Goal: Communication & Community: Answer question/provide support

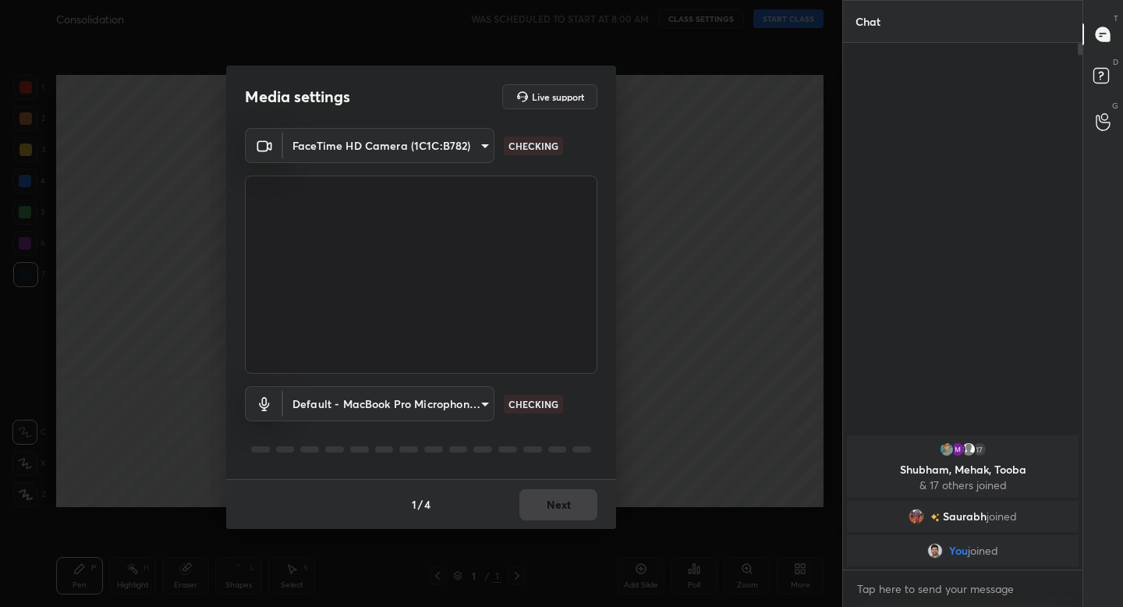
scroll to position [392, 235]
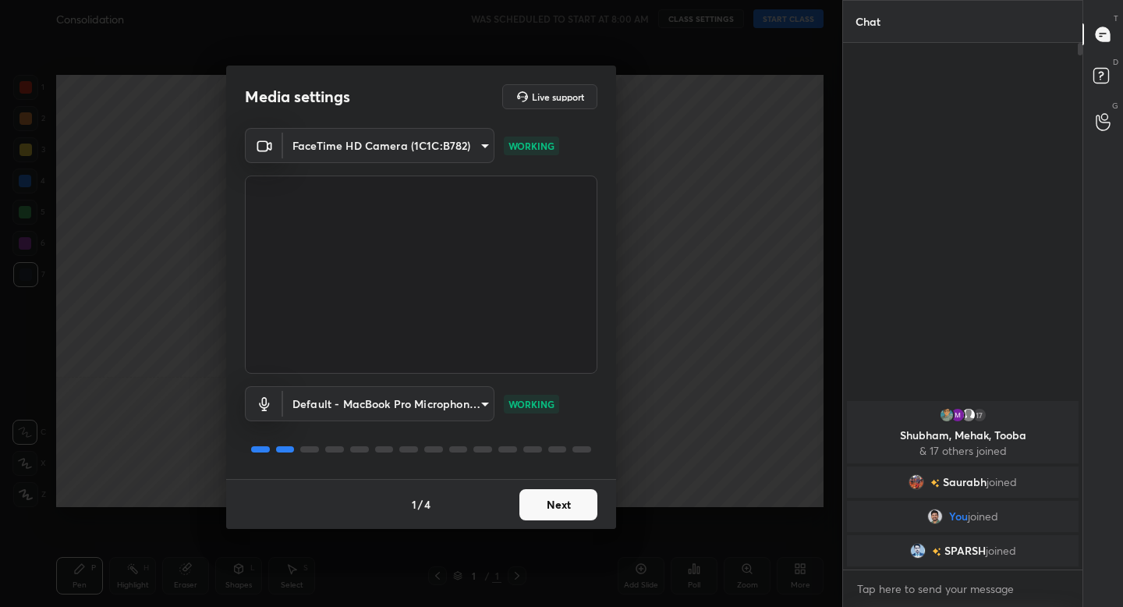
click at [559, 502] on button "Next" at bounding box center [559, 504] width 78 height 31
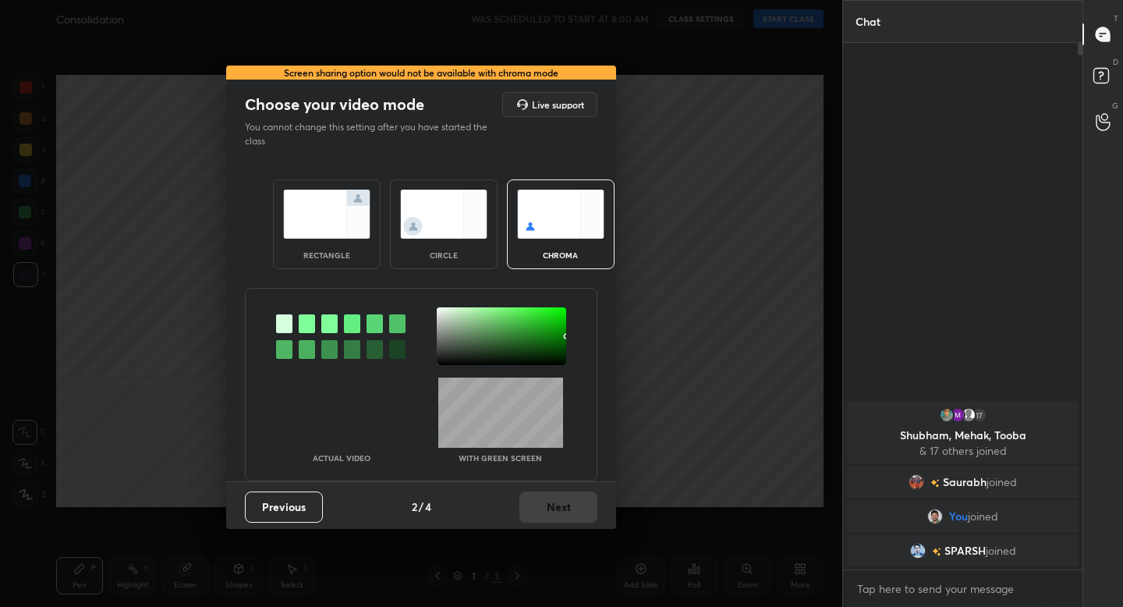
click at [332, 237] on img at bounding box center [326, 214] width 87 height 49
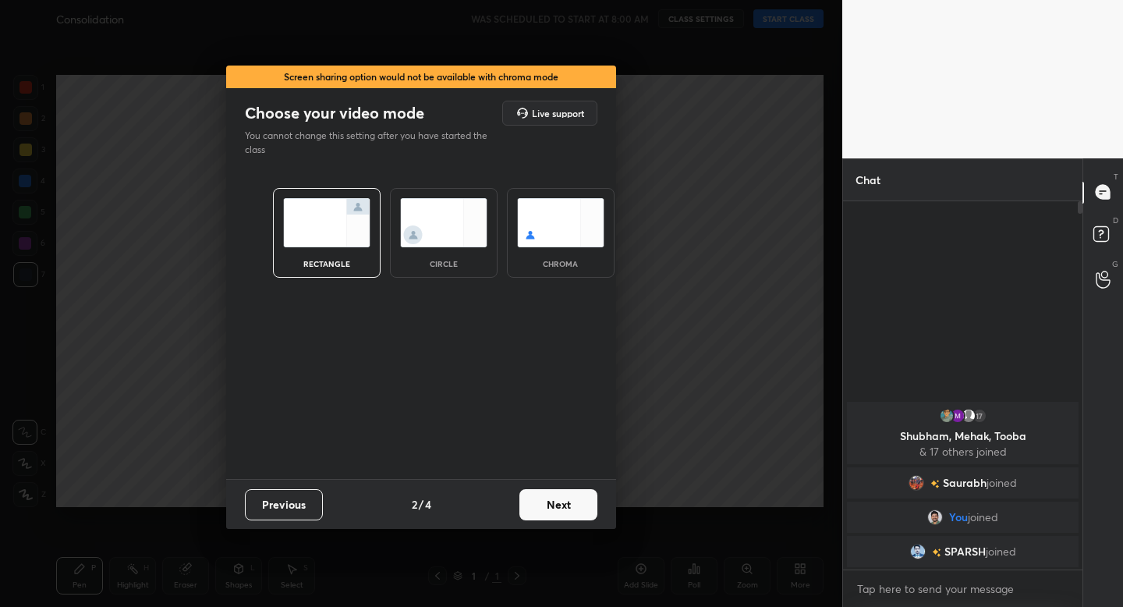
click at [555, 517] on button "Next" at bounding box center [559, 504] width 78 height 31
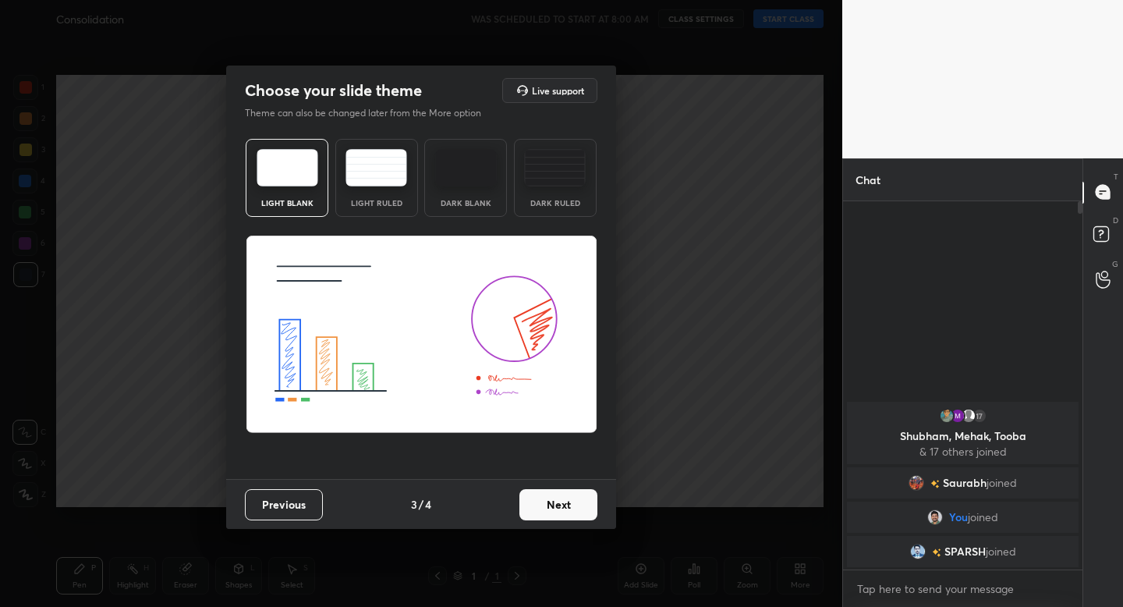
click at [402, 205] on div "Light Ruled" at bounding box center [377, 203] width 62 height 8
click at [567, 516] on button "Next" at bounding box center [559, 504] width 78 height 31
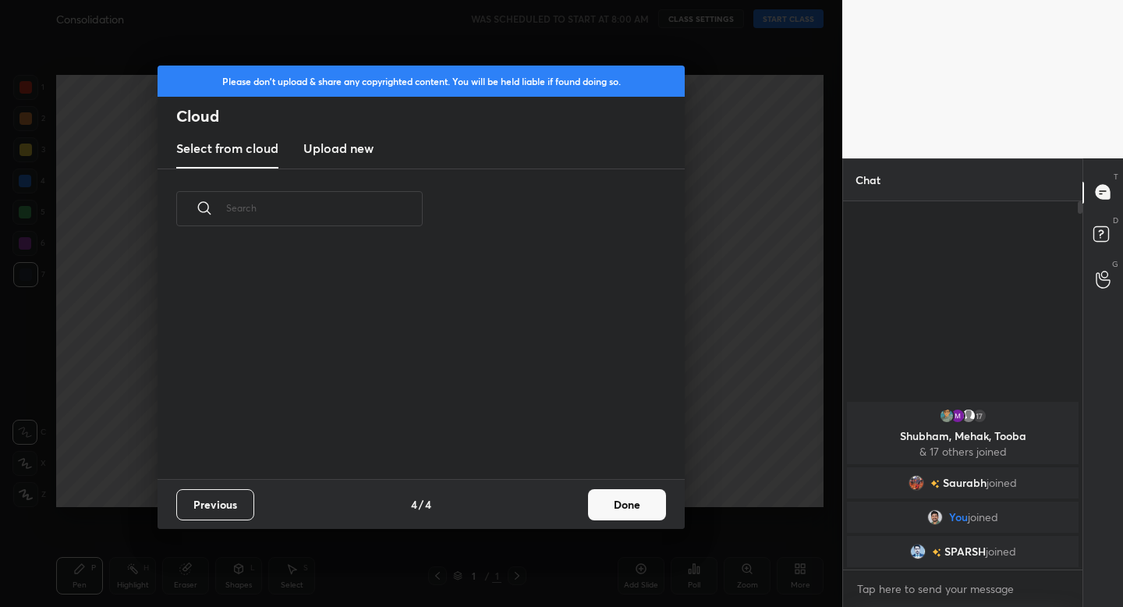
scroll to position [230, 501]
click at [618, 509] on button "Done" at bounding box center [627, 504] width 78 height 31
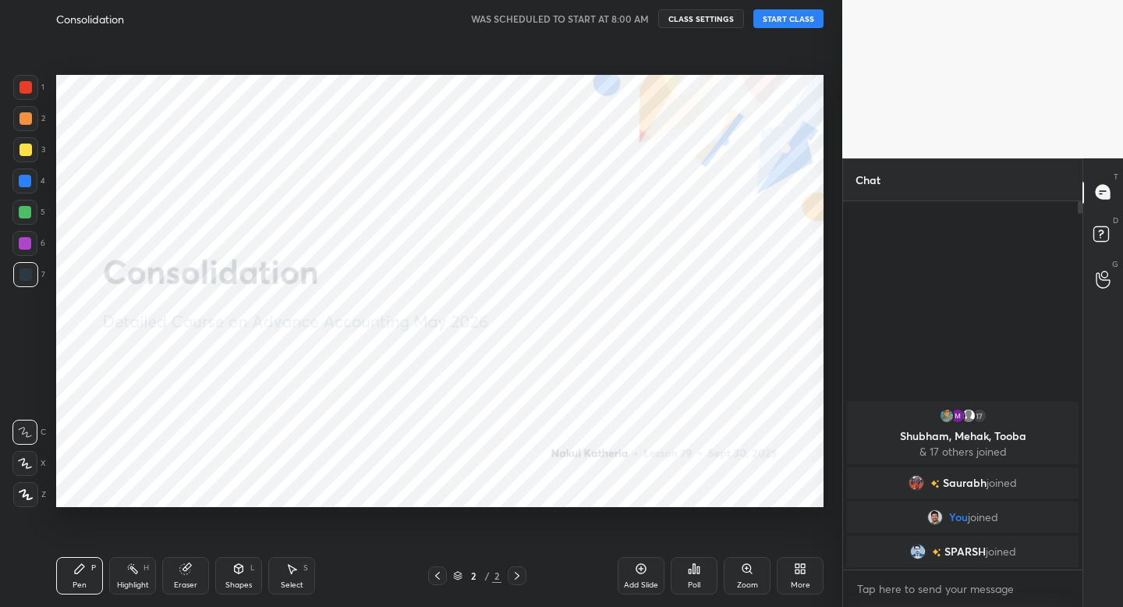
click at [784, 17] on button "START CLASS" at bounding box center [789, 18] width 70 height 19
click at [24, 495] on icon at bounding box center [26, 494] width 12 height 9
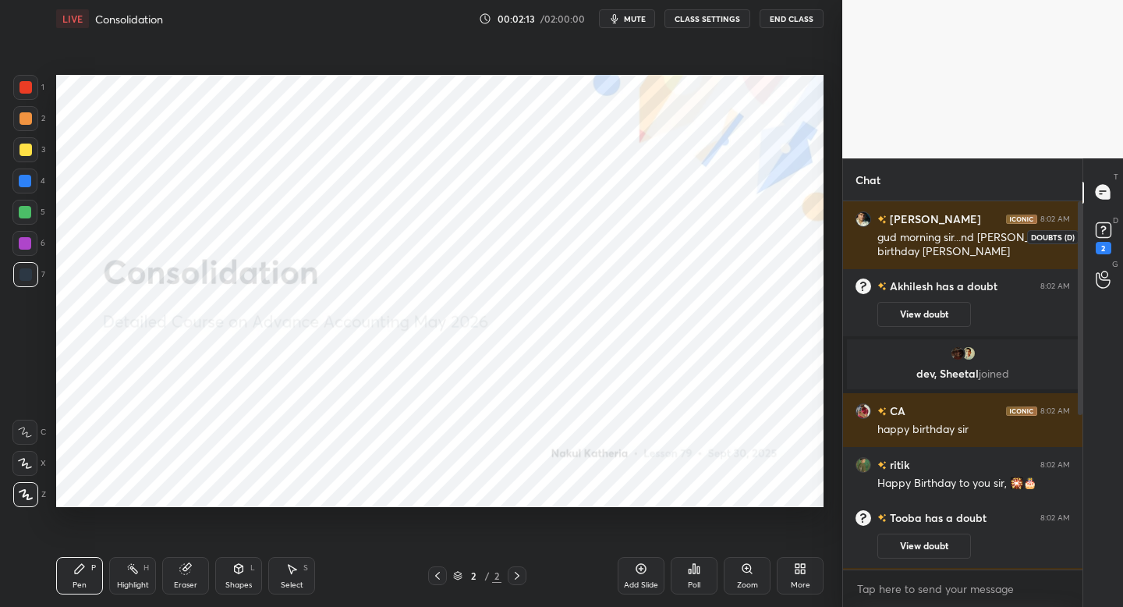
click at [1099, 242] on div "2" at bounding box center [1104, 248] width 16 height 12
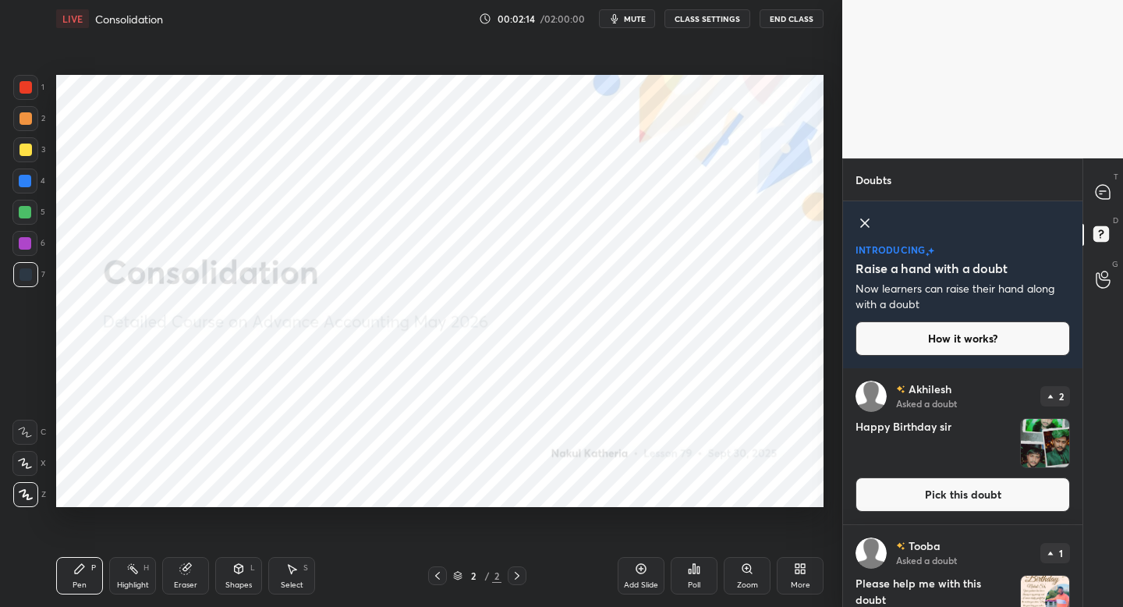
scroll to position [32, 0]
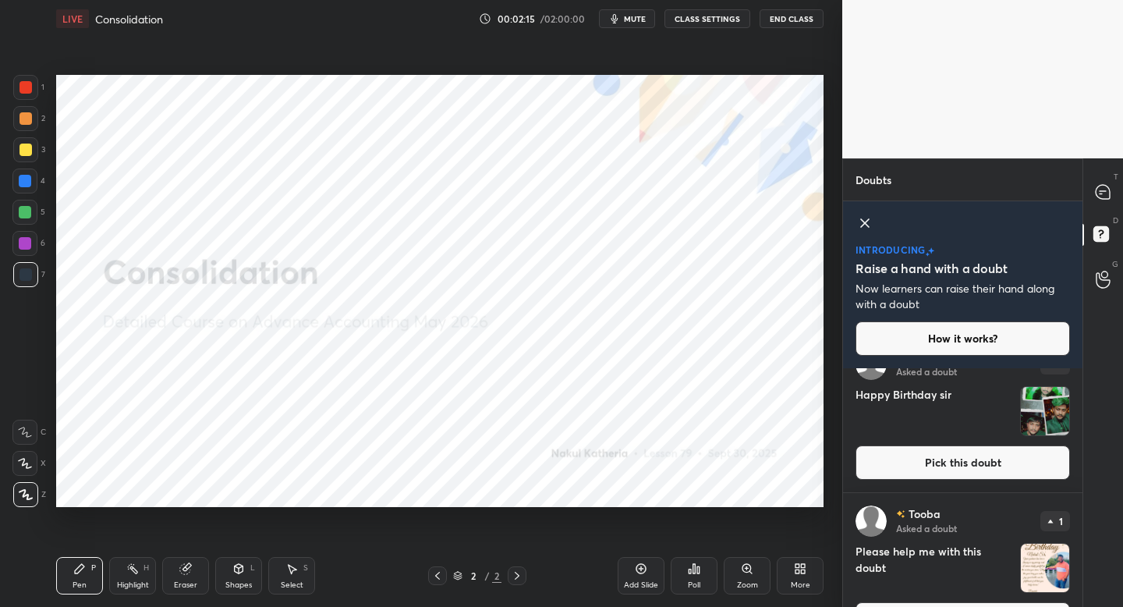
click at [986, 459] on button "Pick this doubt" at bounding box center [963, 462] width 215 height 34
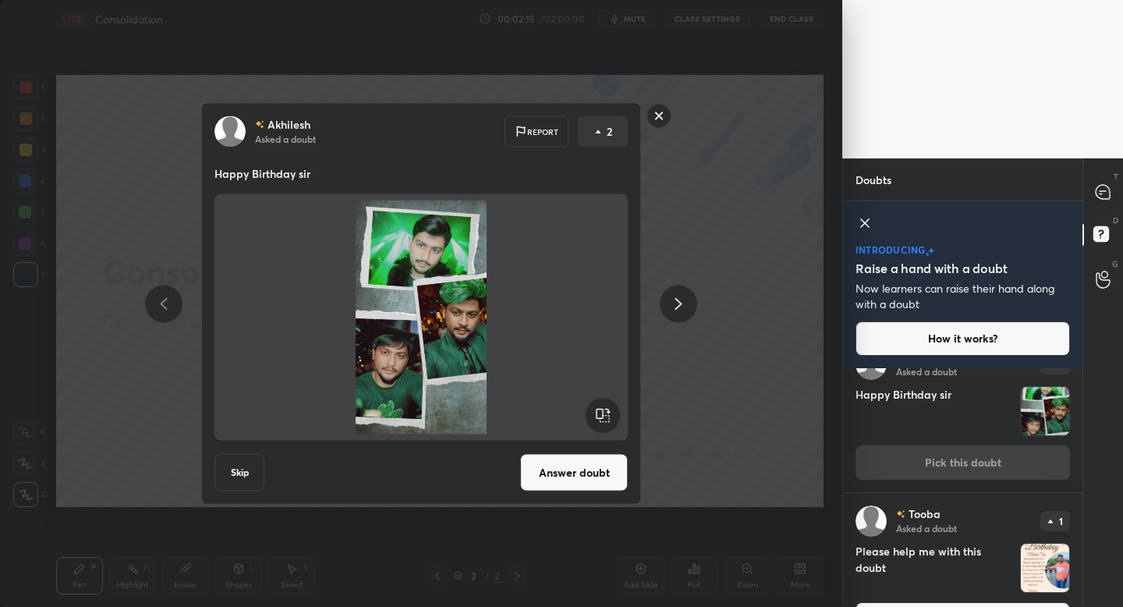
scroll to position [0, 0]
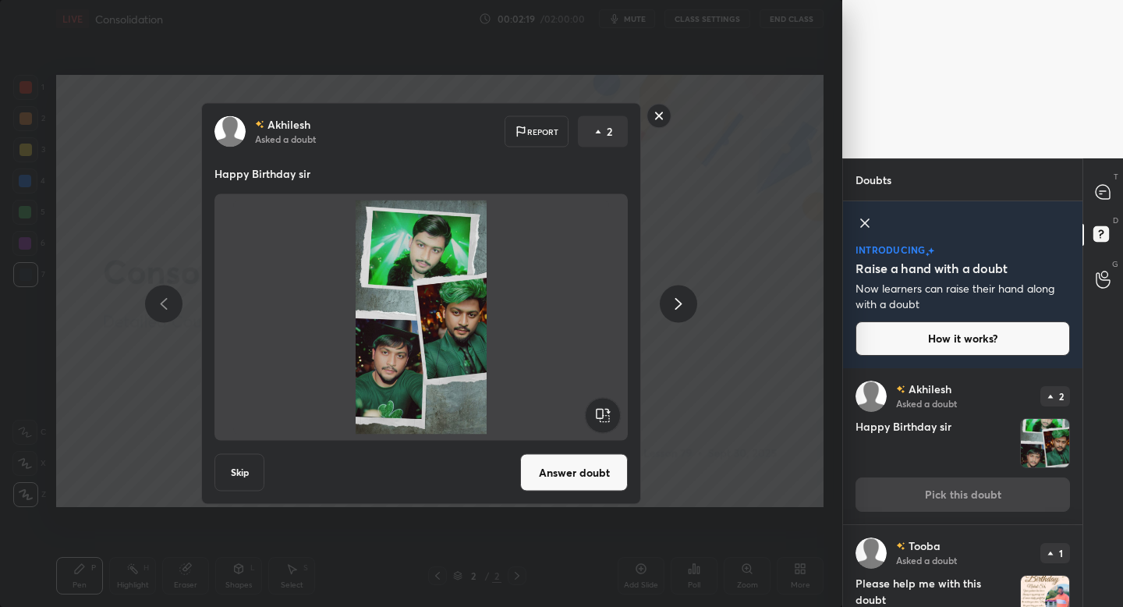
click at [659, 115] on rect at bounding box center [659, 116] width 24 height 24
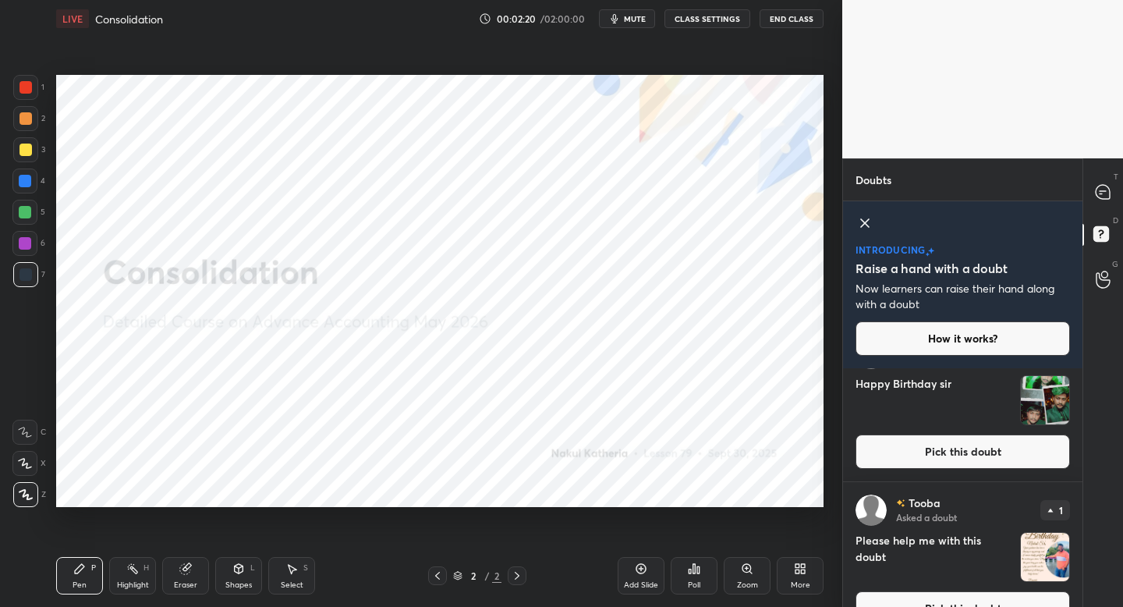
scroll to position [75, 0]
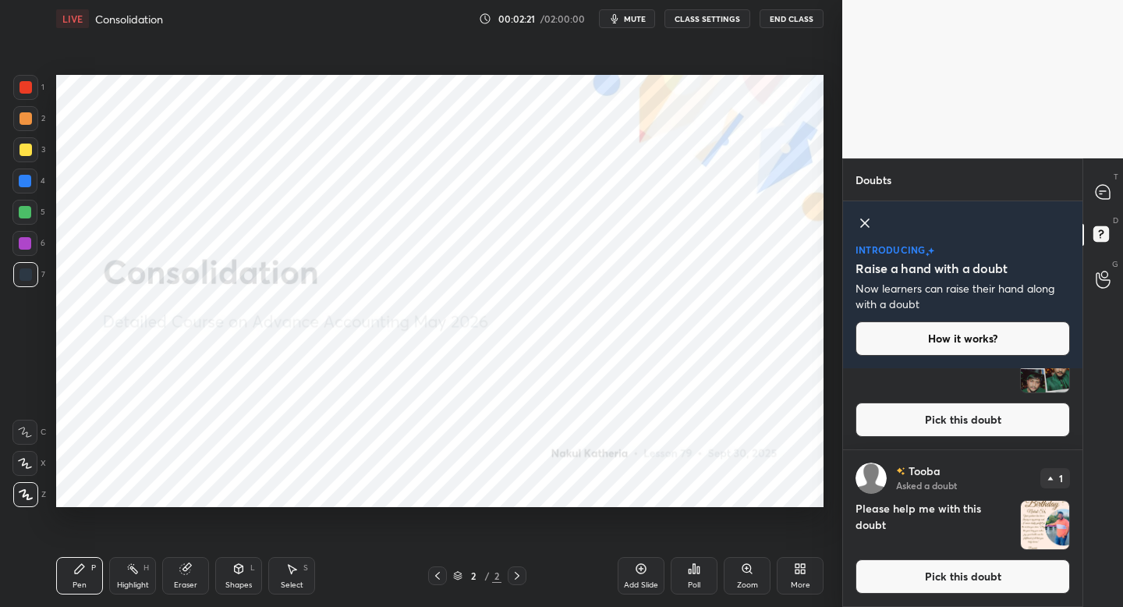
click at [942, 582] on button "Pick this doubt" at bounding box center [963, 576] width 215 height 34
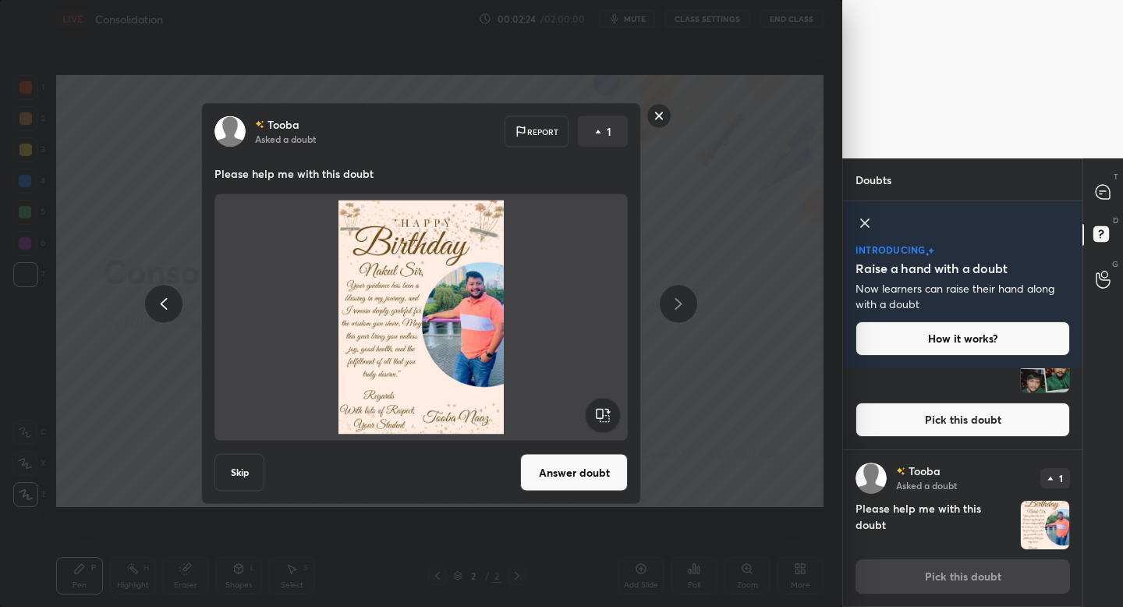
click at [659, 109] on rect at bounding box center [659, 116] width 24 height 24
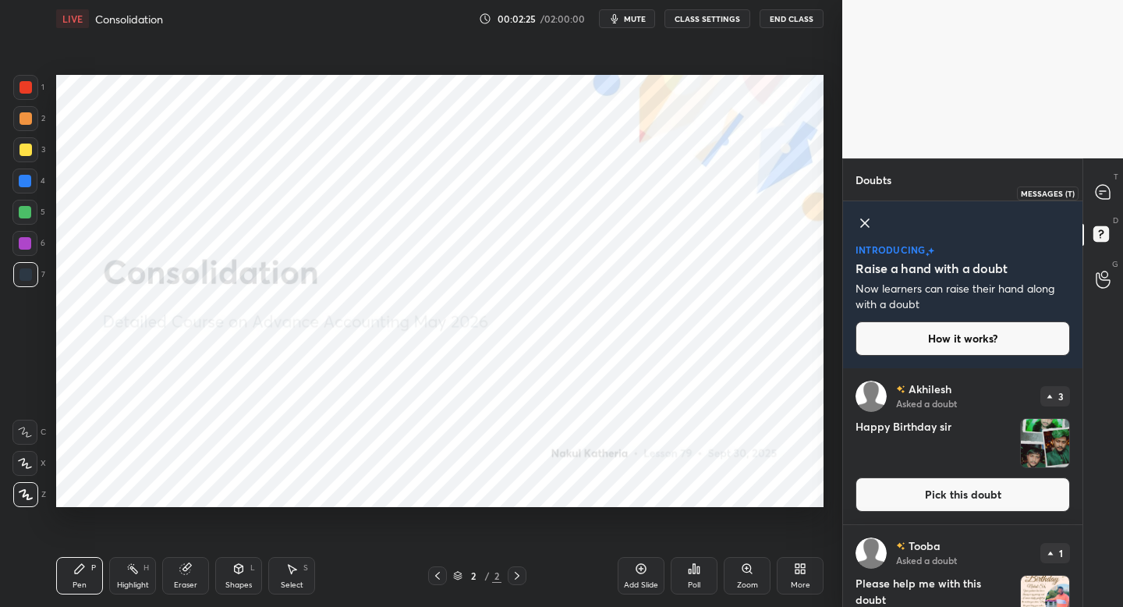
click at [1103, 196] on icon at bounding box center [1103, 192] width 14 height 14
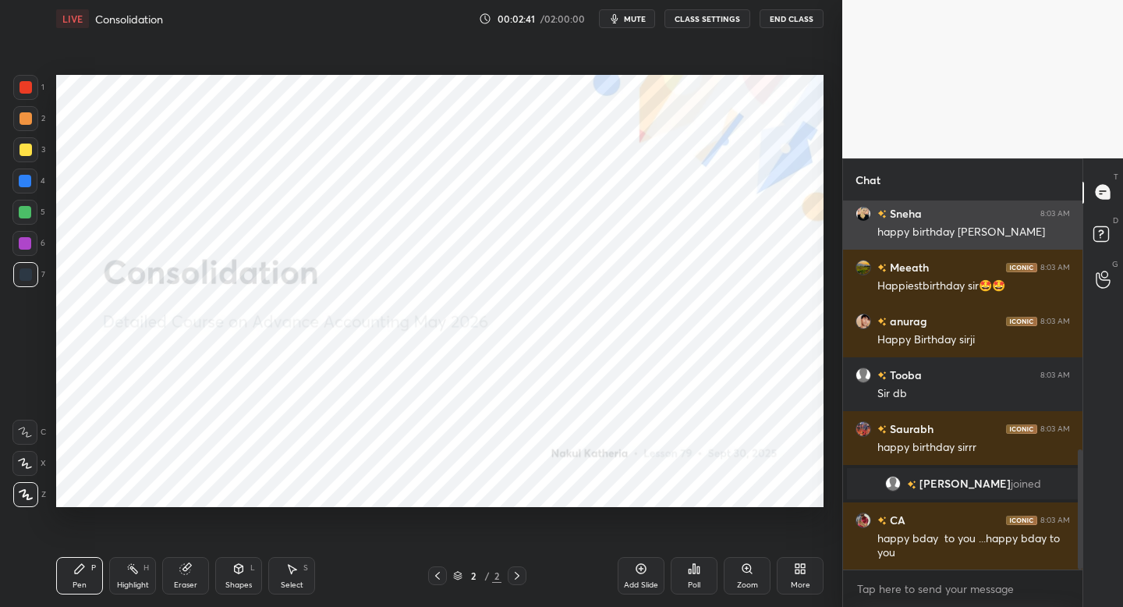
scroll to position [817, 0]
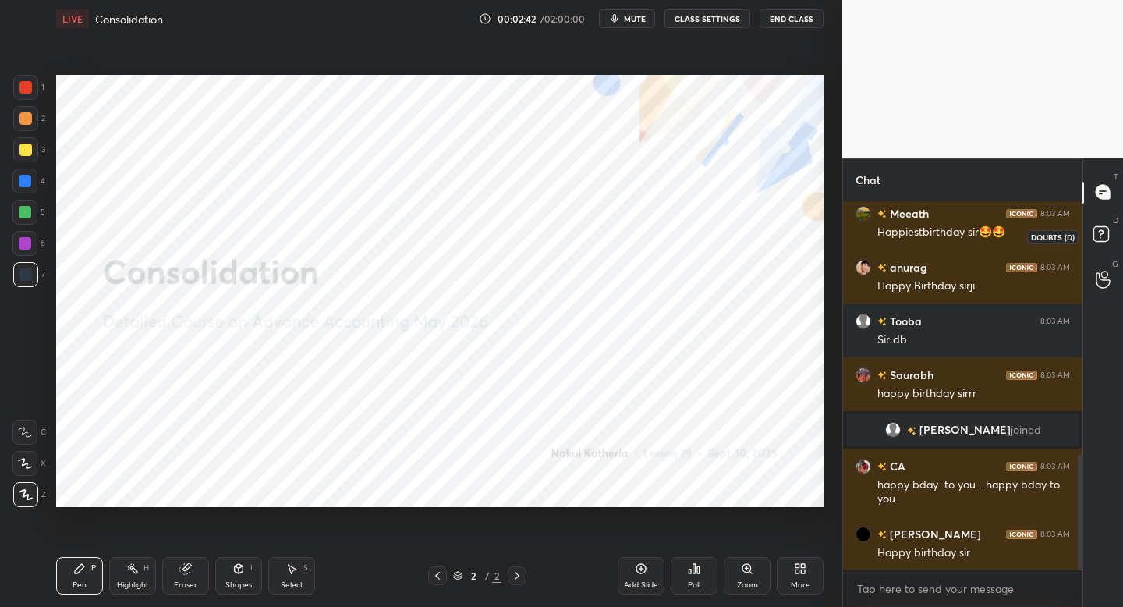
click at [1095, 229] on rect at bounding box center [1101, 233] width 15 height 15
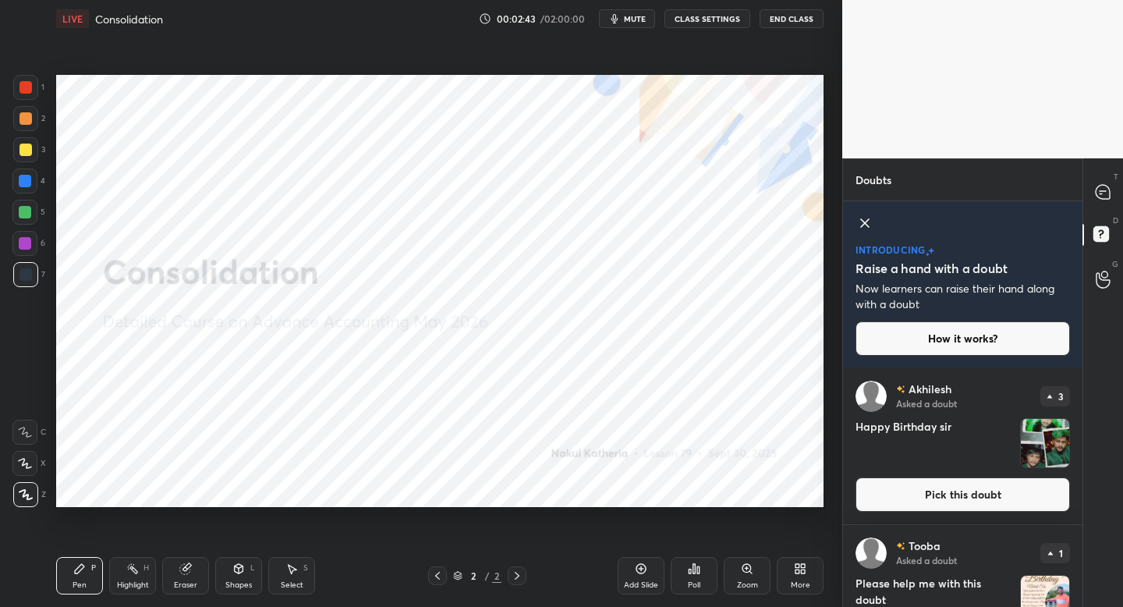
scroll to position [75, 0]
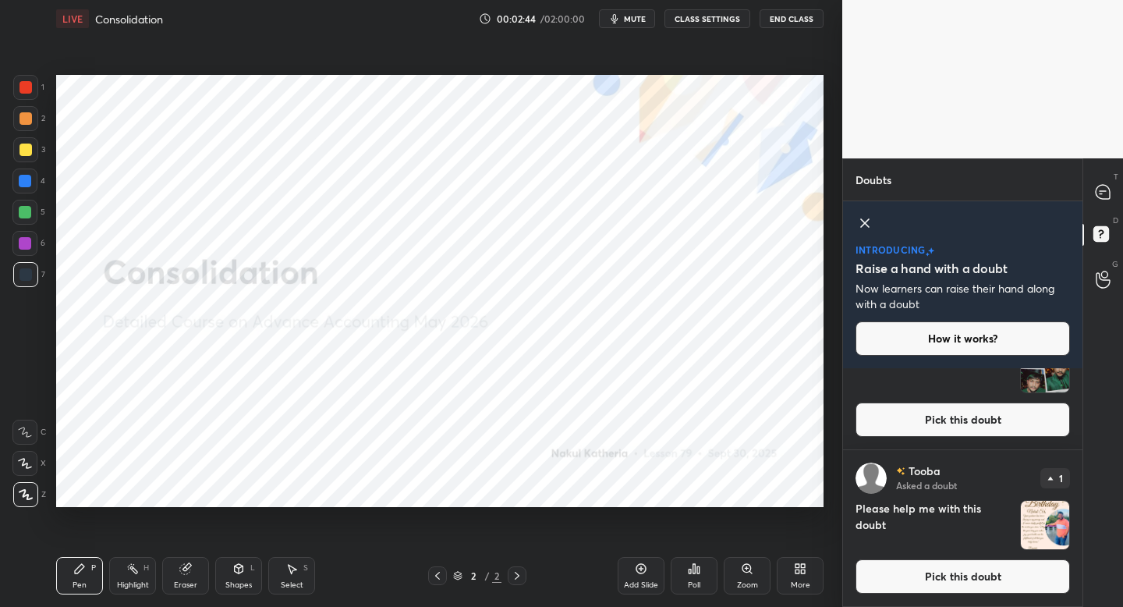
click at [917, 571] on button "Pick this doubt" at bounding box center [963, 576] width 215 height 34
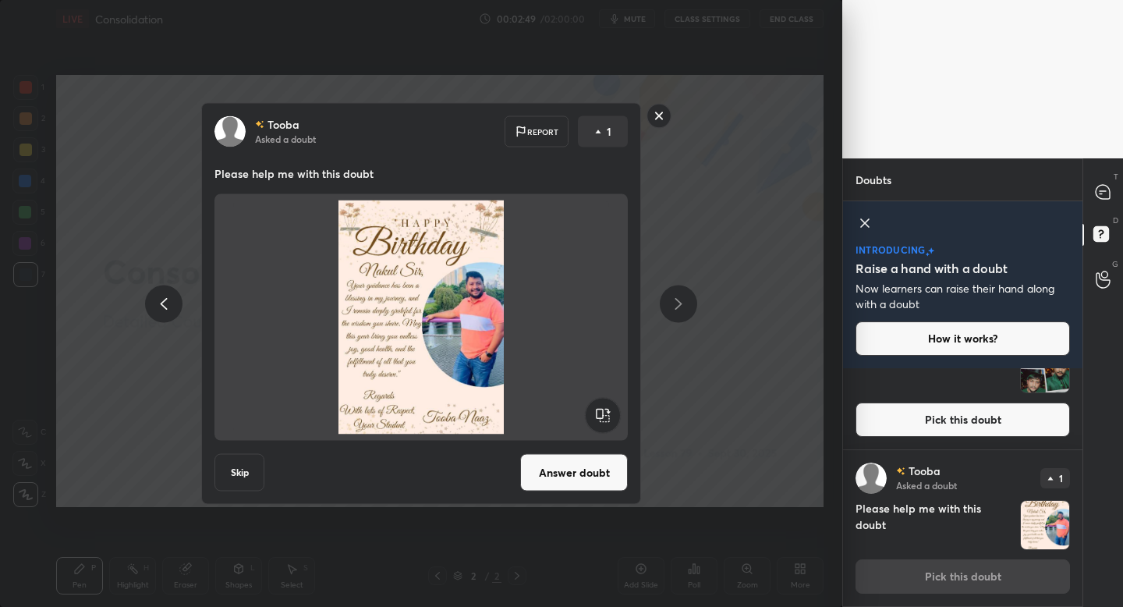
click at [651, 119] on rect at bounding box center [659, 116] width 24 height 24
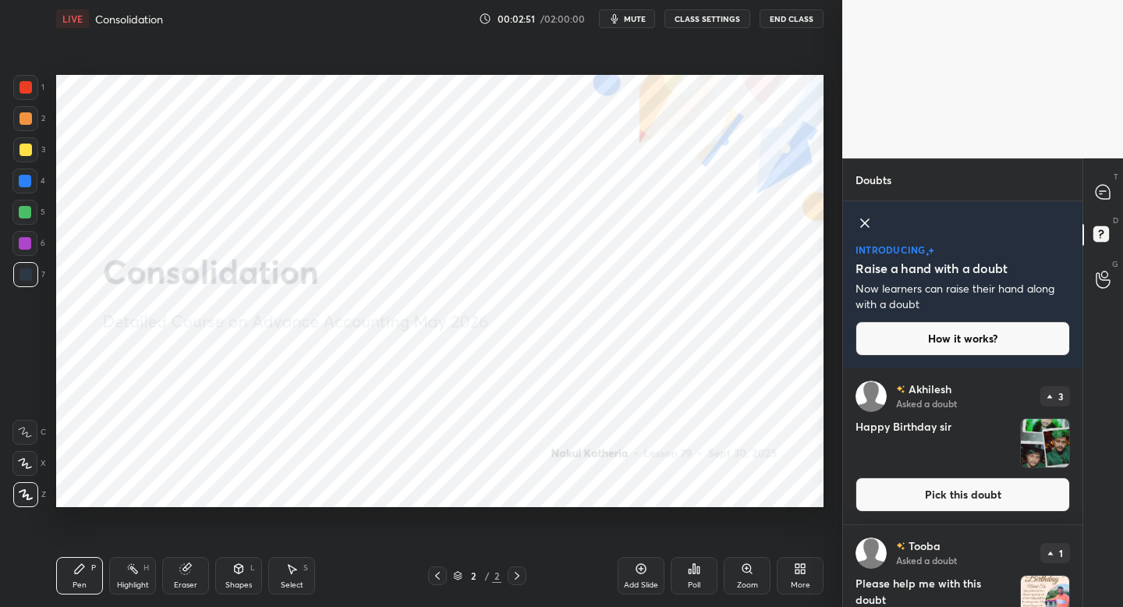
click at [945, 502] on button "Pick this doubt" at bounding box center [963, 494] width 215 height 34
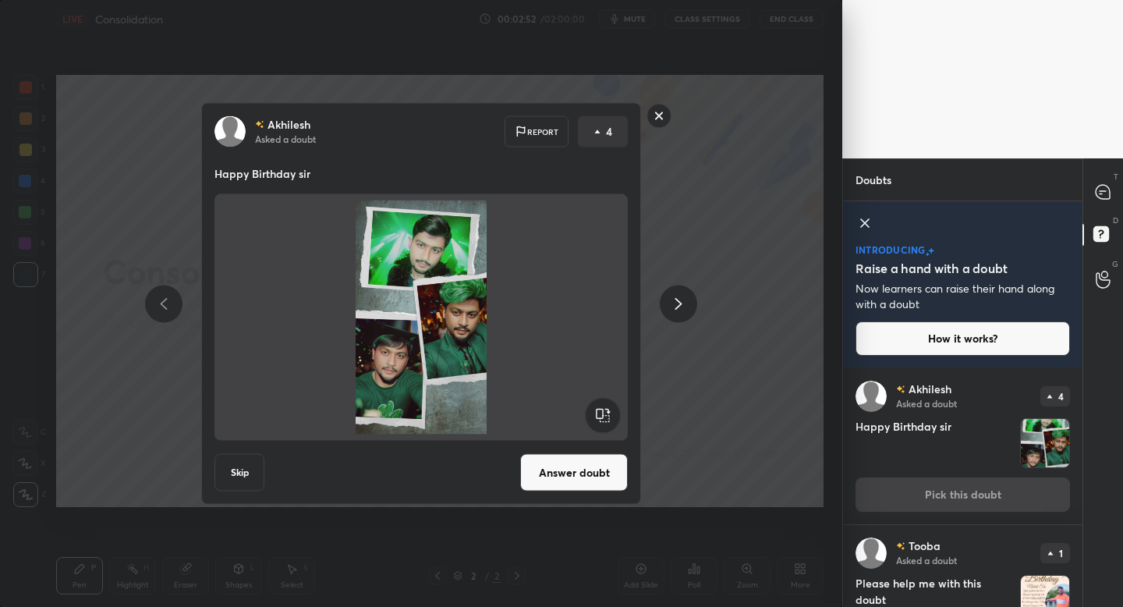
click at [559, 480] on button "Answer doubt" at bounding box center [574, 472] width 108 height 37
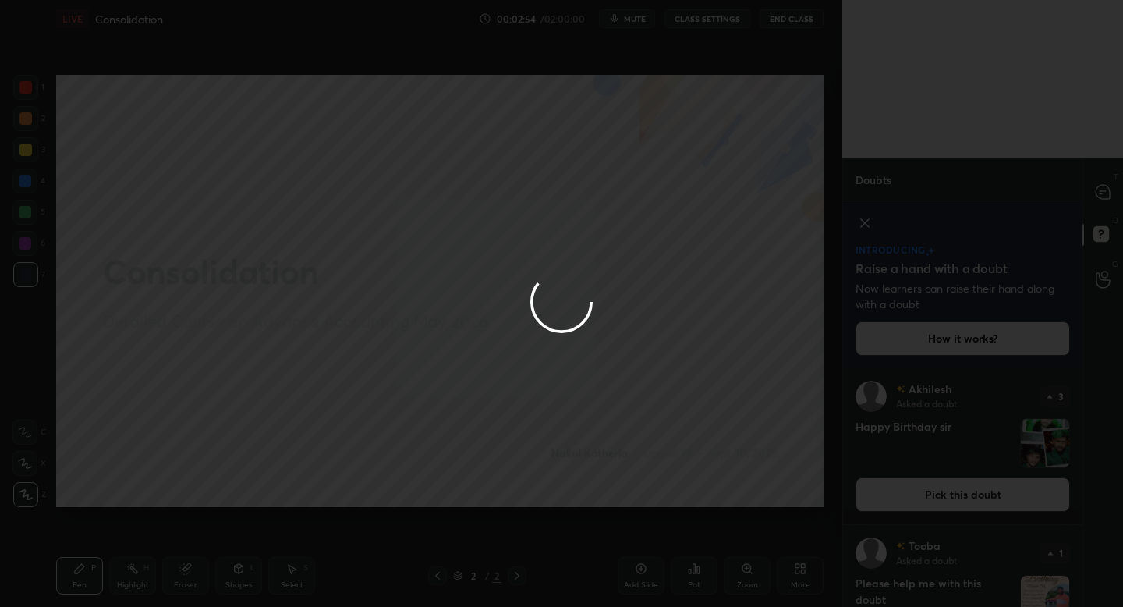
click at [1102, 196] on div at bounding box center [561, 303] width 1123 height 607
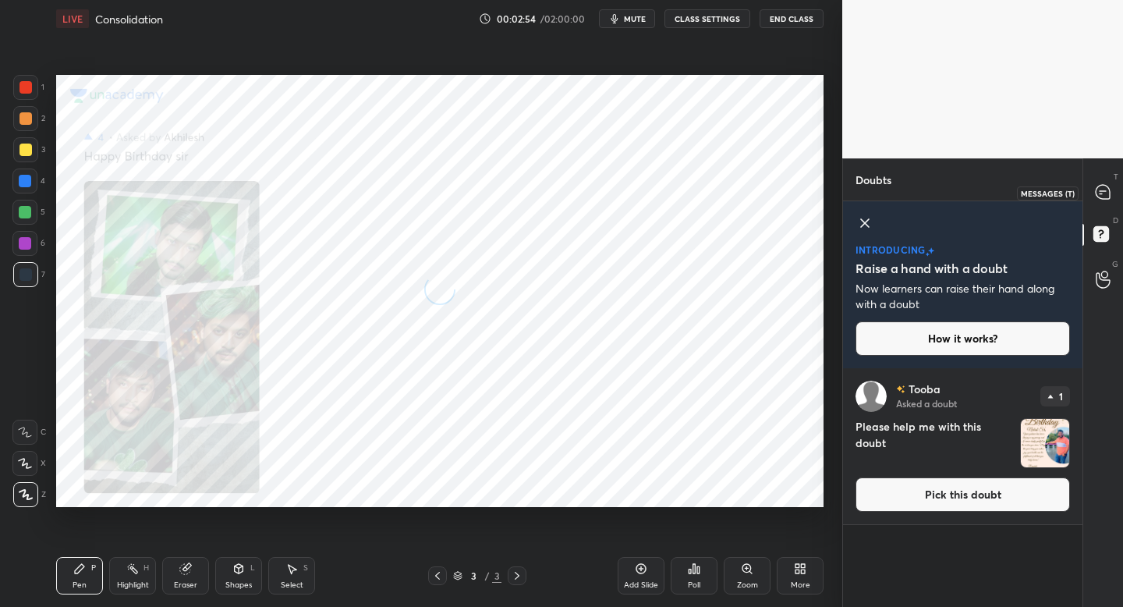
click at [1102, 196] on icon at bounding box center [1103, 192] width 14 height 14
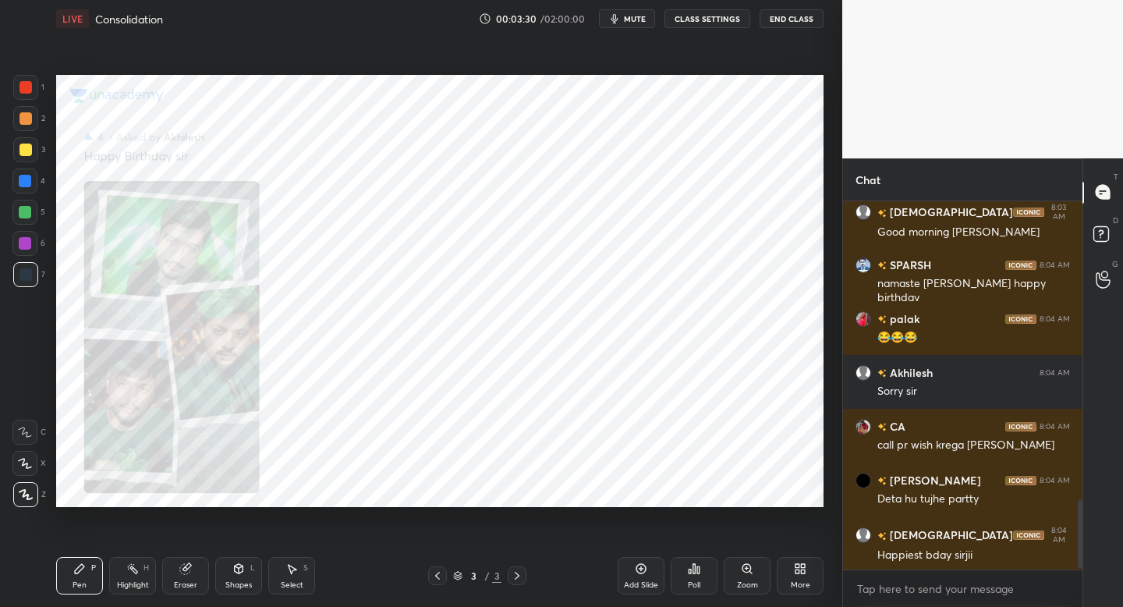
scroll to position [1634, 0]
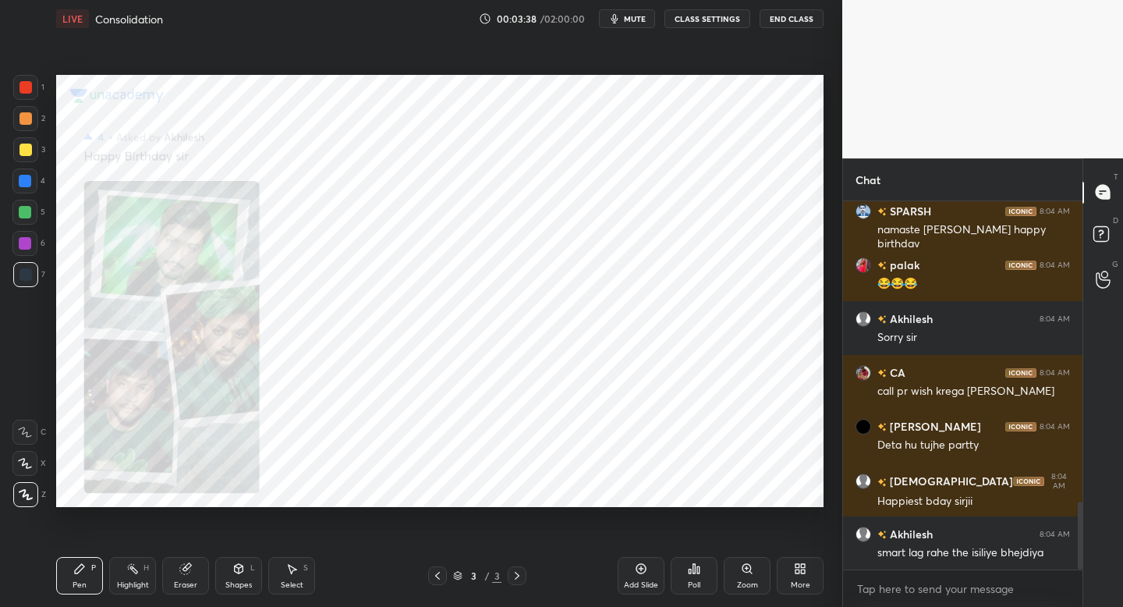
click at [12, 93] on div "1 2 3 4 5 6 7" at bounding box center [28, 184] width 33 height 218
click at [29, 95] on div at bounding box center [25, 87] width 25 height 25
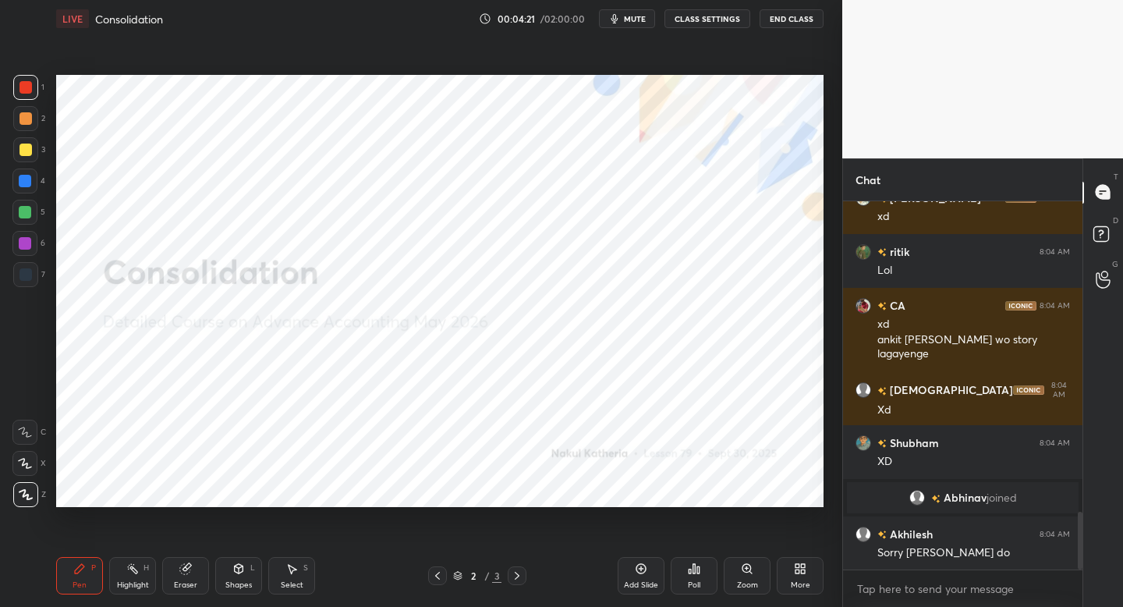
scroll to position [1992, 0]
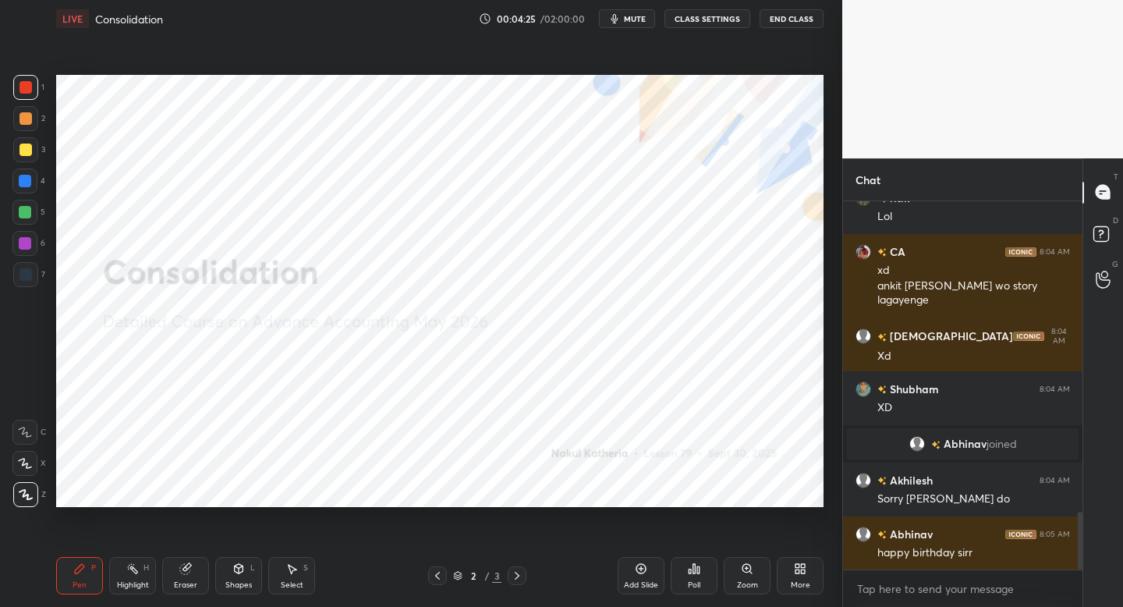
click at [642, 569] on icon at bounding box center [641, 568] width 12 height 12
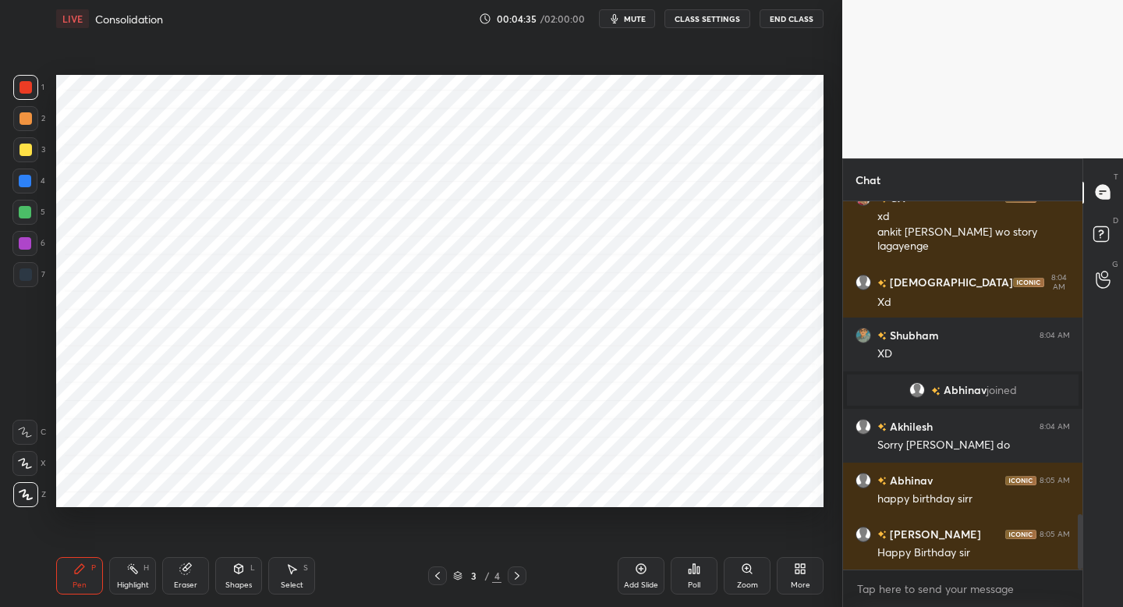
scroll to position [2083, 0]
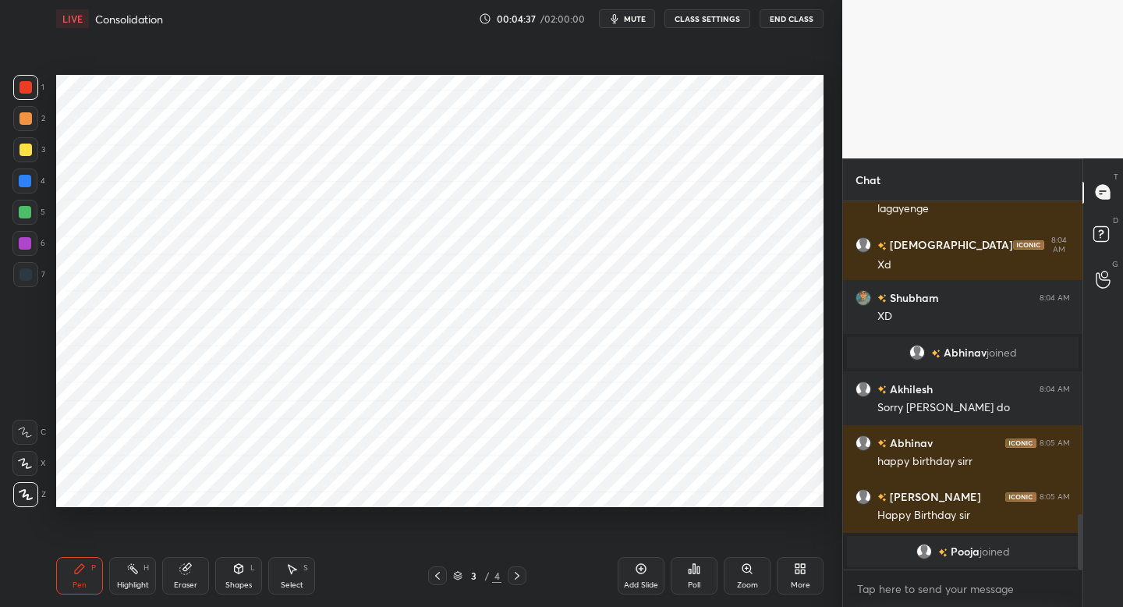
click at [36, 271] on div at bounding box center [25, 274] width 25 height 25
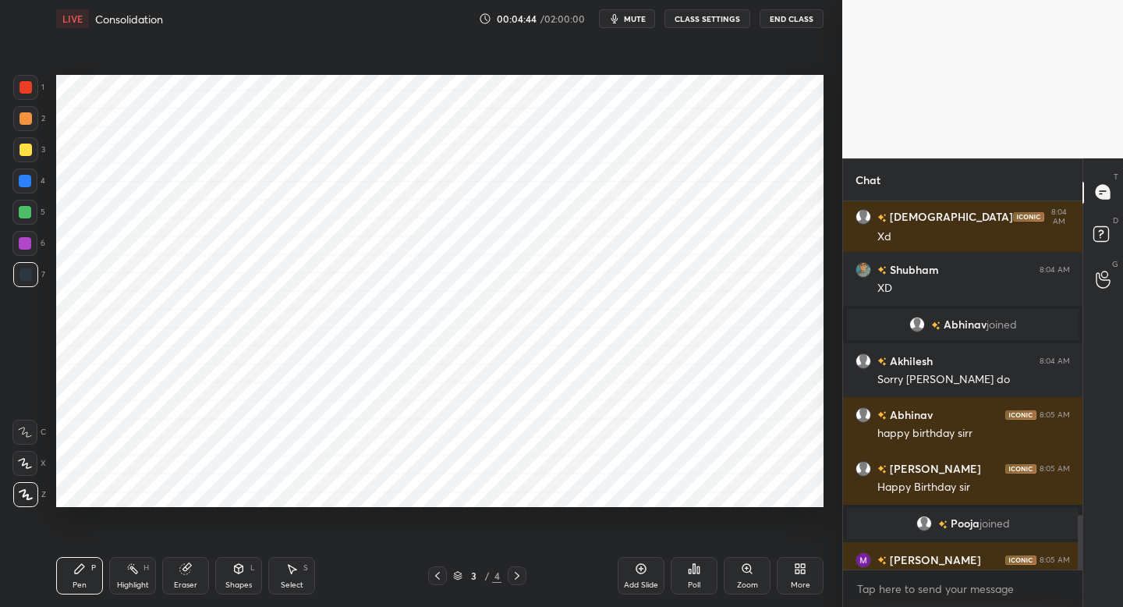
scroll to position [2109, 0]
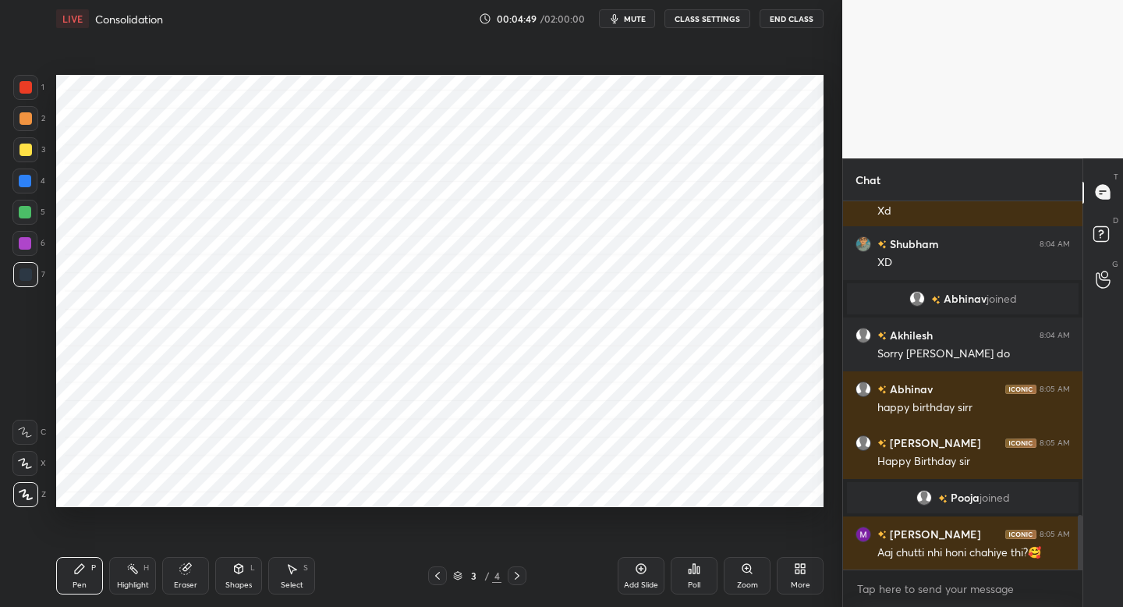
click at [236, 573] on icon at bounding box center [238, 568] width 12 height 12
click at [79, 573] on icon at bounding box center [79, 568] width 12 height 12
click at [37, 94] on div at bounding box center [25, 87] width 25 height 25
click at [242, 591] on div "Pen P Highlight H Eraser Shapes L Select S 3 / 4 Add Slide Poll Zoom More" at bounding box center [440, 576] width 768 height 62
click at [251, 566] on div "Shapes L" at bounding box center [238, 575] width 47 height 37
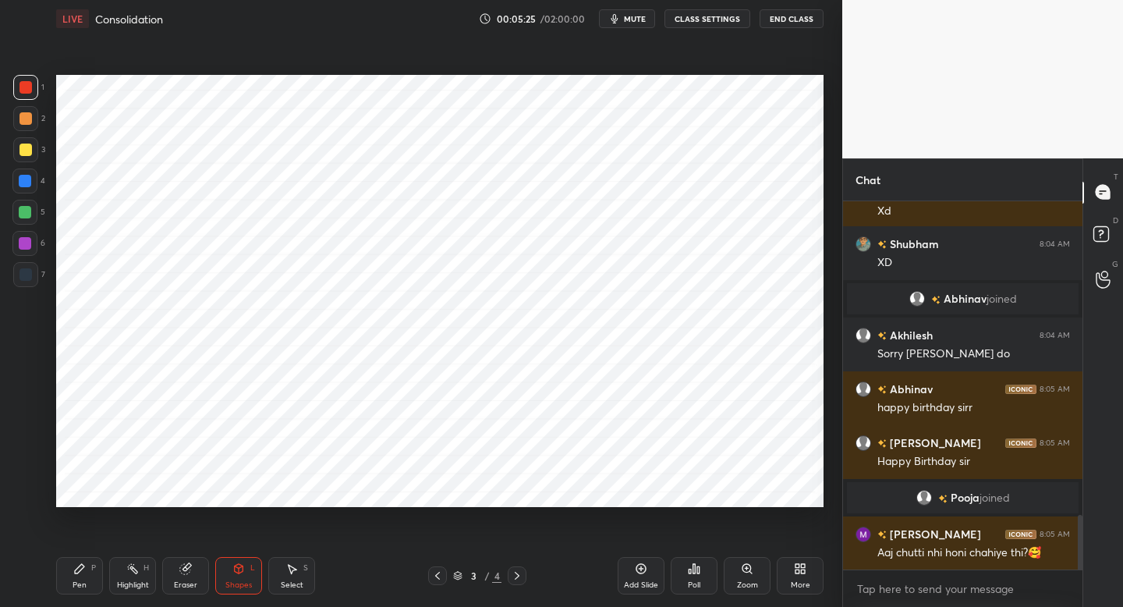
click at [60, 569] on div "Pen P" at bounding box center [79, 575] width 47 height 37
click at [237, 581] on div "Shapes" at bounding box center [238, 585] width 27 height 8
click at [92, 575] on div "Pen P" at bounding box center [79, 575] width 47 height 37
click at [32, 258] on div "6" at bounding box center [28, 246] width 33 height 31
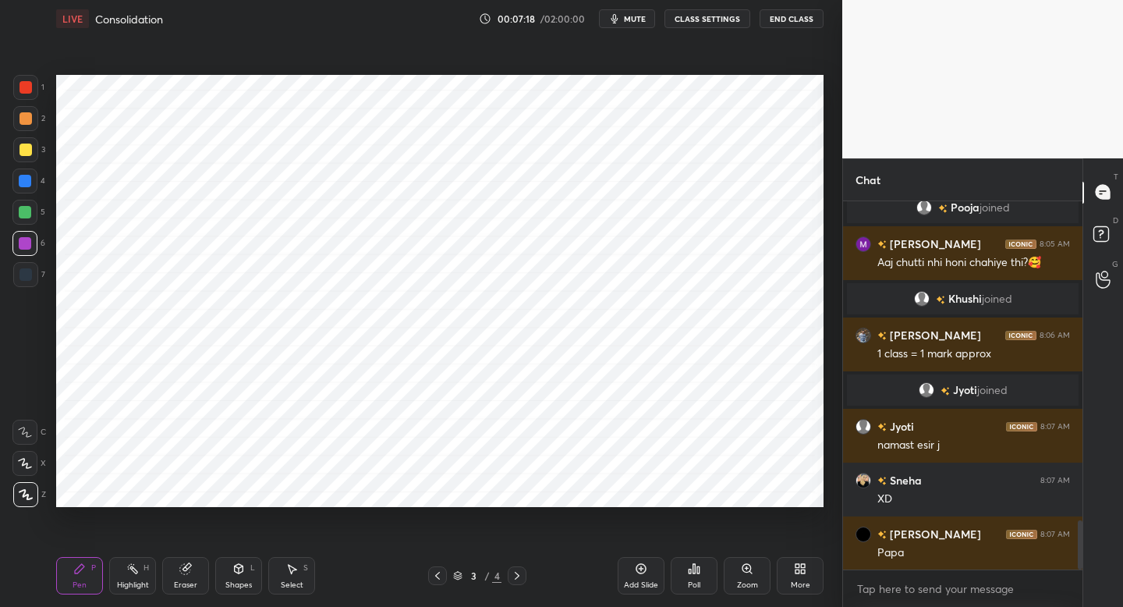
scroll to position [2407, 0]
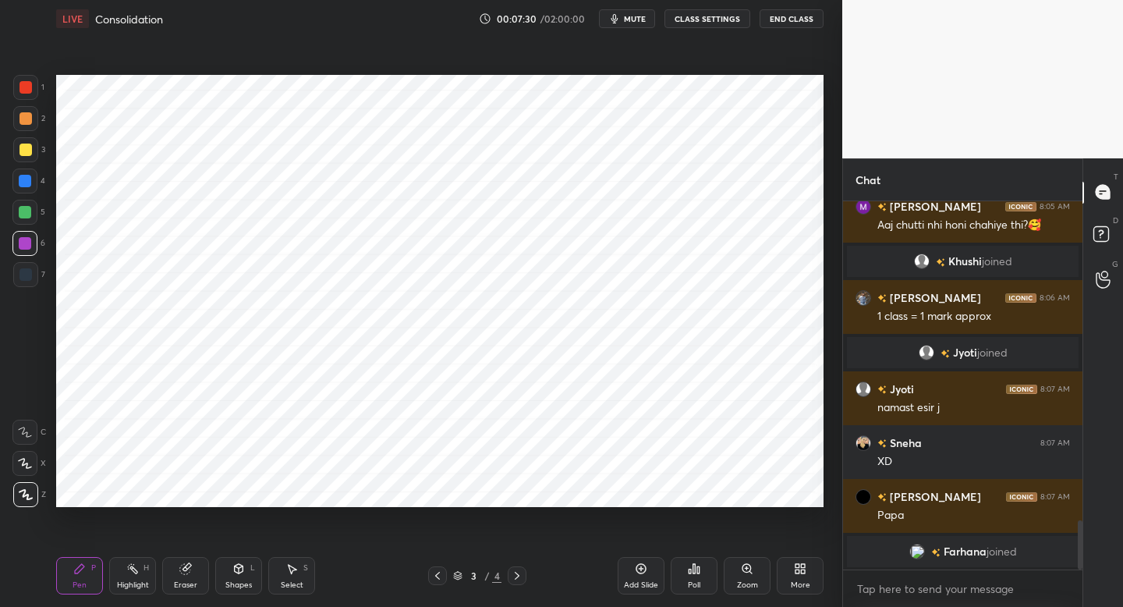
click at [28, 218] on div at bounding box center [24, 212] width 25 height 25
click at [32, 189] on div at bounding box center [24, 181] width 25 height 25
click at [633, 574] on div "Add Slide" at bounding box center [641, 575] width 47 height 37
click at [27, 278] on div at bounding box center [26, 274] width 12 height 12
click at [436, 573] on icon at bounding box center [437, 575] width 12 height 12
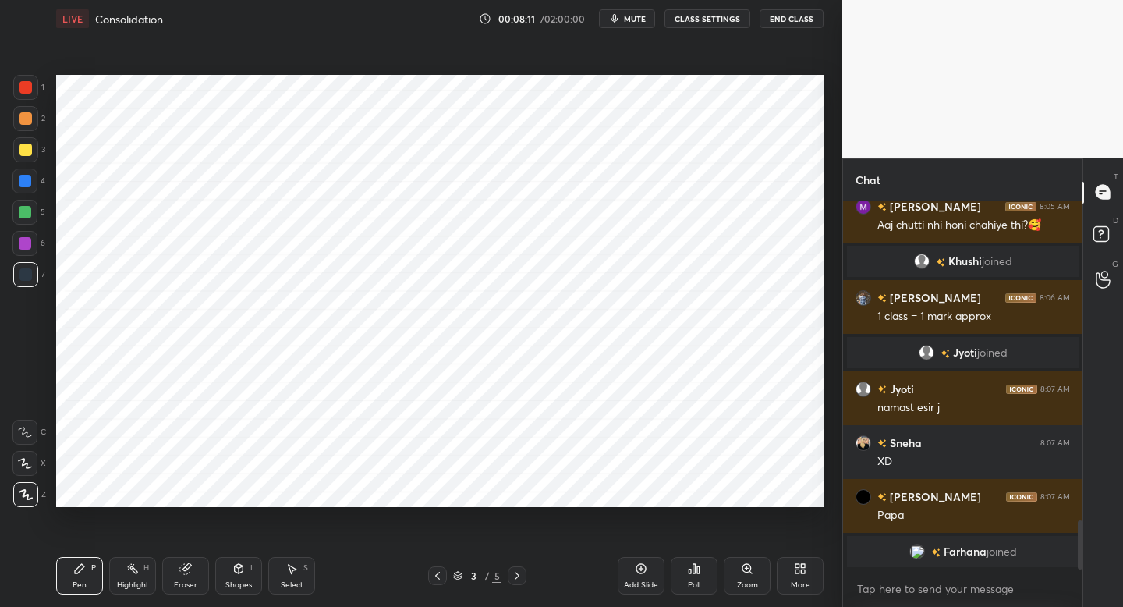
click at [499, 574] on div "5" at bounding box center [496, 576] width 9 height 14
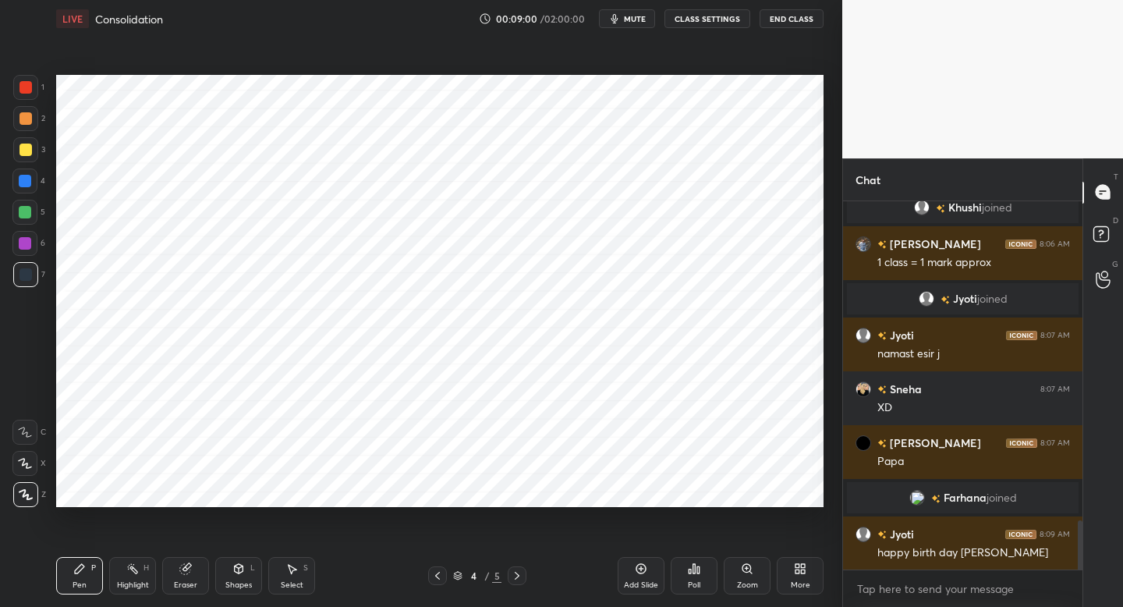
click at [27, 259] on div "6" at bounding box center [28, 246] width 33 height 31
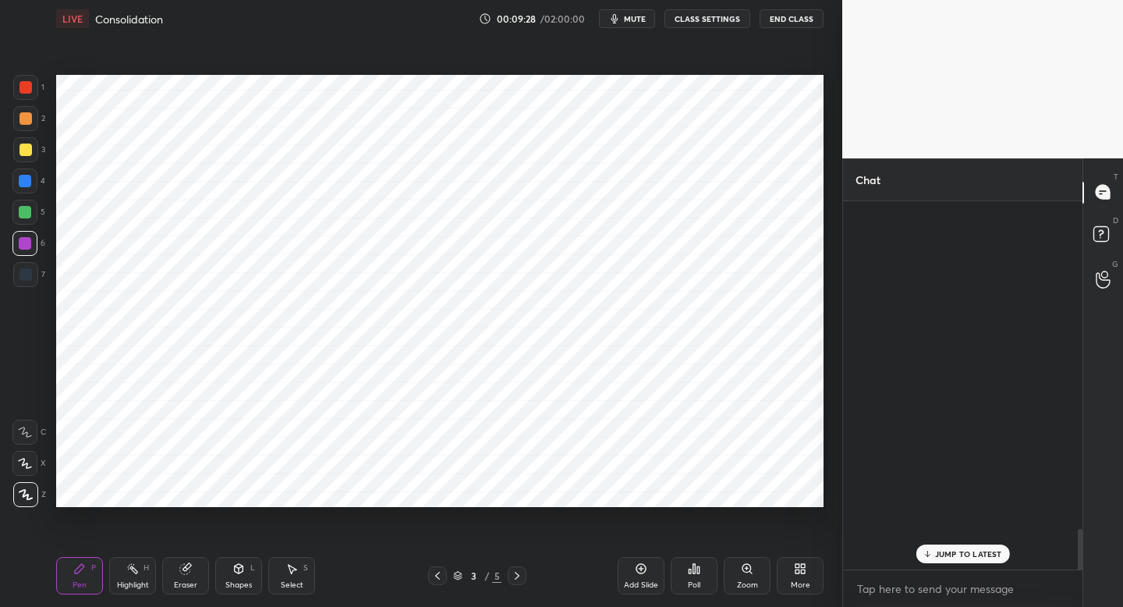
scroll to position [3033, 0]
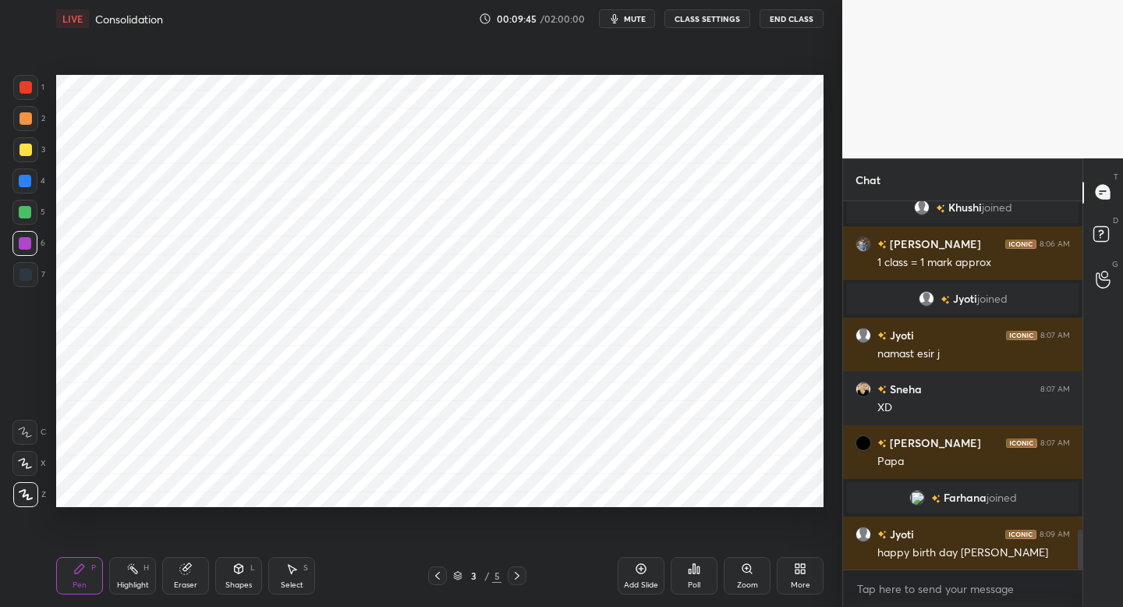
click at [631, 18] on span "mute" at bounding box center [635, 18] width 22 height 11
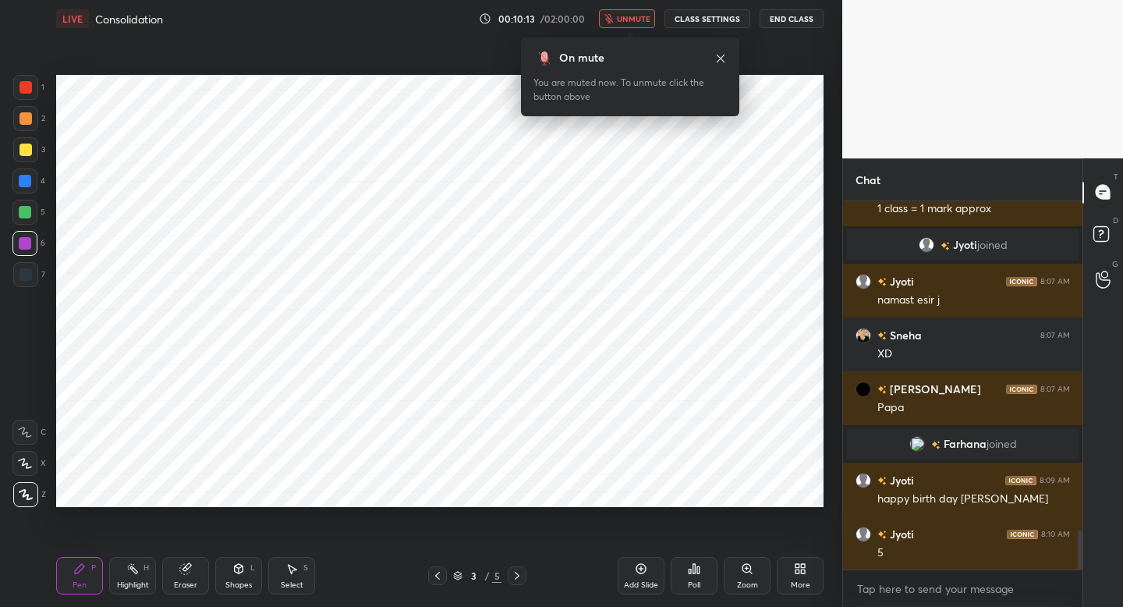
scroll to position [3141, 0]
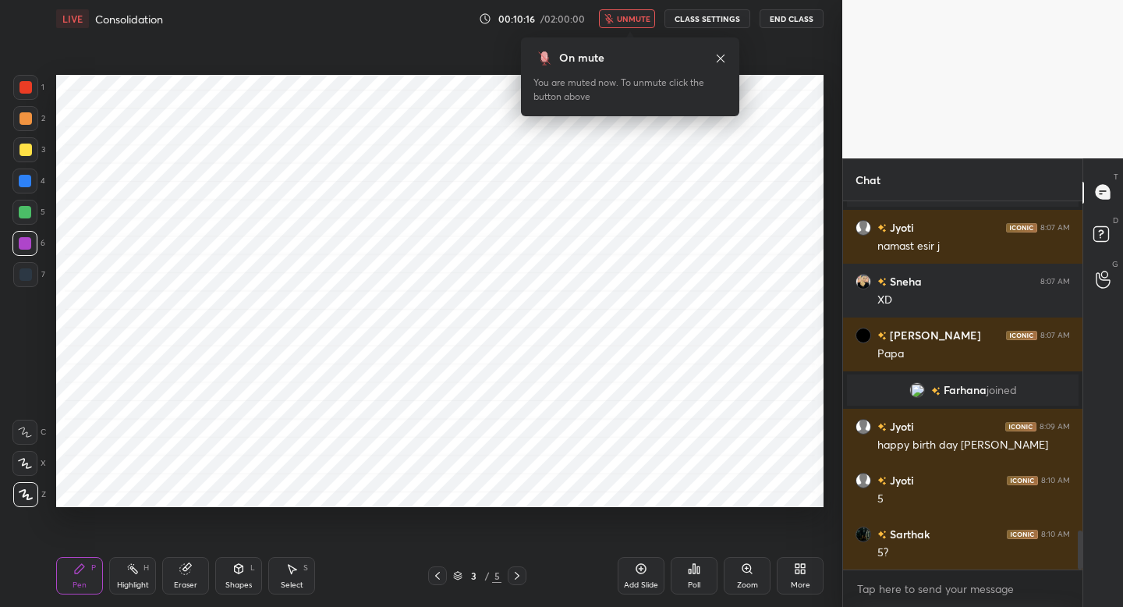
click at [631, 18] on span "unmute" at bounding box center [634, 18] width 34 height 11
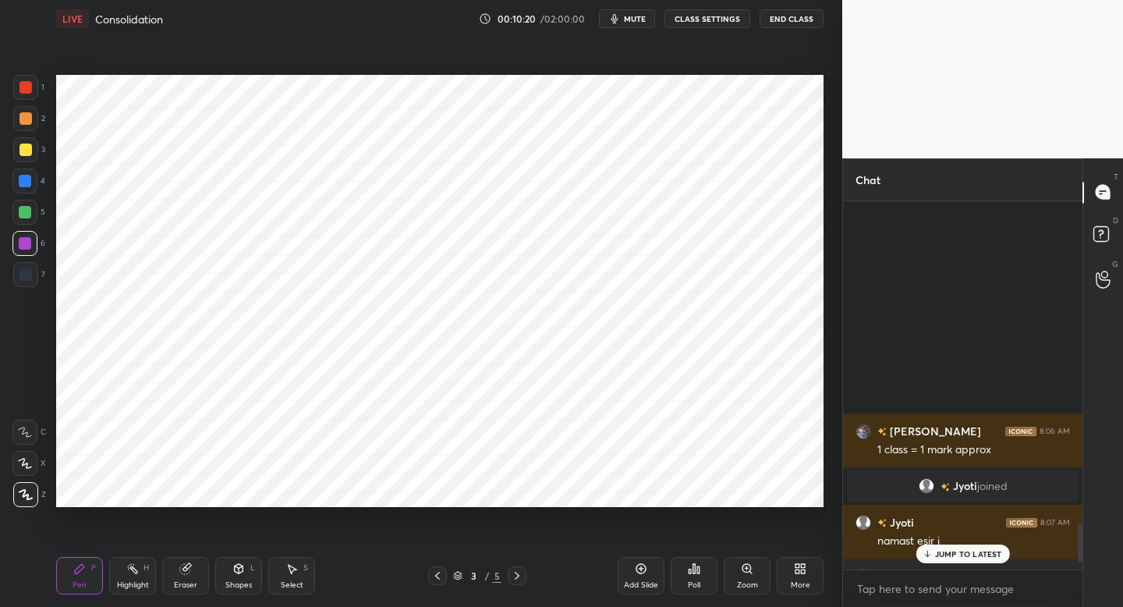
scroll to position [3195, 0]
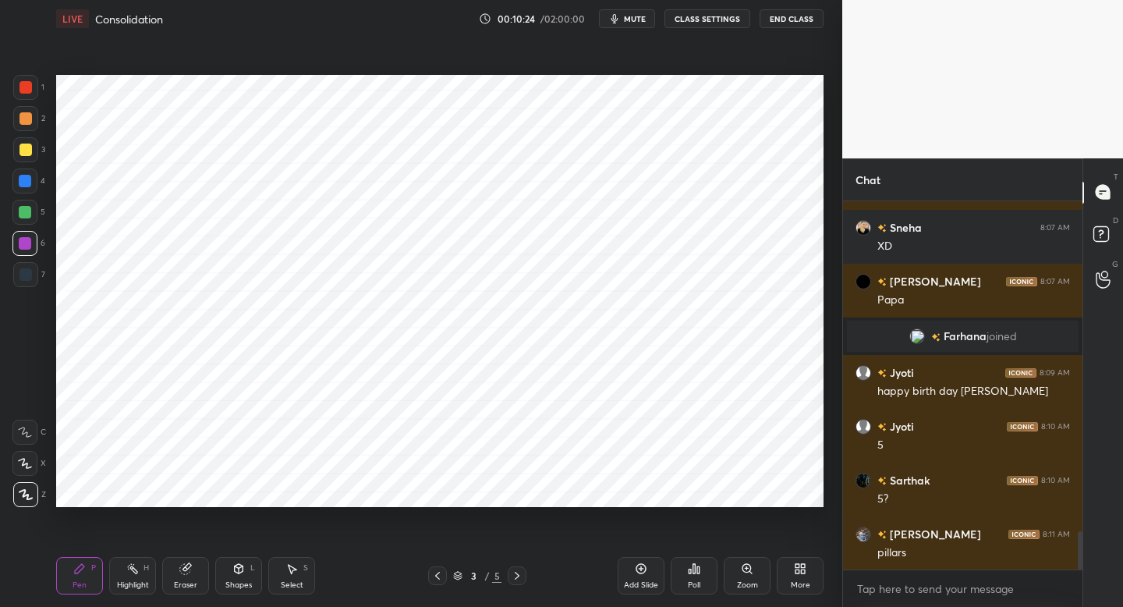
click at [634, 21] on span "mute" at bounding box center [635, 18] width 22 height 11
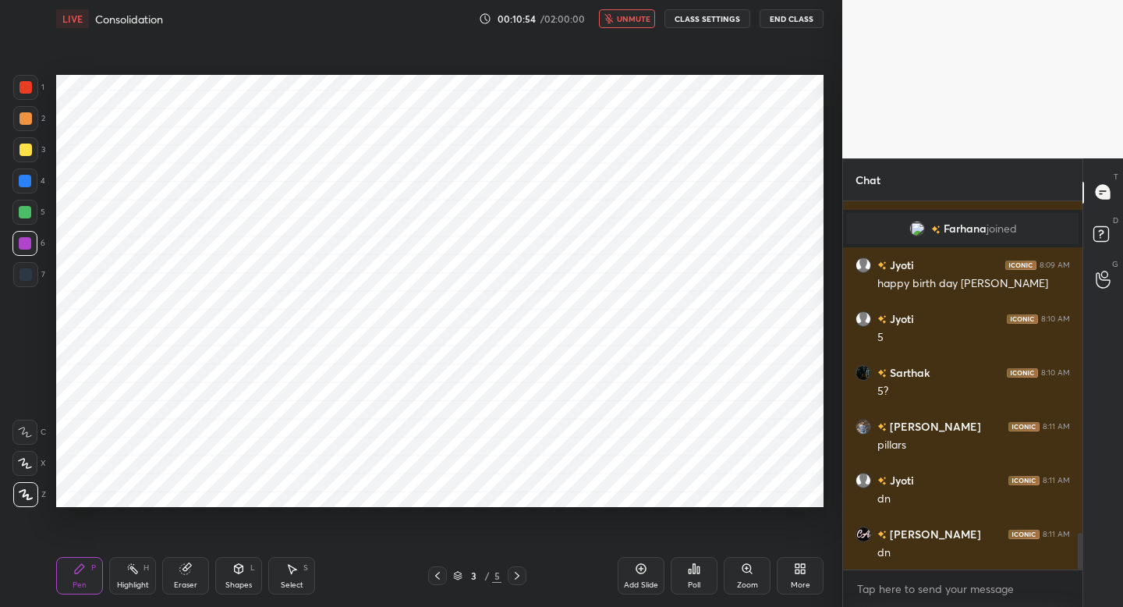
scroll to position [3356, 0]
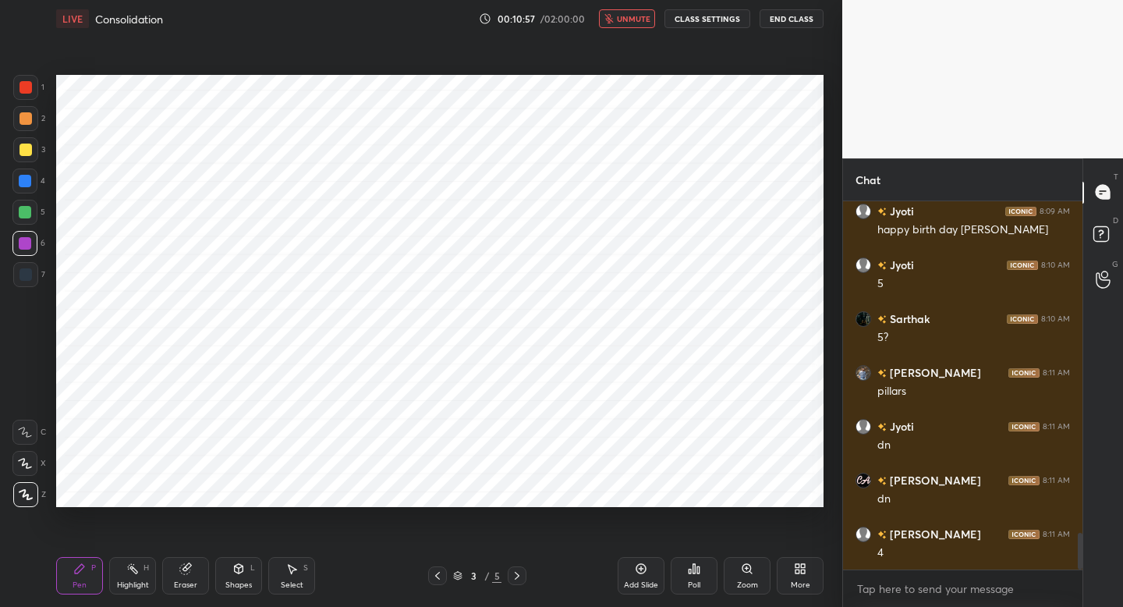
click at [634, 21] on span "unmute" at bounding box center [634, 18] width 34 height 11
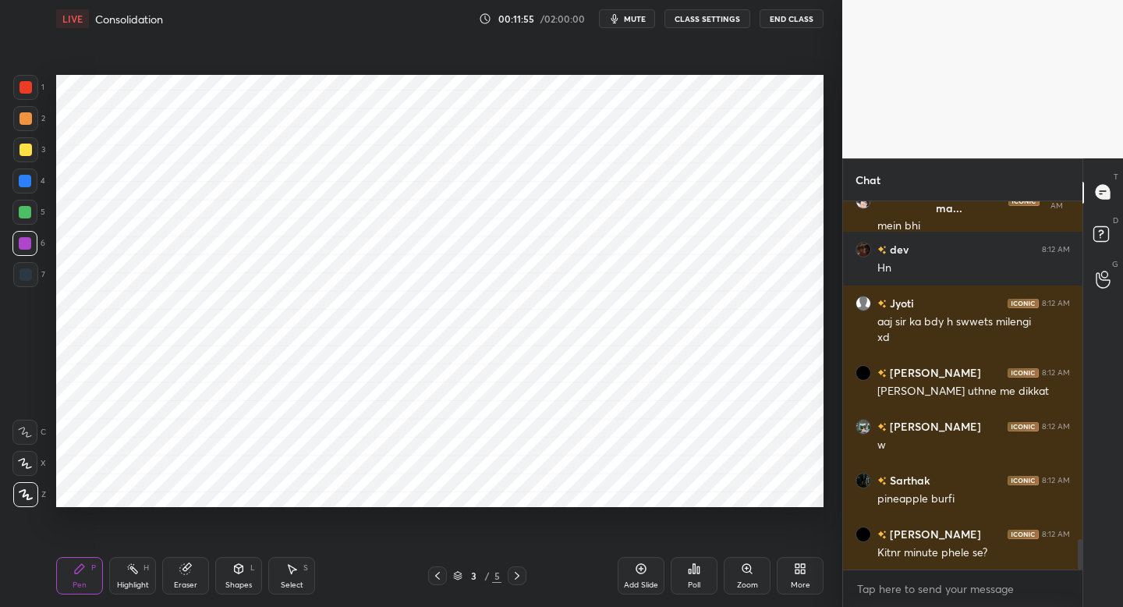
scroll to position [4071, 0]
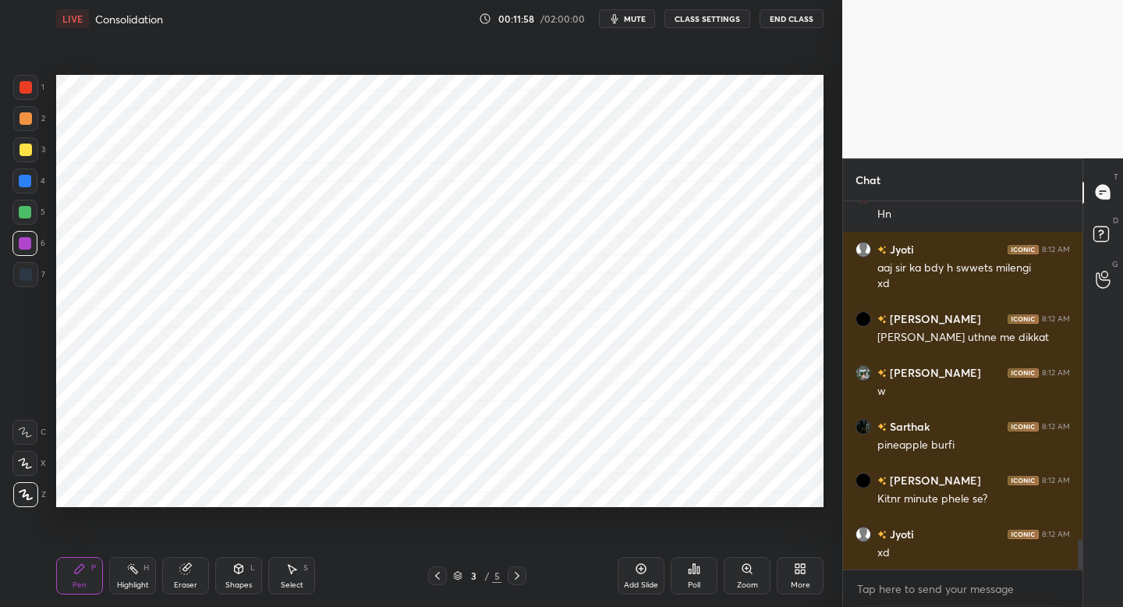
click at [599, 9] on button "mute" at bounding box center [627, 18] width 56 height 19
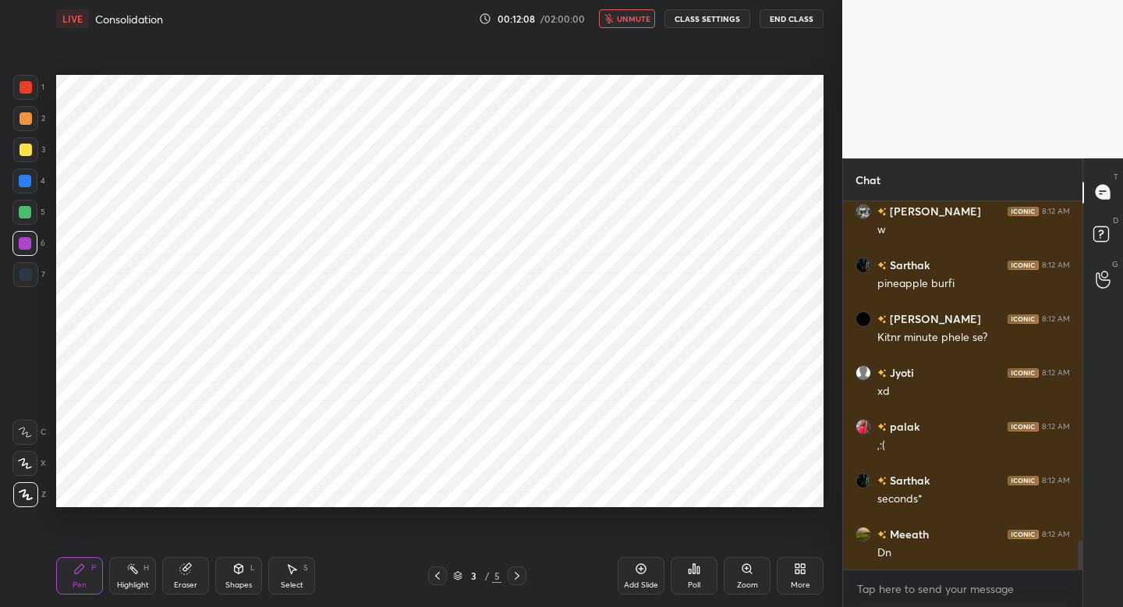
scroll to position [4287, 0]
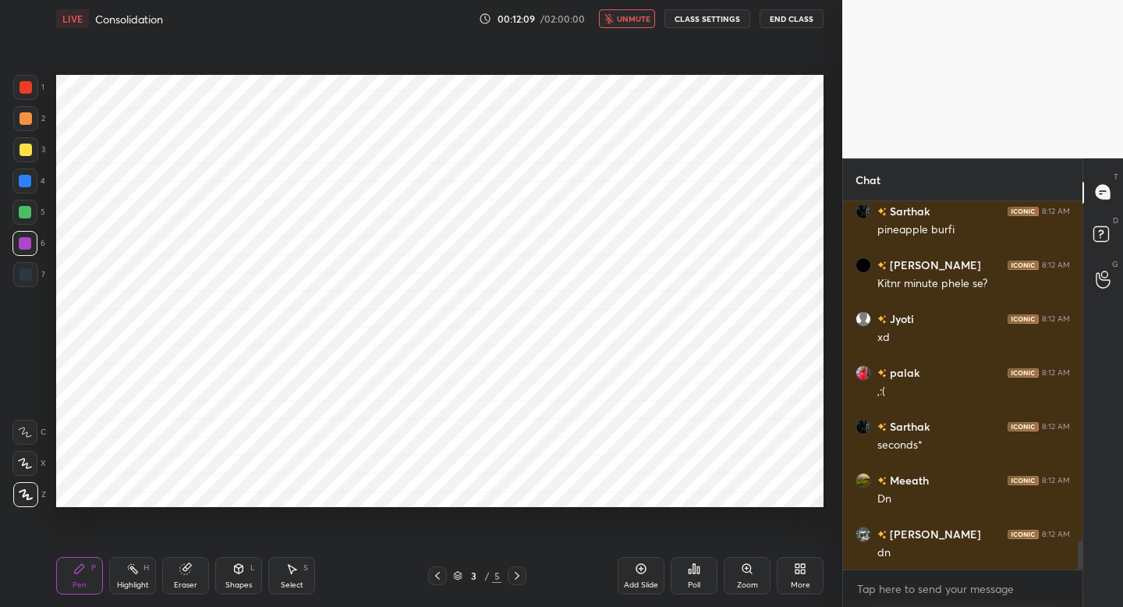
click at [621, 22] on span "unmute" at bounding box center [634, 18] width 34 height 11
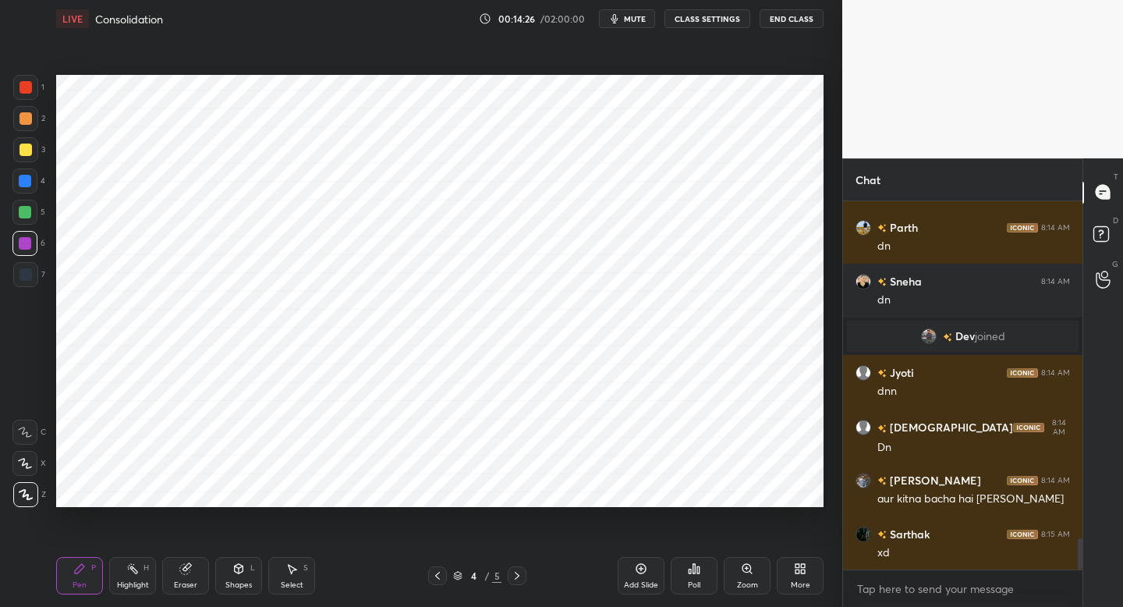
scroll to position [4003, 0]
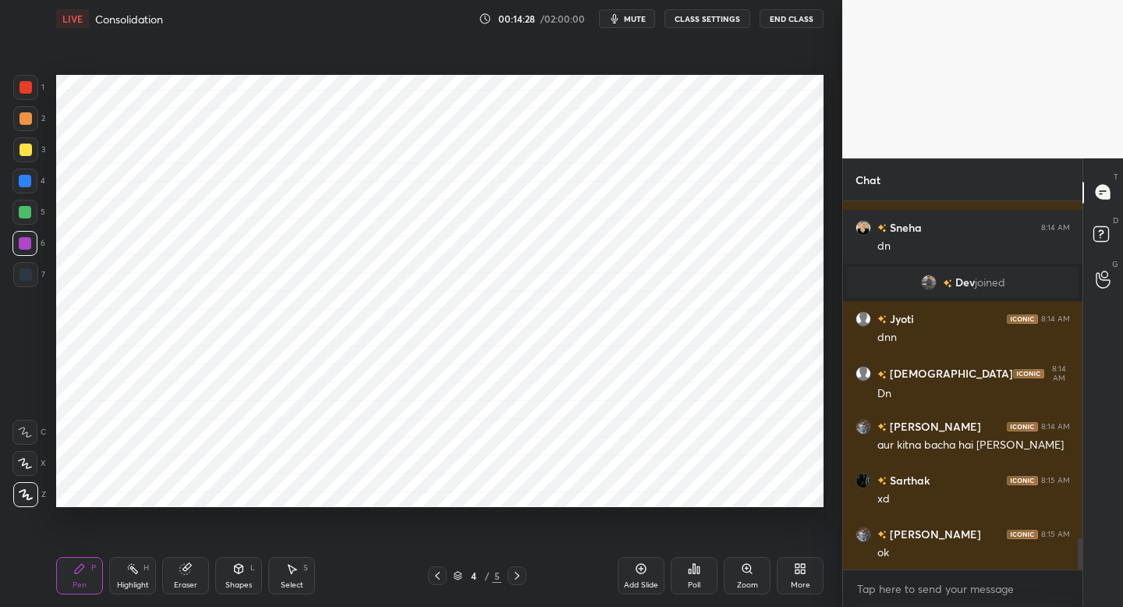
click at [645, 569] on icon at bounding box center [641, 568] width 12 height 12
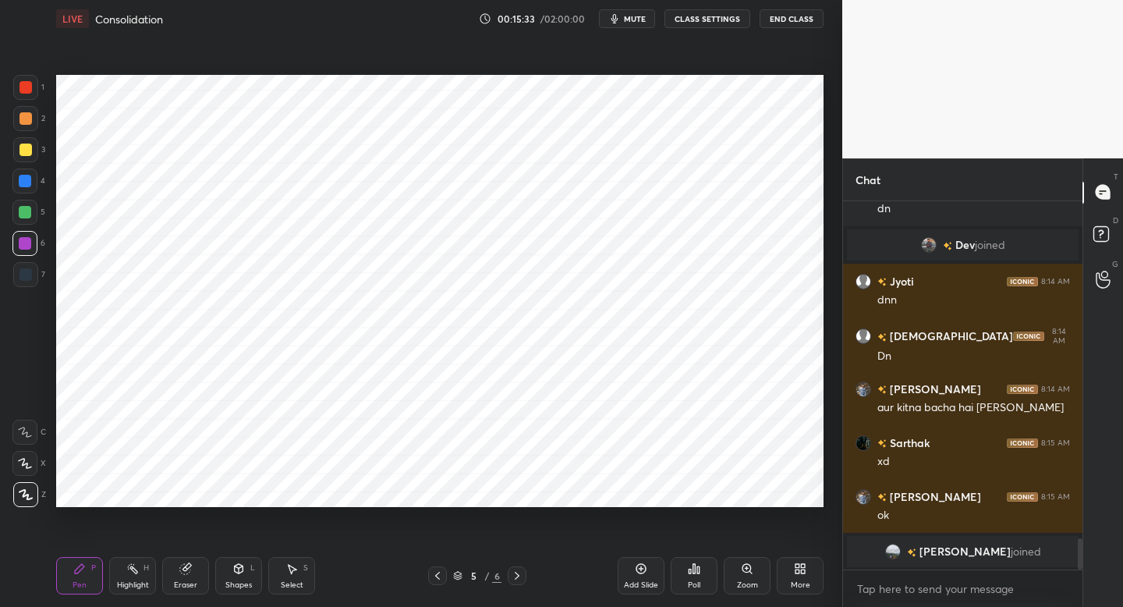
click at [792, 582] on div "More" at bounding box center [801, 585] width 20 height 8
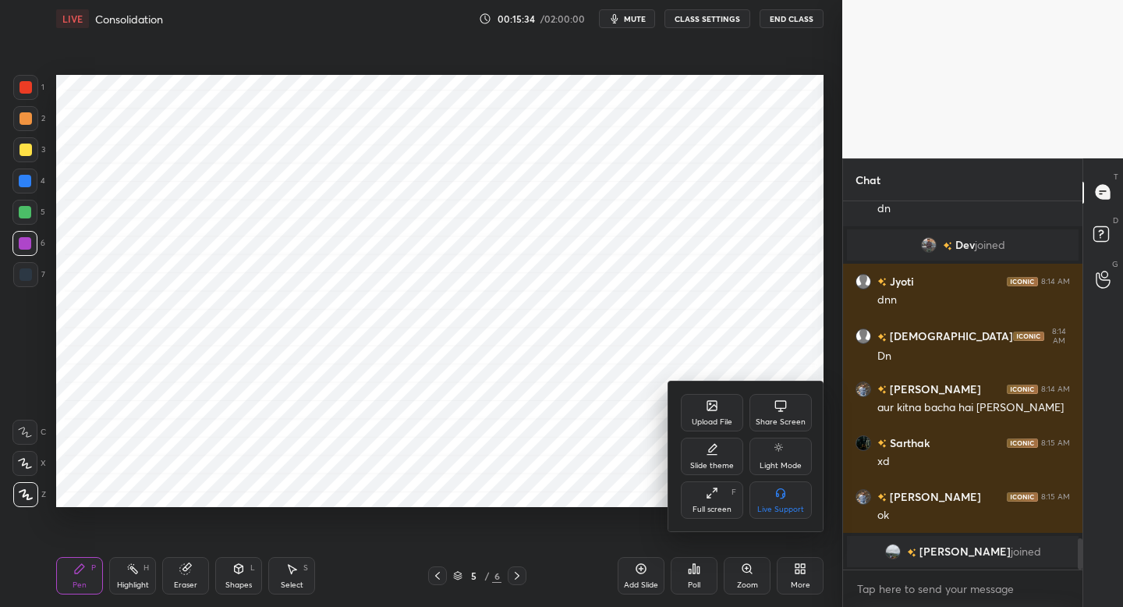
click at [718, 415] on div "Upload File" at bounding box center [712, 412] width 62 height 37
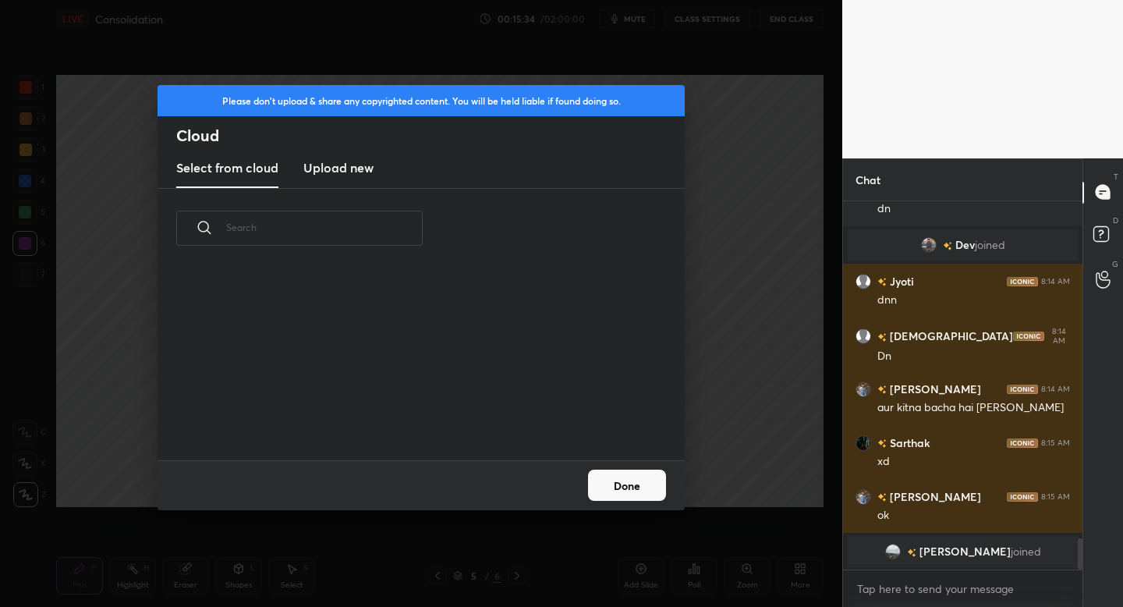
scroll to position [192, 501]
click at [335, 176] on h3 "Upload new" at bounding box center [338, 167] width 70 height 19
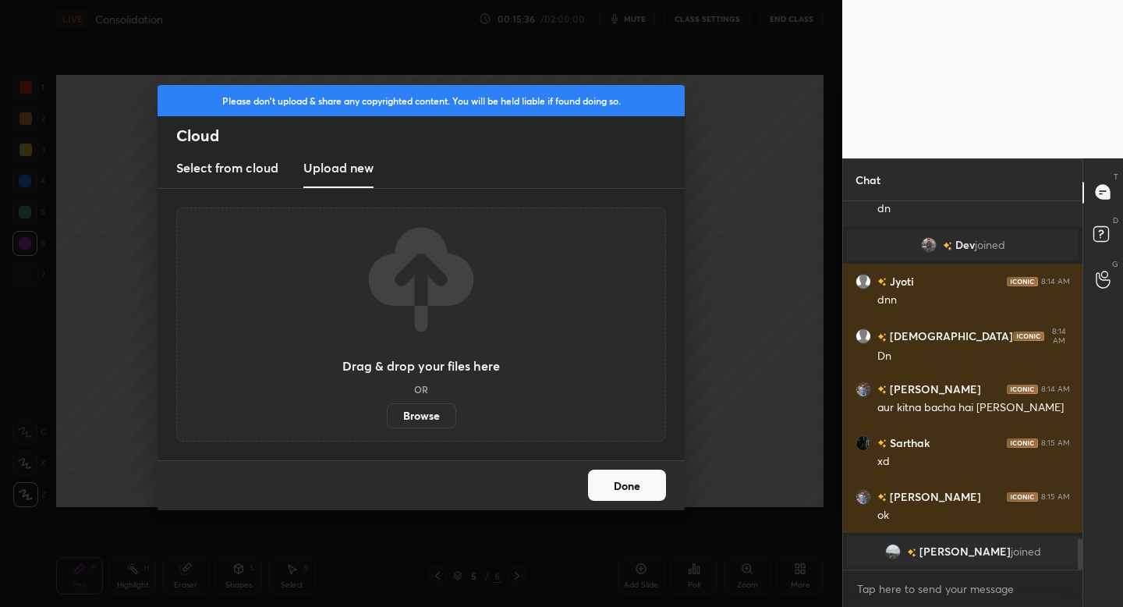
click at [418, 425] on label "Browse" at bounding box center [421, 415] width 69 height 25
click at [387, 425] on input "Browse" at bounding box center [387, 415] width 0 height 25
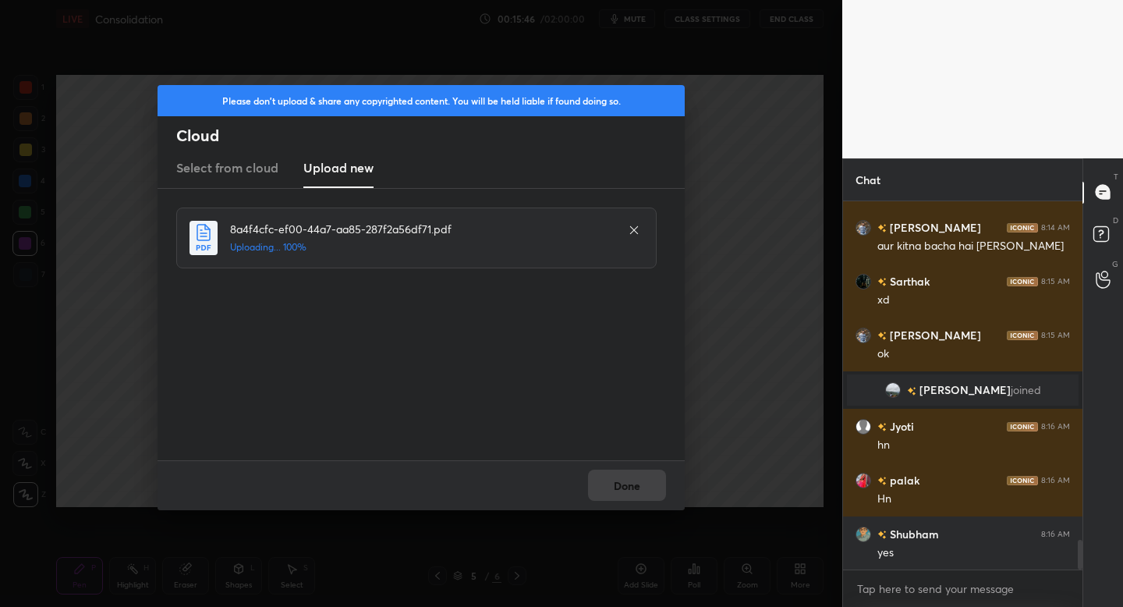
scroll to position [4182, 0]
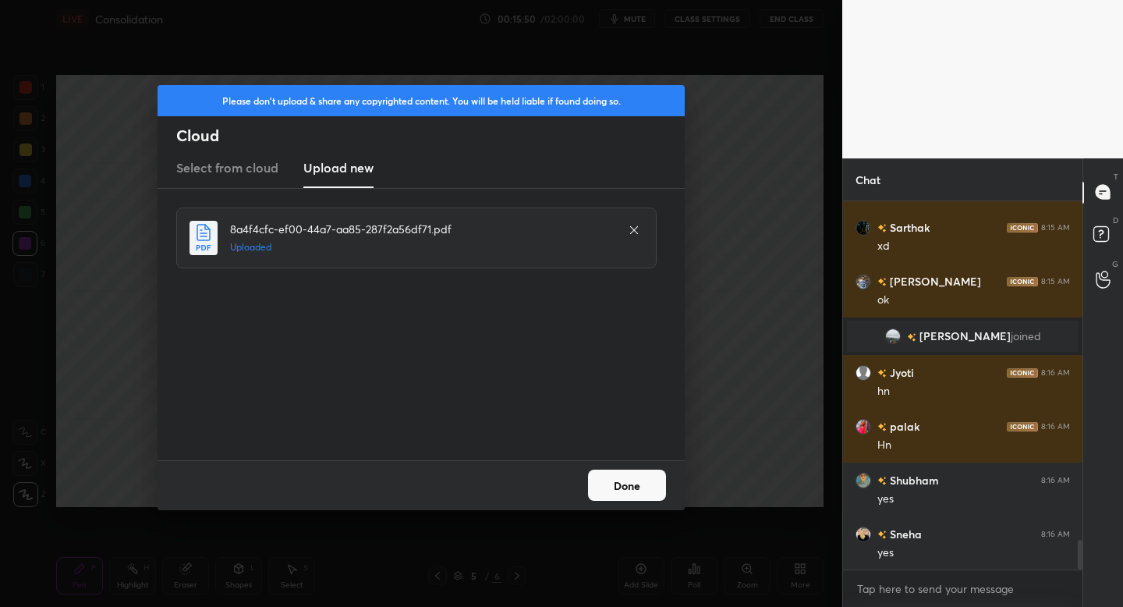
click at [620, 491] on button "Done" at bounding box center [627, 485] width 78 height 31
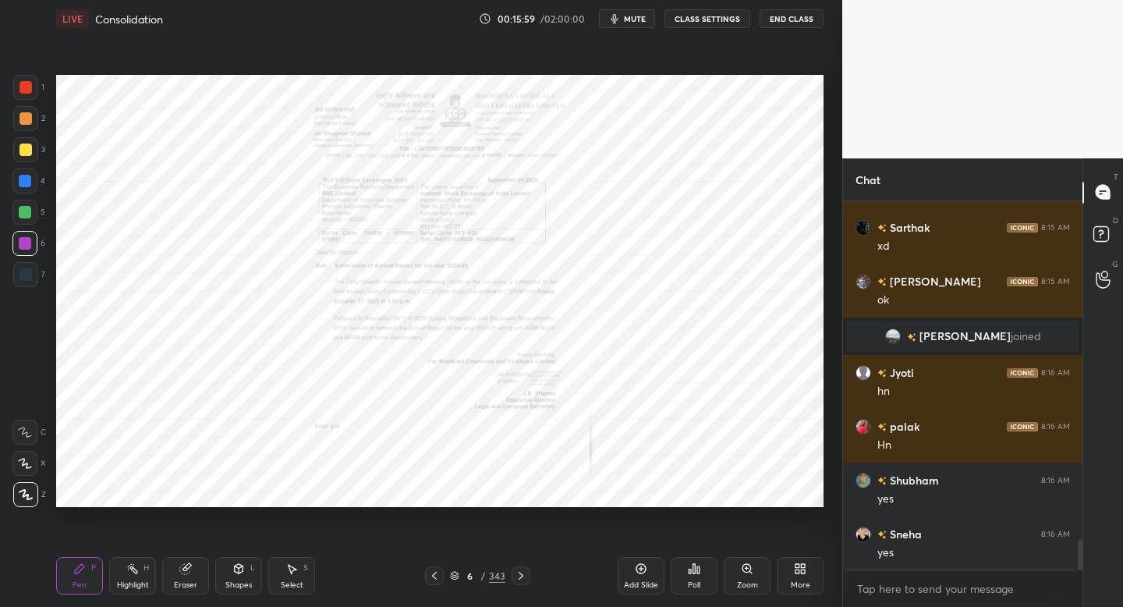
click at [752, 576] on div "Zoom" at bounding box center [747, 575] width 47 height 37
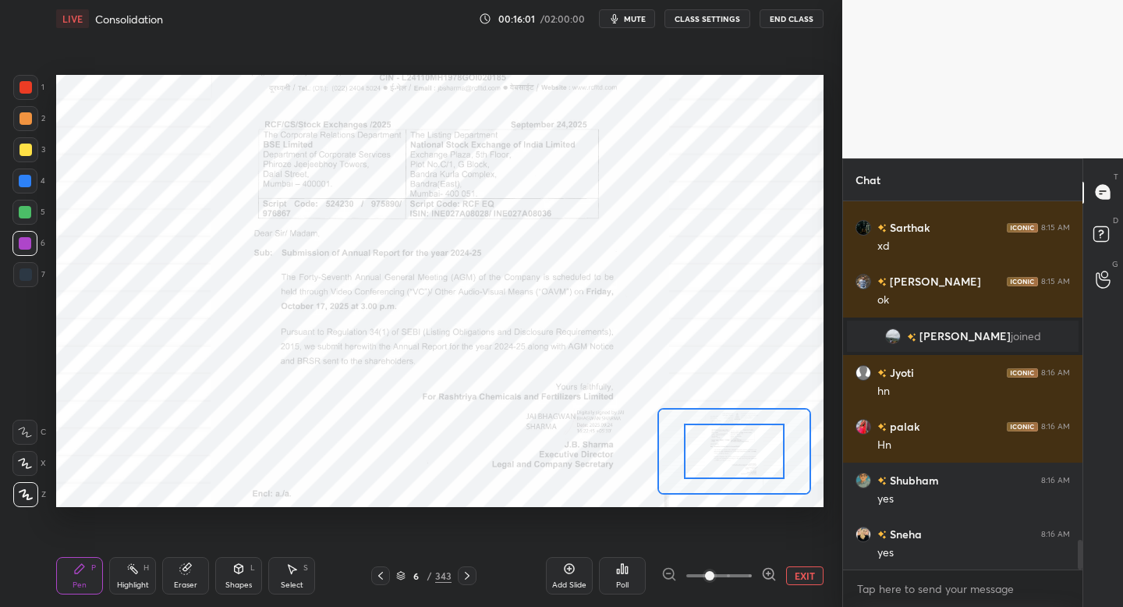
click at [772, 571] on icon at bounding box center [769, 574] width 16 height 16
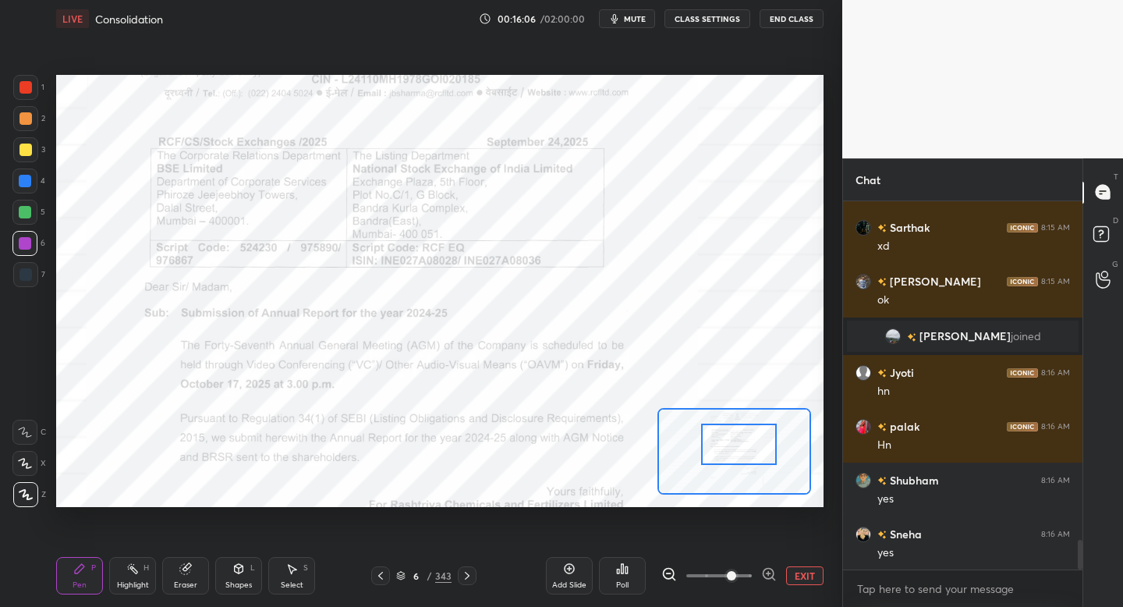
drag, startPoint x: 747, startPoint y: 460, endPoint x: 752, endPoint y: 453, distance: 8.4
click at [752, 453] on div at bounding box center [738, 444] width 75 height 41
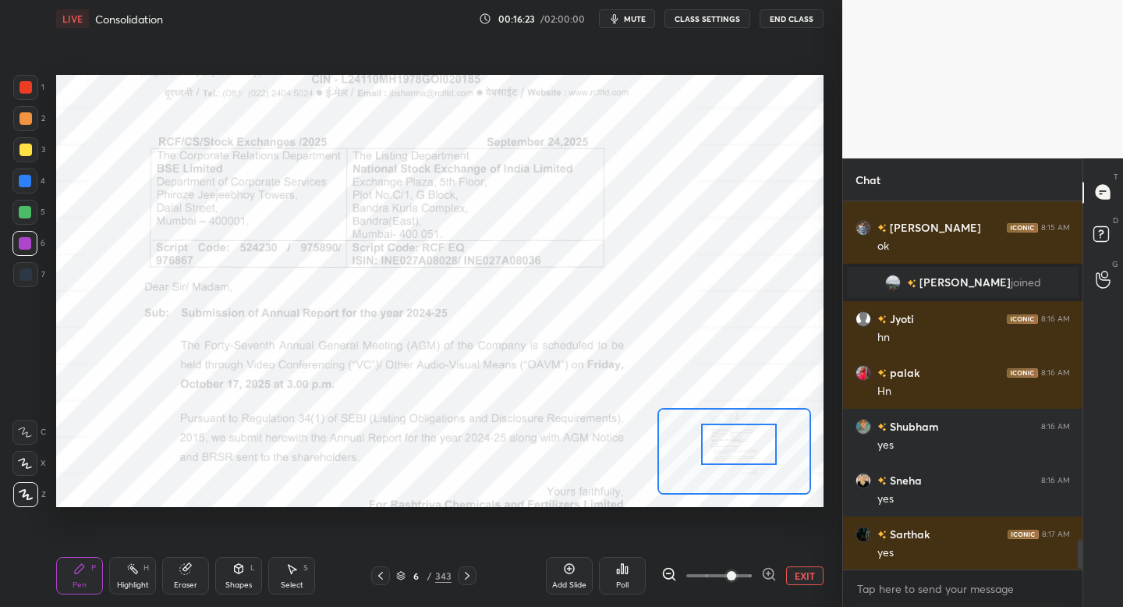
scroll to position [4397, 0]
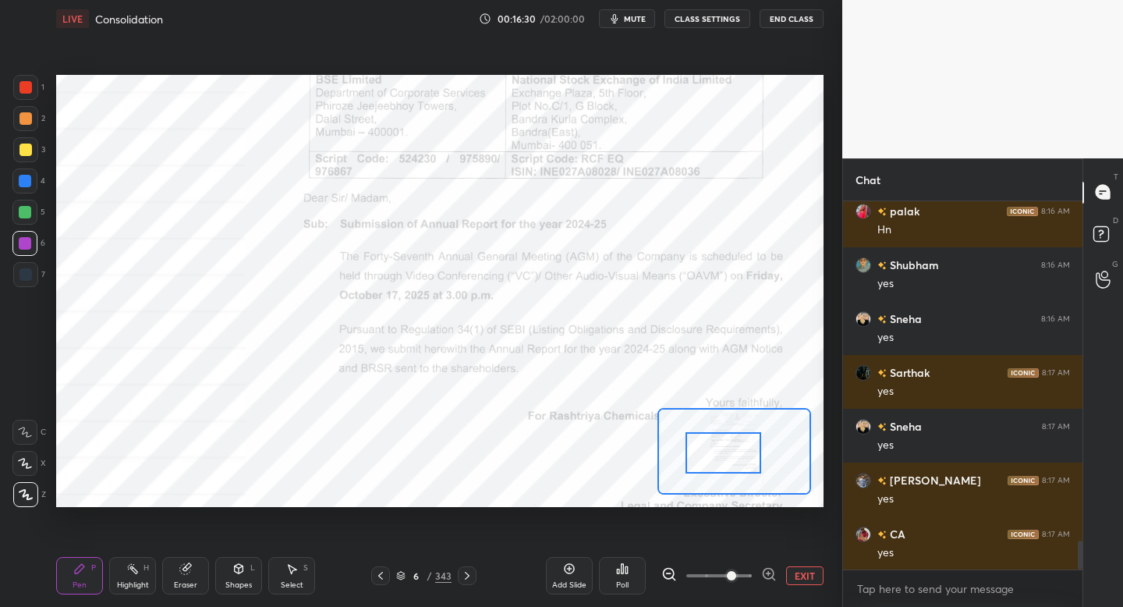
drag, startPoint x: 725, startPoint y: 424, endPoint x: 743, endPoint y: 449, distance: 30.1
click at [743, 449] on div at bounding box center [723, 452] width 75 height 41
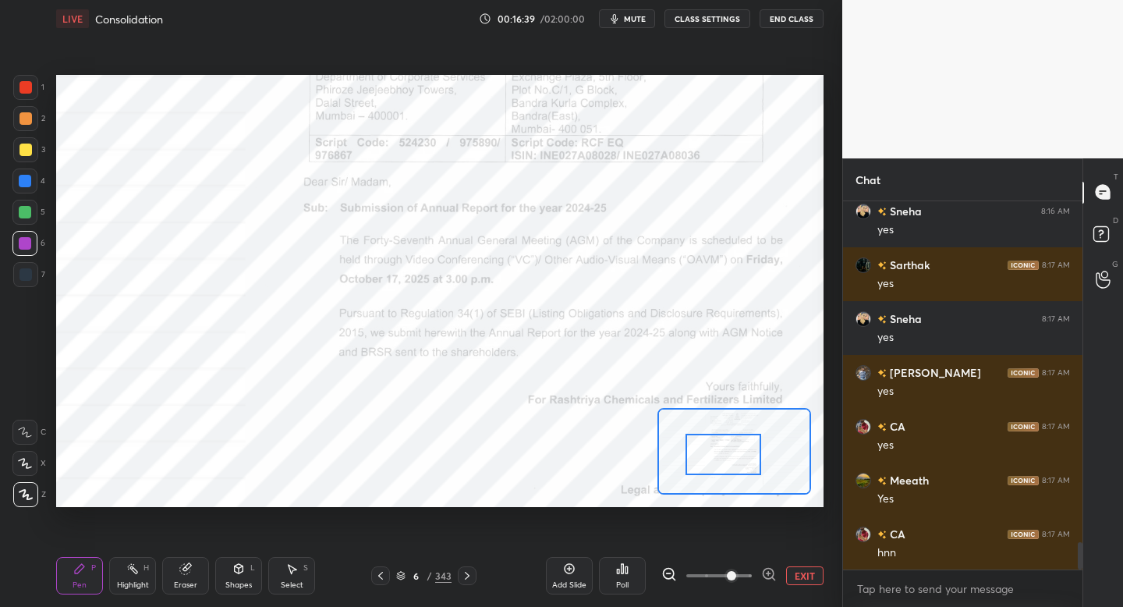
scroll to position [4559, 0]
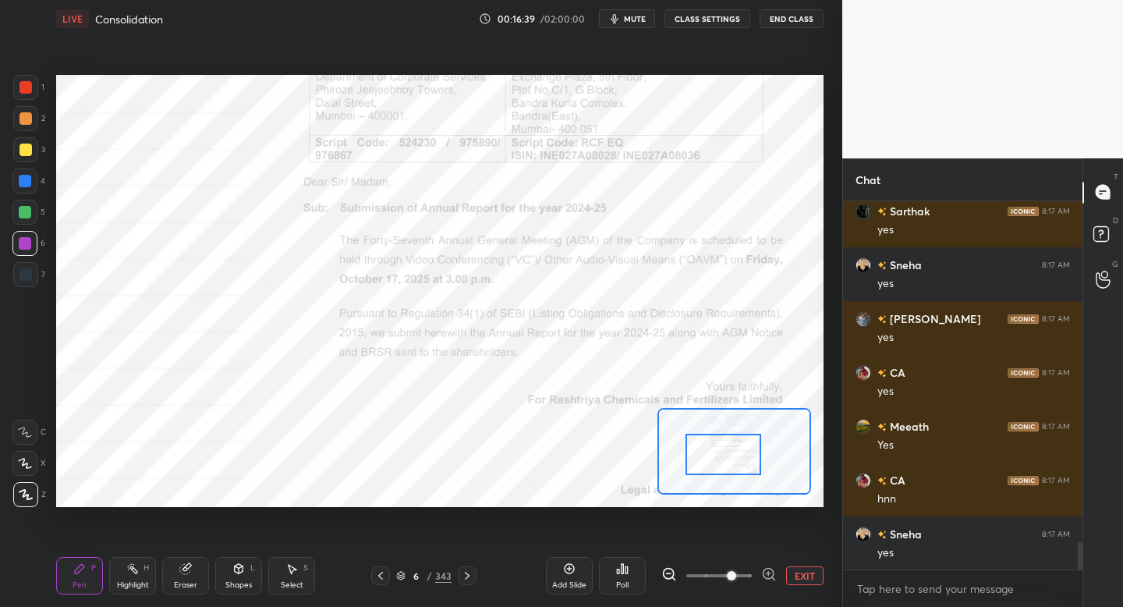
click at [402, 574] on icon at bounding box center [401, 574] width 8 height 4
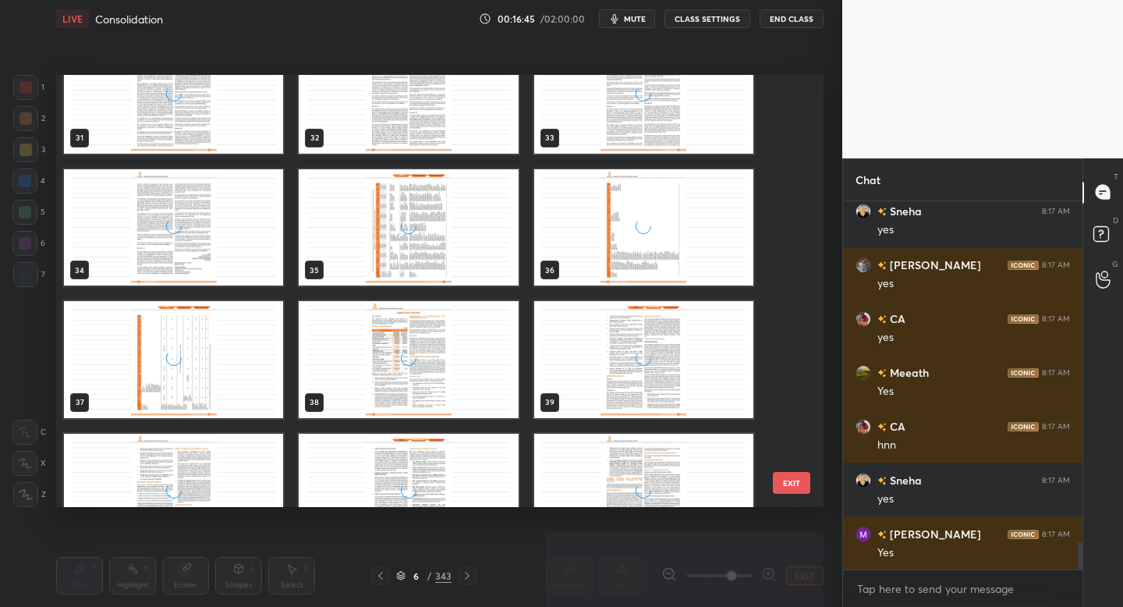
scroll to position [1370, 0]
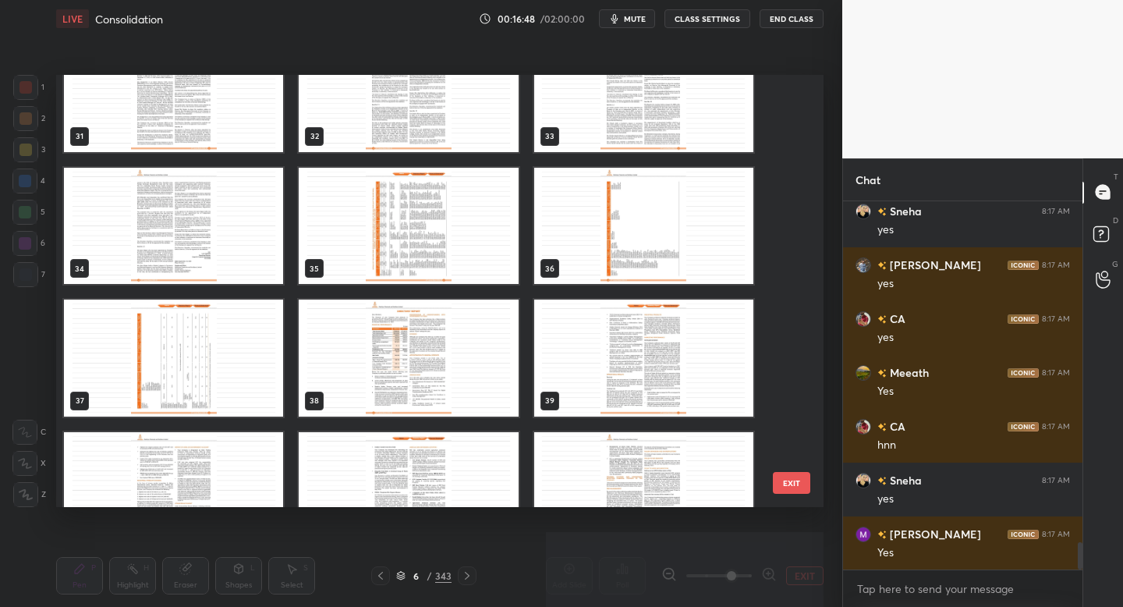
click at [389, 257] on img "grid" at bounding box center [408, 226] width 219 height 117
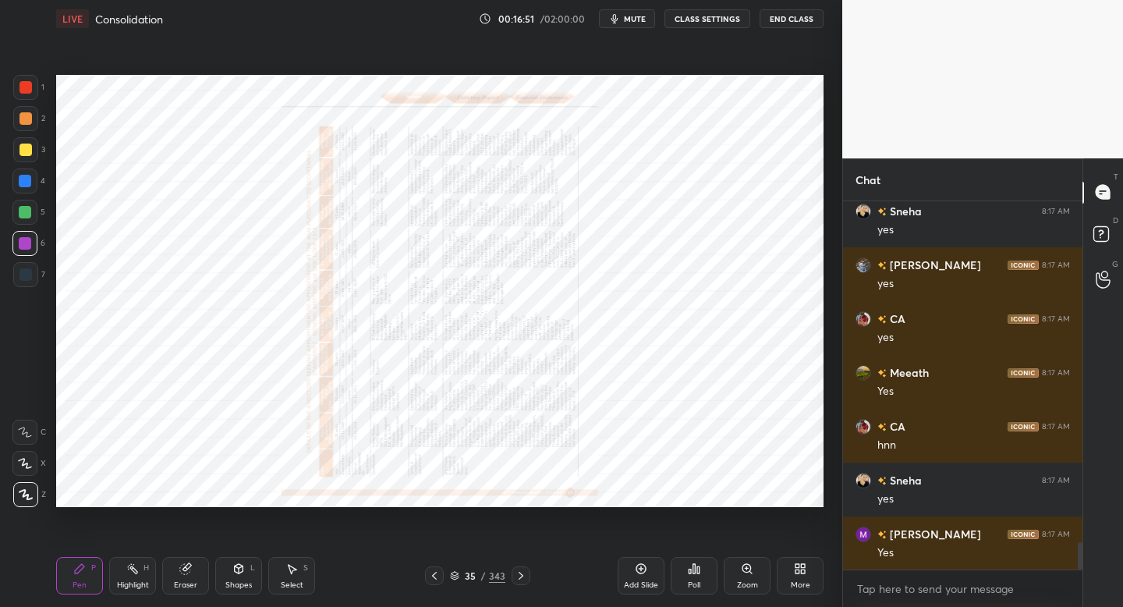
click at [753, 573] on icon at bounding box center [747, 568] width 12 height 12
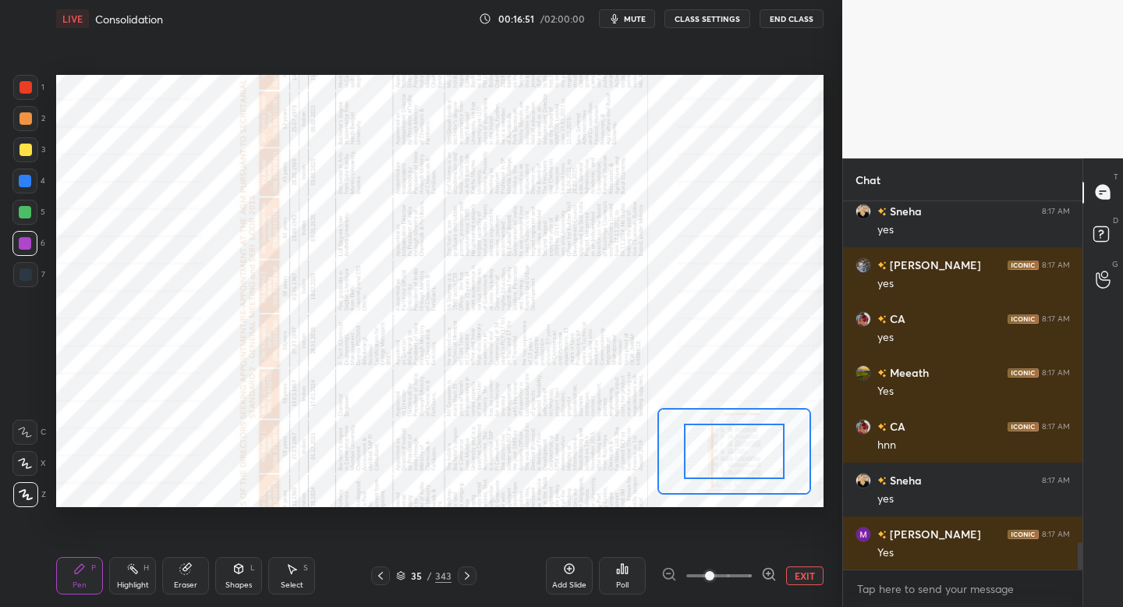
click at [753, 573] on div at bounding box center [719, 575] width 115 height 19
click at [818, 571] on button "EXIT" at bounding box center [804, 575] width 37 height 19
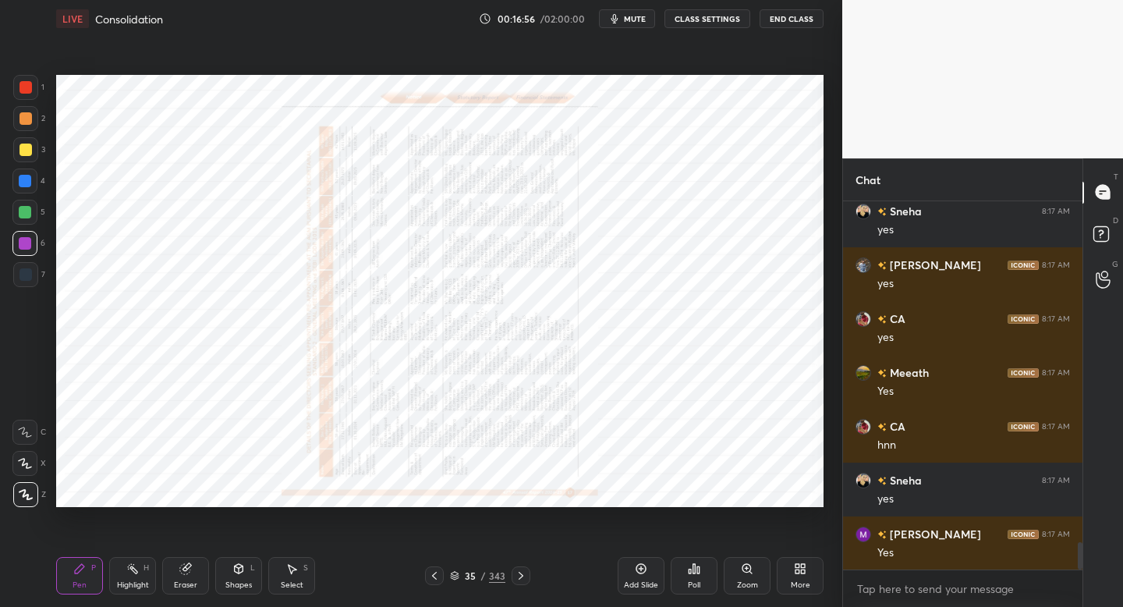
click at [455, 580] on icon at bounding box center [454, 575] width 9 height 9
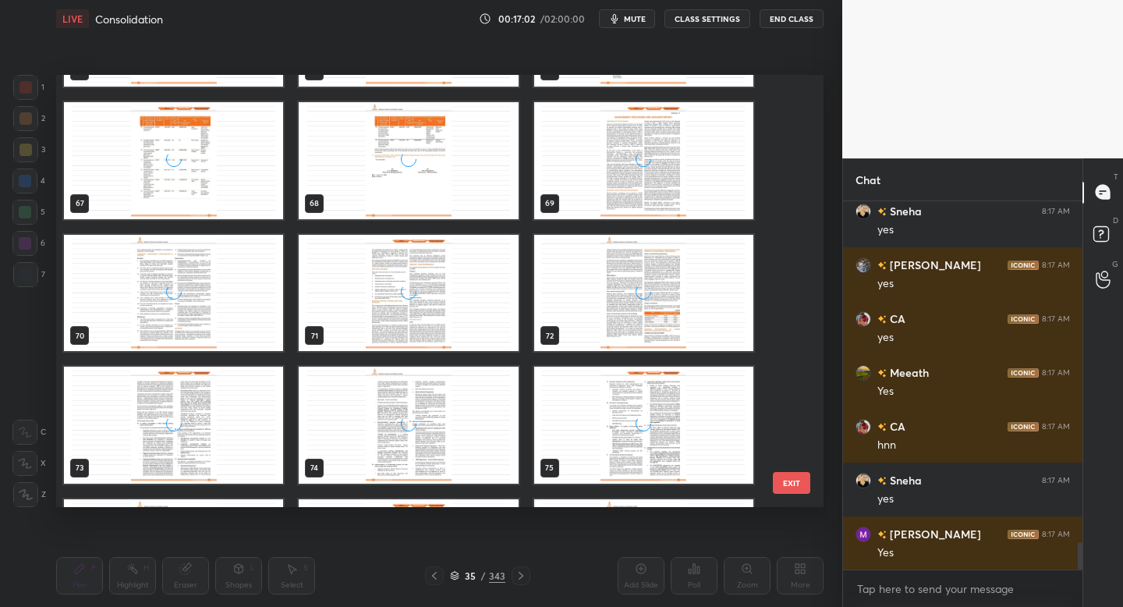
scroll to position [2893, 0]
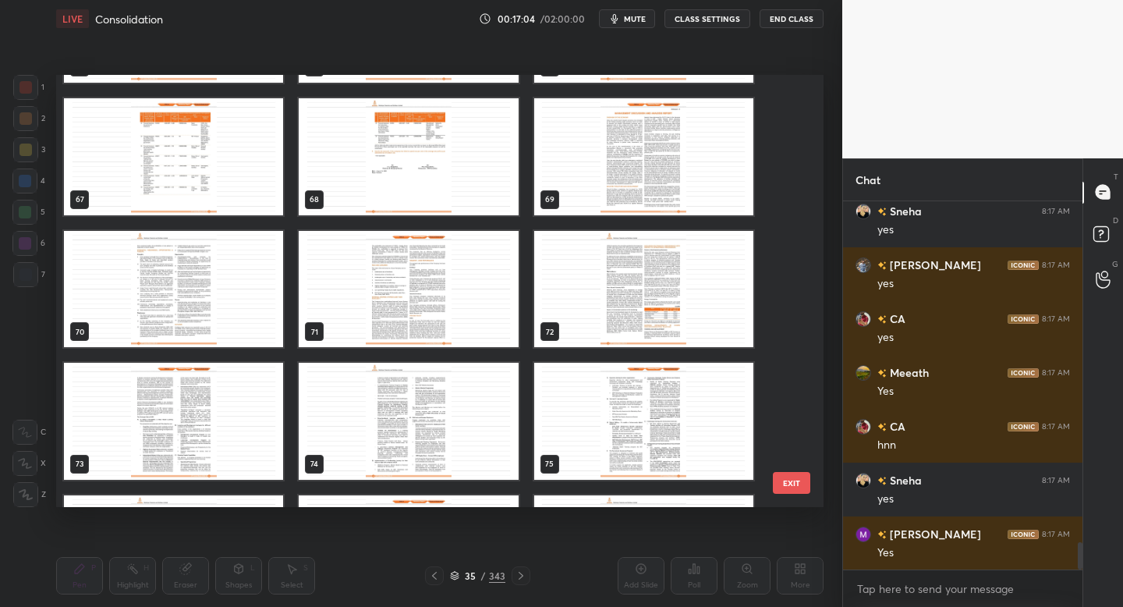
click at [187, 174] on img "grid" at bounding box center [173, 156] width 219 height 117
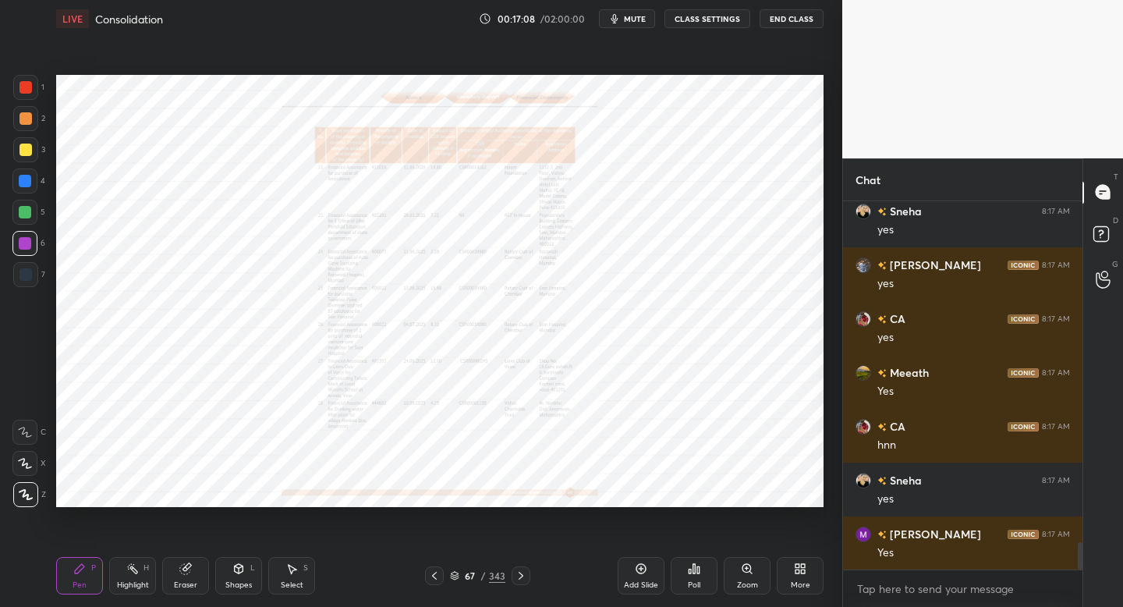
click at [741, 574] on icon at bounding box center [747, 568] width 12 height 12
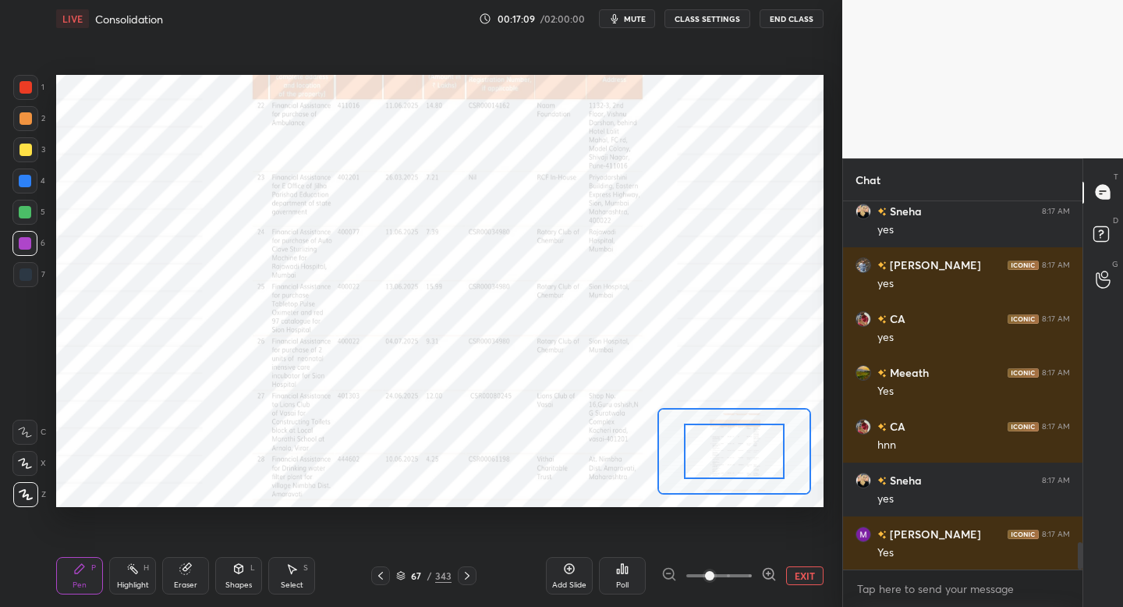
click at [741, 574] on span at bounding box center [719, 575] width 66 height 23
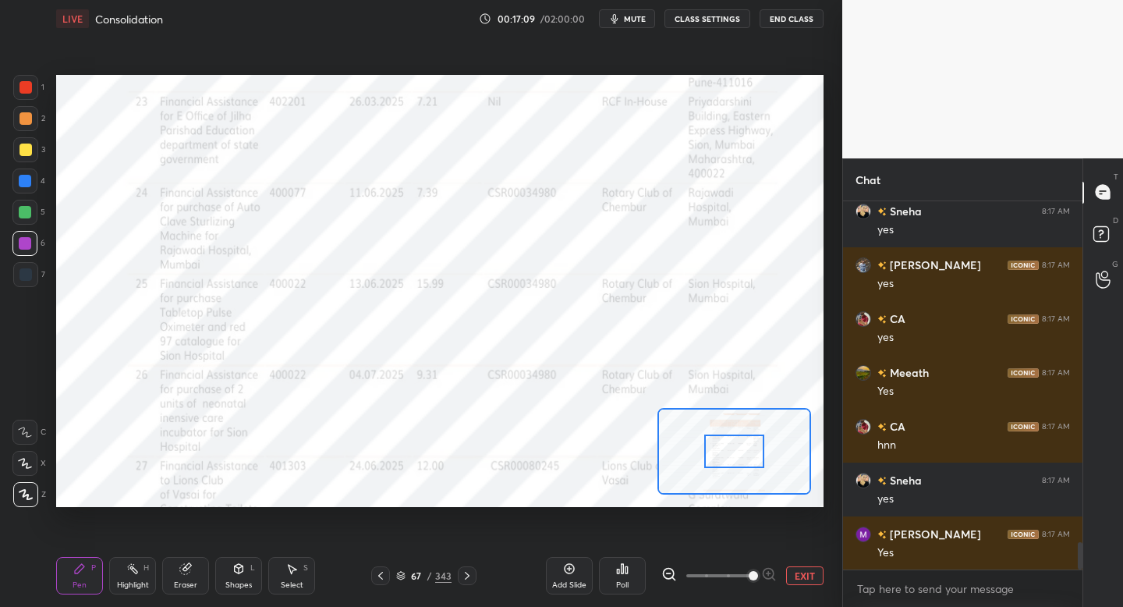
click at [749, 574] on span at bounding box center [753, 575] width 9 height 9
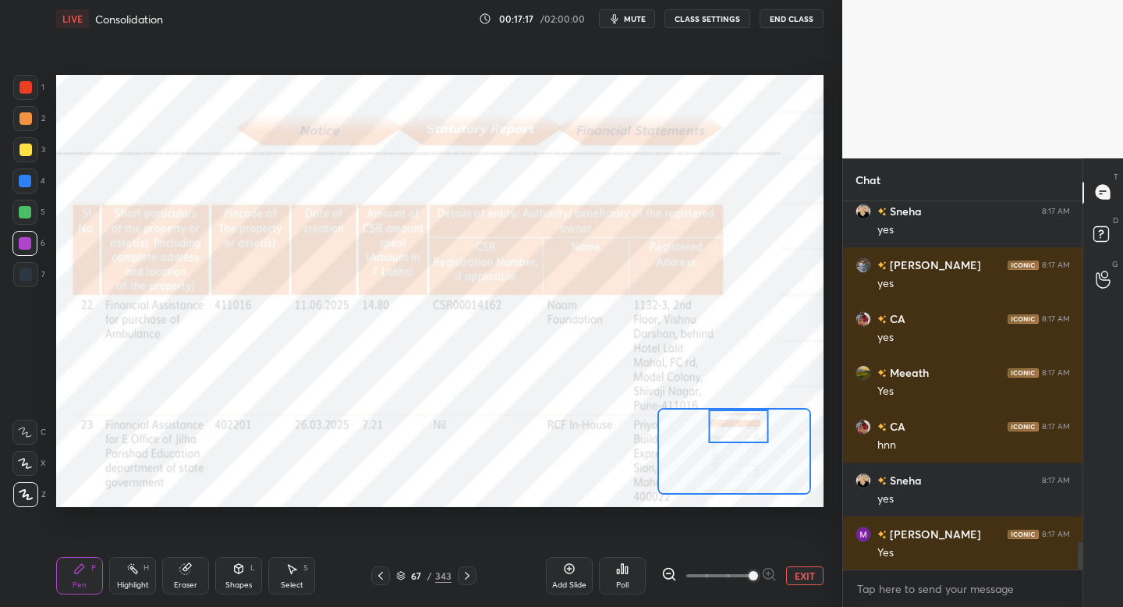
click at [738, 423] on div at bounding box center [739, 427] width 60 height 34
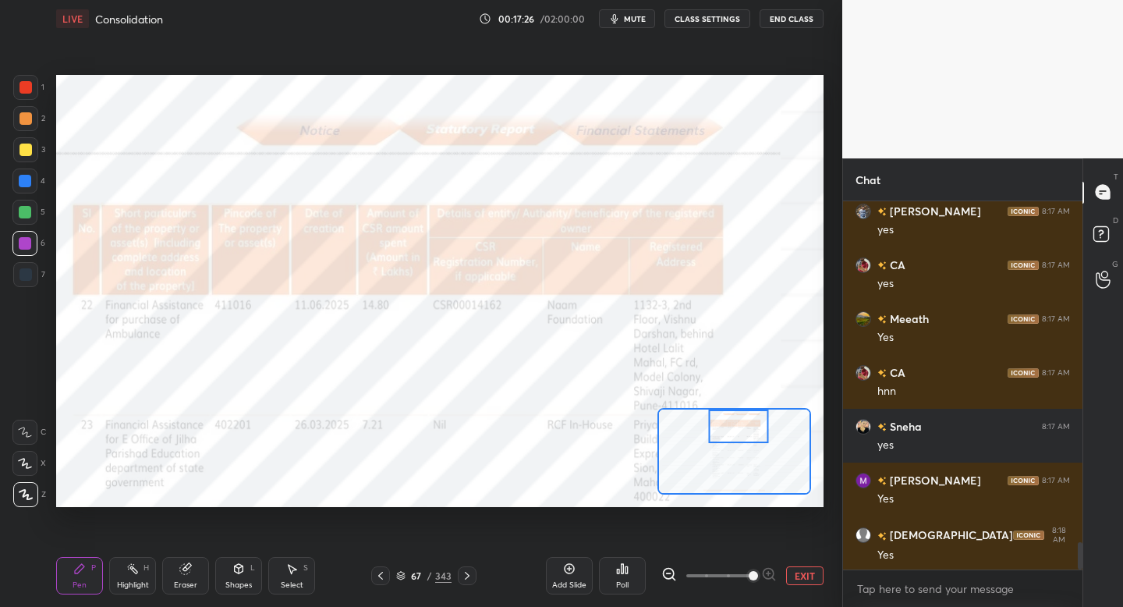
scroll to position [4720, 0]
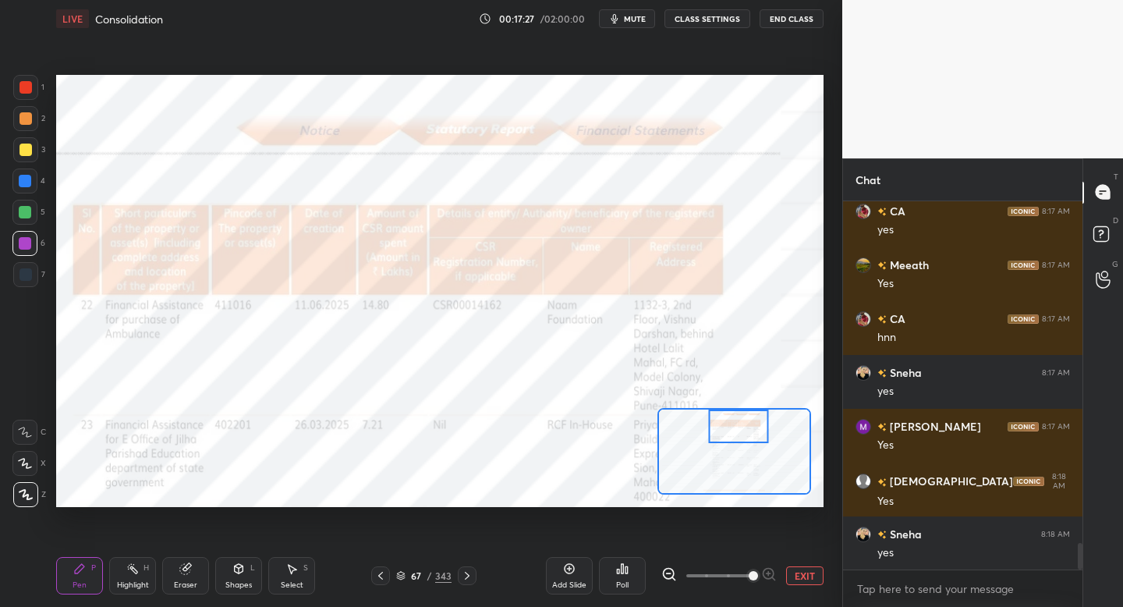
click at [803, 571] on button "EXIT" at bounding box center [804, 575] width 37 height 19
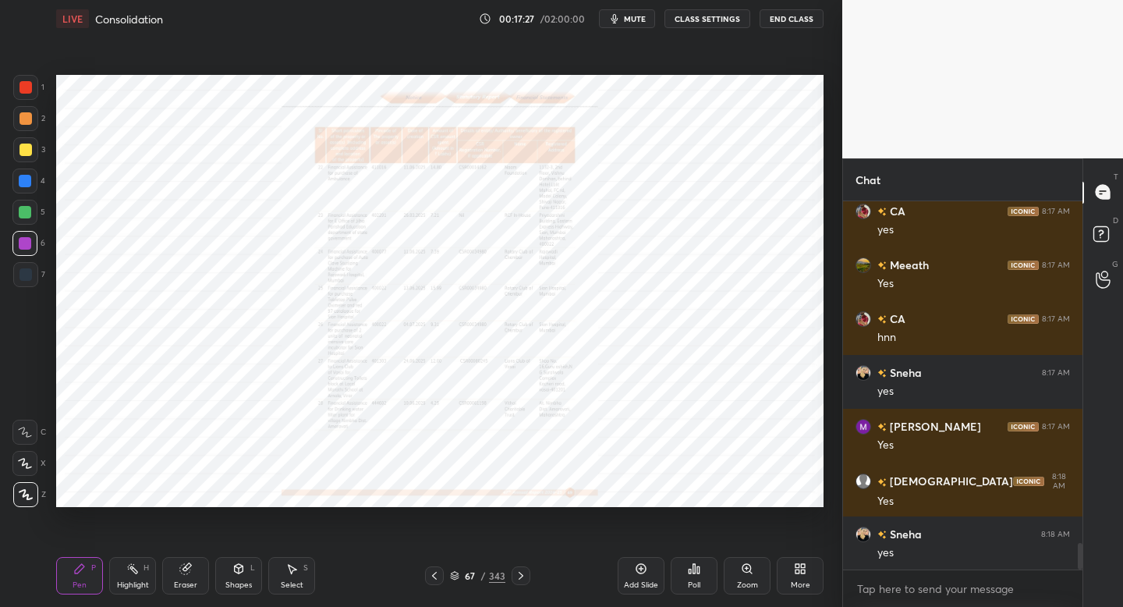
scroll to position [4774, 0]
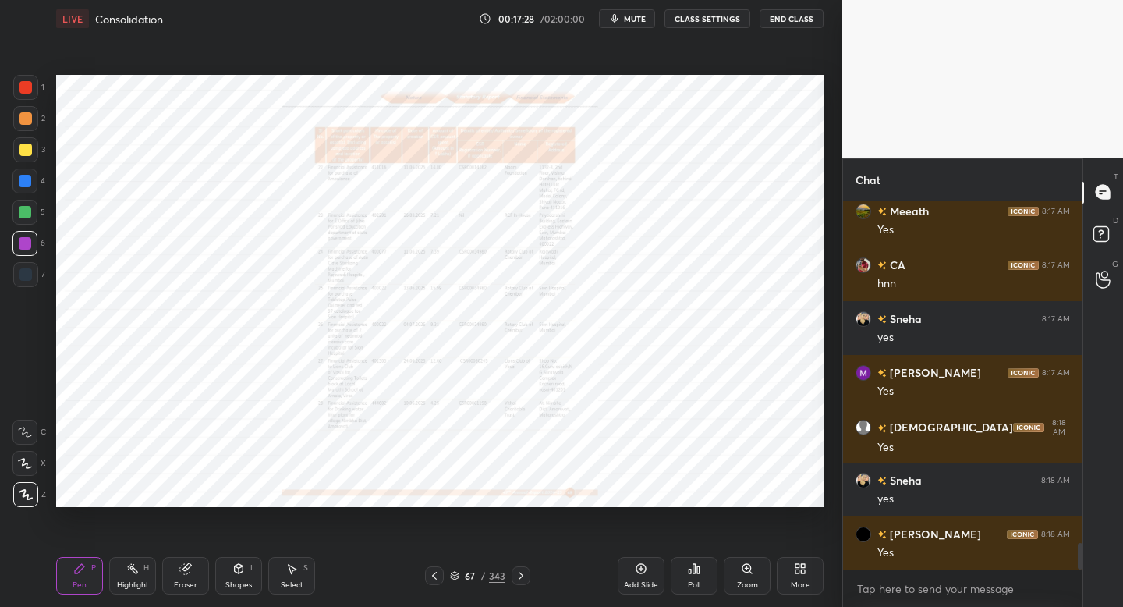
click at [460, 577] on div "67 / 343" at bounding box center [477, 576] width 55 height 14
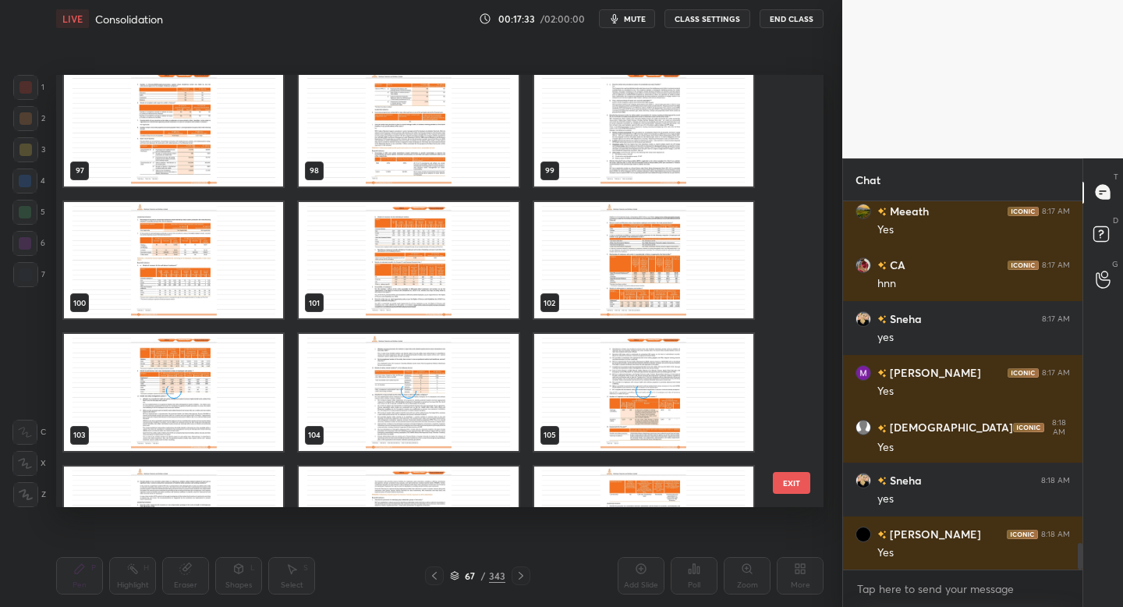
scroll to position [4247, 0]
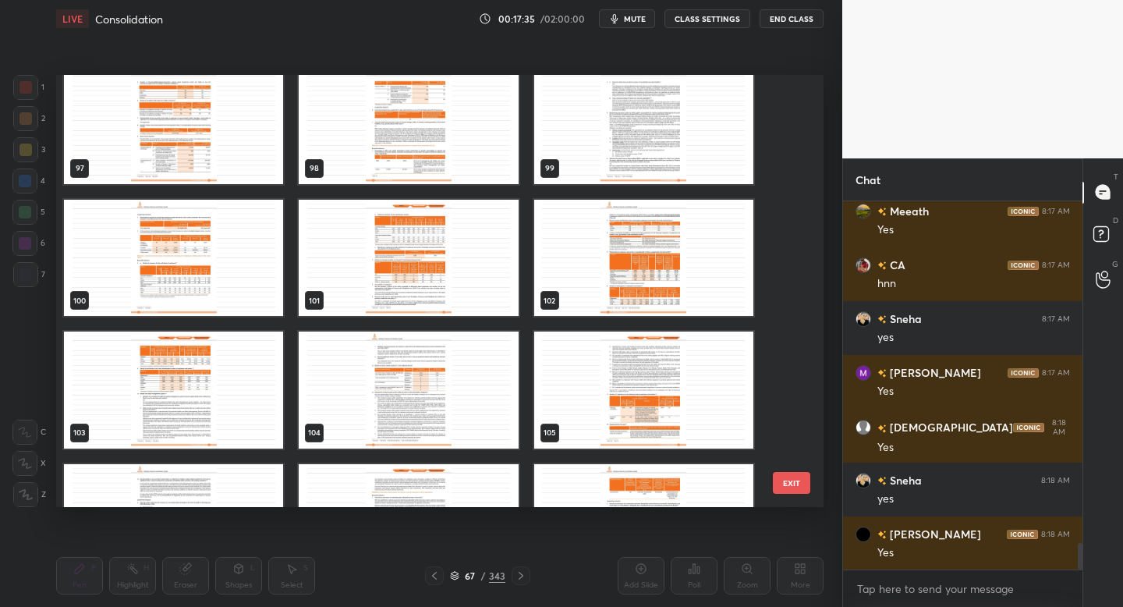
click at [413, 271] on img "grid" at bounding box center [408, 258] width 219 height 117
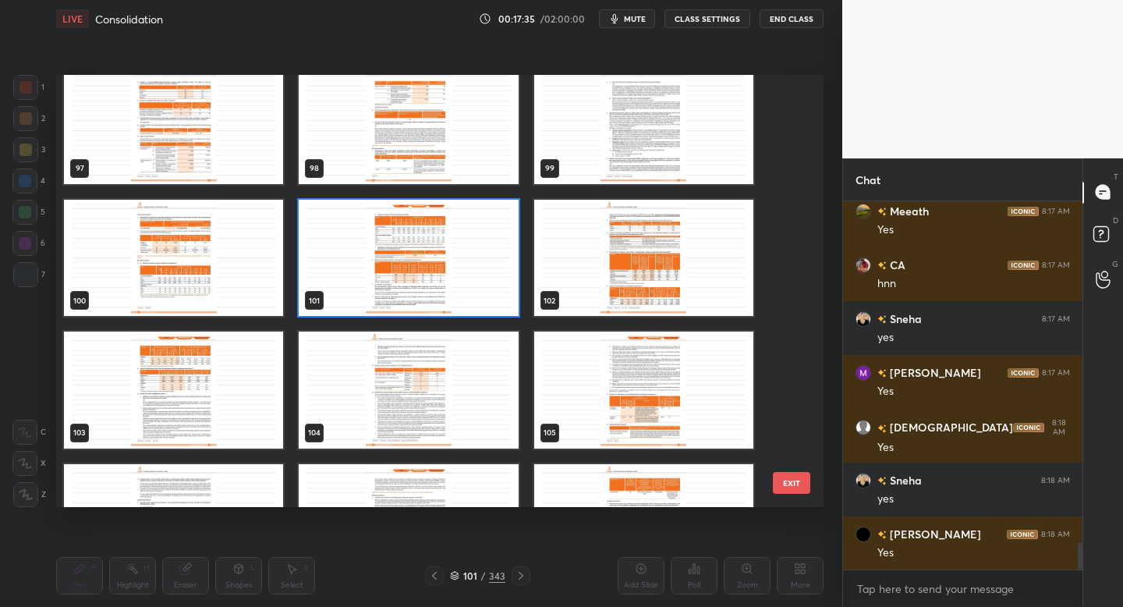
click at [413, 271] on img "grid" at bounding box center [408, 258] width 219 height 117
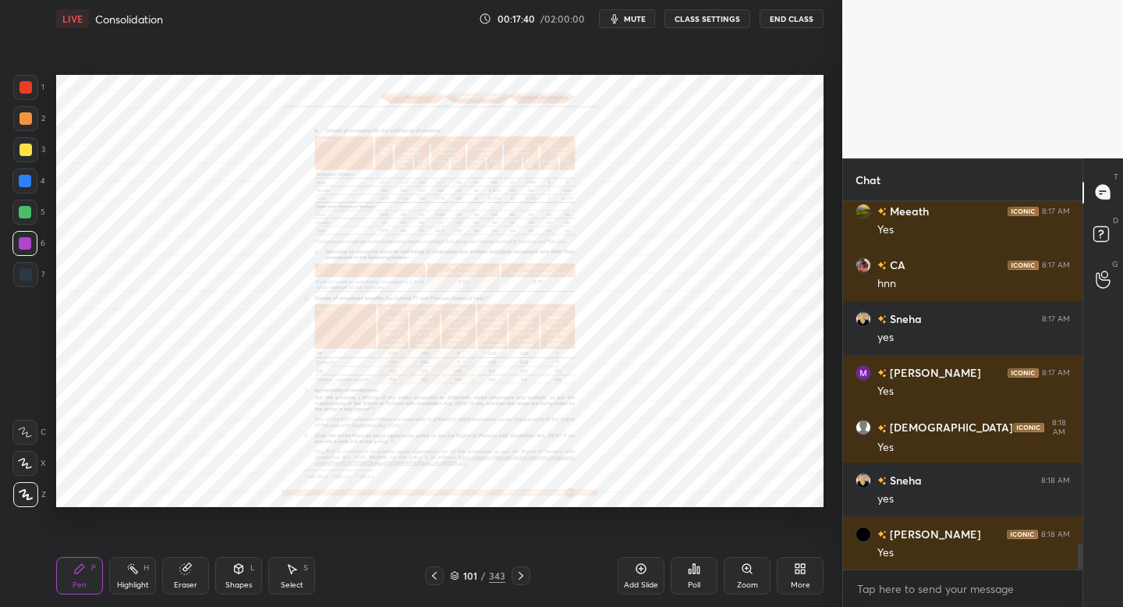
click at [459, 581] on div "101 / 343" at bounding box center [477, 576] width 55 height 14
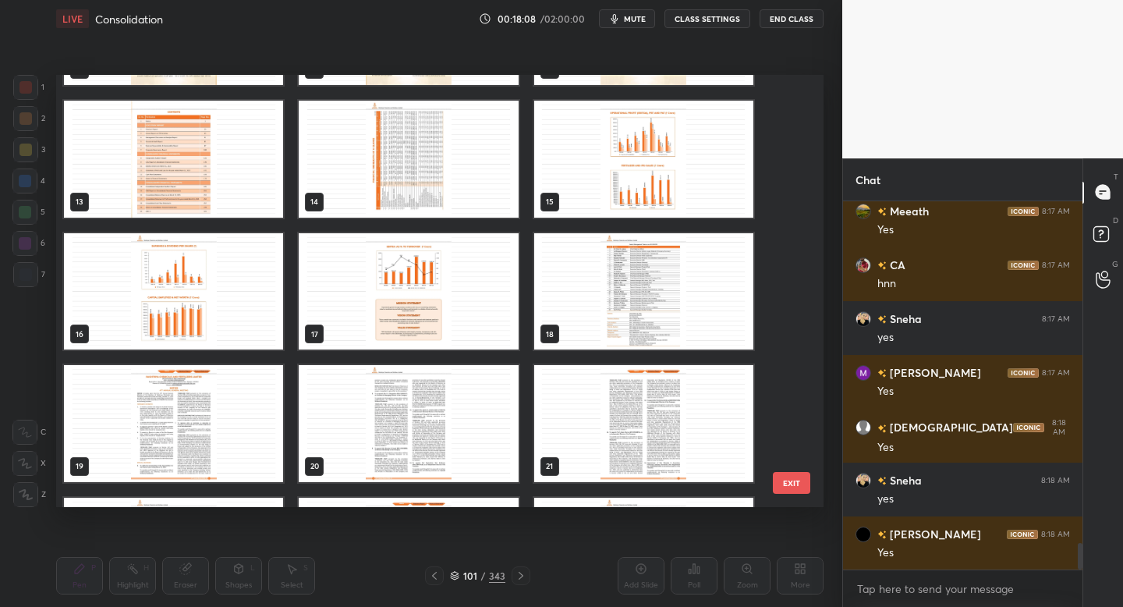
scroll to position [506, 0]
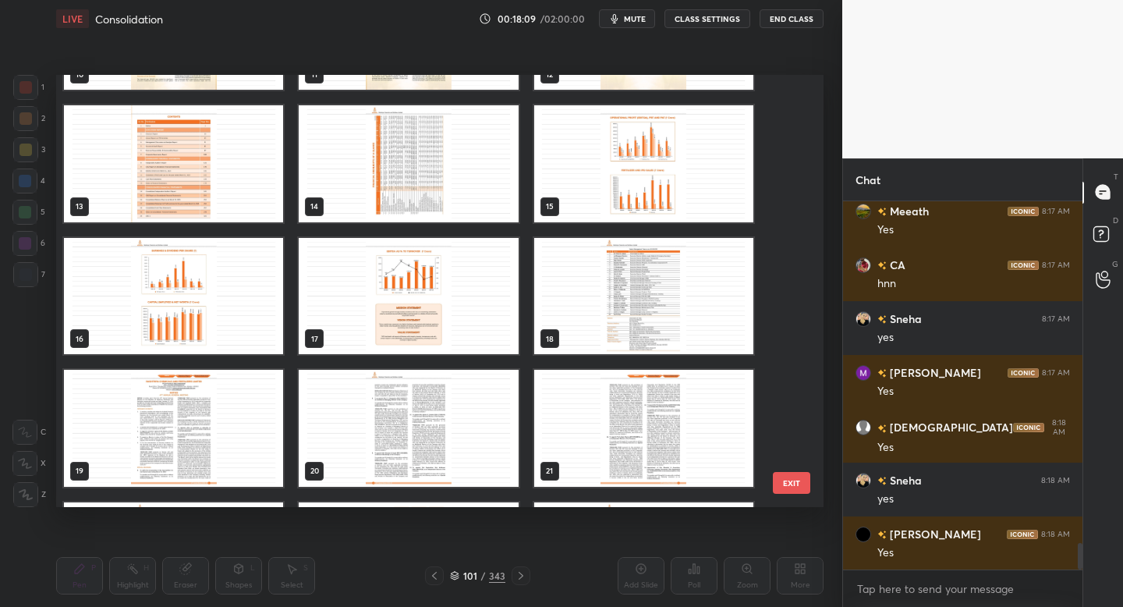
click at [388, 163] on img "grid" at bounding box center [408, 163] width 219 height 117
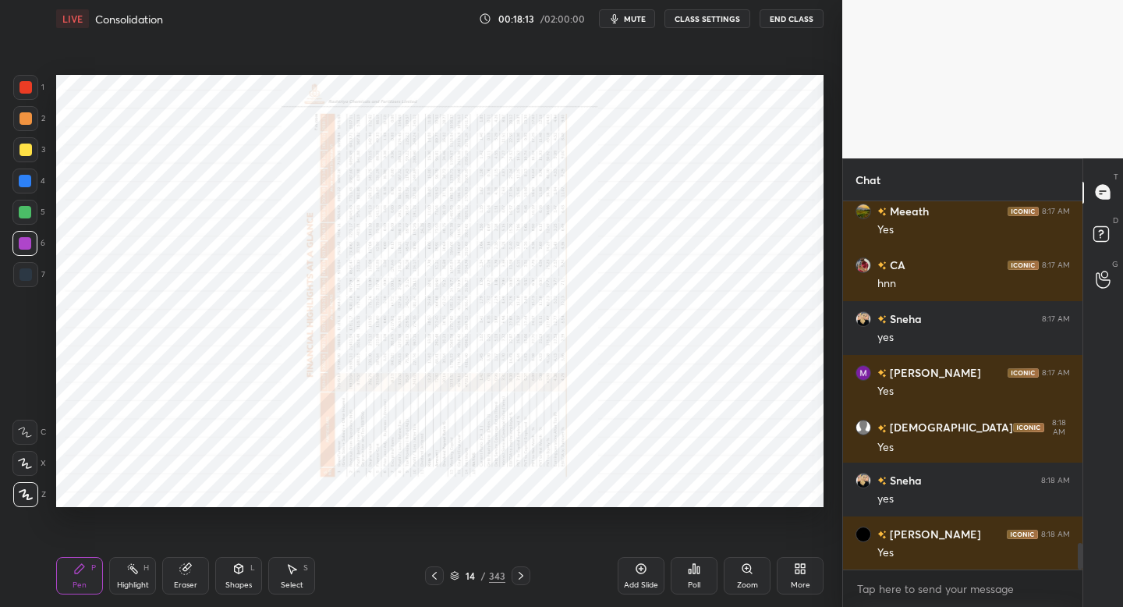
click at [794, 574] on icon at bounding box center [800, 568] width 12 height 12
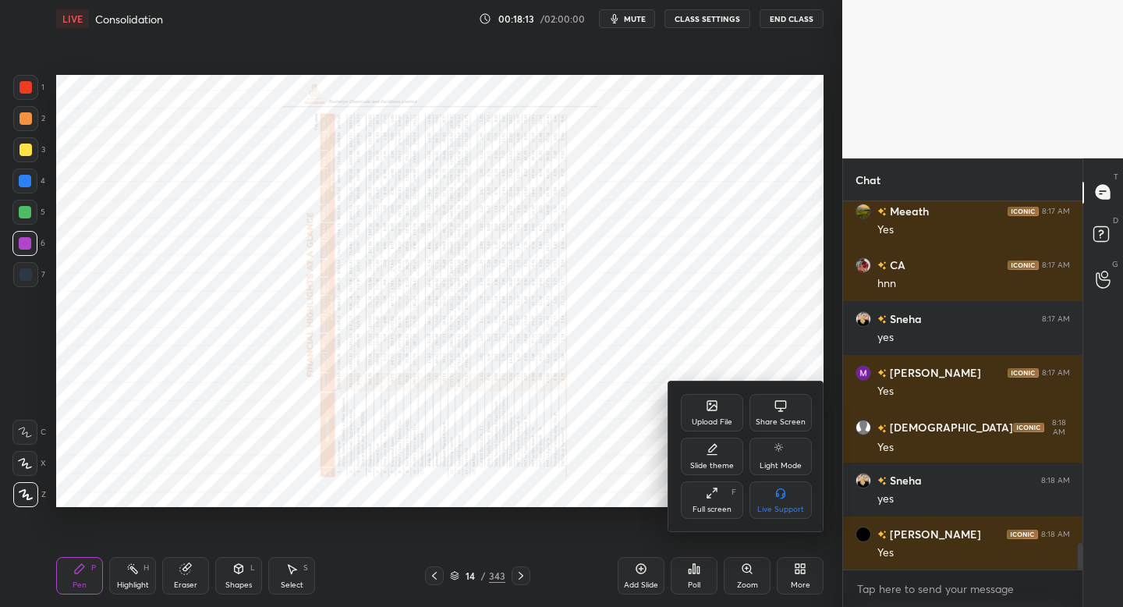
click at [794, 574] on div at bounding box center [561, 303] width 1123 height 607
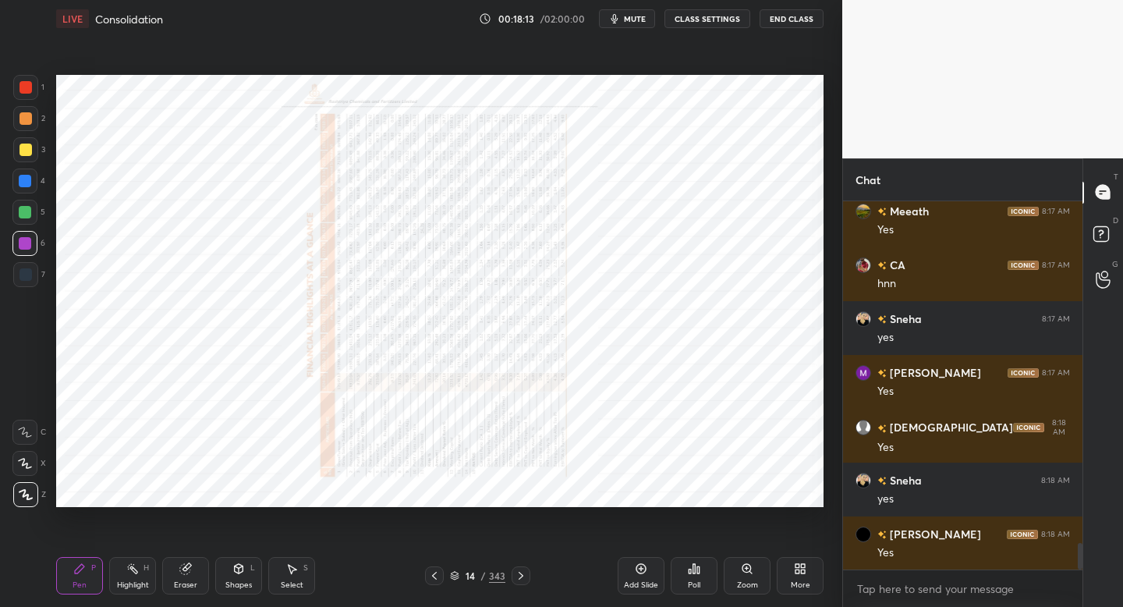
click at [794, 574] on div "Upload File Share Screen Slide theme Light Mode Full screen F Live Support" at bounding box center [561, 303] width 1123 height 607
click at [749, 576] on div "Zoom" at bounding box center [747, 575] width 47 height 37
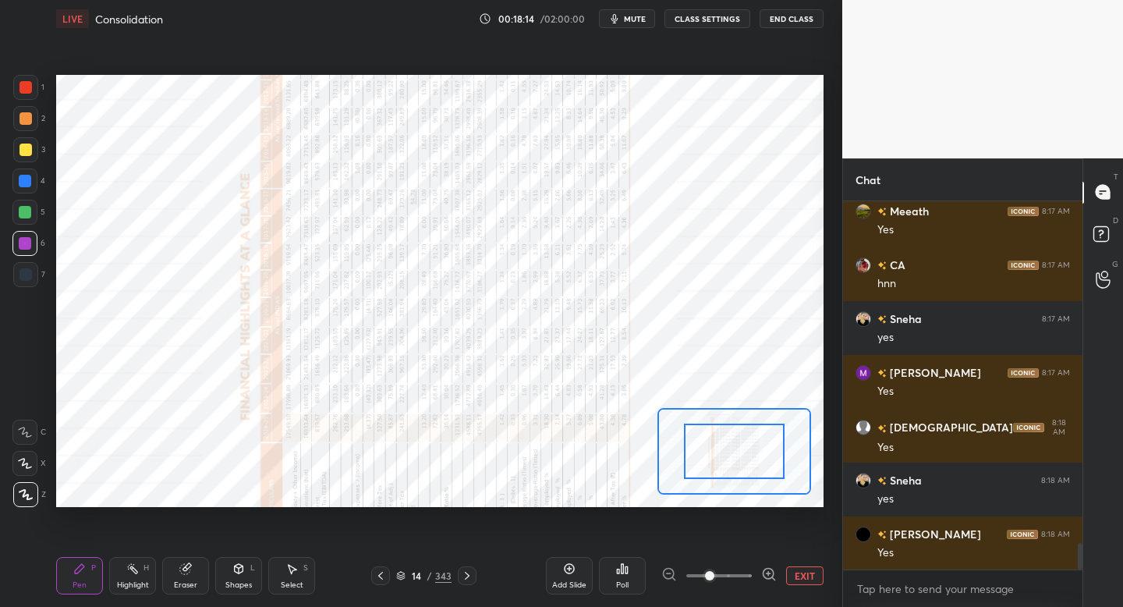
click at [749, 576] on span at bounding box center [719, 575] width 66 height 23
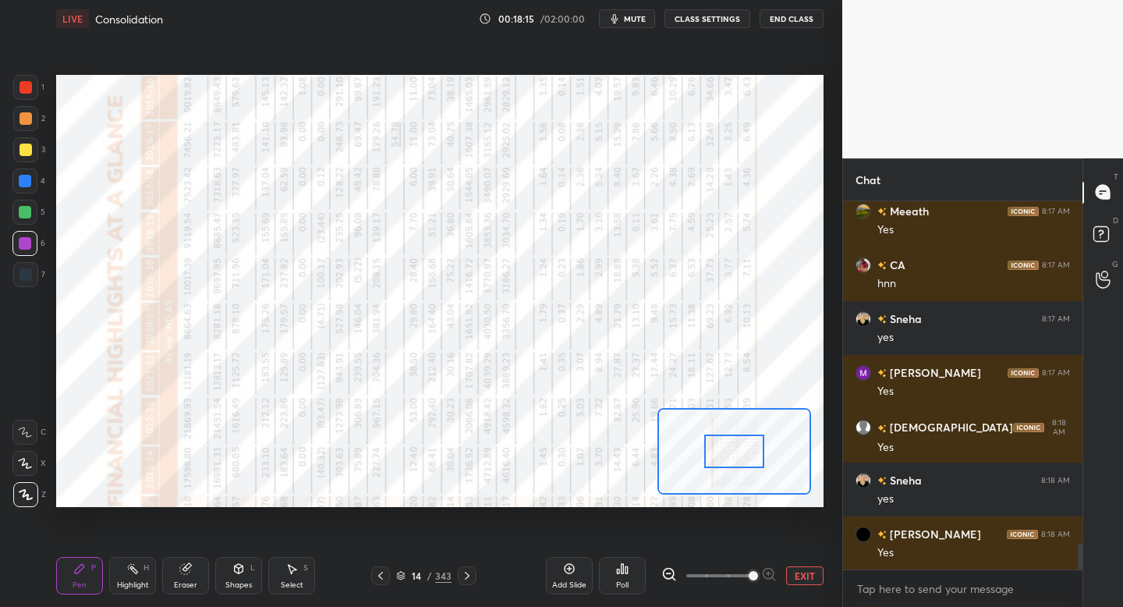
click at [749, 576] on span at bounding box center [753, 575] width 9 height 9
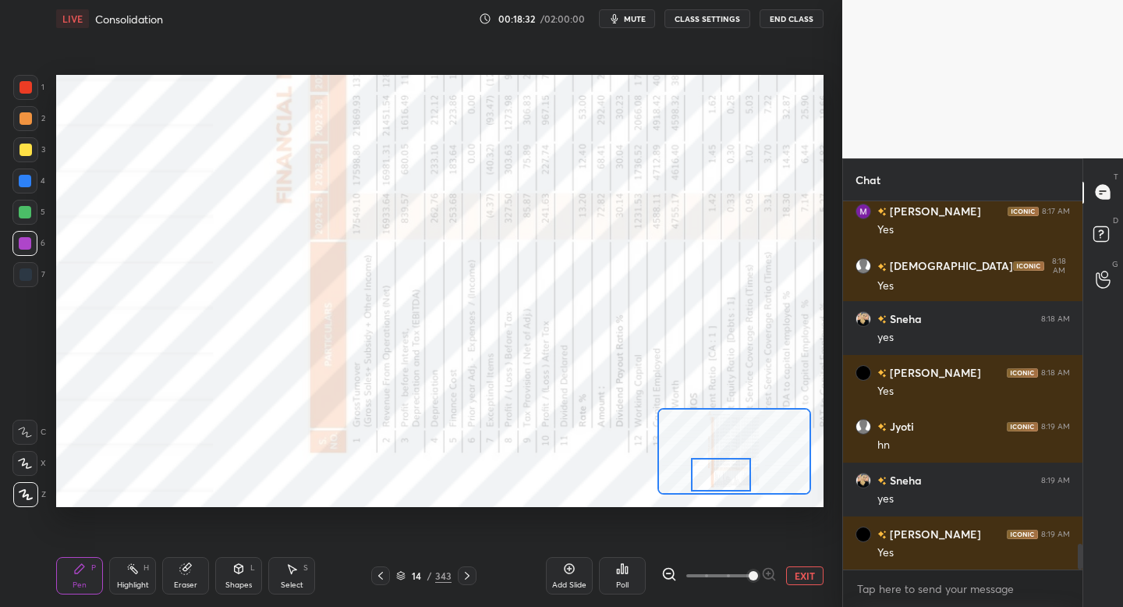
scroll to position [4990, 0]
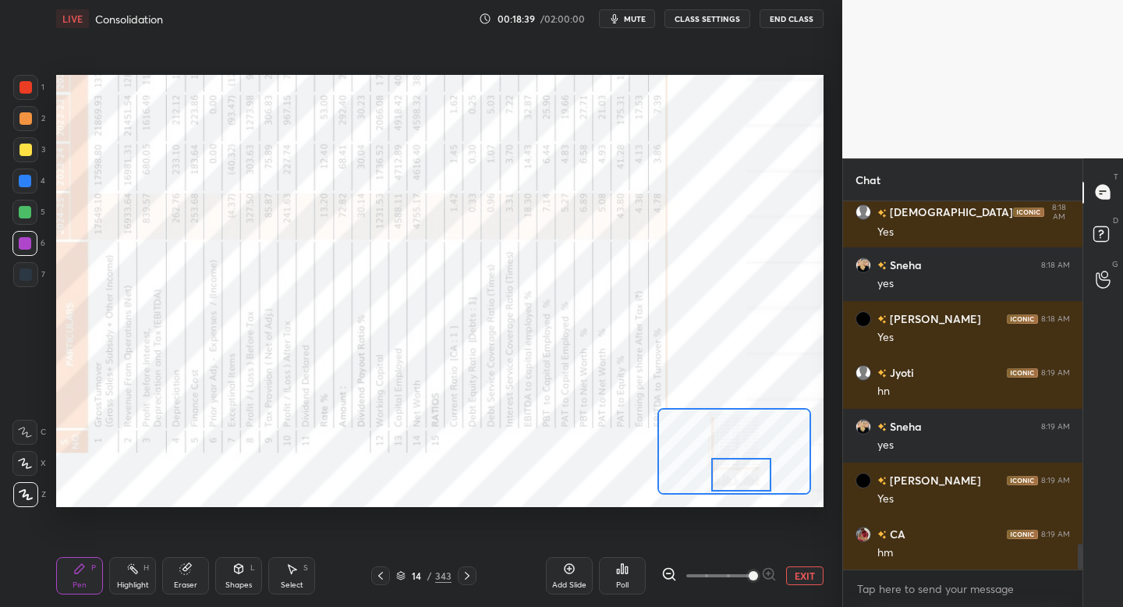
drag, startPoint x: 734, startPoint y: 452, endPoint x: 741, endPoint y: 475, distance: 24.4
click at [741, 475] on div at bounding box center [741, 475] width 60 height 34
click at [464, 577] on icon at bounding box center [467, 575] width 12 height 12
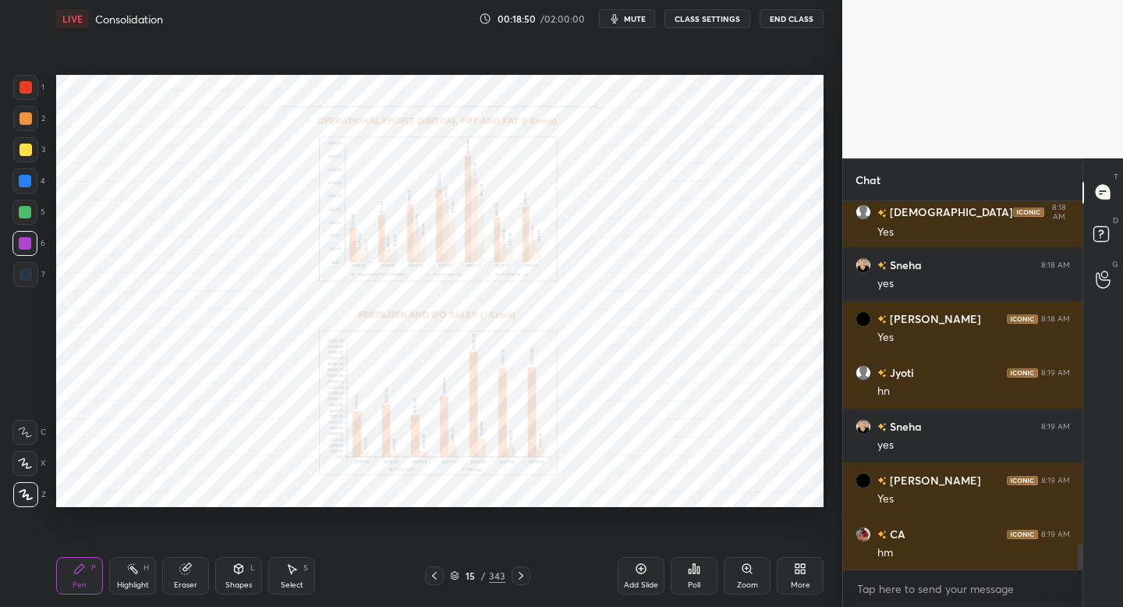
click at [431, 579] on icon at bounding box center [434, 575] width 12 height 12
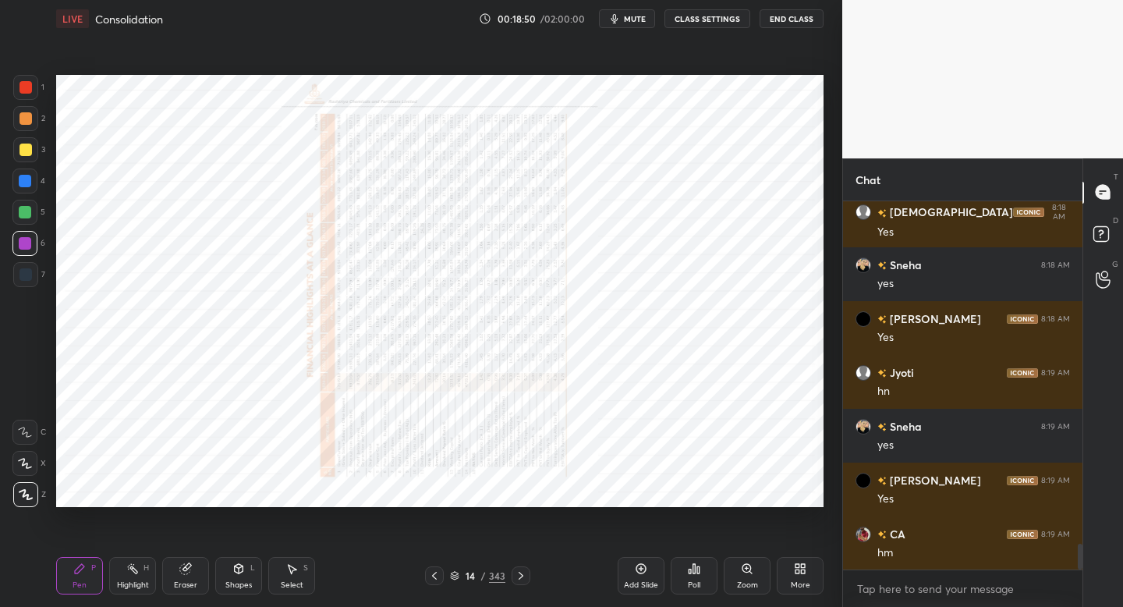
click at [435, 574] on icon at bounding box center [434, 575] width 12 height 12
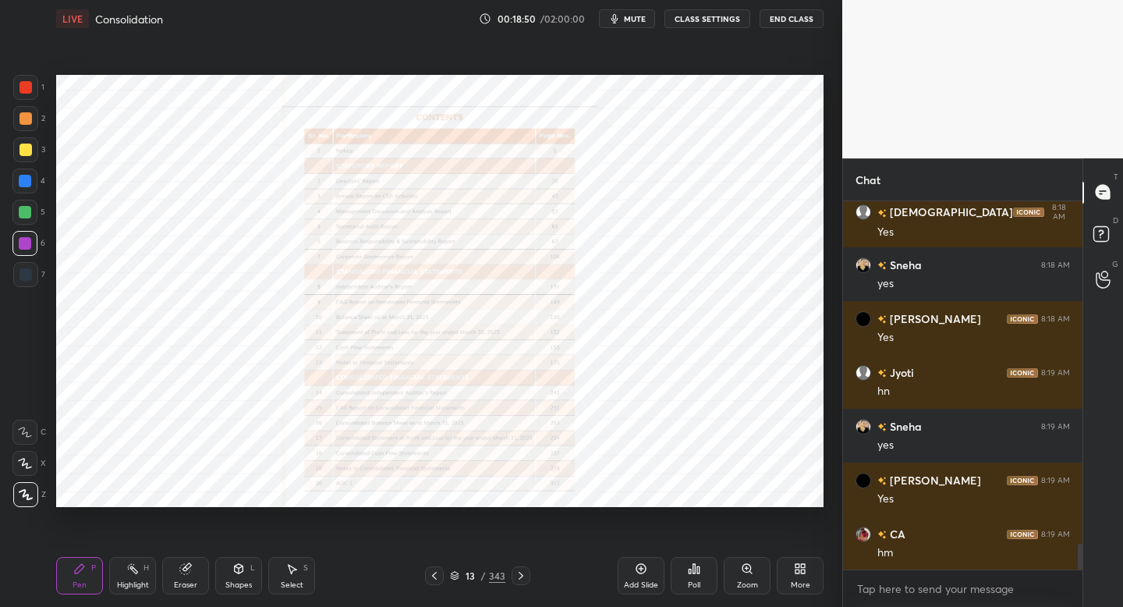
click at [432, 573] on icon at bounding box center [434, 575] width 12 height 12
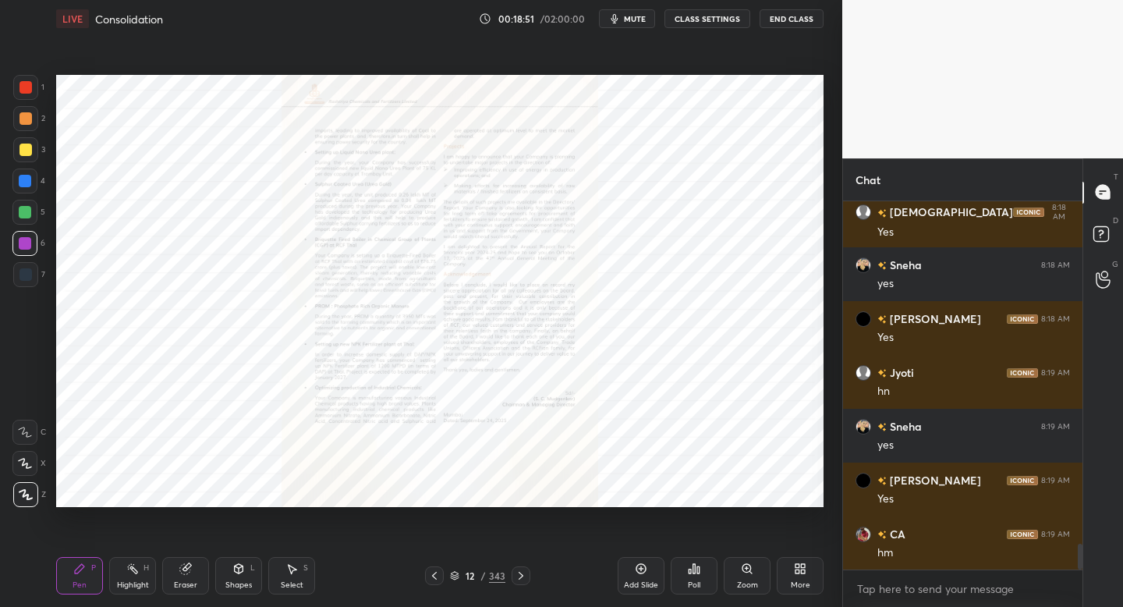
click at [430, 571] on icon at bounding box center [434, 575] width 12 height 12
click at [426, 573] on div at bounding box center [434, 575] width 19 height 19
click at [427, 573] on div at bounding box center [434, 575] width 19 height 19
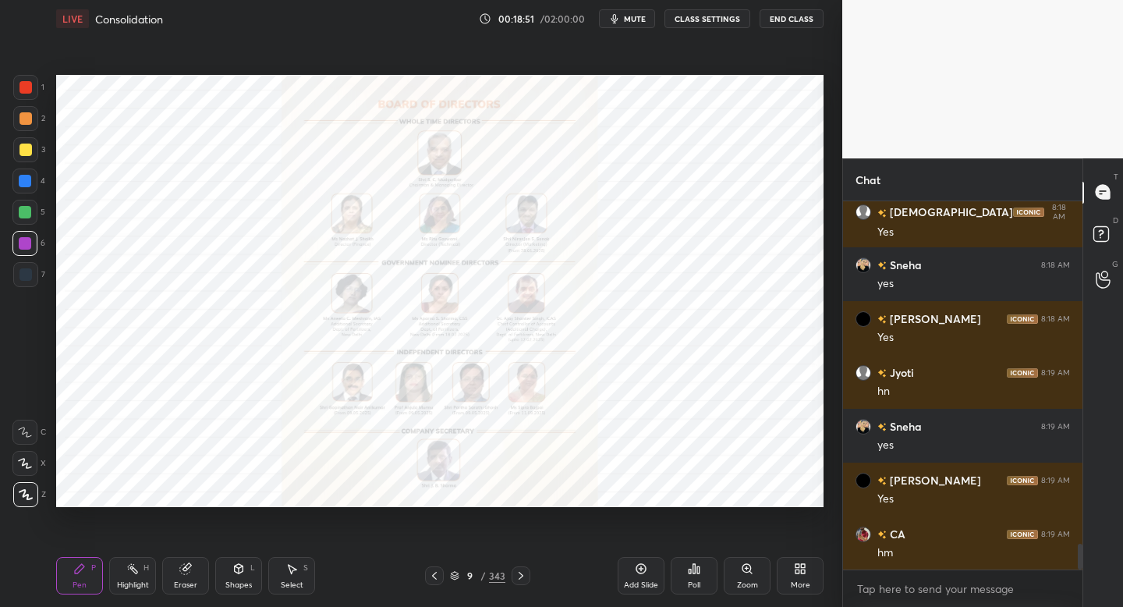
click at [427, 572] on div at bounding box center [434, 575] width 19 height 19
click at [429, 571] on icon at bounding box center [434, 575] width 12 height 12
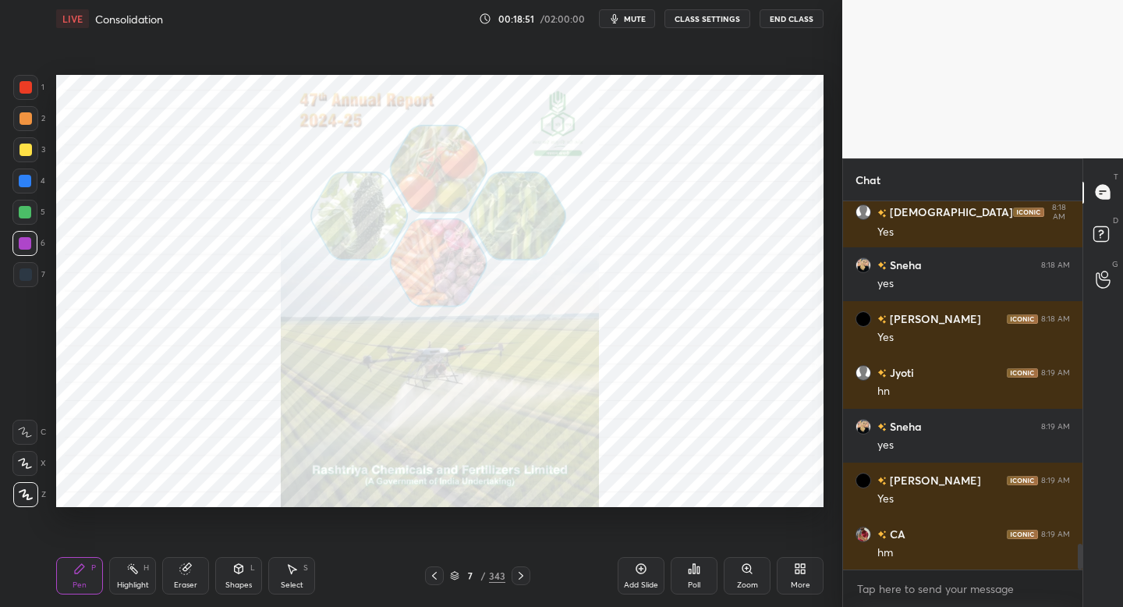
click at [427, 571] on div at bounding box center [434, 575] width 19 height 19
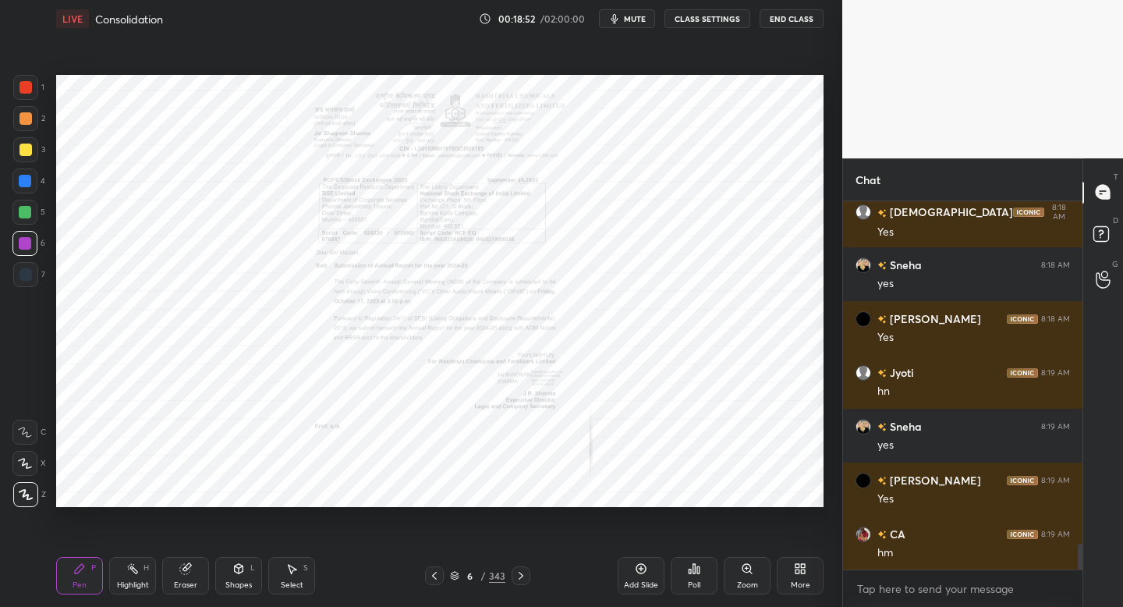
click at [429, 572] on icon at bounding box center [434, 575] width 12 height 12
click at [431, 573] on icon at bounding box center [434, 575] width 12 height 12
click at [635, 581] on div "Add Slide" at bounding box center [641, 585] width 34 height 8
click at [31, 282] on div at bounding box center [25, 274] width 25 height 25
click at [246, 583] on div "Shapes" at bounding box center [238, 585] width 27 height 8
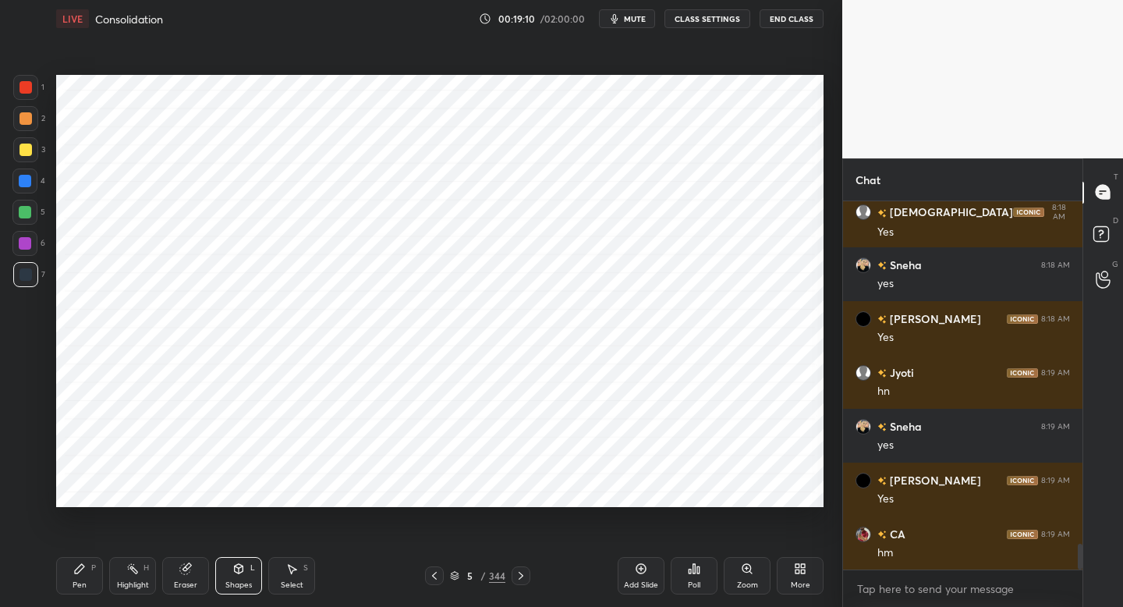
click at [90, 575] on div "Pen P" at bounding box center [79, 575] width 47 height 37
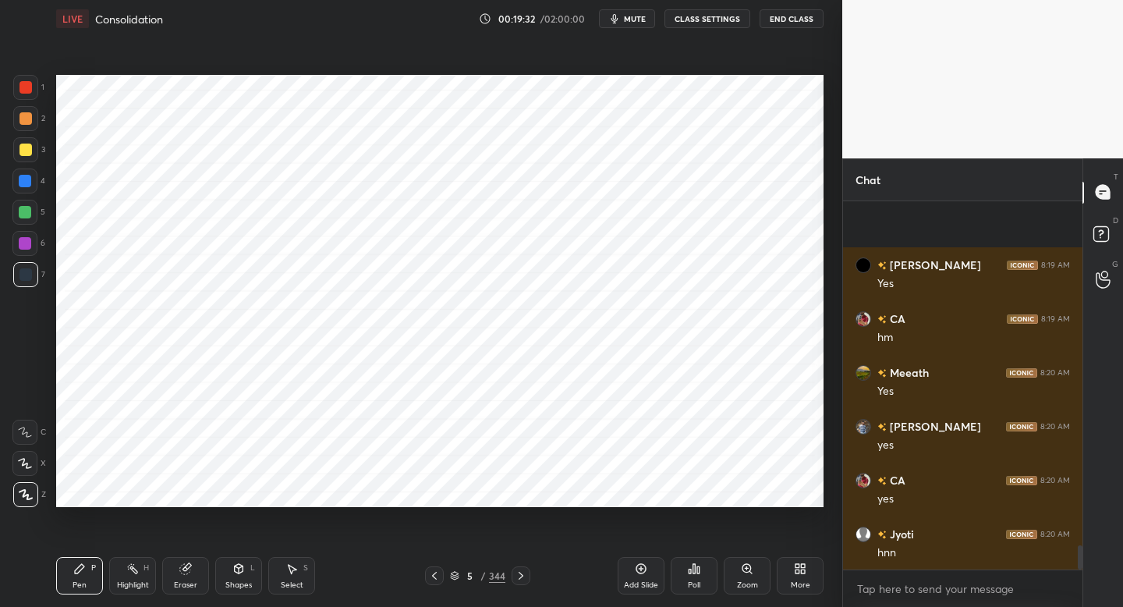
scroll to position [5312, 0]
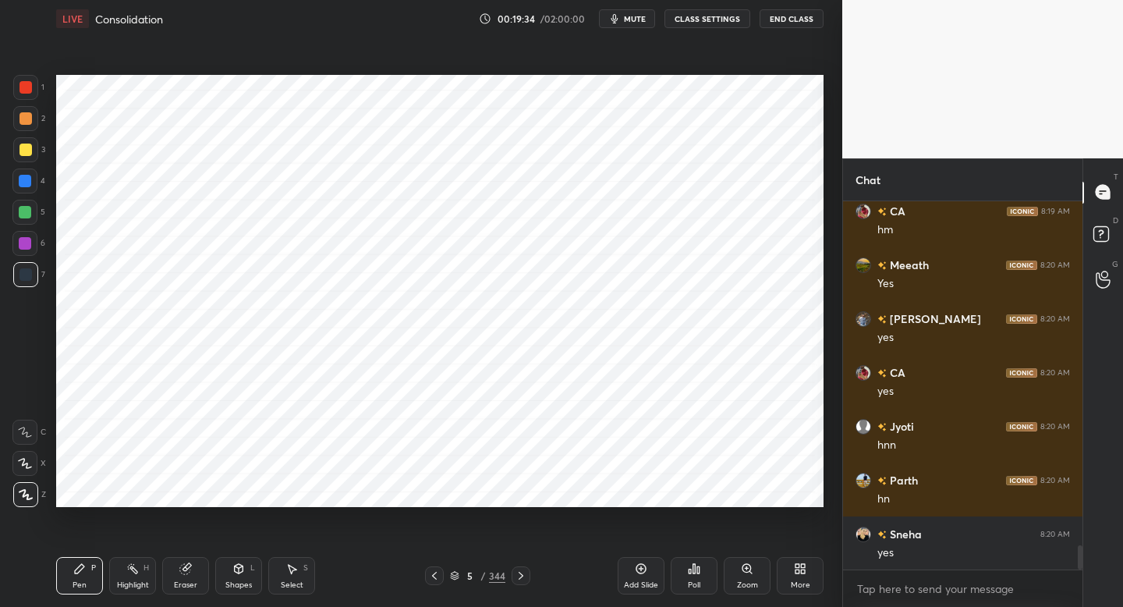
click at [30, 88] on div at bounding box center [26, 87] width 12 height 12
click at [30, 271] on div at bounding box center [26, 274] width 12 height 12
click at [30, 248] on div at bounding box center [25, 243] width 12 height 12
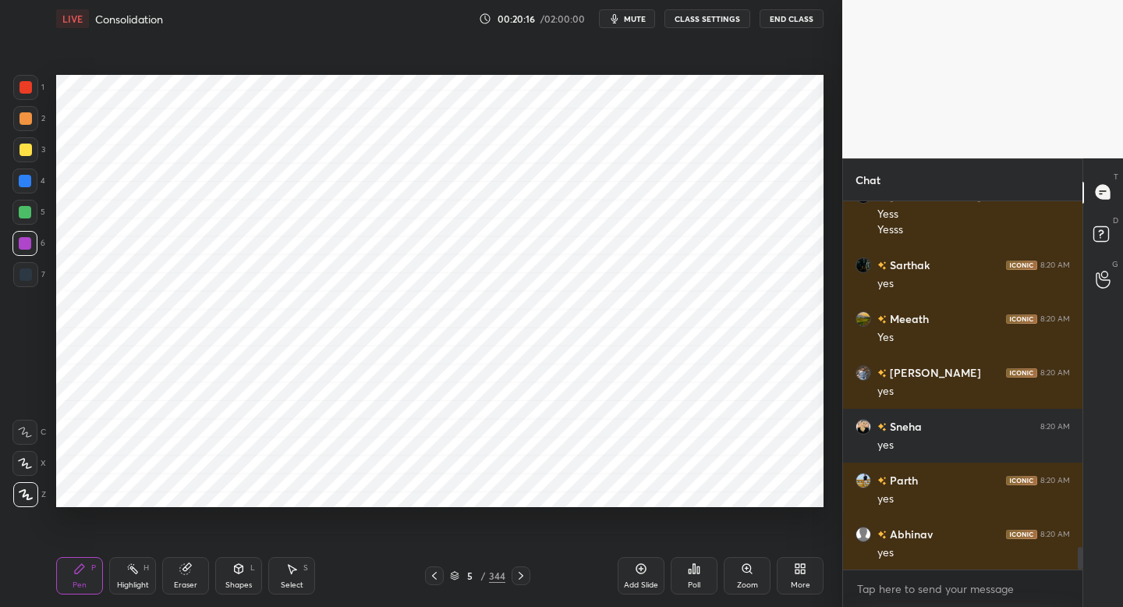
scroll to position [5759, 0]
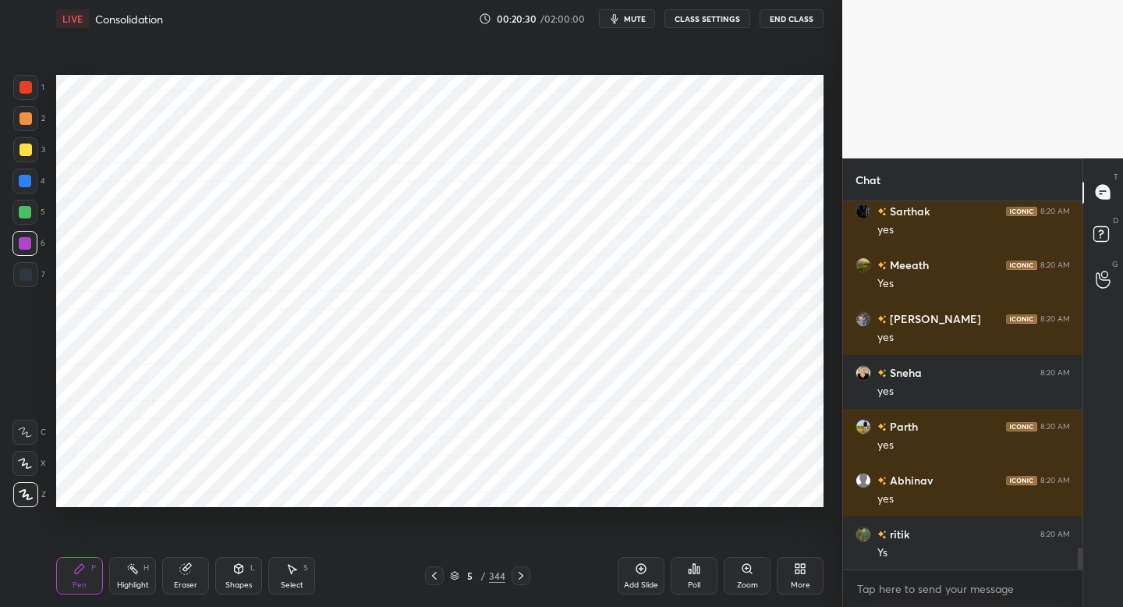
click at [24, 213] on div at bounding box center [25, 212] width 12 height 12
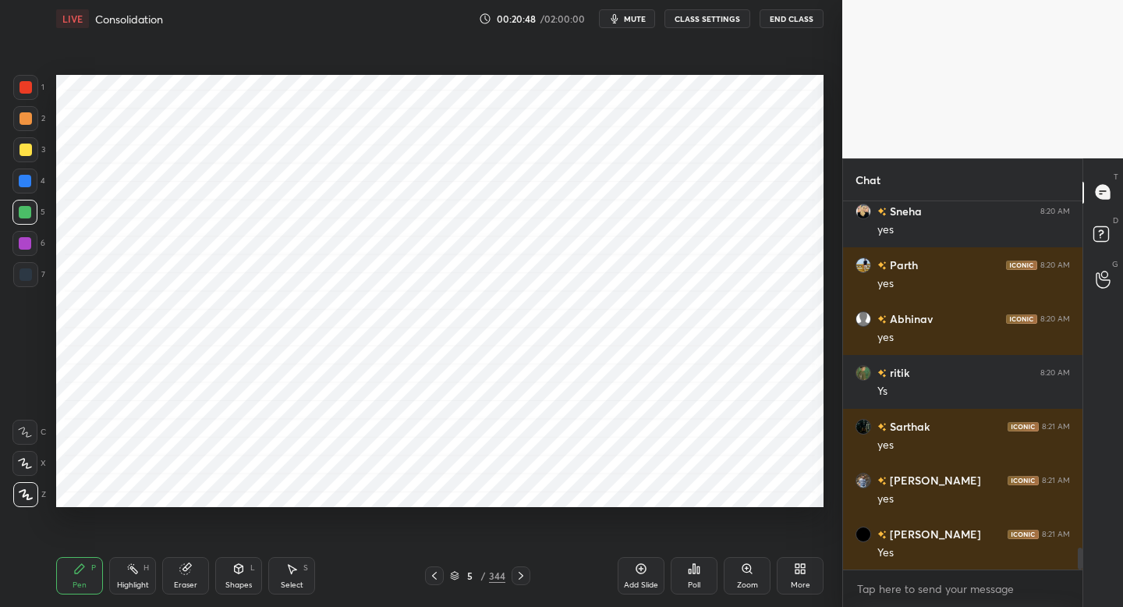
scroll to position [5974, 0]
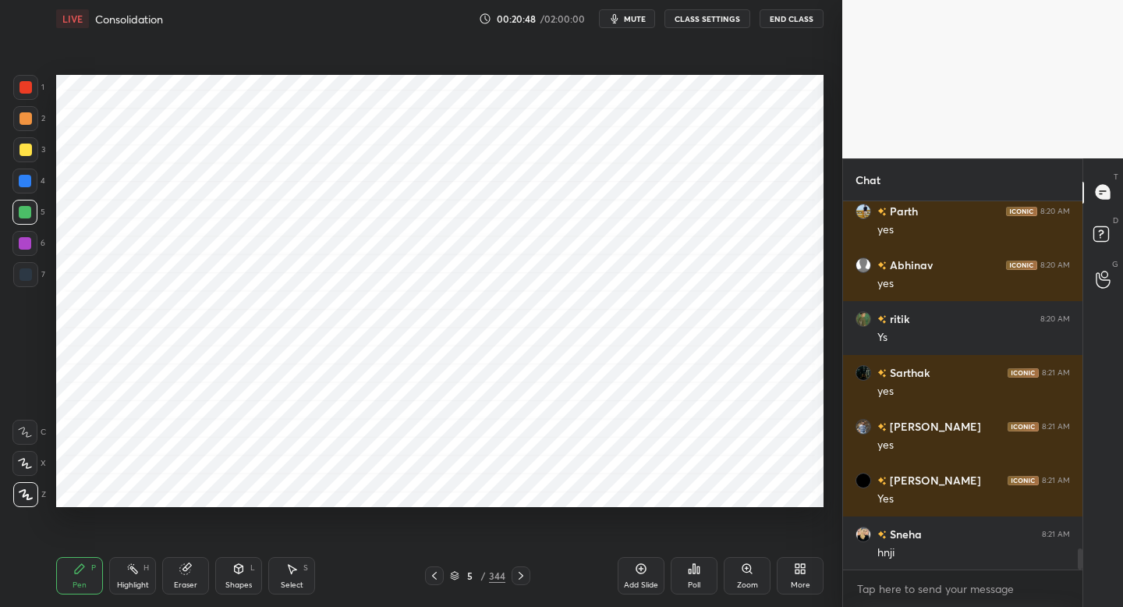
click at [34, 100] on div "1" at bounding box center [28, 90] width 31 height 31
click at [640, 577] on div "Add Slide" at bounding box center [641, 575] width 47 height 37
click at [31, 128] on div at bounding box center [25, 118] width 25 height 25
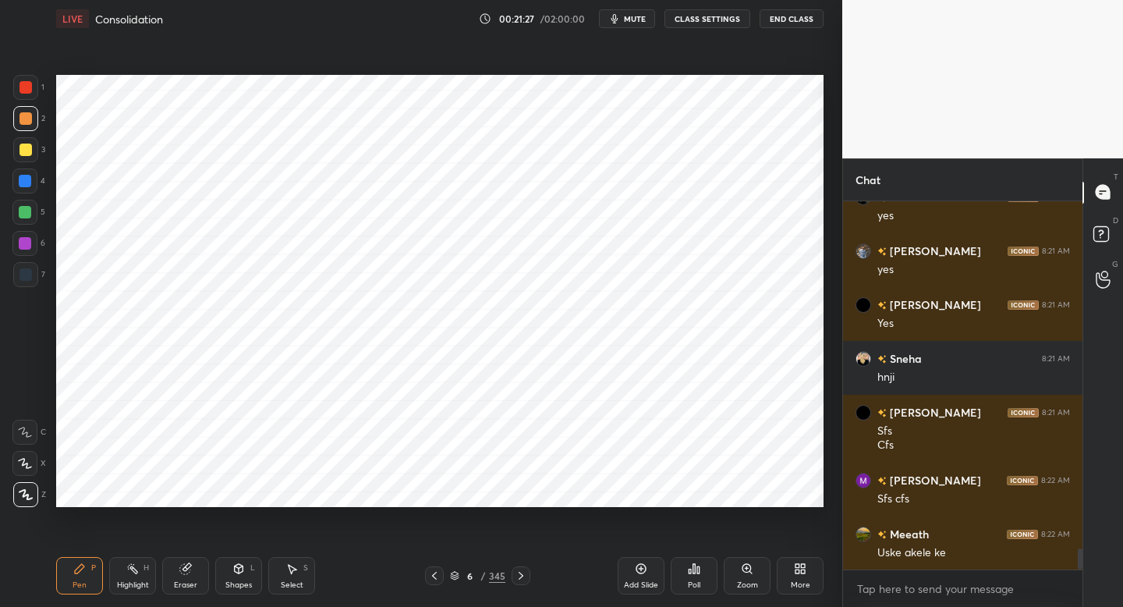
scroll to position [6203, 0]
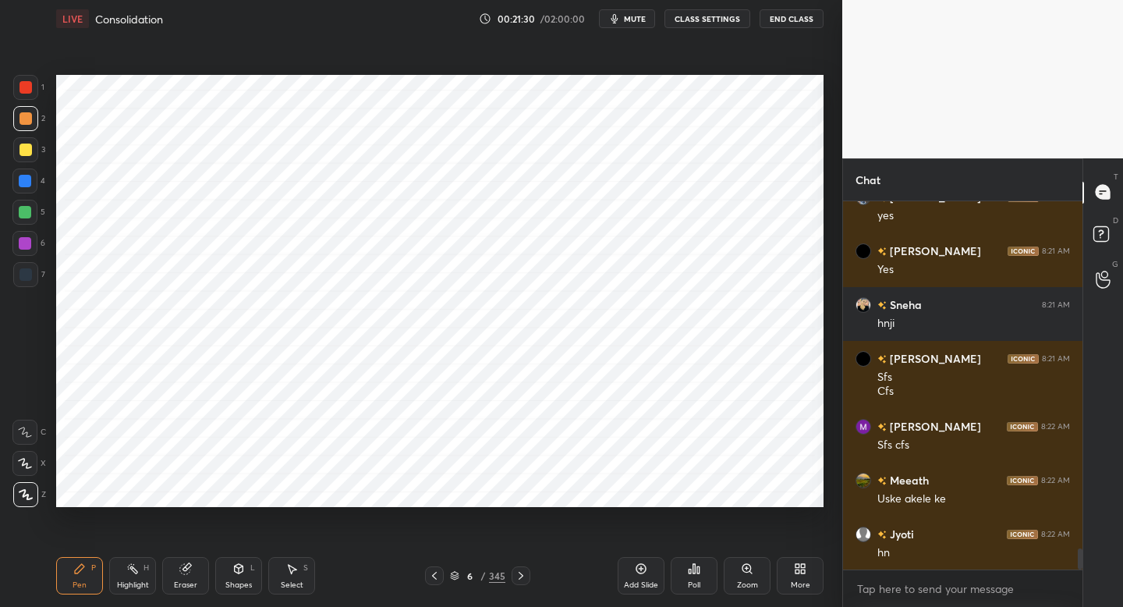
click at [32, 250] on div at bounding box center [24, 243] width 25 height 25
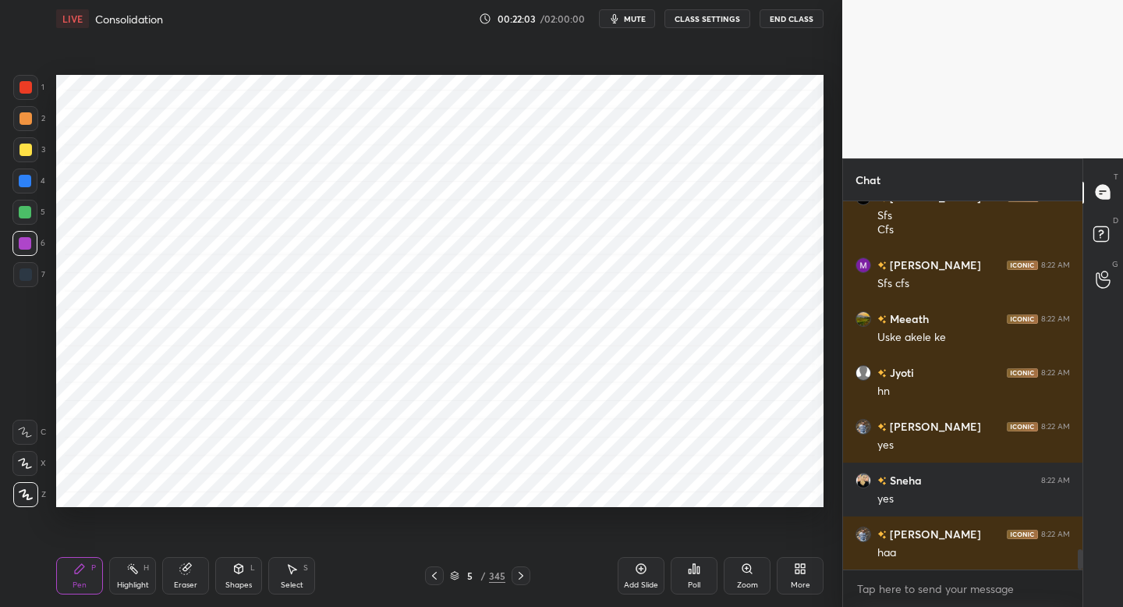
scroll to position [6419, 0]
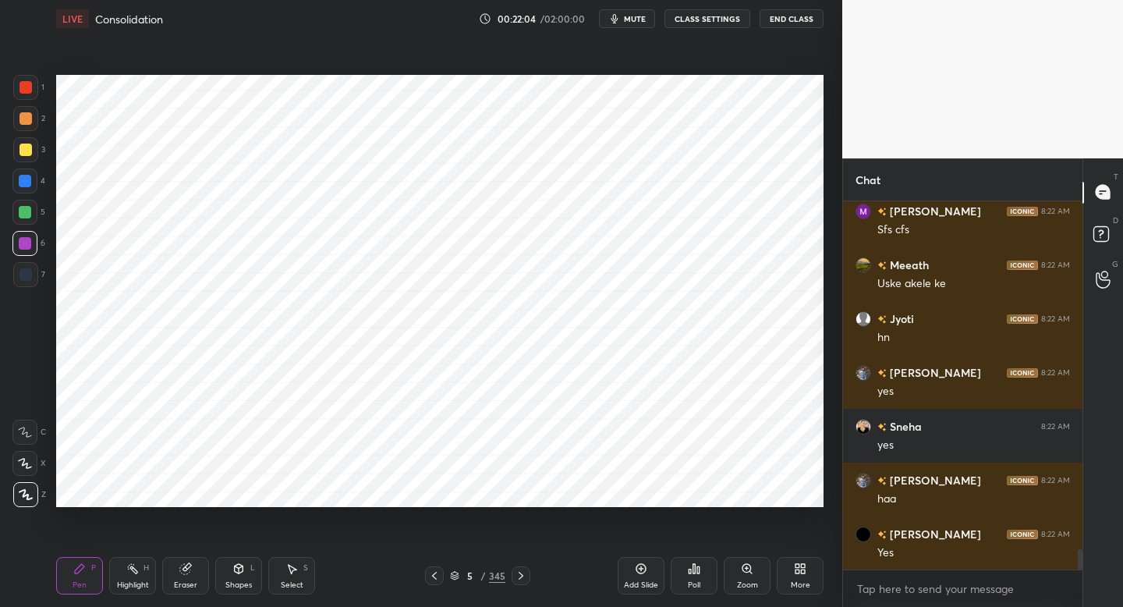
click at [521, 571] on icon at bounding box center [521, 575] width 12 height 12
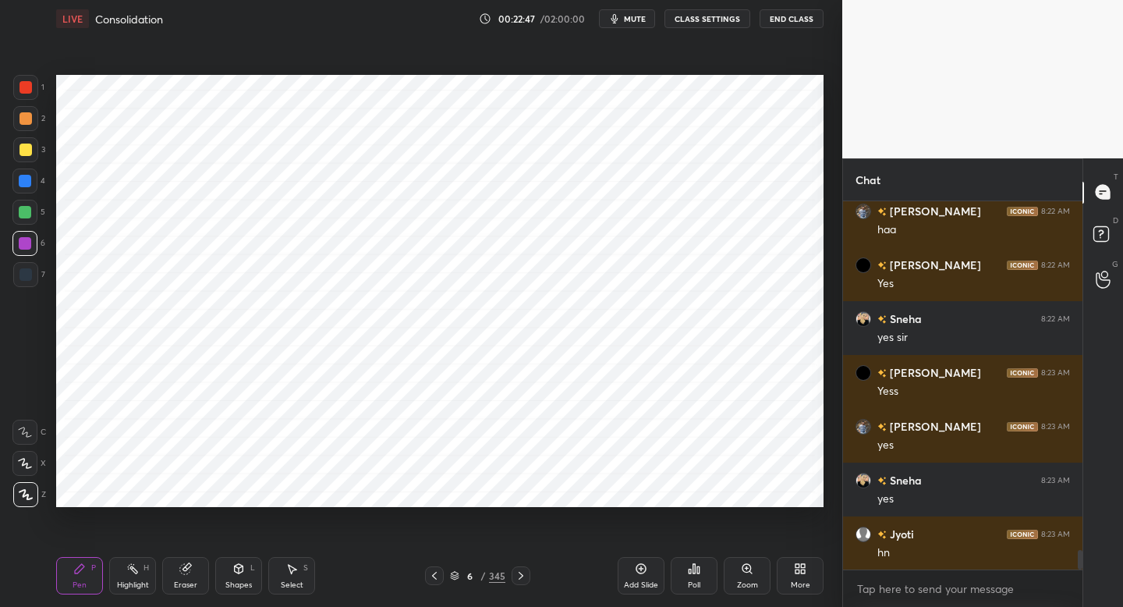
scroll to position [6742, 0]
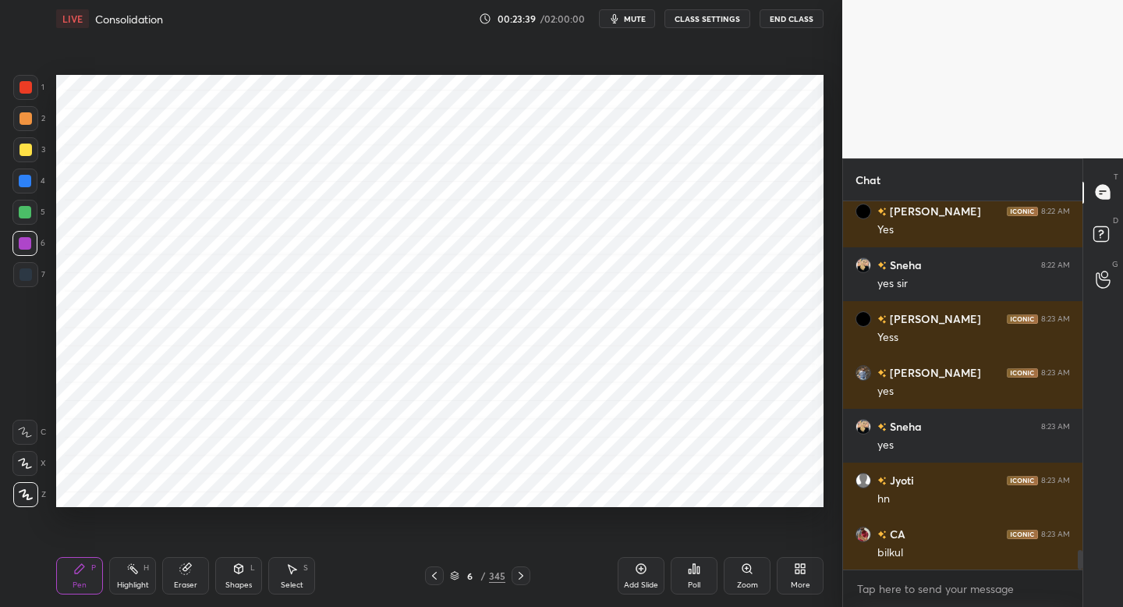
click at [803, 572] on icon at bounding box center [803, 571] width 4 height 4
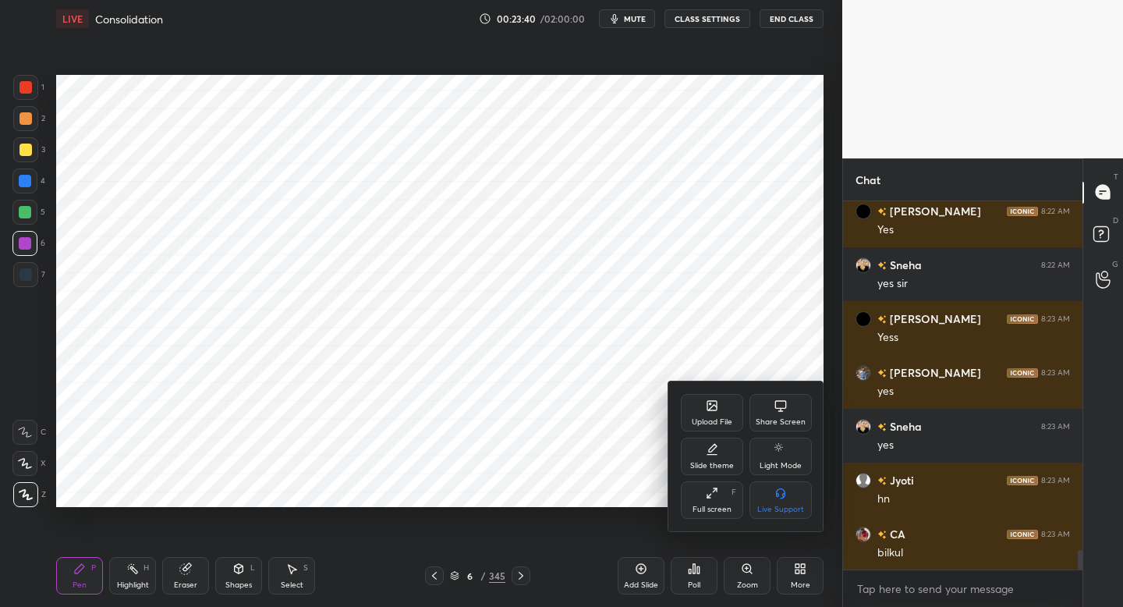
click at [721, 425] on div "Upload File" at bounding box center [712, 422] width 41 height 8
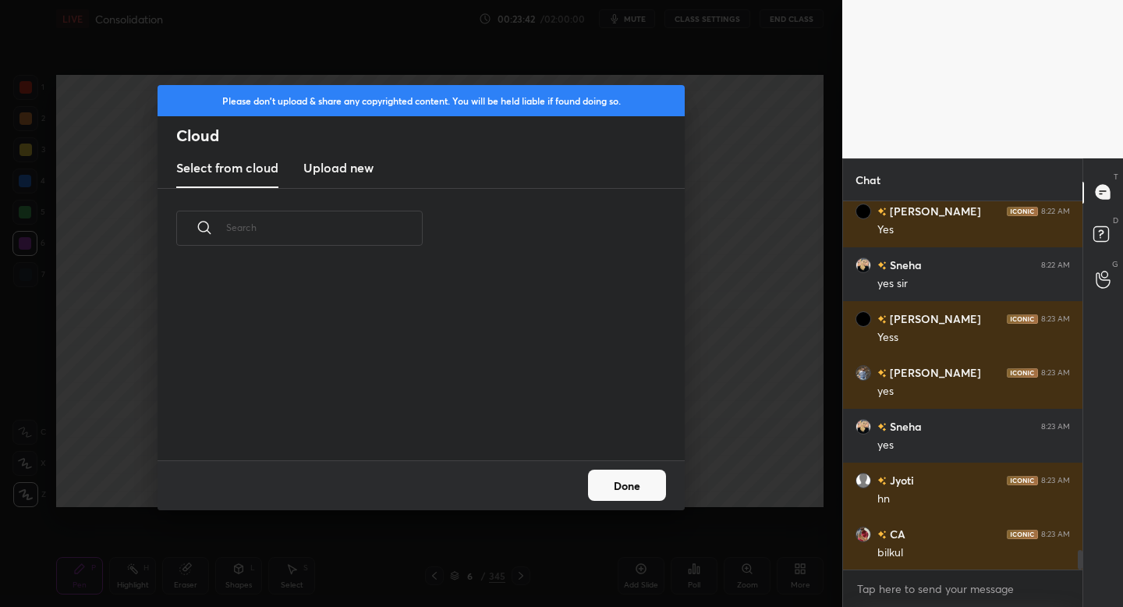
scroll to position [192, 501]
click at [356, 169] on h3 "Upload new" at bounding box center [338, 167] width 70 height 19
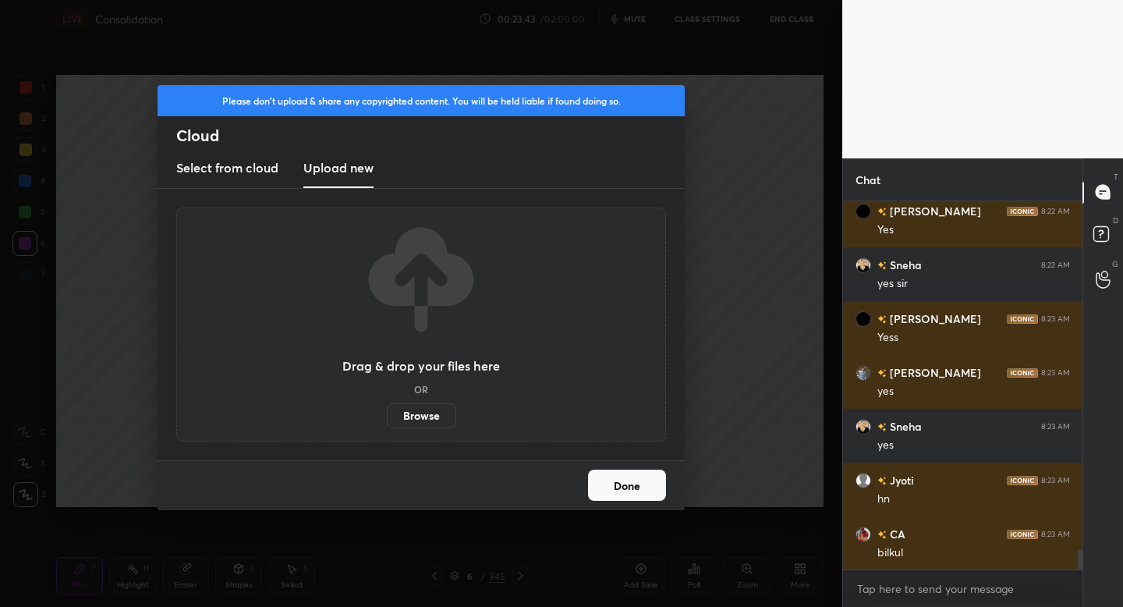
click at [413, 405] on label "Browse" at bounding box center [421, 415] width 69 height 25
click at [387, 405] on input "Browse" at bounding box center [387, 415] width 0 height 25
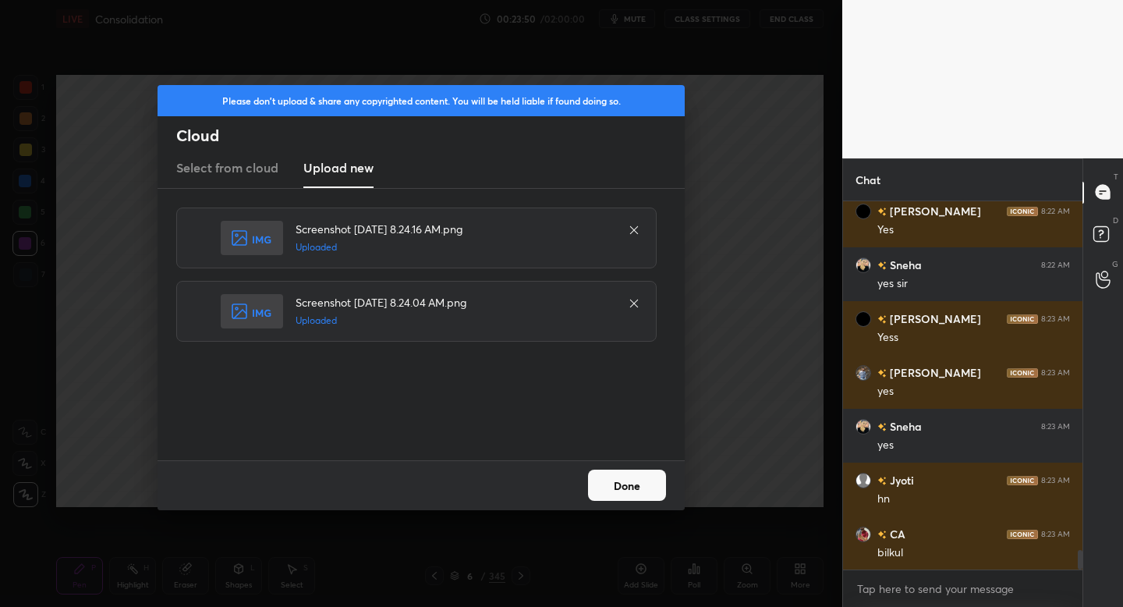
click at [624, 491] on button "Done" at bounding box center [627, 485] width 78 height 31
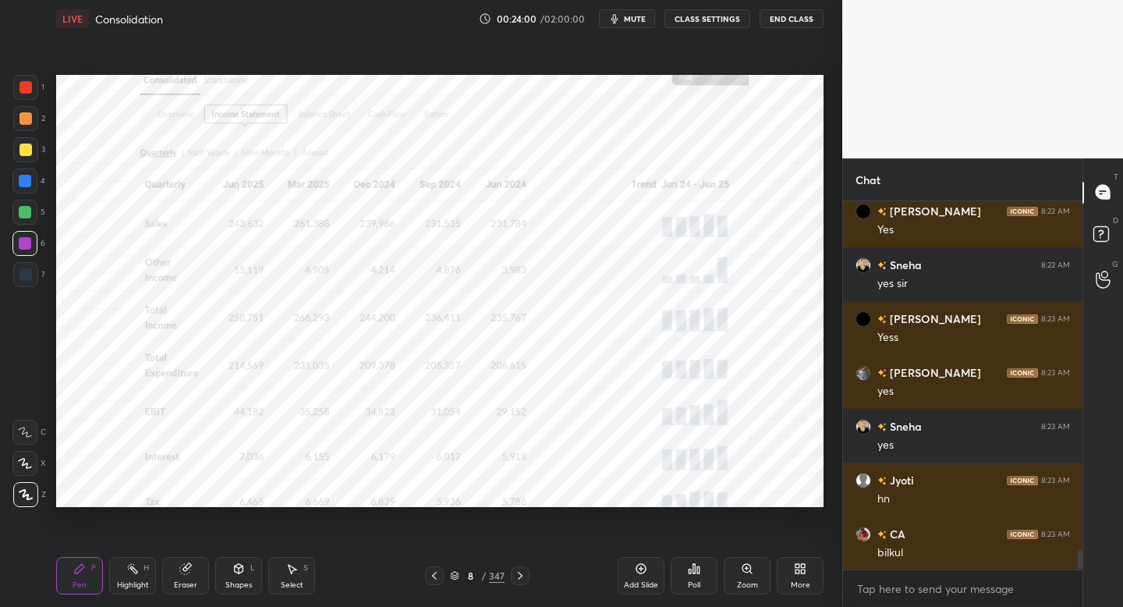
click at [23, 85] on div at bounding box center [26, 87] width 12 height 12
click at [118, 81] on div "Setting up your live class Poll for secs No correct answer Start poll" at bounding box center [440, 290] width 780 height 507
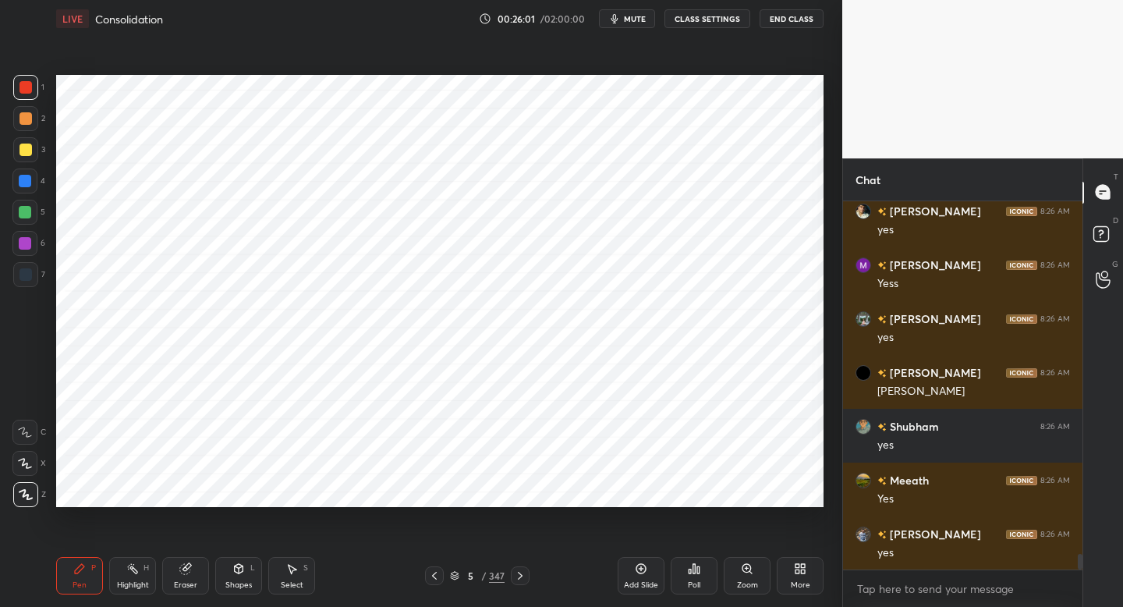
scroll to position [8211, 0]
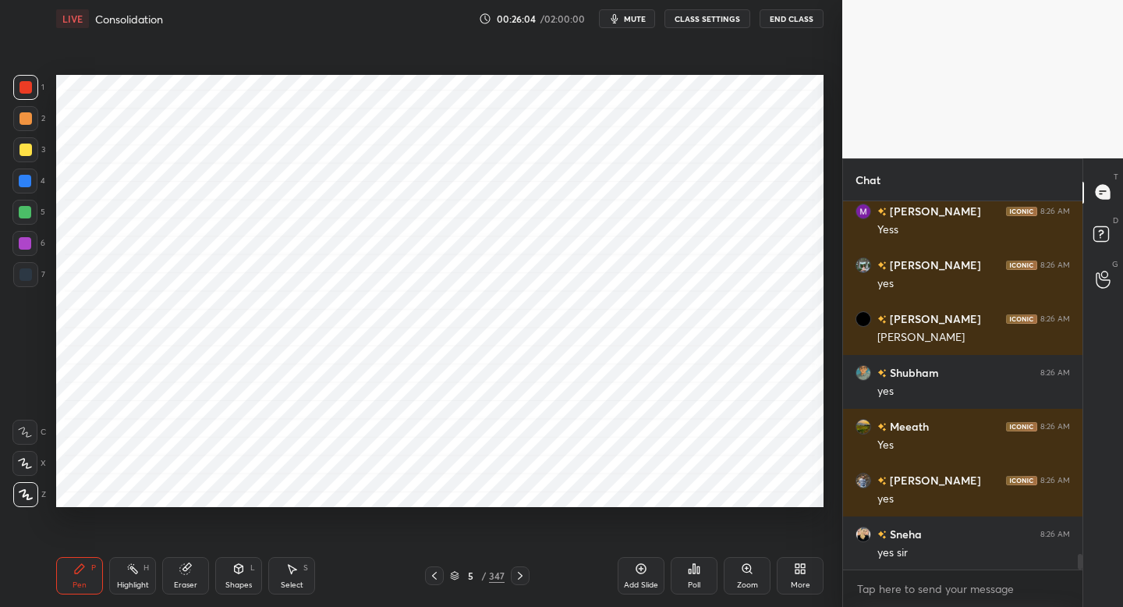
click at [506, 564] on div "Pen P Highlight H Eraser Shapes L Select S 5 / 347 Add Slide Poll Zoom More" at bounding box center [440, 576] width 768 height 62
click at [521, 574] on icon at bounding box center [520, 575] width 12 height 12
click at [635, 575] on div "Add Slide" at bounding box center [641, 575] width 47 height 37
click at [34, 281] on div at bounding box center [25, 274] width 25 height 25
click at [51, 94] on div "Setting up your live class Poll for secs No correct answer Start poll" at bounding box center [440, 290] width 780 height 507
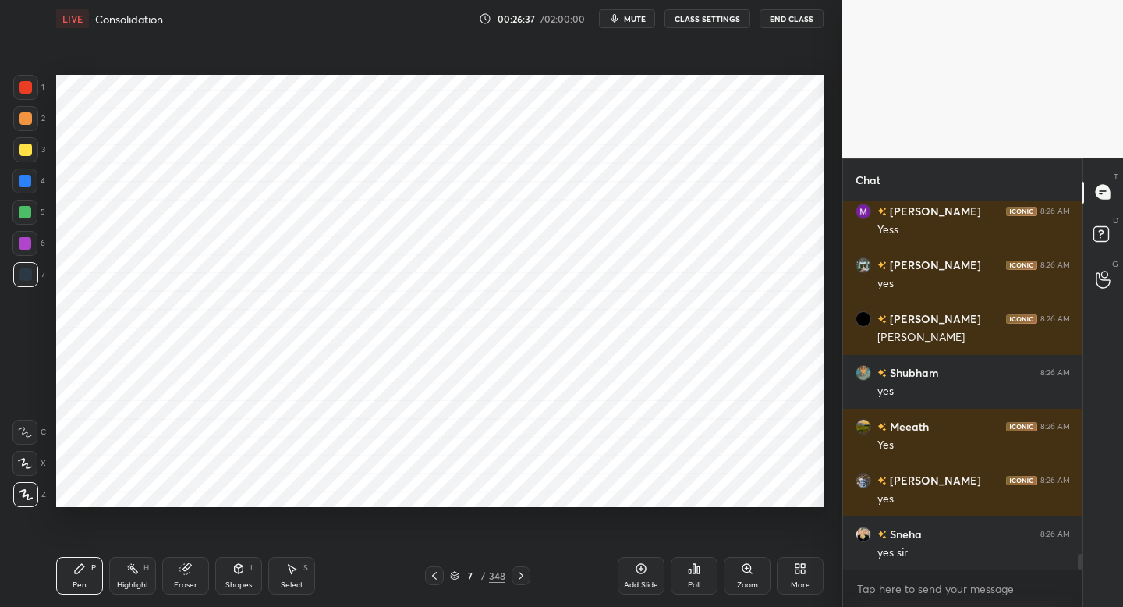
scroll to position [8264, 0]
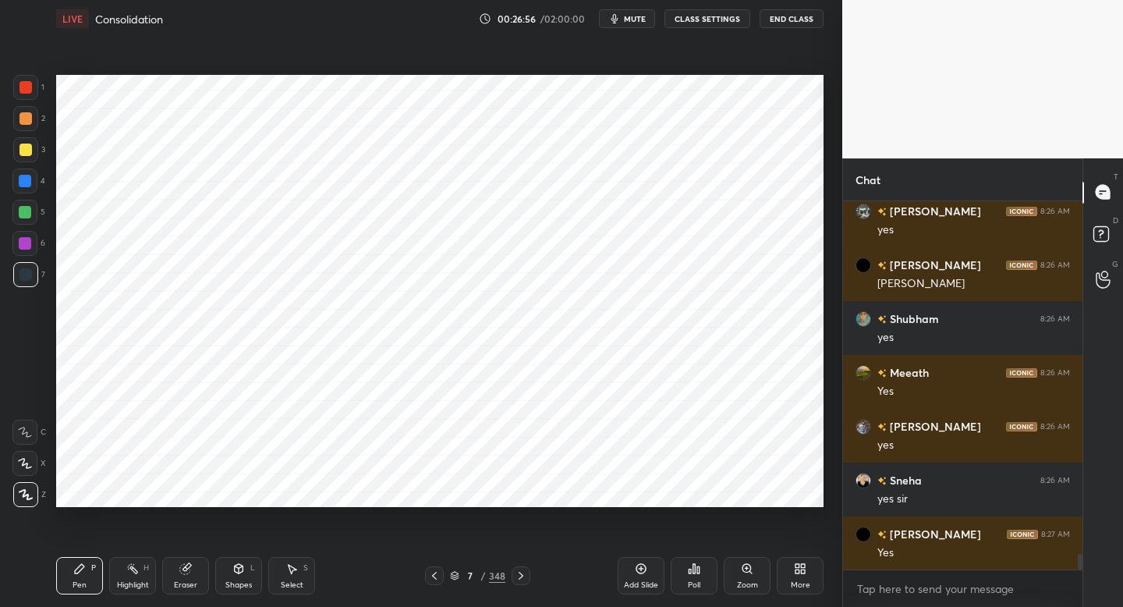
click at [32, 250] on div at bounding box center [24, 243] width 25 height 25
click at [830, 345] on div "1 2 3 4 5 6 7 C X Z C X Z E E Erase all H H LIVE Consolidation 00:26:58 / 02:00…" at bounding box center [421, 303] width 843 height 607
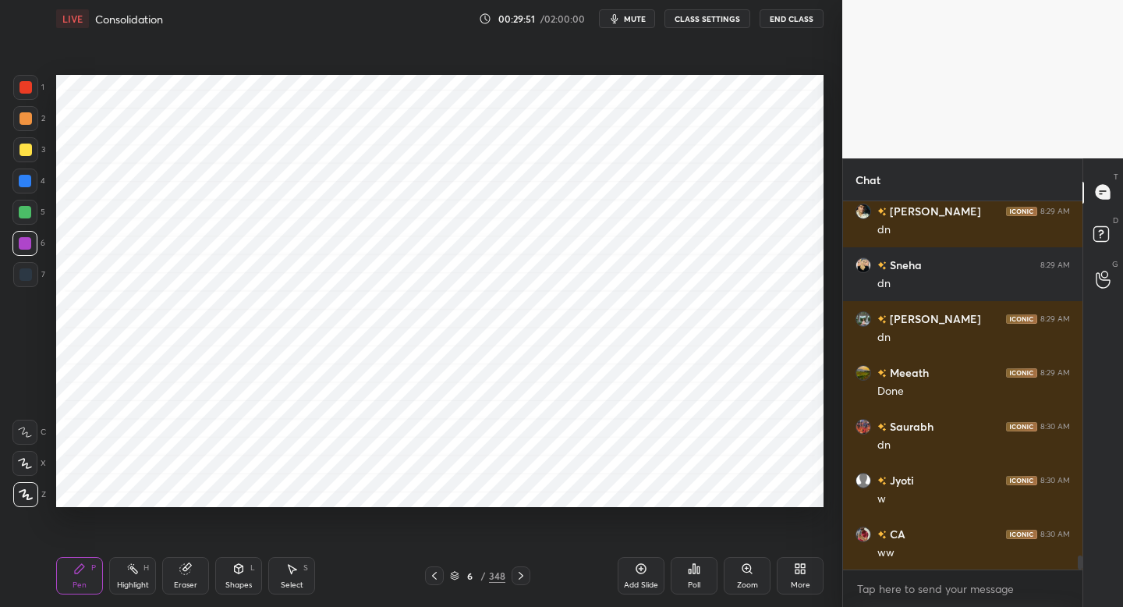
scroll to position [9195, 0]
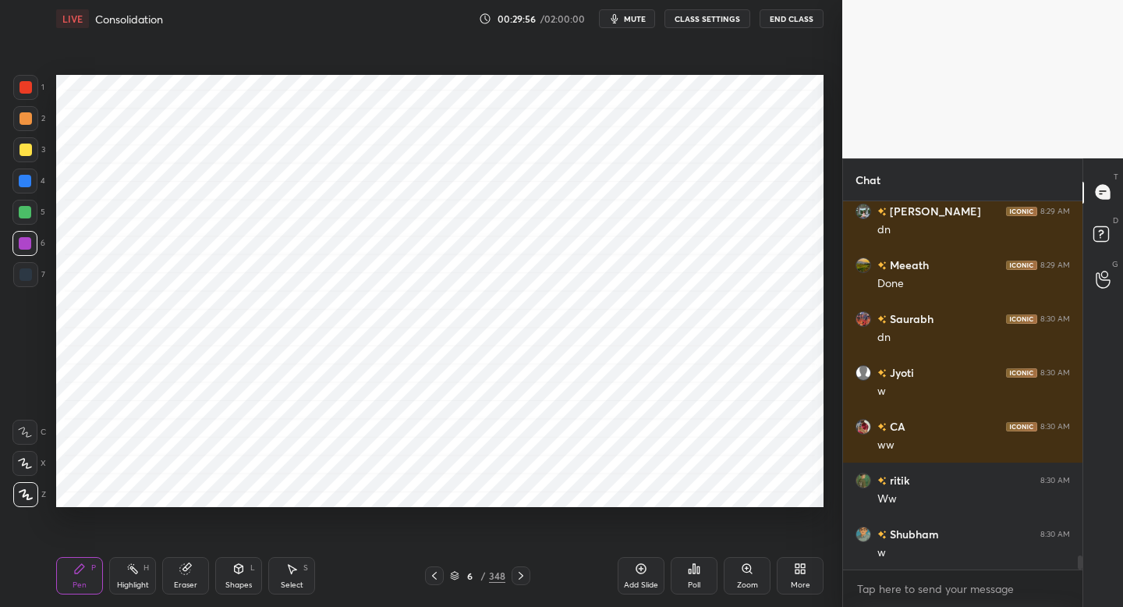
click at [630, 25] on button "mute" at bounding box center [627, 18] width 56 height 19
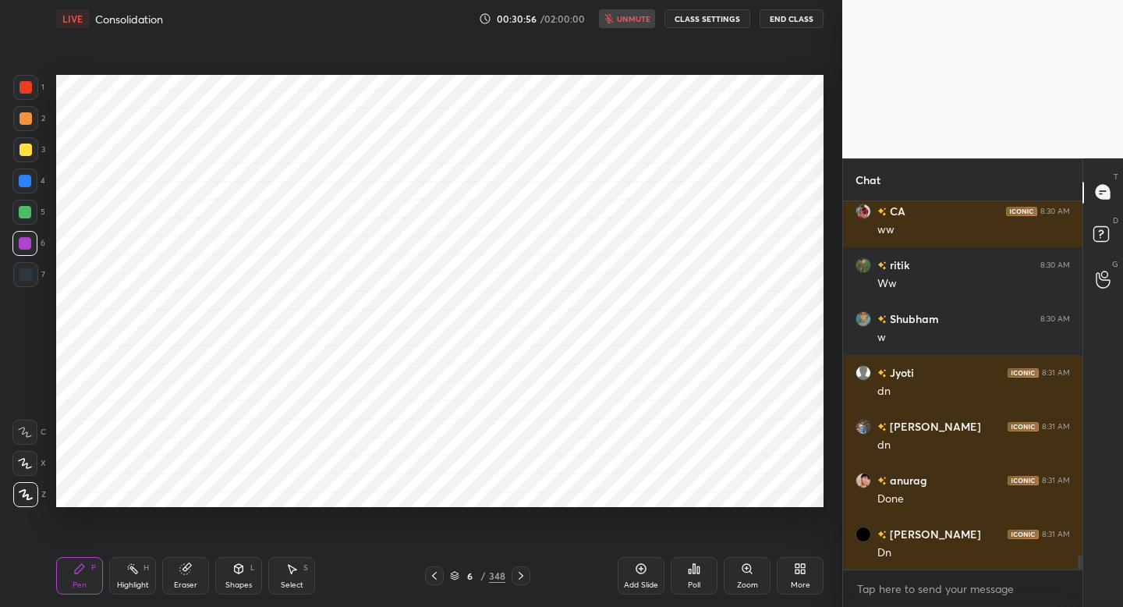
scroll to position [9464, 0]
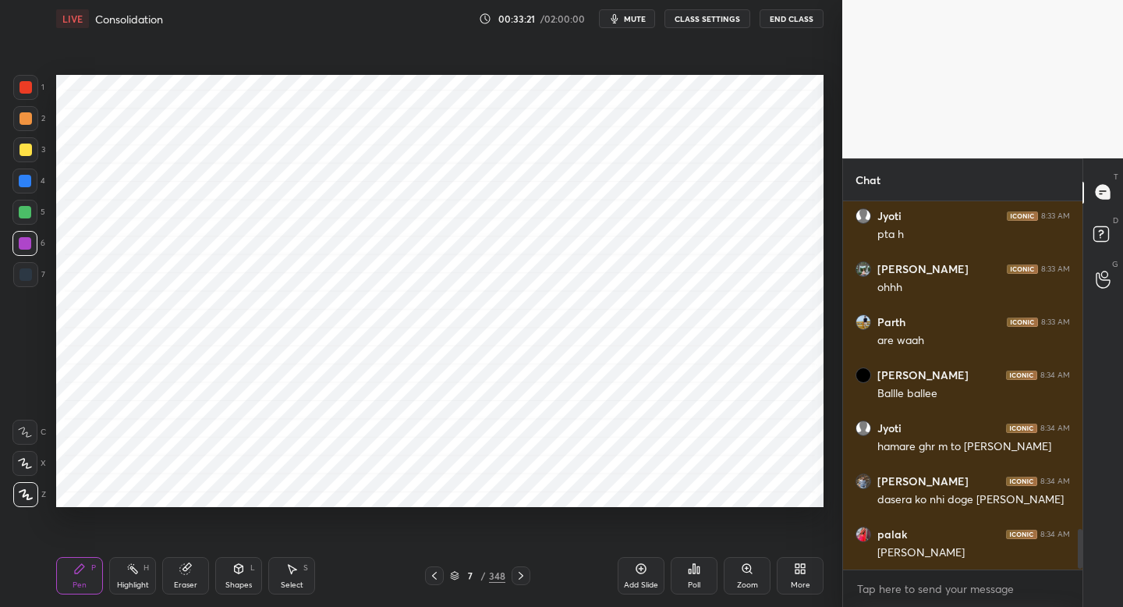
scroll to position [3006, 0]
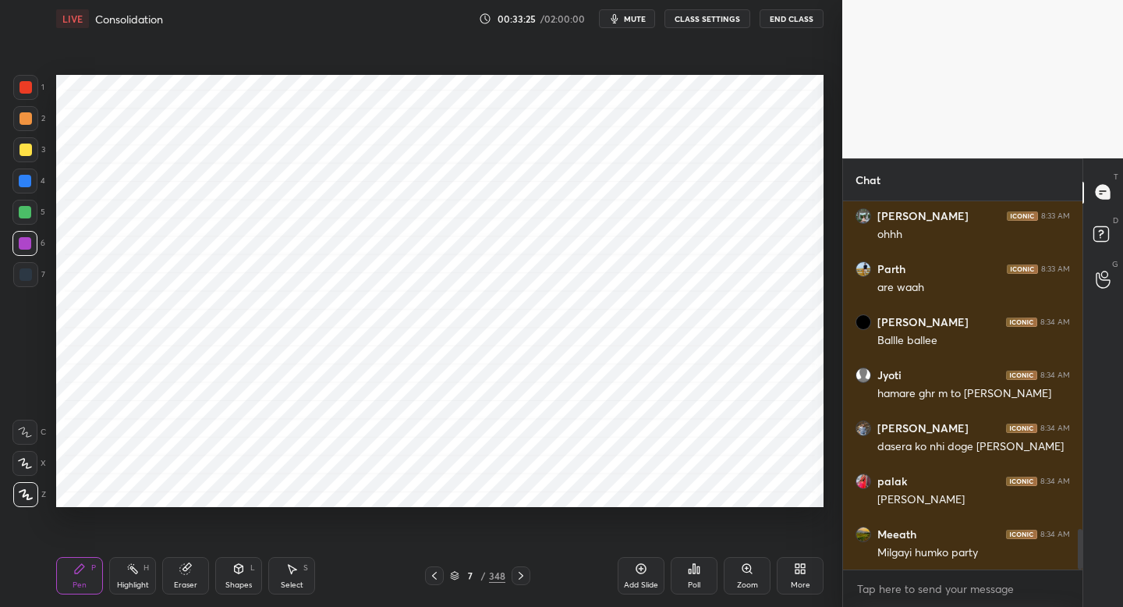
click at [638, 563] on icon at bounding box center [641, 568] width 12 height 12
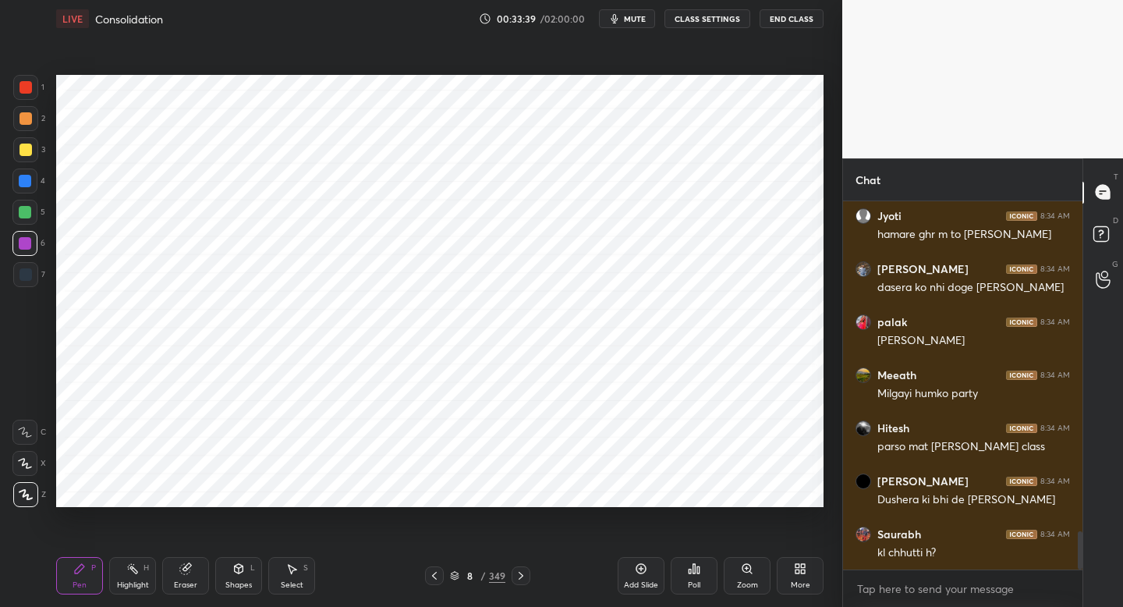
scroll to position [3218, 0]
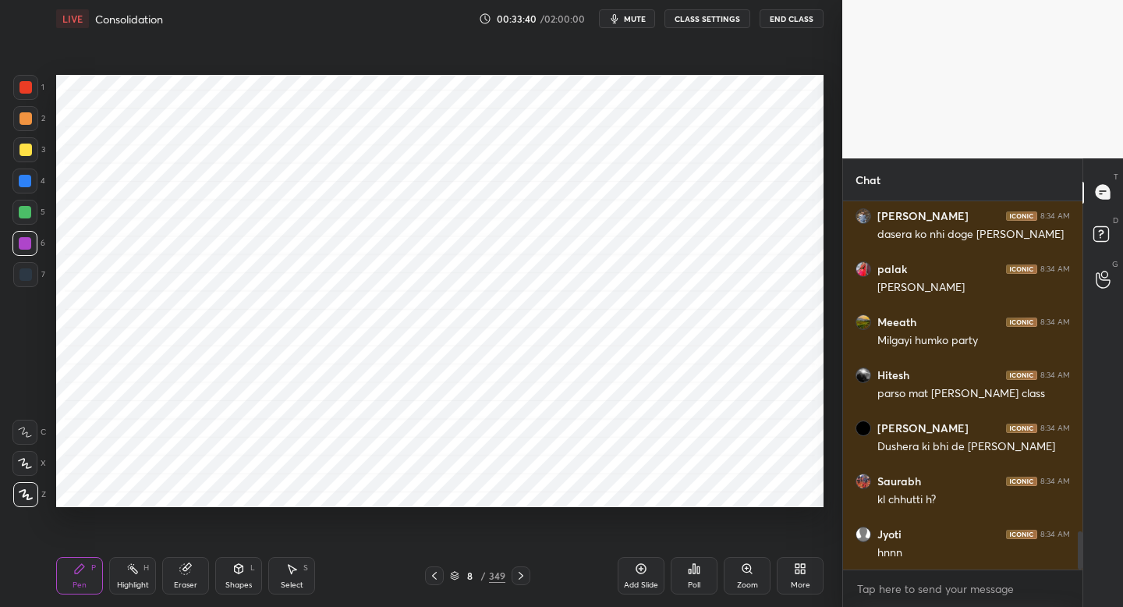
click at [27, 276] on div at bounding box center [26, 274] width 12 height 12
click at [232, 576] on div "Shapes L" at bounding box center [238, 575] width 47 height 37
click at [83, 566] on div "Pen P" at bounding box center [79, 575] width 47 height 37
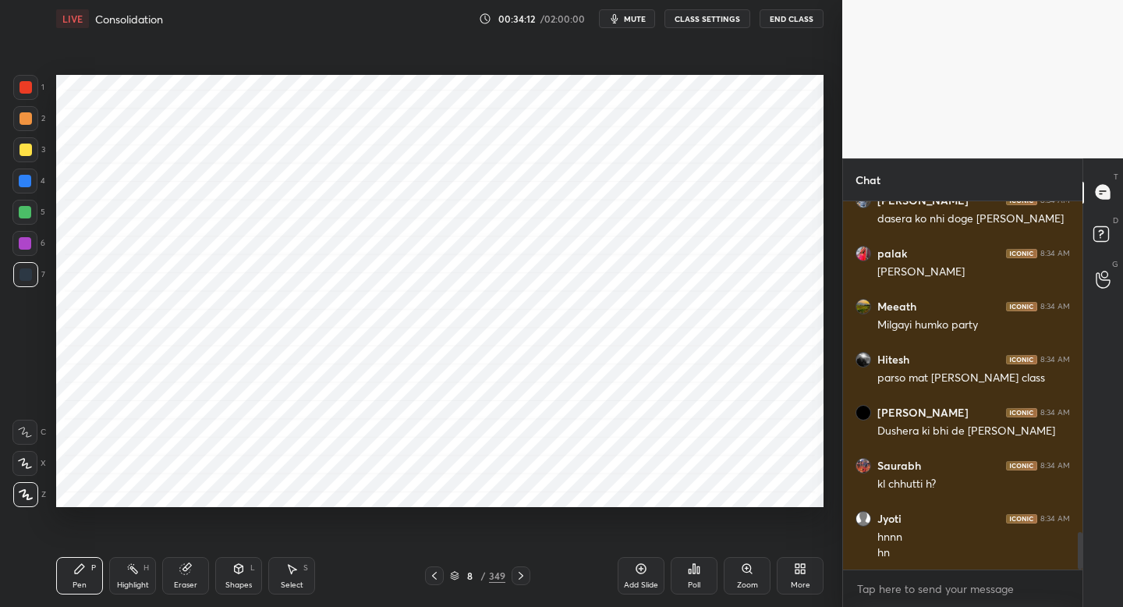
click at [30, 178] on div at bounding box center [24, 181] width 25 height 25
click at [26, 219] on div at bounding box center [24, 212] width 25 height 25
click at [32, 98] on div at bounding box center [25, 87] width 25 height 25
click at [27, 245] on div at bounding box center [25, 243] width 12 height 12
click at [641, 573] on icon at bounding box center [641, 568] width 12 height 12
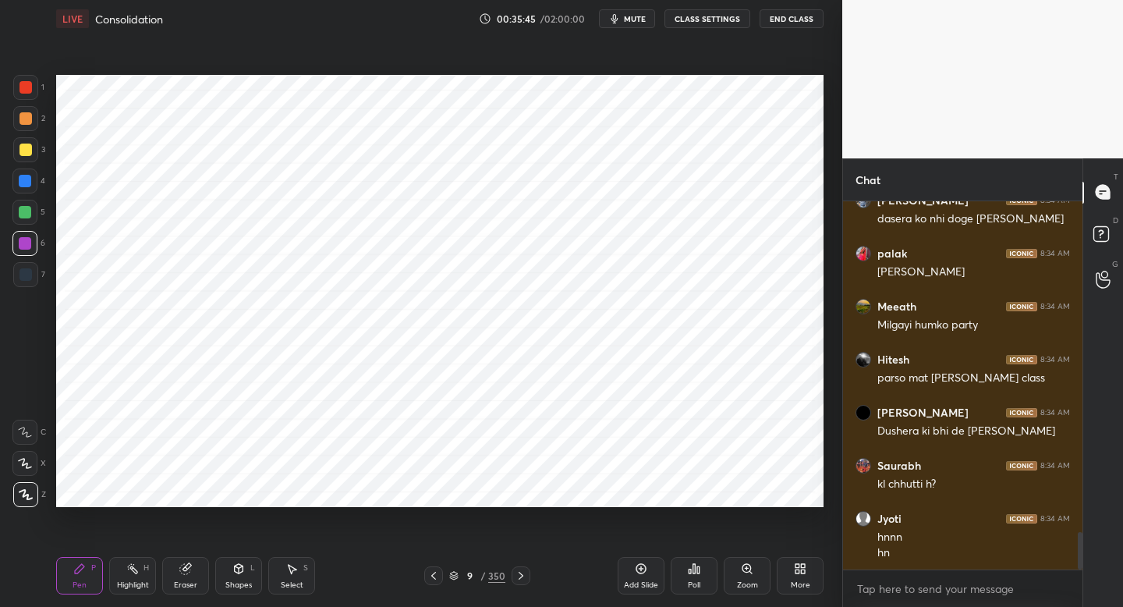
click at [236, 575] on div "Shapes L" at bounding box center [238, 575] width 47 height 37
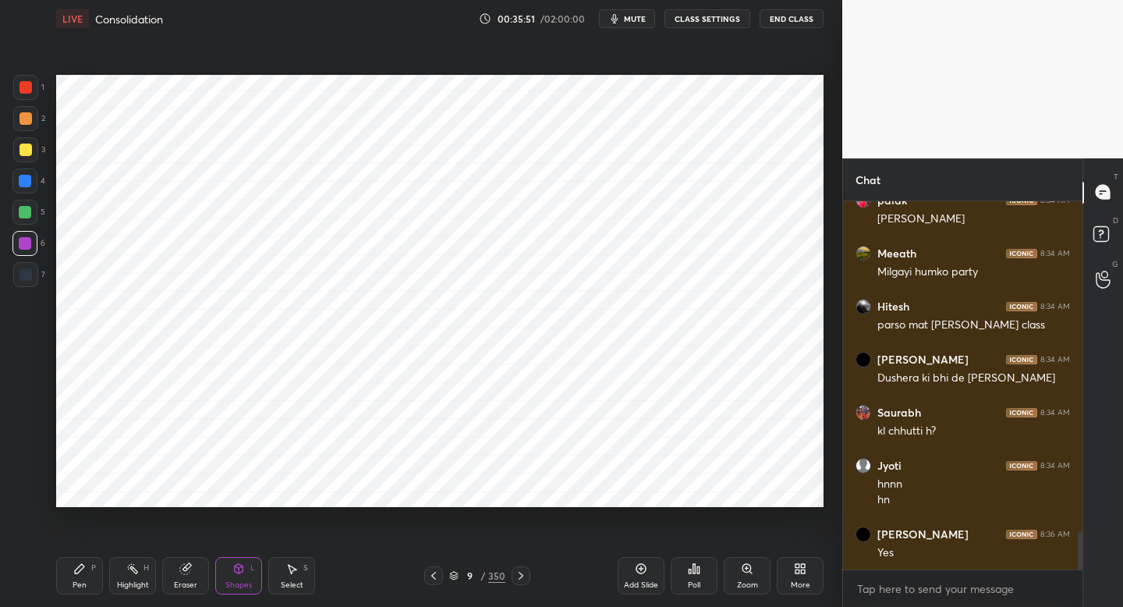
scroll to position [3340, 0]
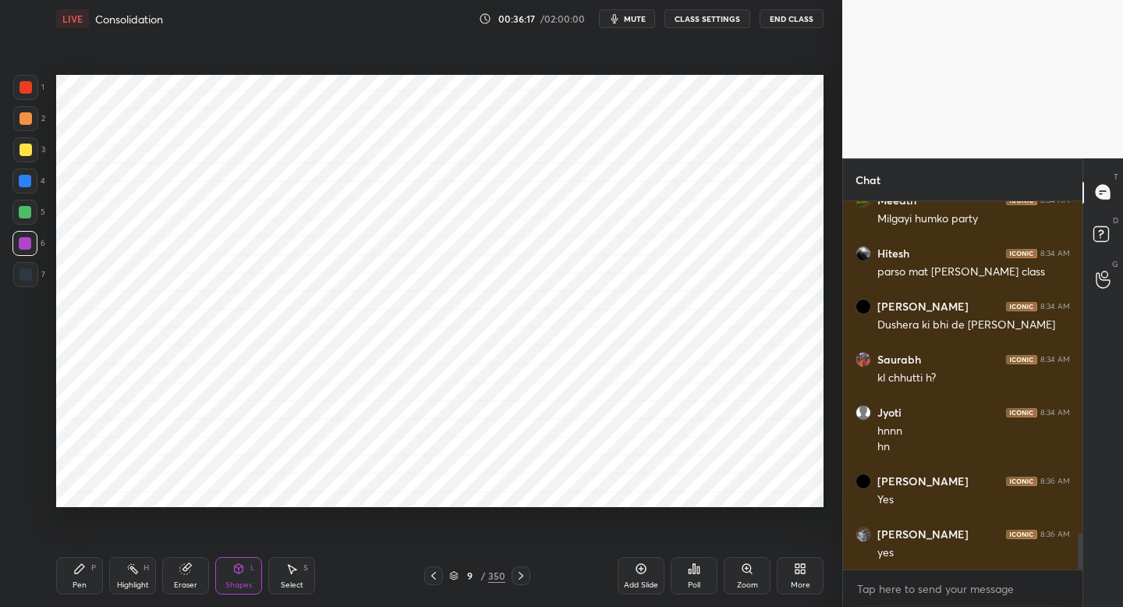
click at [29, 83] on div at bounding box center [26, 87] width 12 height 12
click at [82, 570] on div "Pen P" at bounding box center [79, 575] width 47 height 37
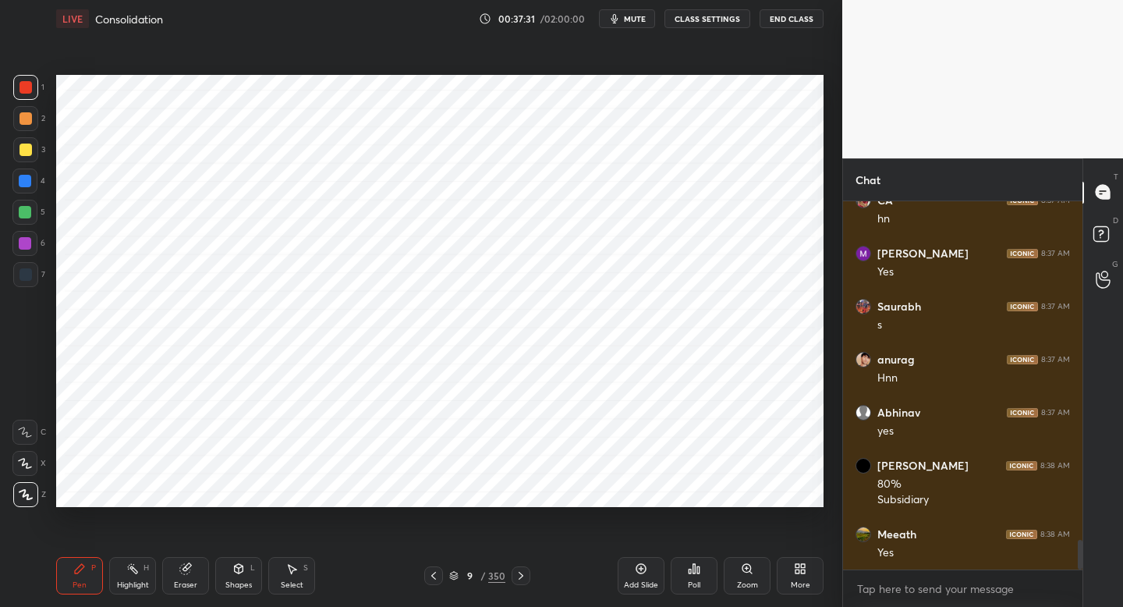
scroll to position [4257, 0]
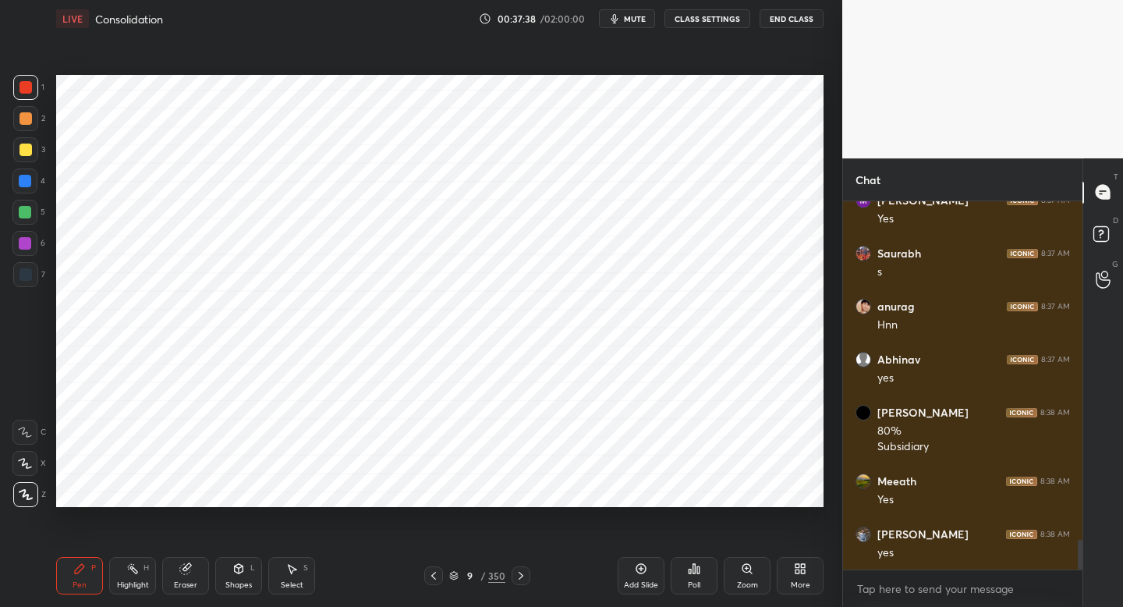
click at [33, 461] on div at bounding box center [24, 463] width 25 height 25
click at [28, 499] on div at bounding box center [25, 494] width 25 height 25
click at [26, 178] on div at bounding box center [25, 181] width 12 height 12
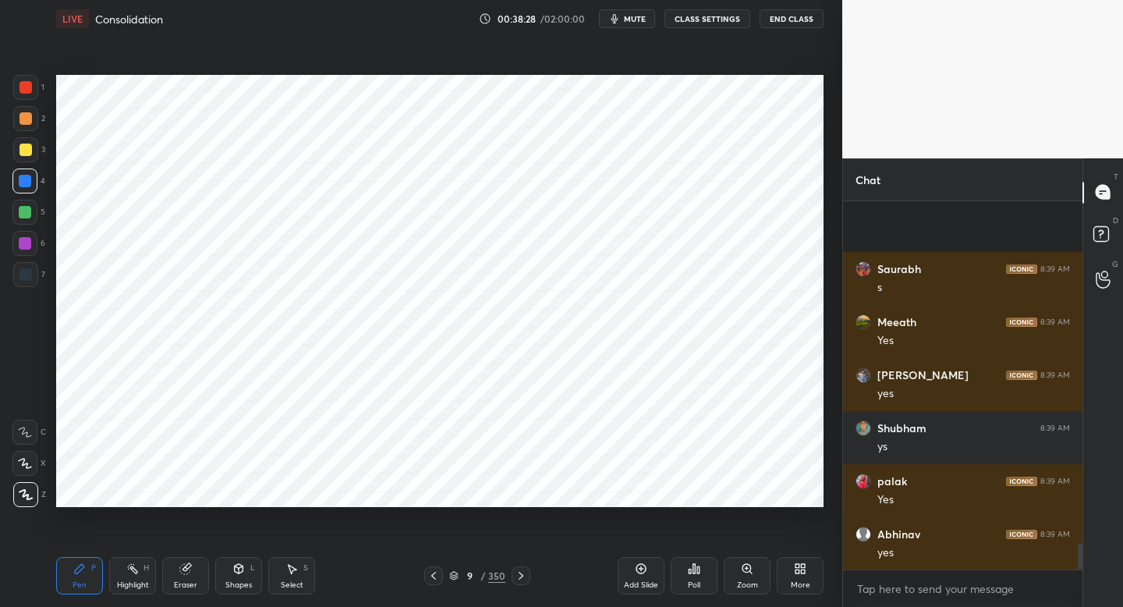
scroll to position [4803, 0]
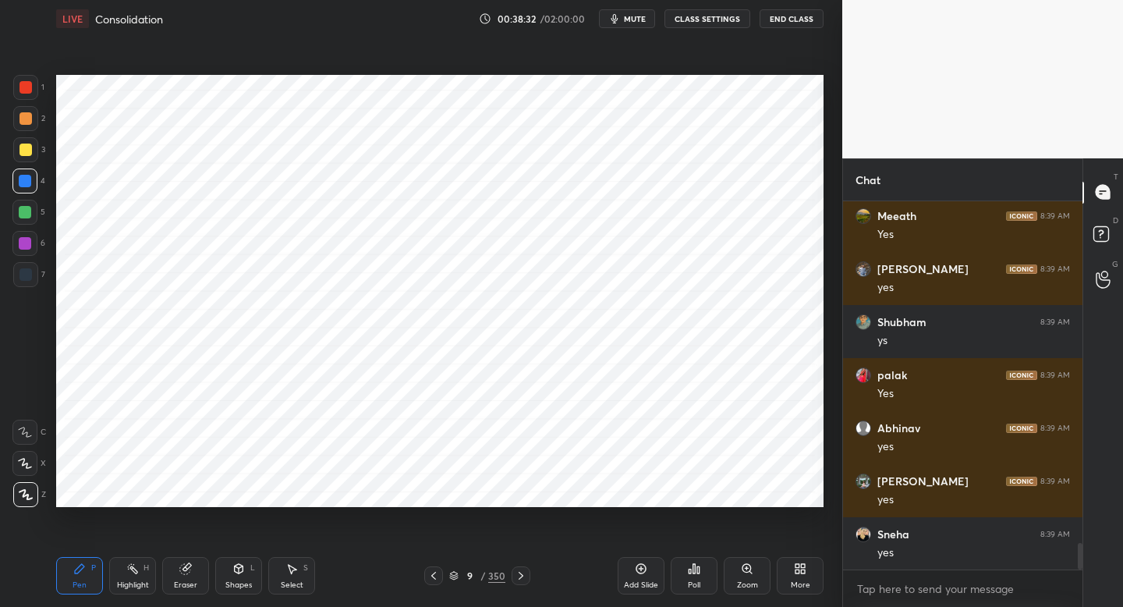
click at [630, 576] on div "Add Slide" at bounding box center [641, 575] width 47 height 37
click at [33, 94] on div at bounding box center [25, 87] width 25 height 25
click at [30, 123] on div at bounding box center [25, 118] width 25 height 25
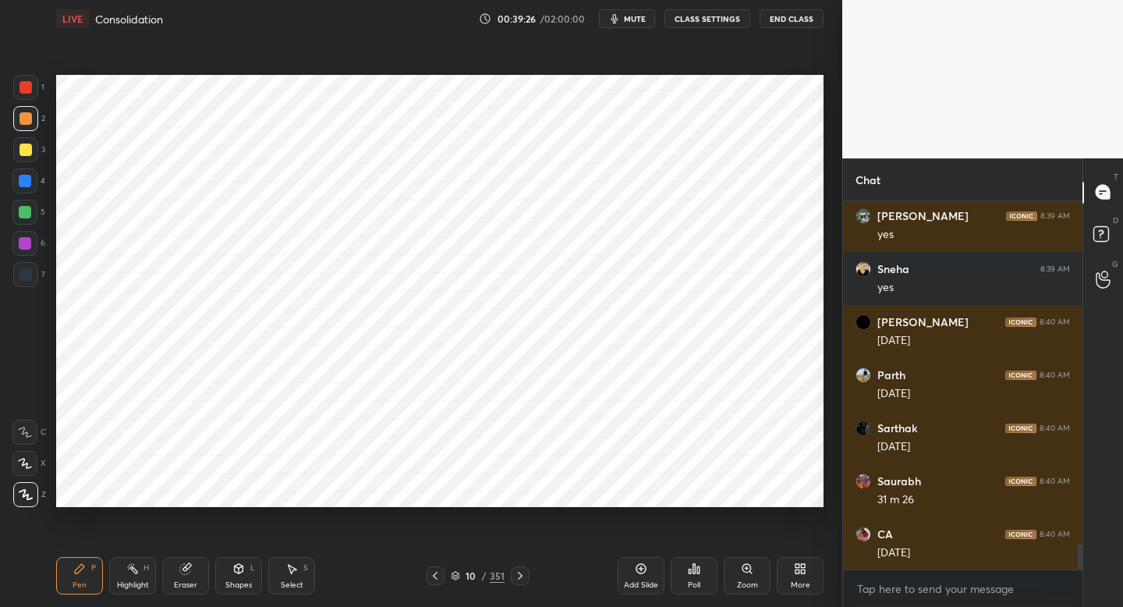
scroll to position [5121, 0]
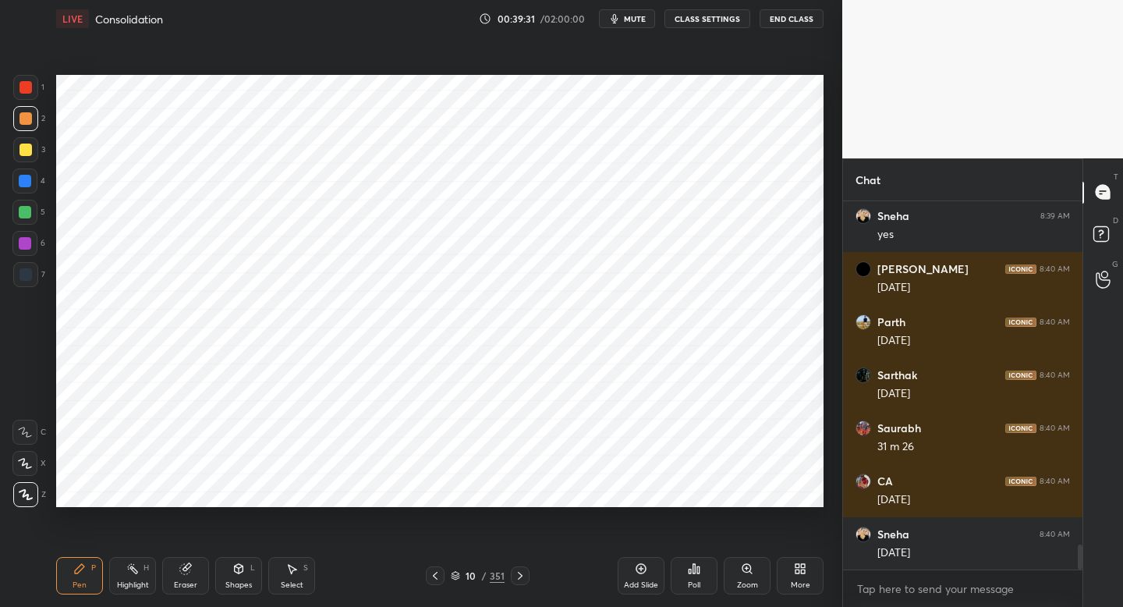
click at [232, 577] on div "Shapes L" at bounding box center [238, 575] width 47 height 37
click at [35, 278] on div at bounding box center [25, 274] width 25 height 25
click at [76, 578] on div "Pen P" at bounding box center [79, 575] width 47 height 37
click at [27, 236] on div at bounding box center [24, 243] width 25 height 25
click at [29, 91] on div at bounding box center [26, 87] width 12 height 12
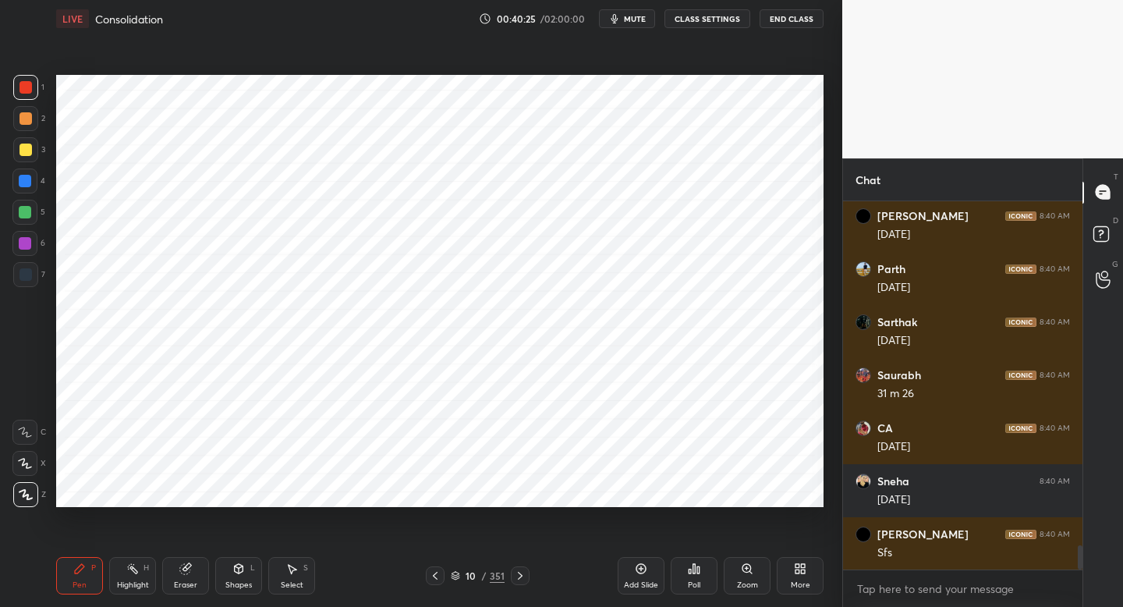
scroll to position [5227, 0]
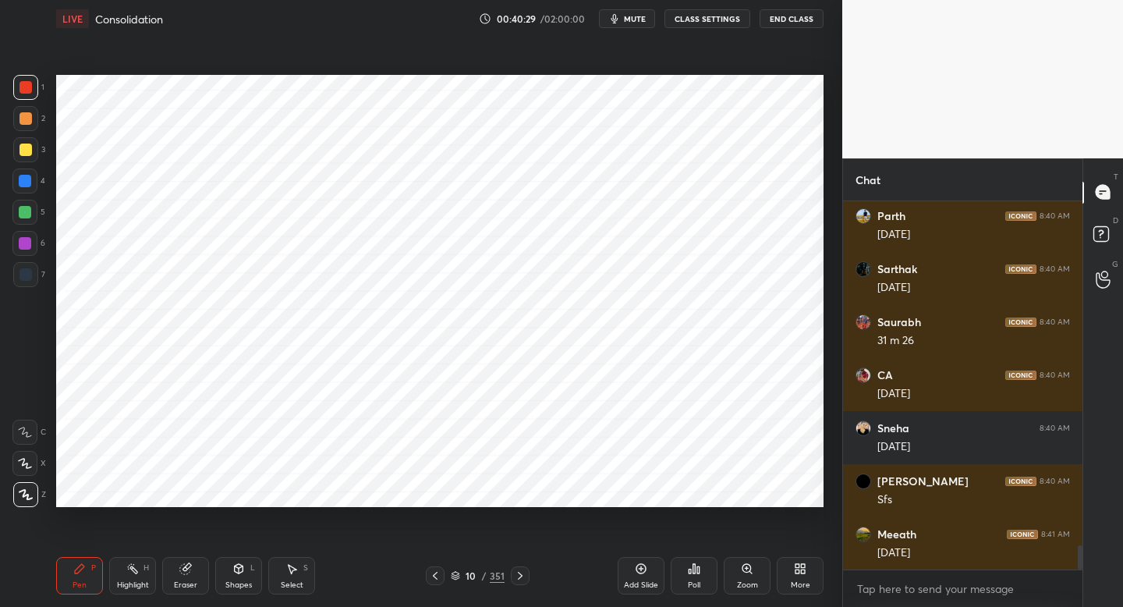
click at [20, 288] on div "7" at bounding box center [29, 277] width 32 height 31
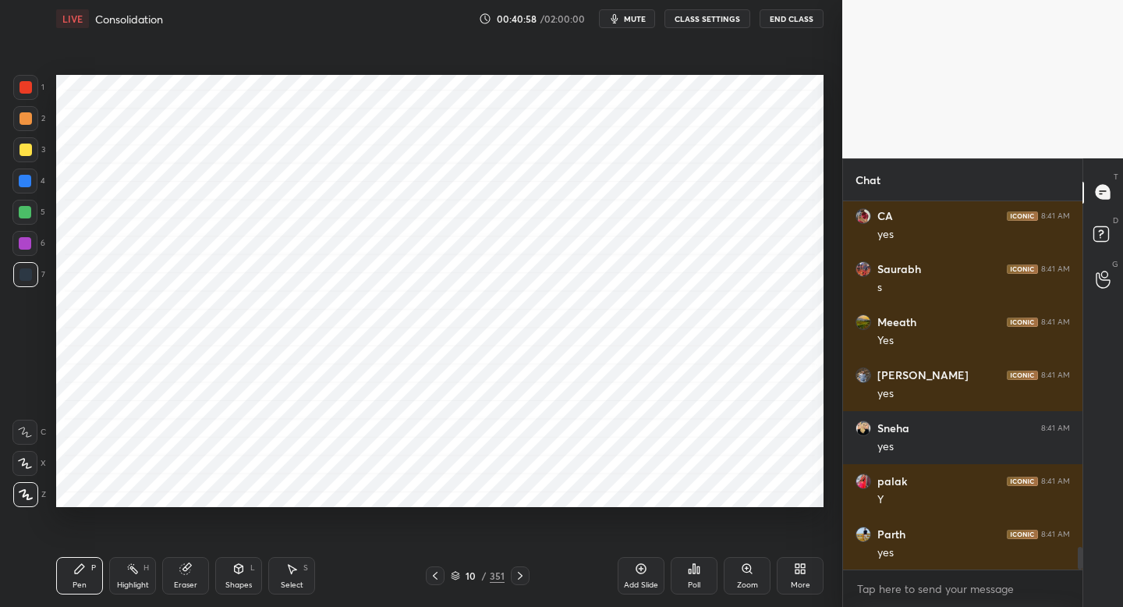
scroll to position [5705, 0]
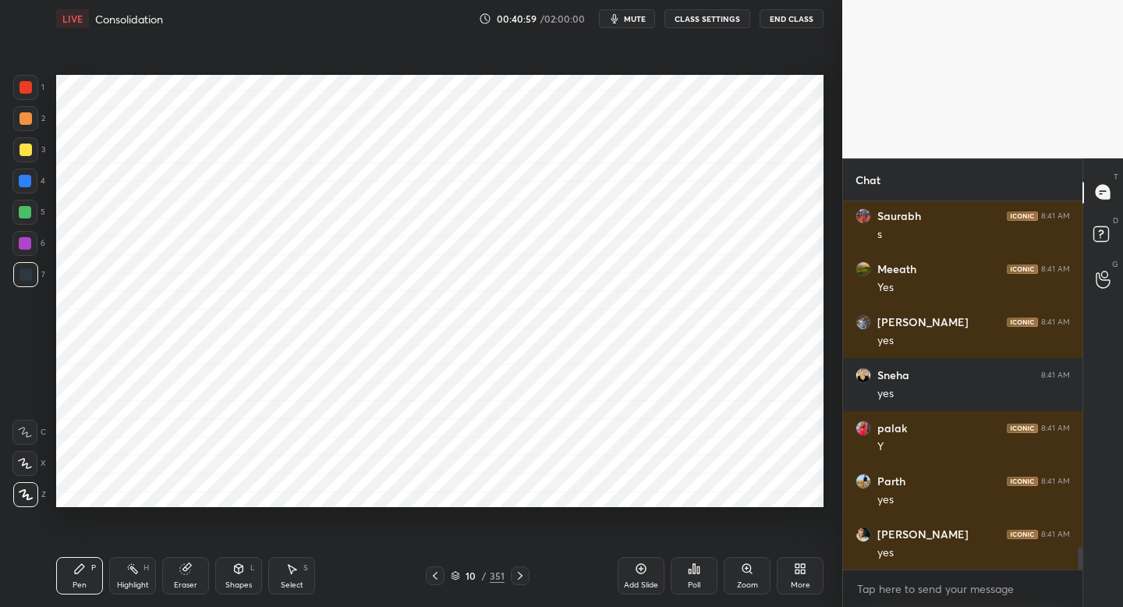
click at [26, 181] on div at bounding box center [25, 181] width 12 height 12
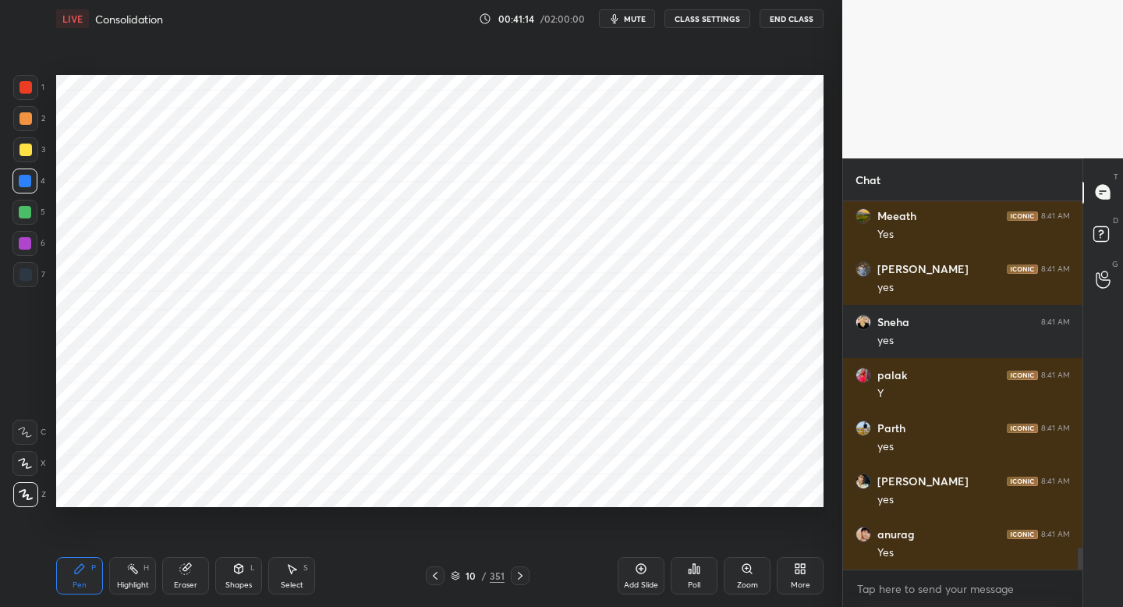
scroll to position [5811, 0]
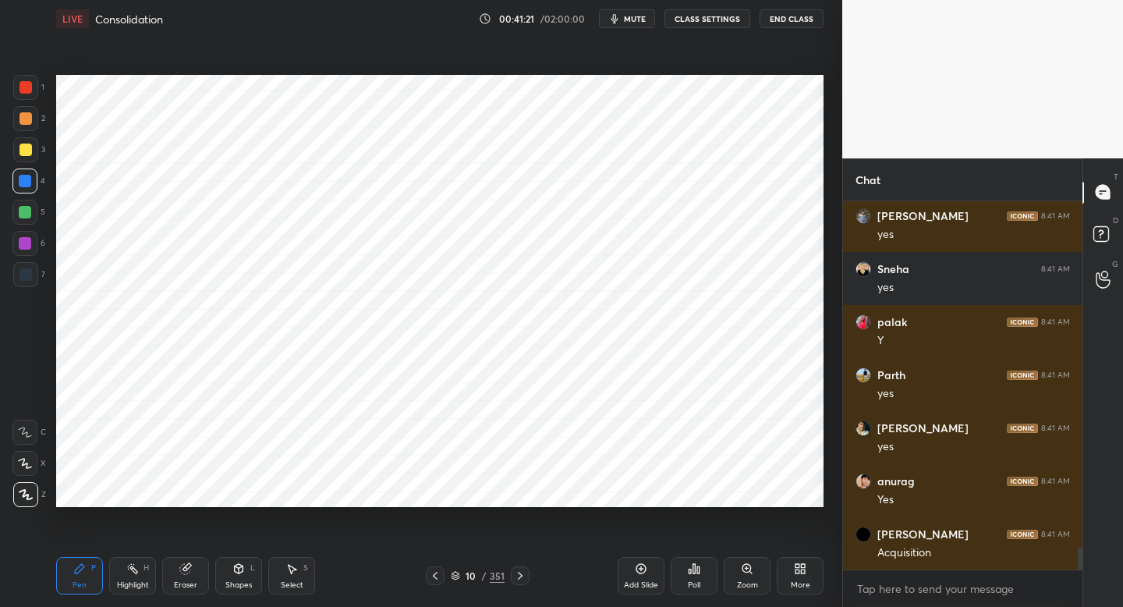
click at [34, 289] on div "7" at bounding box center [29, 277] width 32 height 31
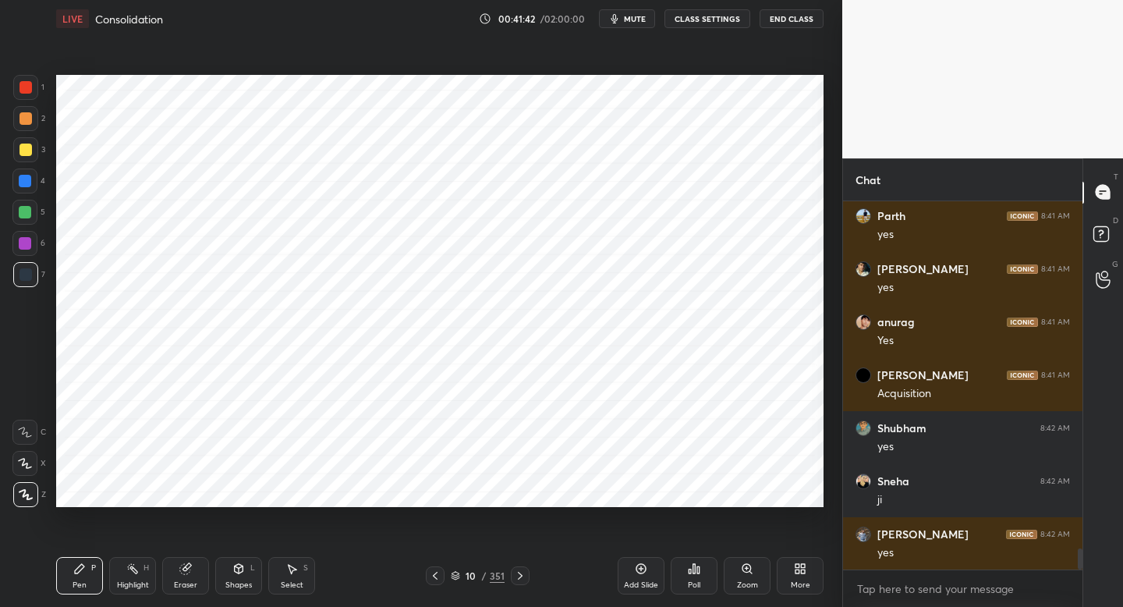
scroll to position [6023, 0]
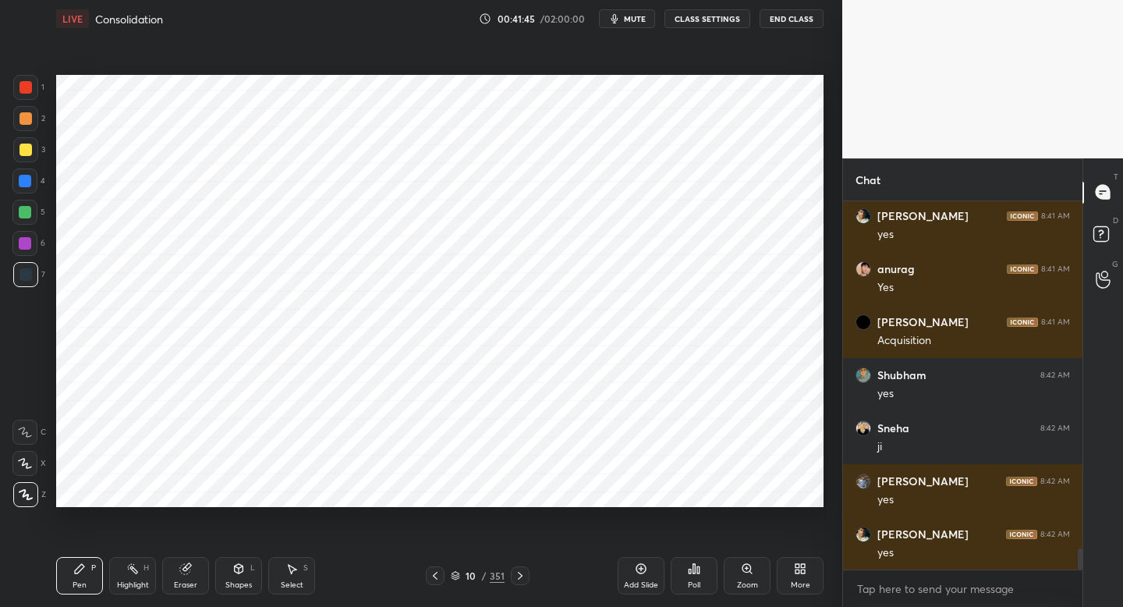
click at [637, 575] on div "Add Slide" at bounding box center [641, 575] width 47 height 37
click at [31, 94] on div at bounding box center [25, 87] width 25 height 25
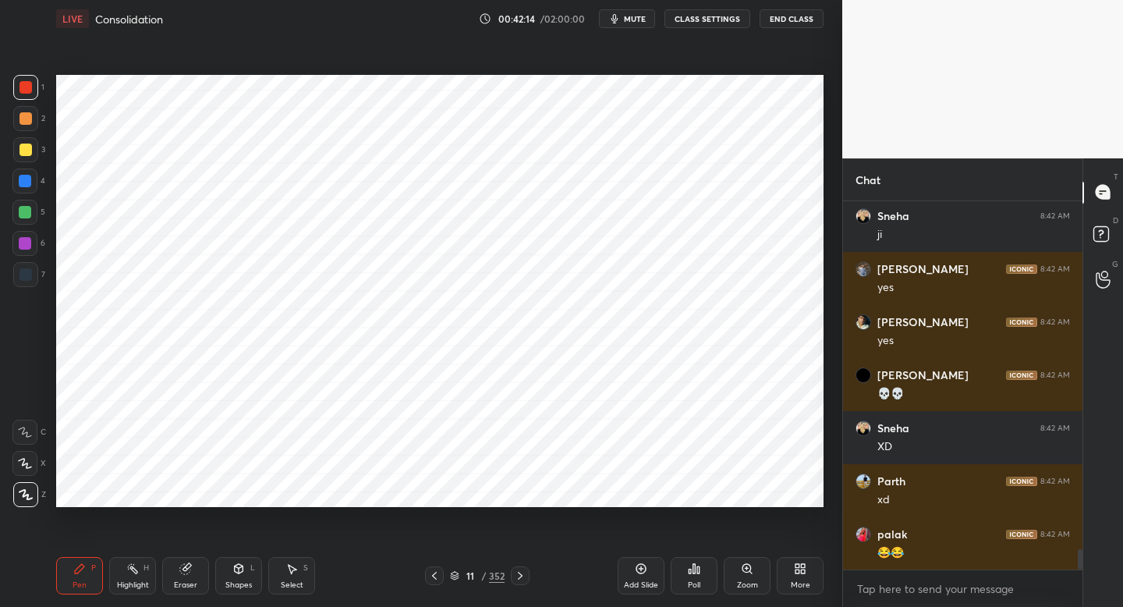
scroll to position [6341, 0]
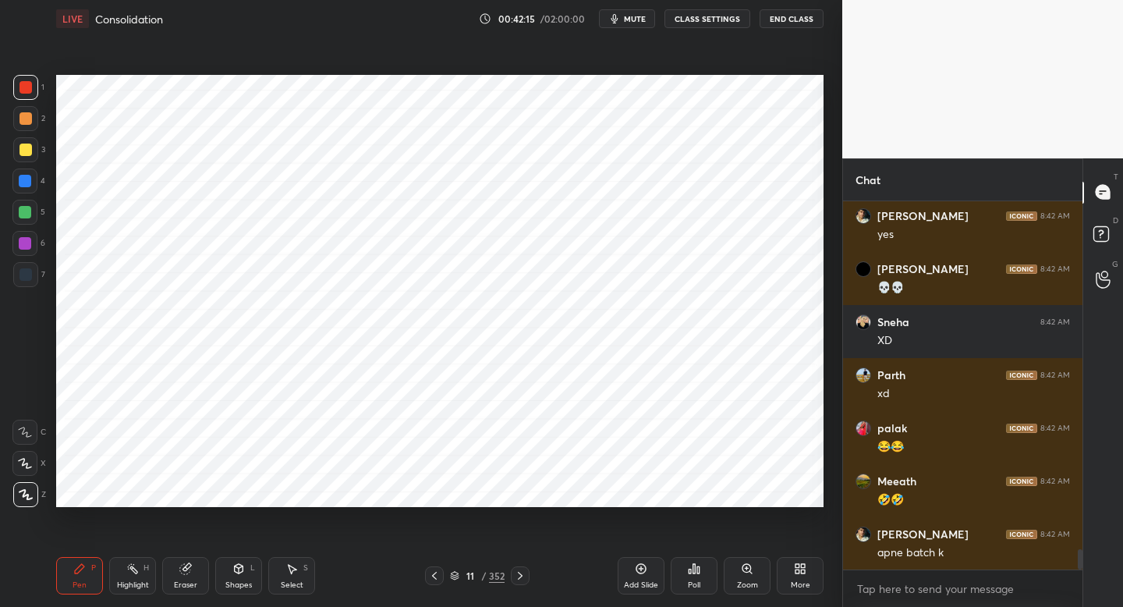
click at [29, 183] on div at bounding box center [25, 181] width 12 height 12
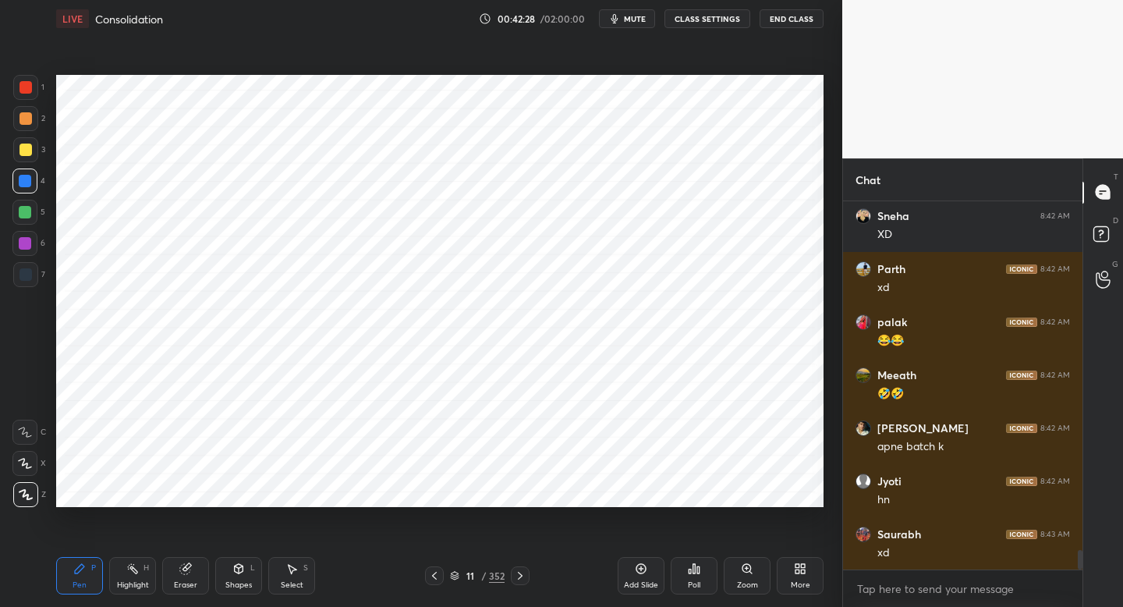
scroll to position [6515, 0]
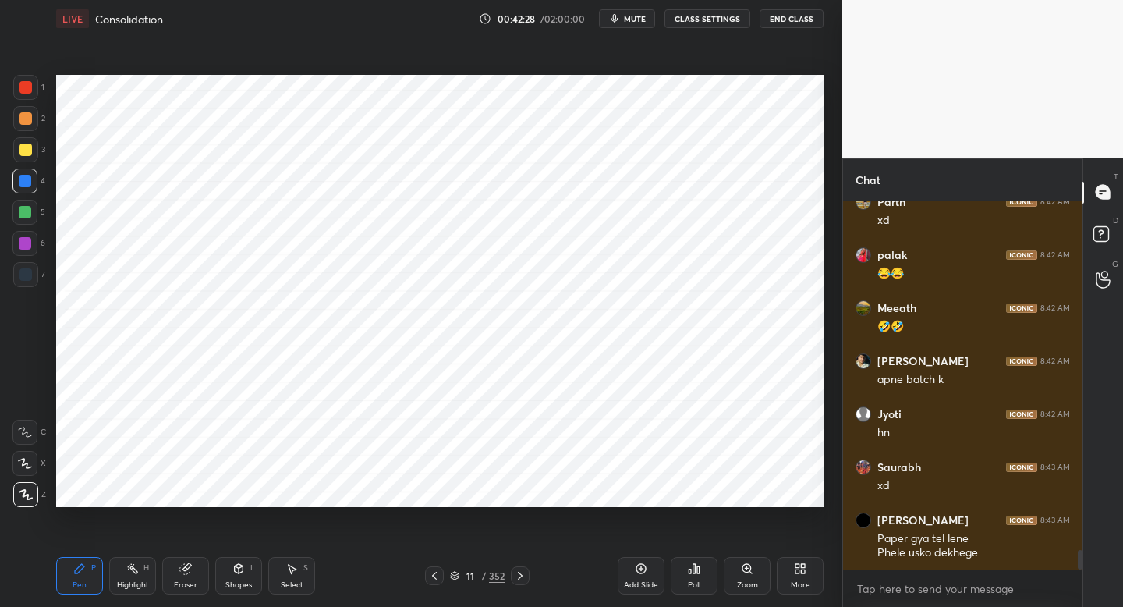
click at [237, 576] on div "Shapes L" at bounding box center [238, 575] width 47 height 37
click at [84, 572] on icon at bounding box center [79, 568] width 12 height 12
click at [26, 276] on div at bounding box center [26, 274] width 12 height 12
click at [29, 238] on div at bounding box center [24, 243] width 25 height 25
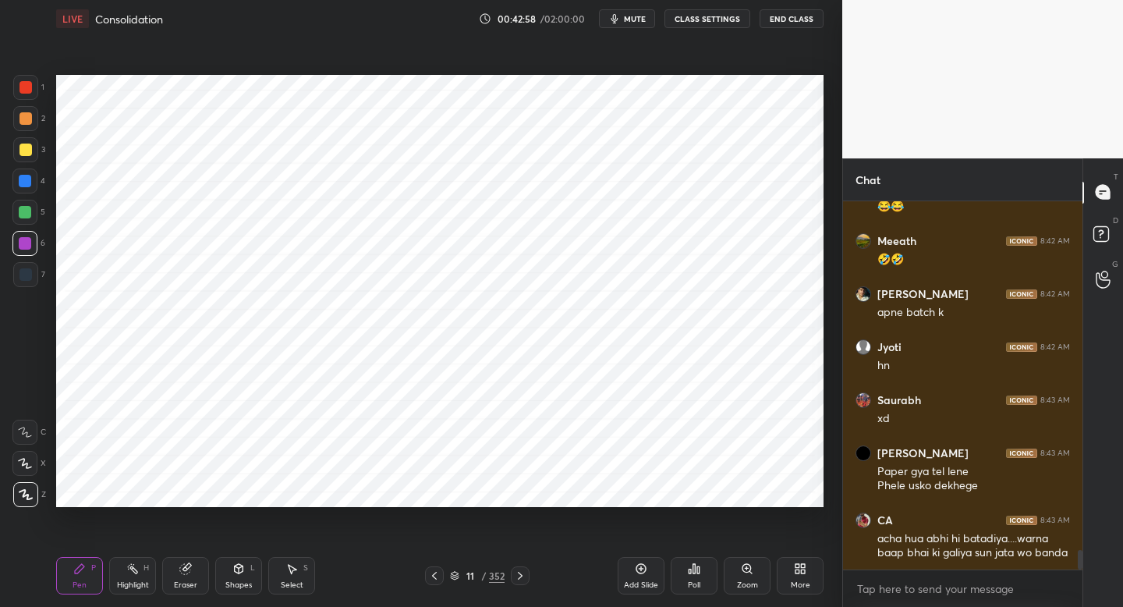
click at [34, 213] on div at bounding box center [24, 212] width 25 height 25
click at [29, 100] on div at bounding box center [25, 87] width 25 height 25
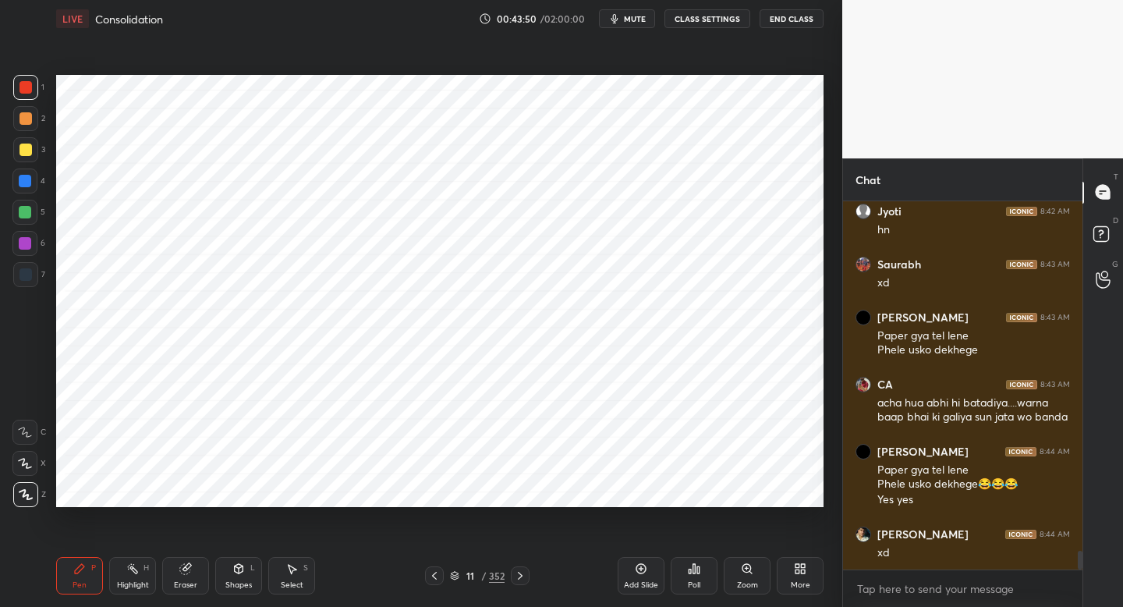
scroll to position [6770, 0]
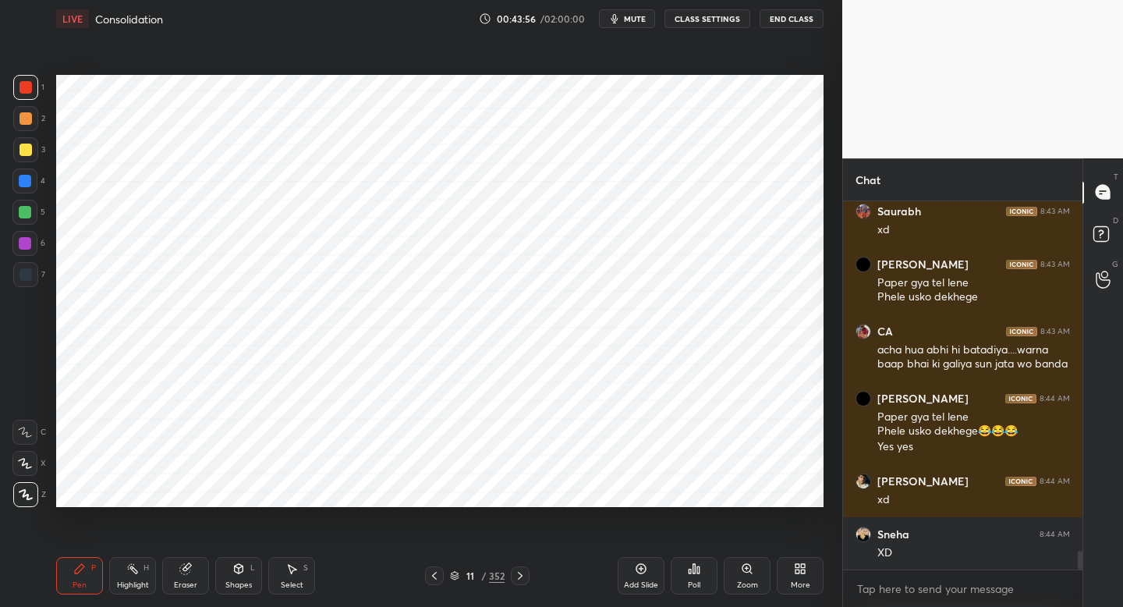
click at [640, 572] on icon at bounding box center [641, 568] width 12 height 12
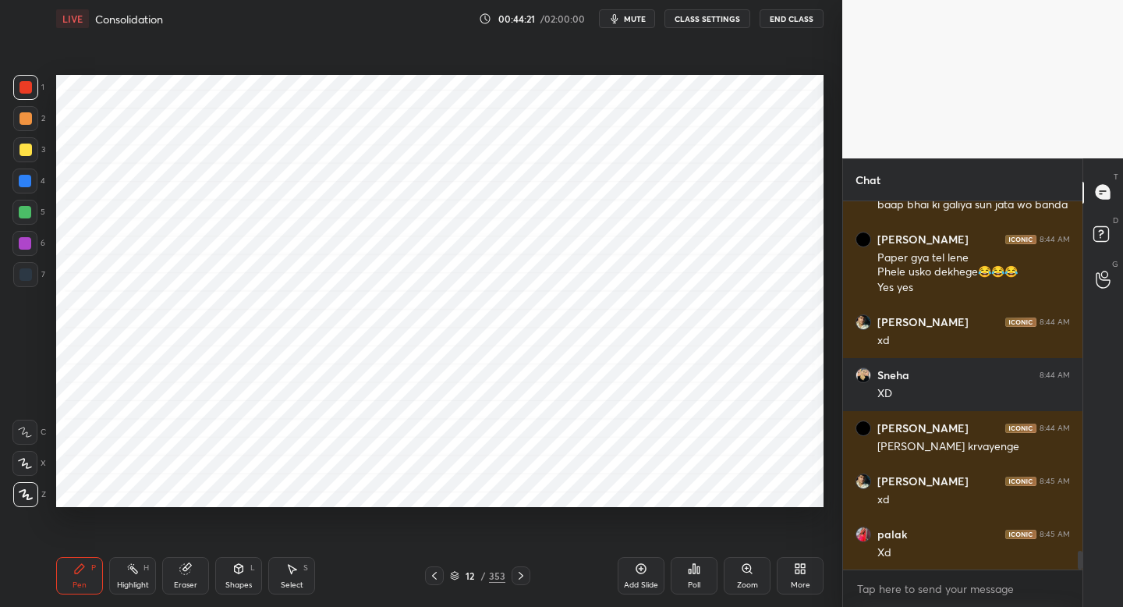
scroll to position [6983, 0]
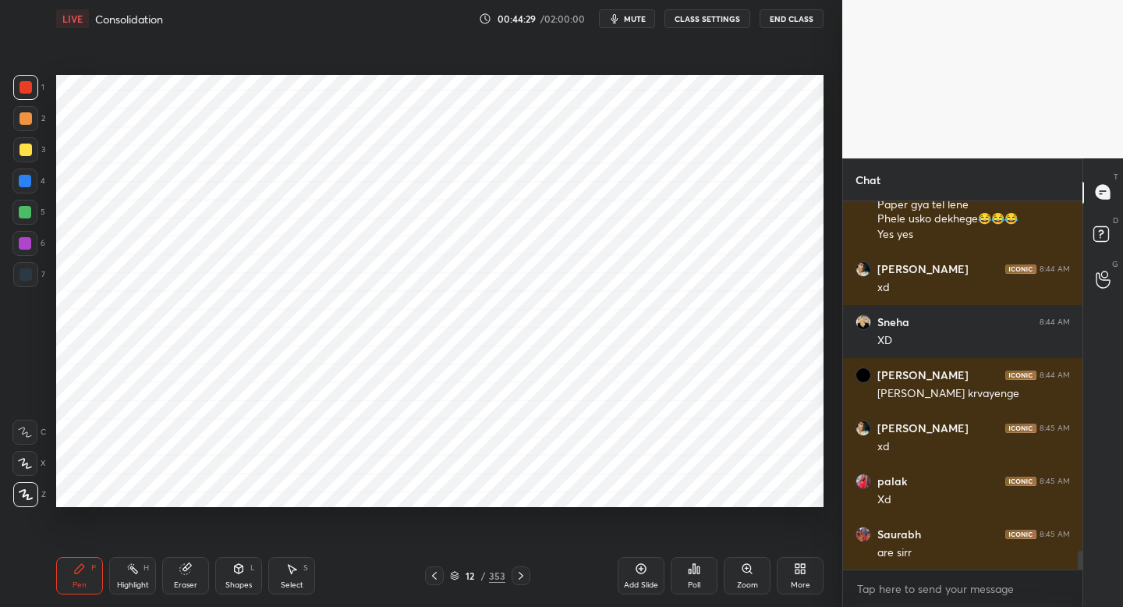
click at [35, 185] on div at bounding box center [24, 181] width 25 height 25
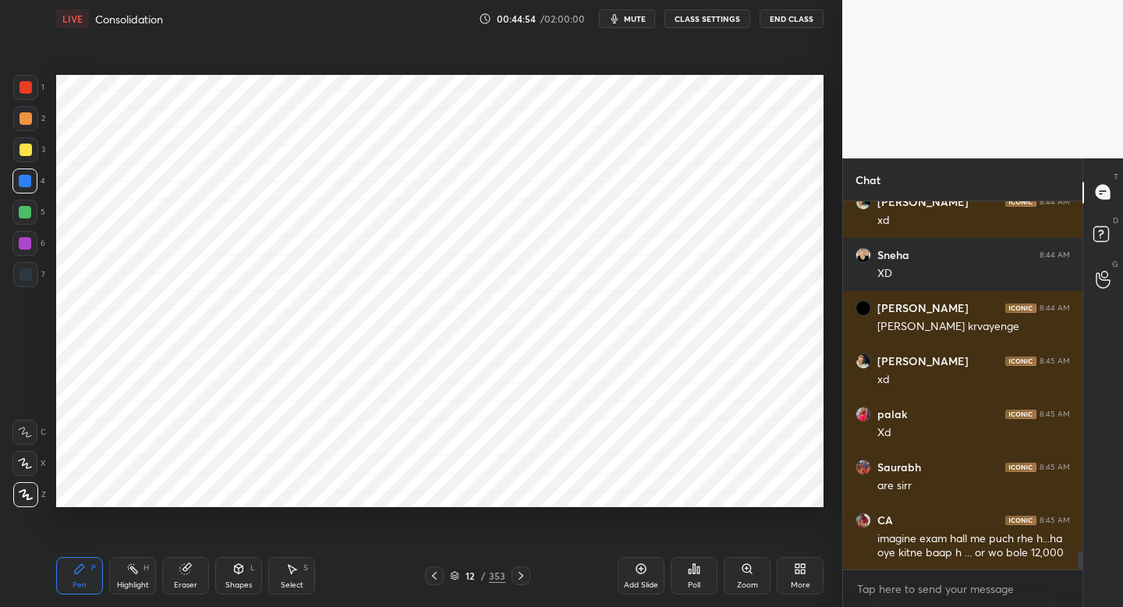
click at [246, 581] on div "Shapes" at bounding box center [238, 585] width 27 height 8
click at [81, 571] on icon at bounding box center [79, 568] width 12 height 12
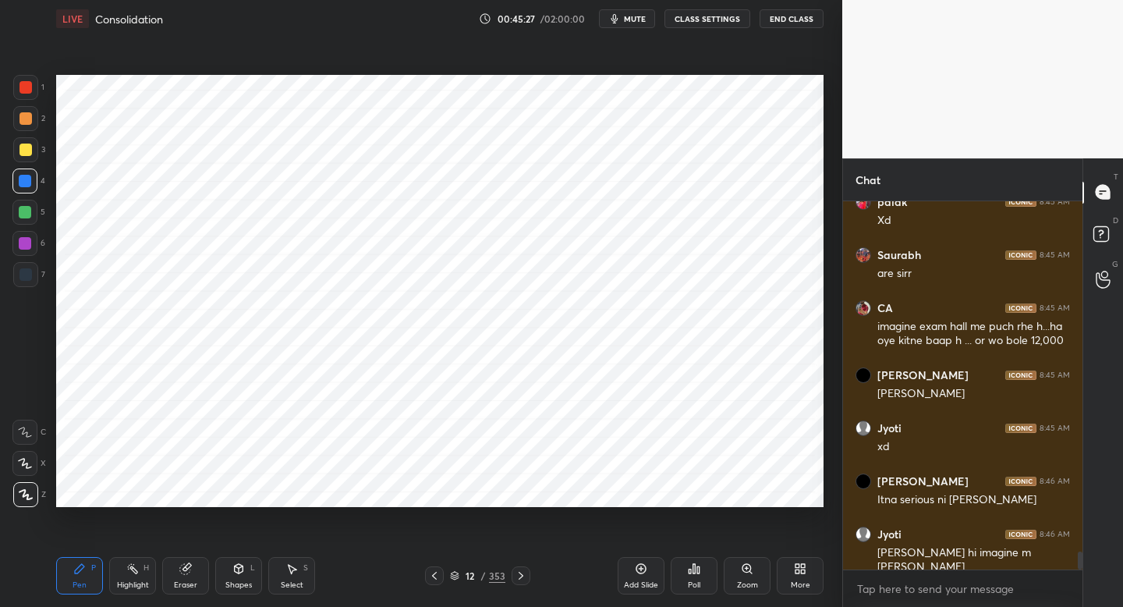
scroll to position [7315, 0]
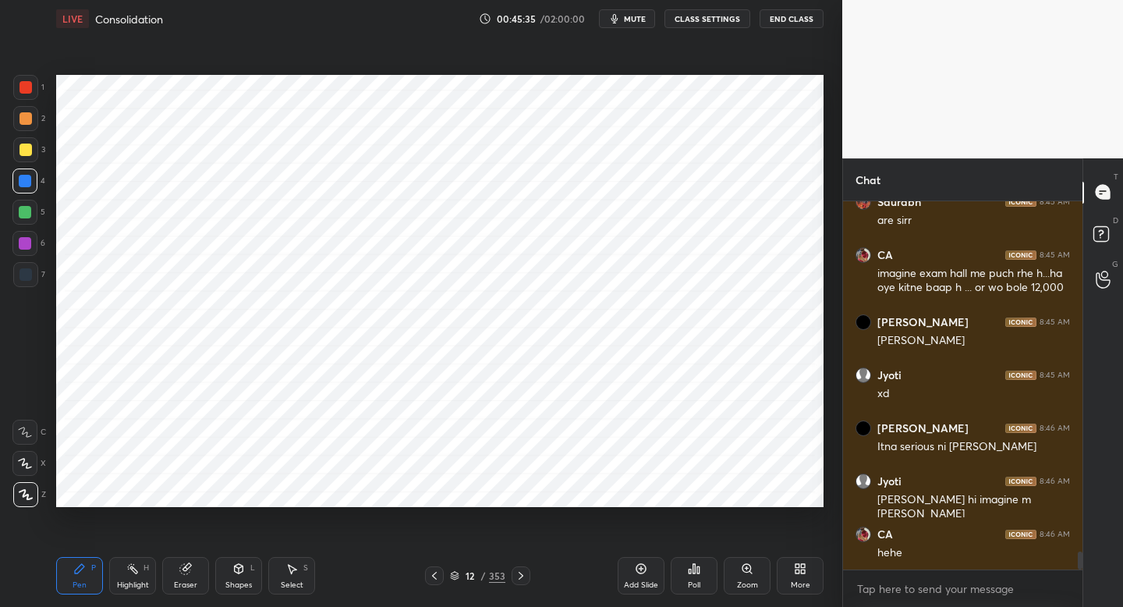
click at [636, 574] on div "Add Slide" at bounding box center [641, 575] width 47 height 37
click at [32, 275] on div at bounding box center [25, 274] width 25 height 25
click at [40, 187] on div "4" at bounding box center [28, 181] width 33 height 25
click at [36, 266] on div at bounding box center [25, 274] width 25 height 25
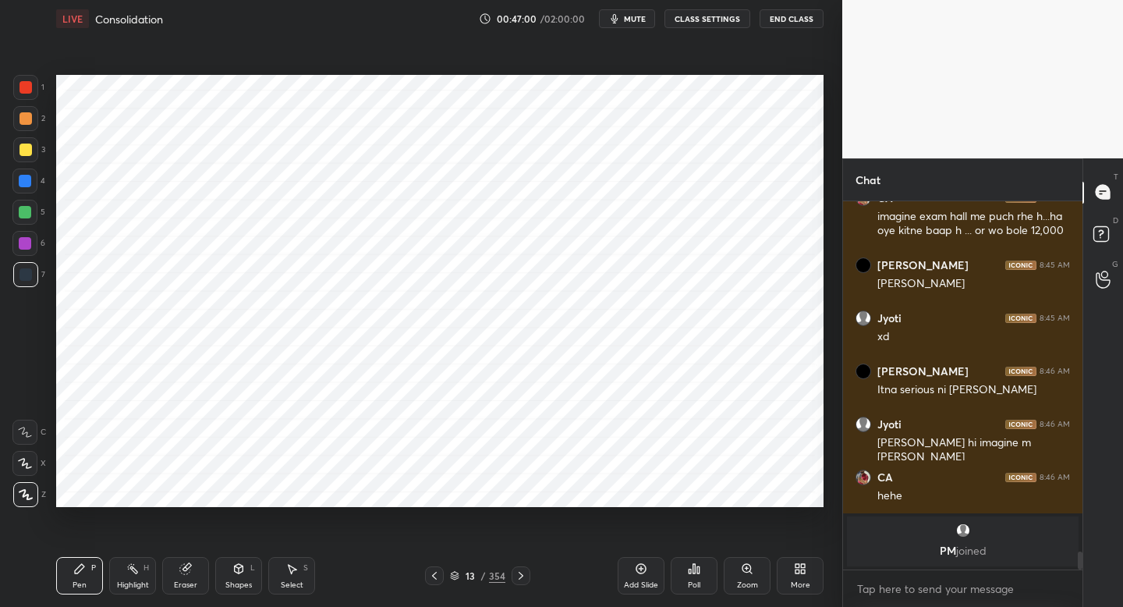
click at [651, 571] on div "Add Slide" at bounding box center [641, 575] width 47 height 37
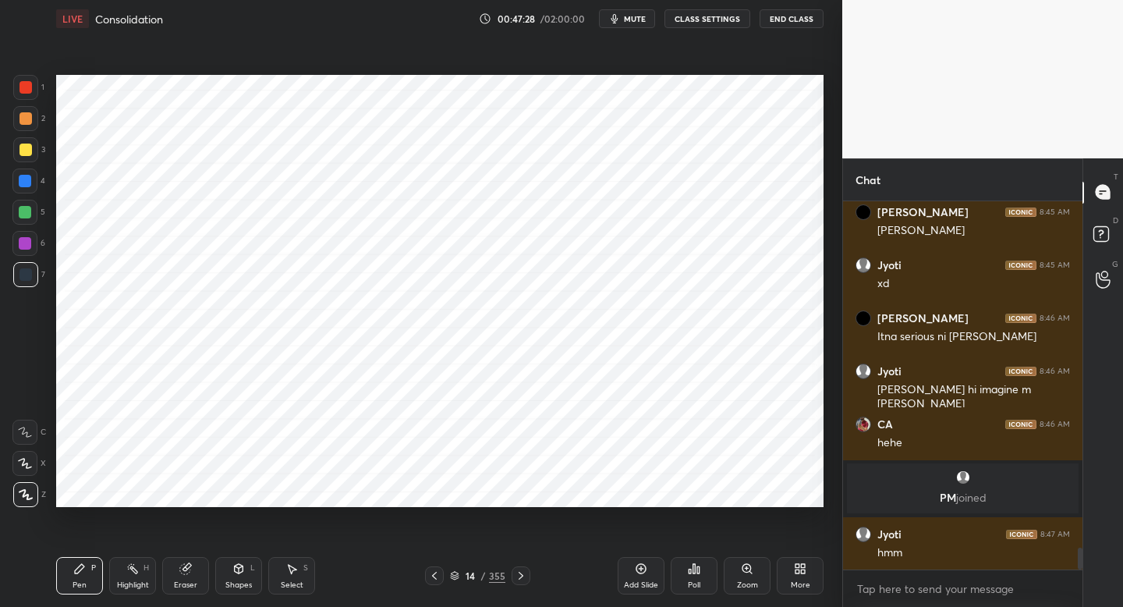
click at [24, 252] on div at bounding box center [24, 243] width 25 height 25
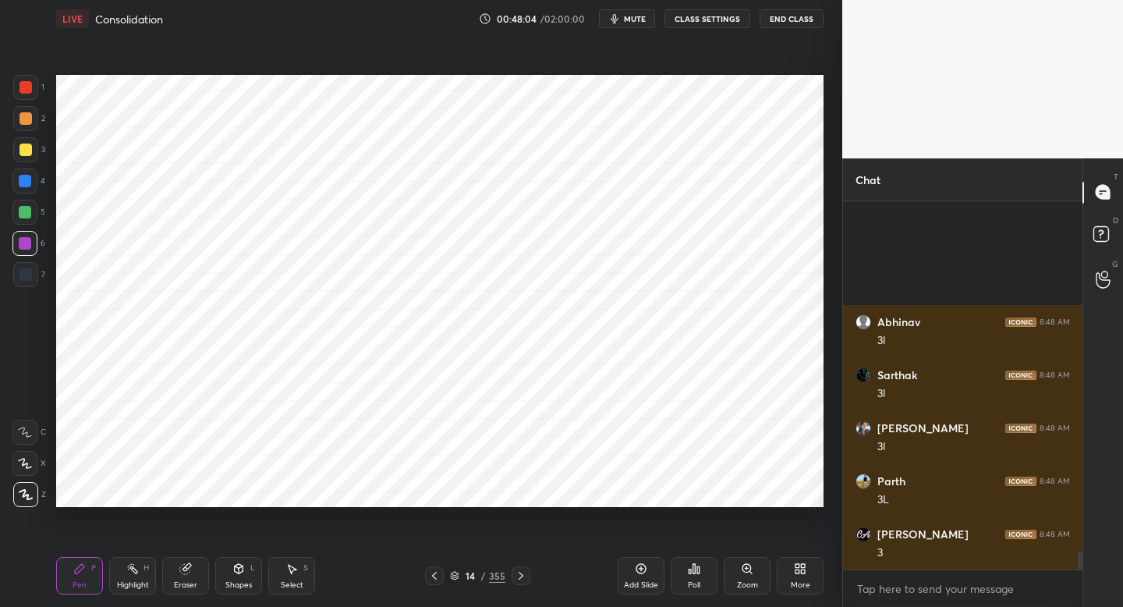
scroll to position [6954, 0]
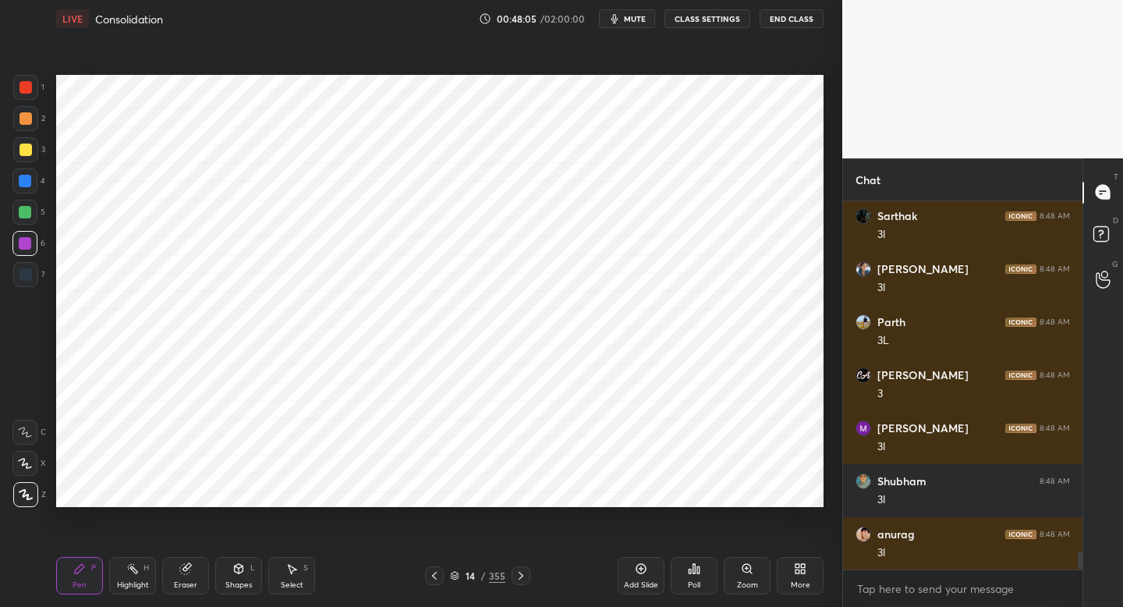
click at [27, 183] on div at bounding box center [25, 181] width 12 height 12
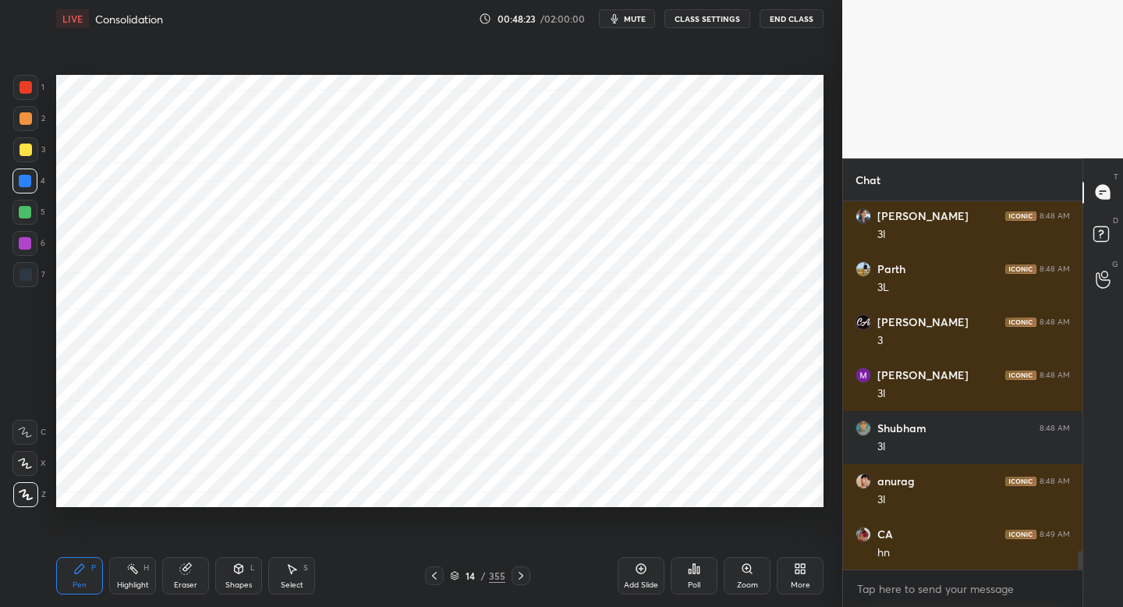
click at [642, 569] on icon at bounding box center [641, 568] width 12 height 12
click at [32, 270] on div at bounding box center [25, 274] width 25 height 25
click at [10, 250] on div "1 2 3 4 5 6 7 C X Z C X Z E E Erase all H H" at bounding box center [25, 291] width 50 height 432
click at [31, 251] on div at bounding box center [24, 243] width 25 height 25
click at [247, 578] on div "Shapes L" at bounding box center [238, 575] width 47 height 37
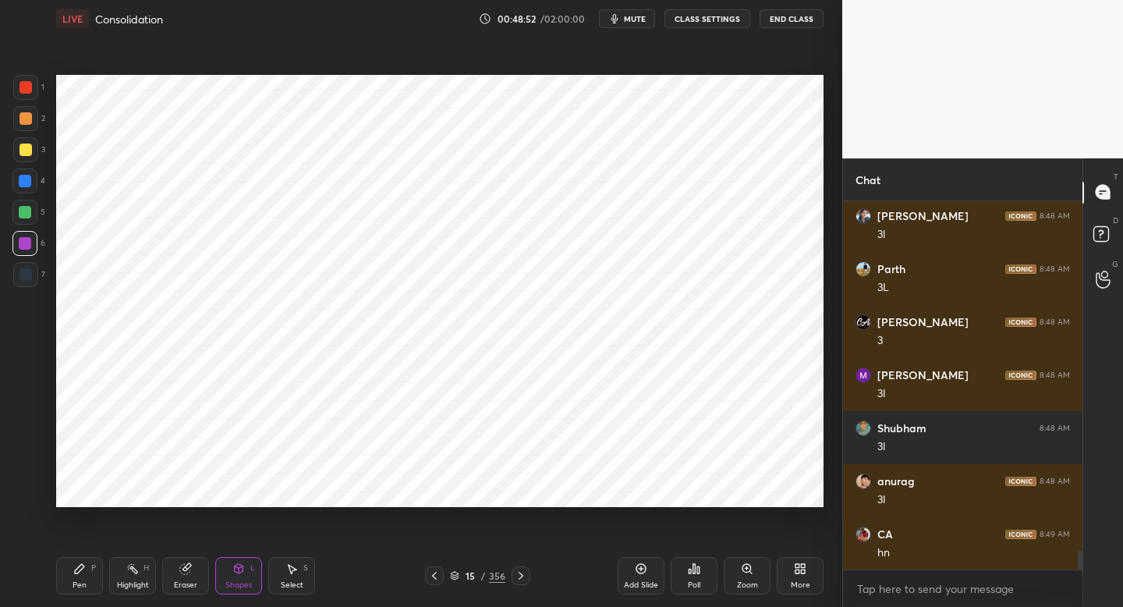
click at [87, 580] on div "Pen P" at bounding box center [79, 575] width 47 height 37
click at [27, 181] on div at bounding box center [25, 181] width 12 height 12
click at [36, 215] on div at bounding box center [24, 212] width 25 height 25
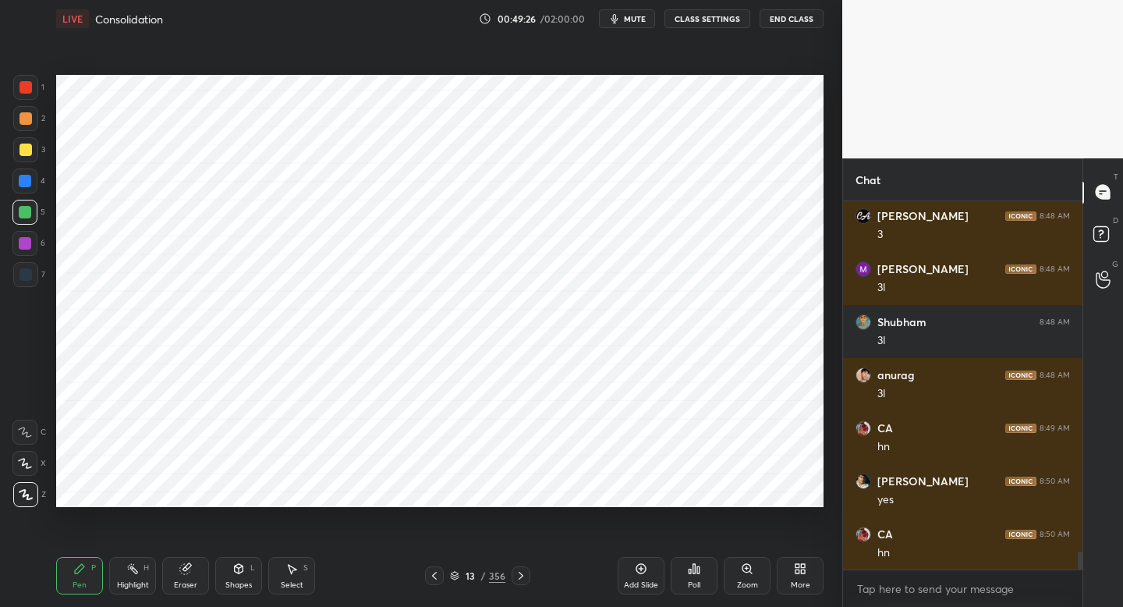
scroll to position [7166, 0]
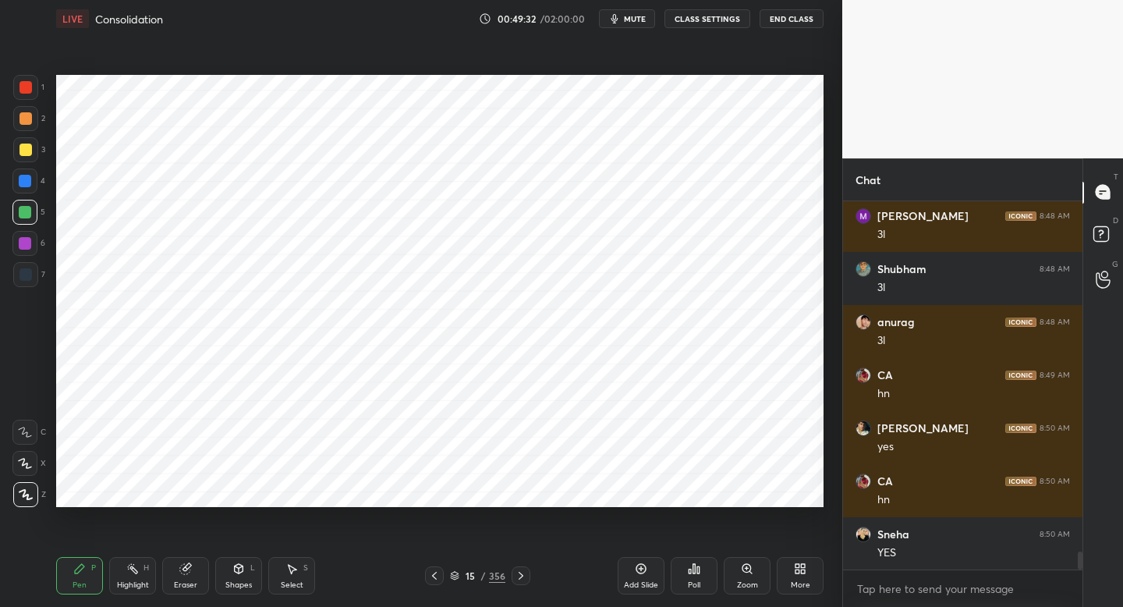
click at [22, 278] on div at bounding box center [26, 274] width 12 height 12
click at [29, 179] on div at bounding box center [25, 181] width 12 height 12
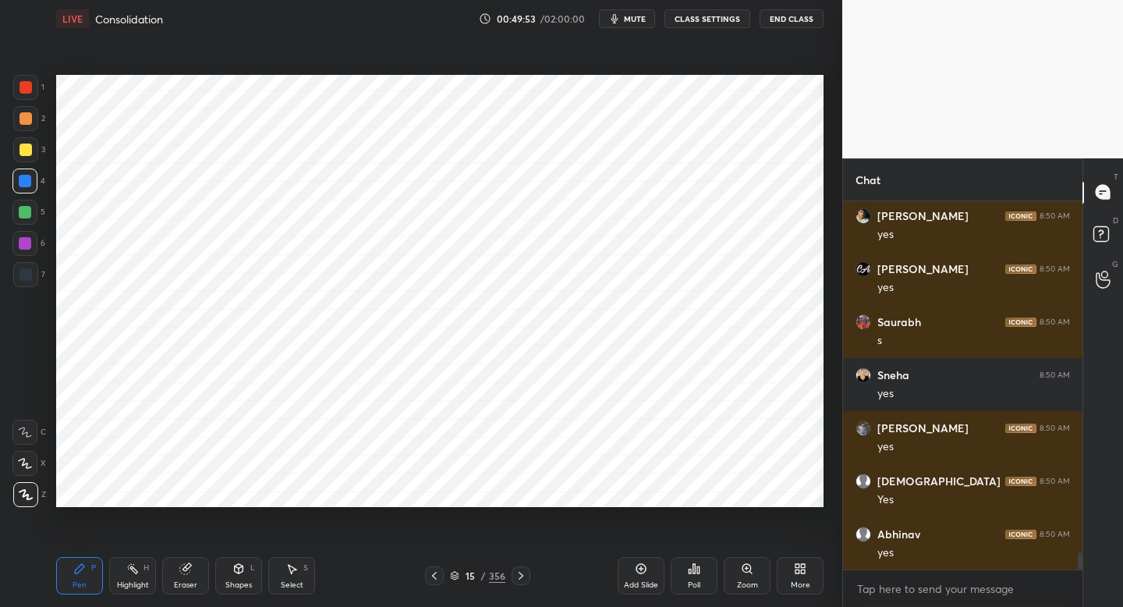
scroll to position [7643, 0]
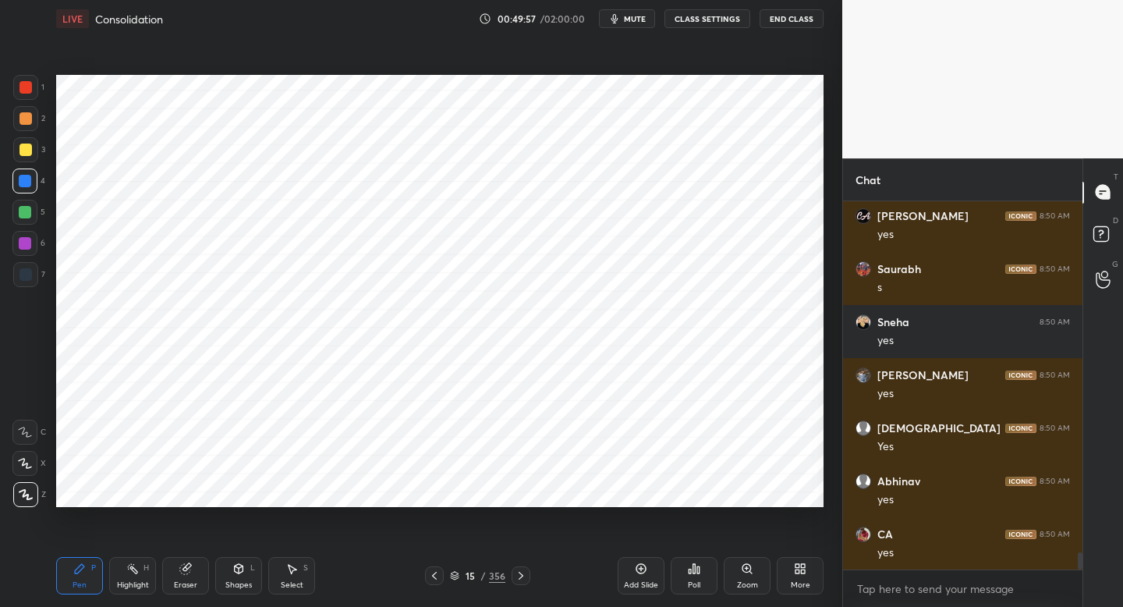
click at [25, 273] on div at bounding box center [26, 274] width 12 height 12
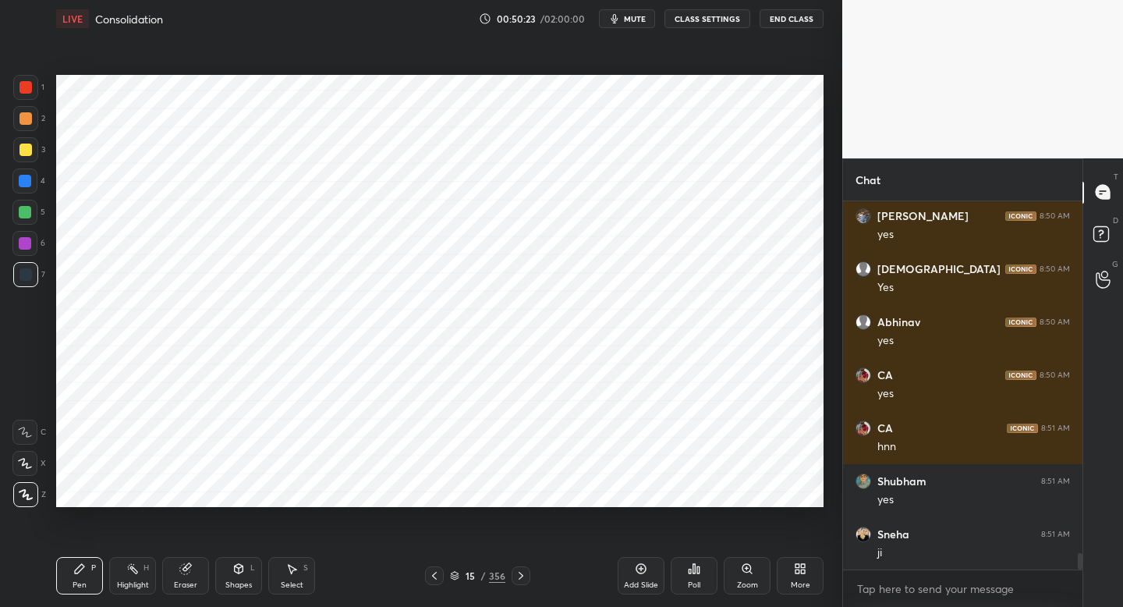
scroll to position [7909, 0]
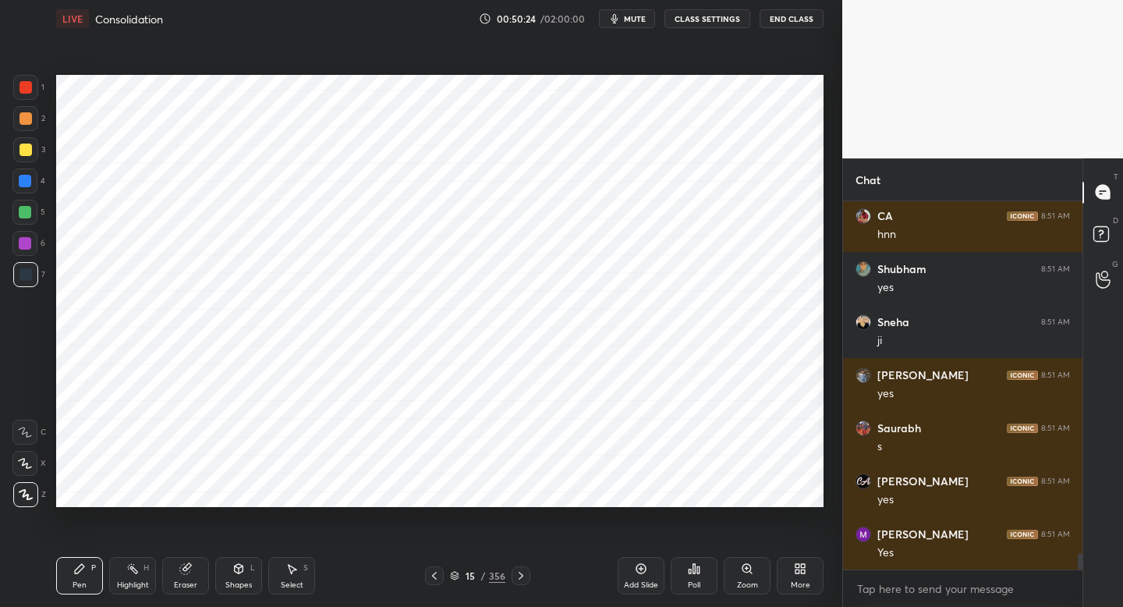
click at [32, 251] on div at bounding box center [24, 243] width 25 height 25
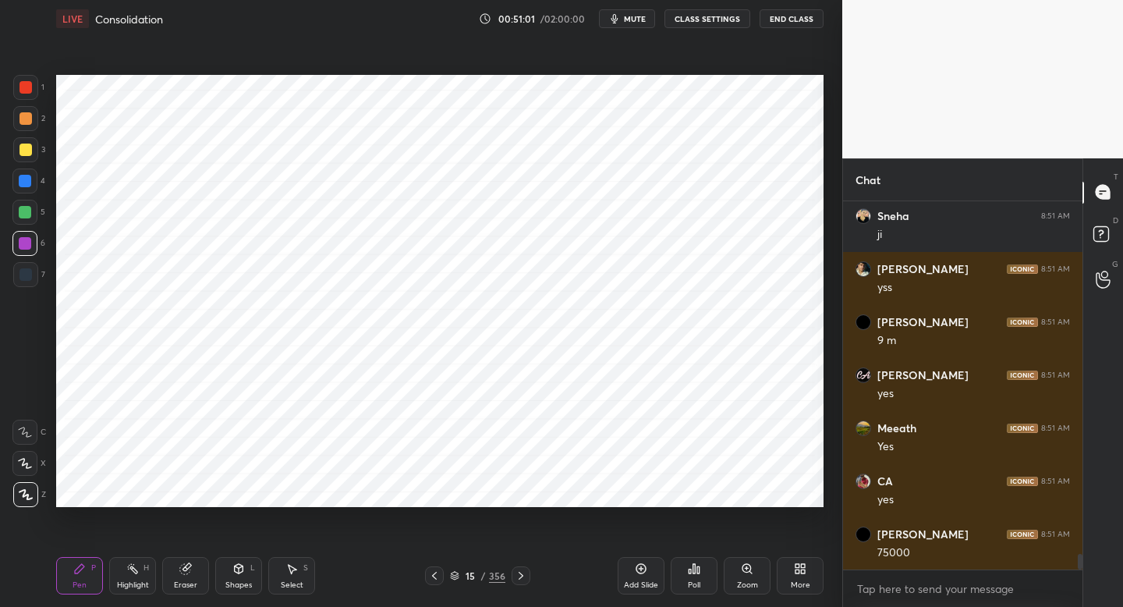
scroll to position [8561, 0]
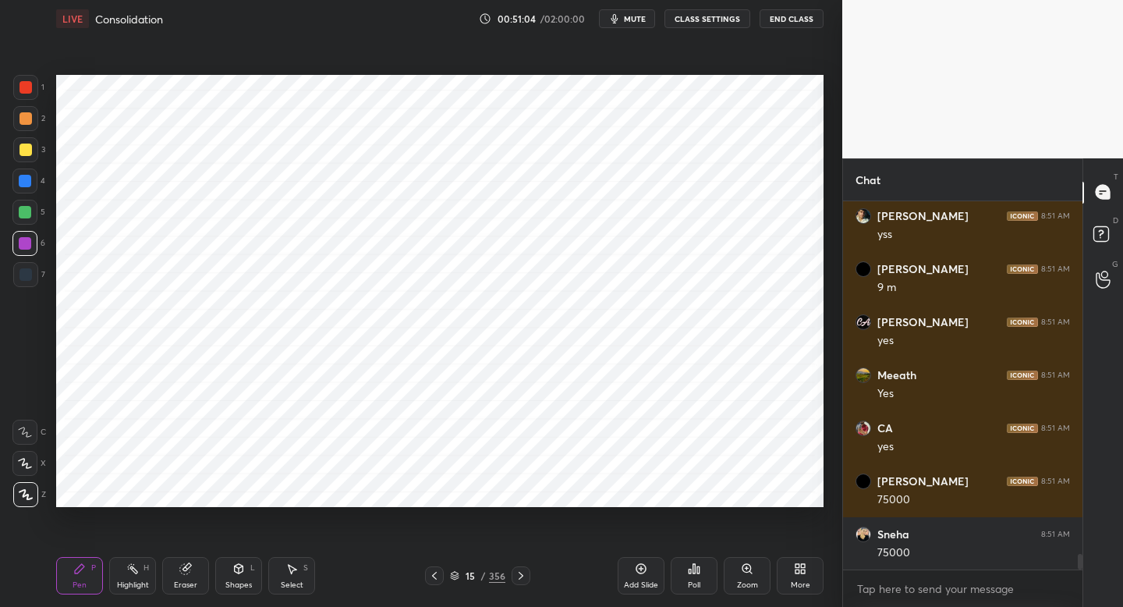
click at [27, 282] on div at bounding box center [25, 274] width 25 height 25
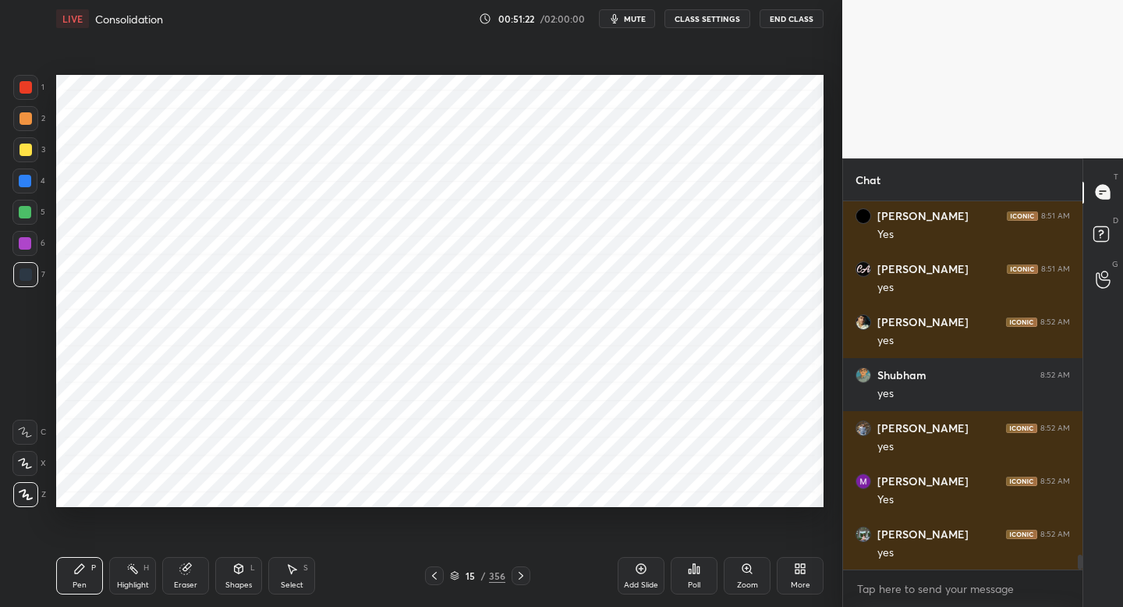
scroll to position [8985, 0]
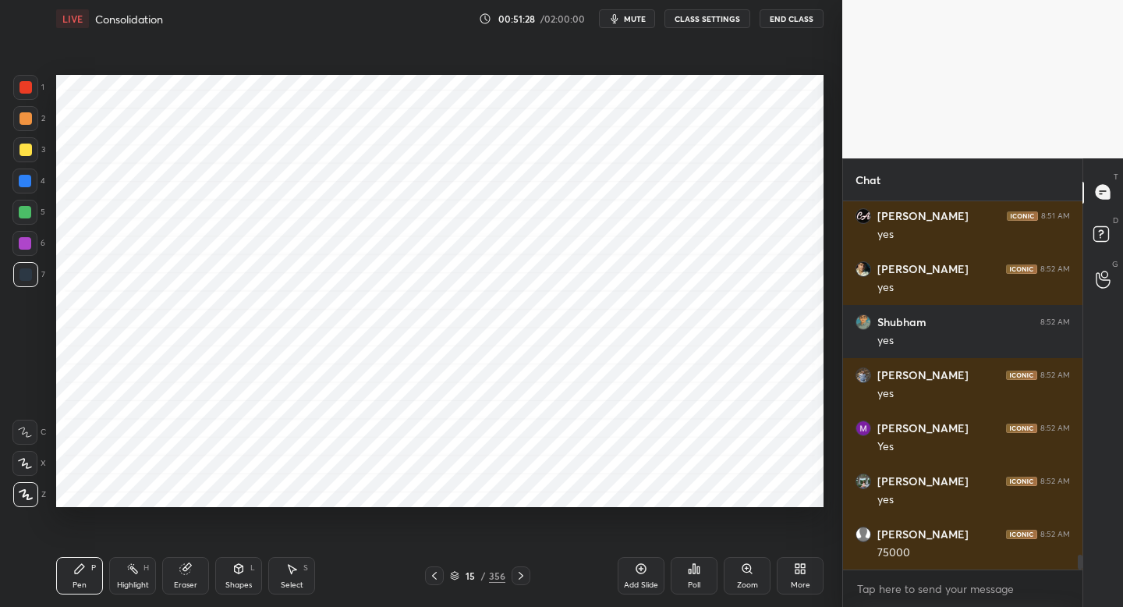
click at [24, 218] on div at bounding box center [24, 212] width 25 height 25
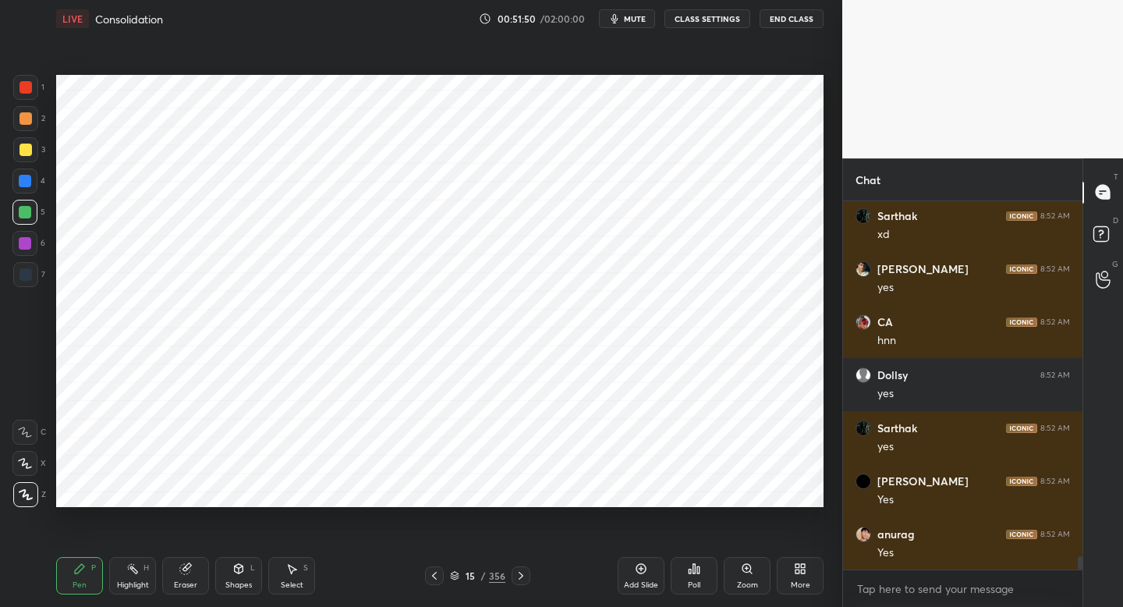
scroll to position [9887, 0]
click at [641, 573] on icon at bounding box center [641, 568] width 12 height 12
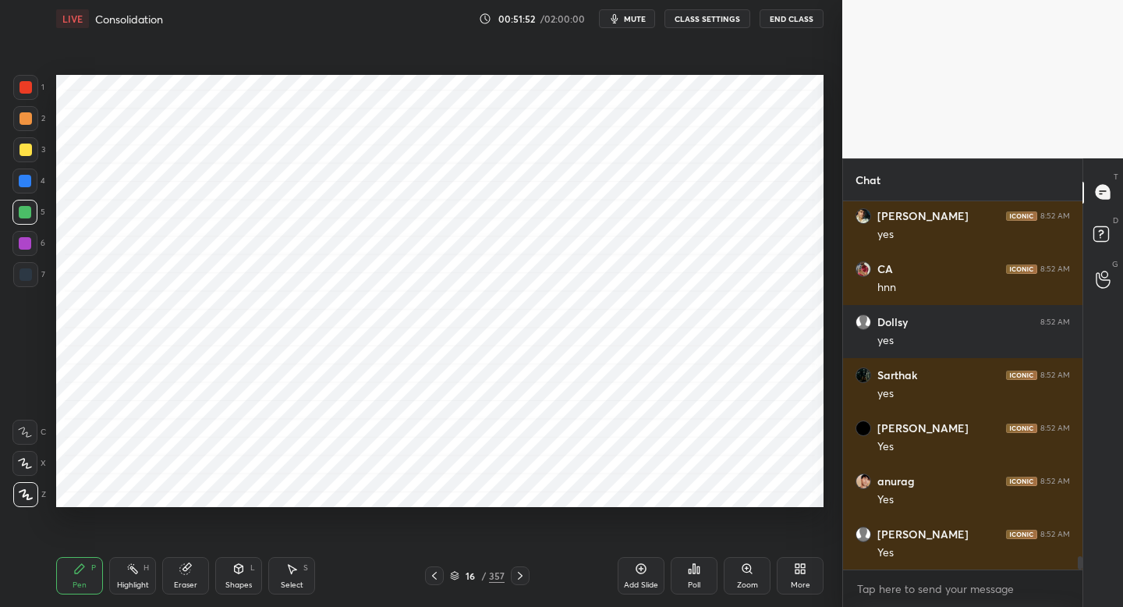
click at [32, 276] on div at bounding box center [25, 274] width 25 height 25
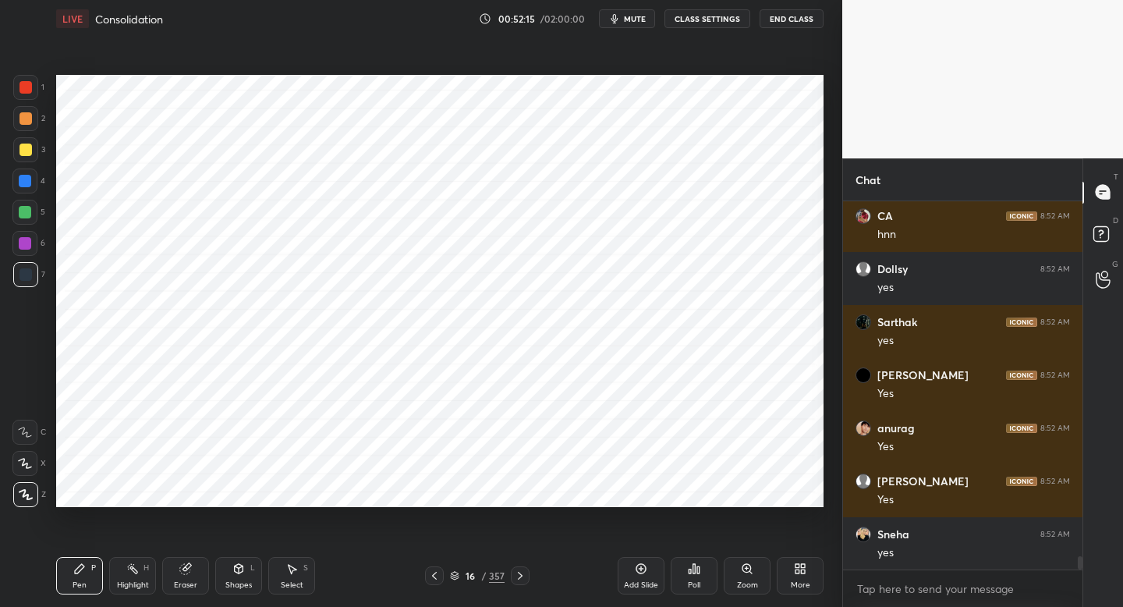
click at [28, 93] on div at bounding box center [26, 87] width 12 height 12
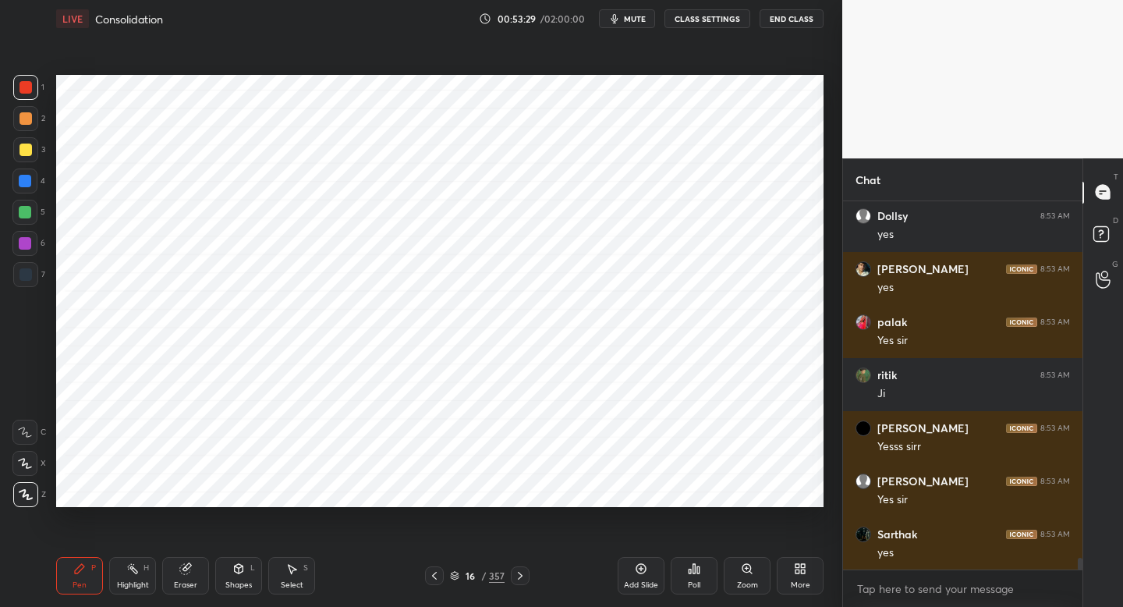
scroll to position [10964, 0]
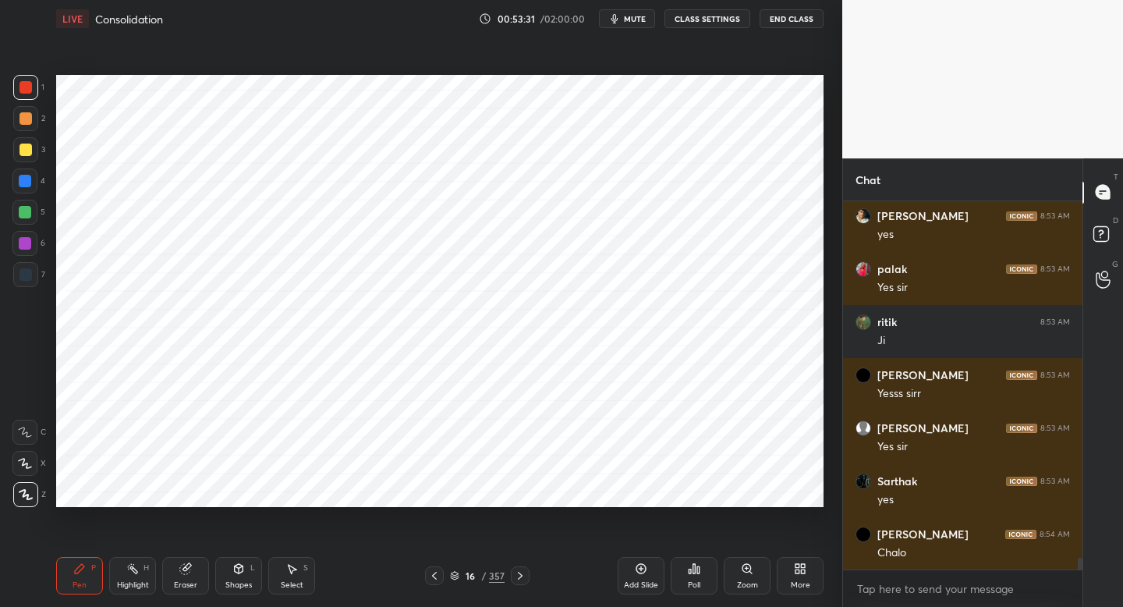
click at [638, 569] on icon at bounding box center [641, 568] width 12 height 12
click at [33, 278] on div at bounding box center [25, 274] width 25 height 25
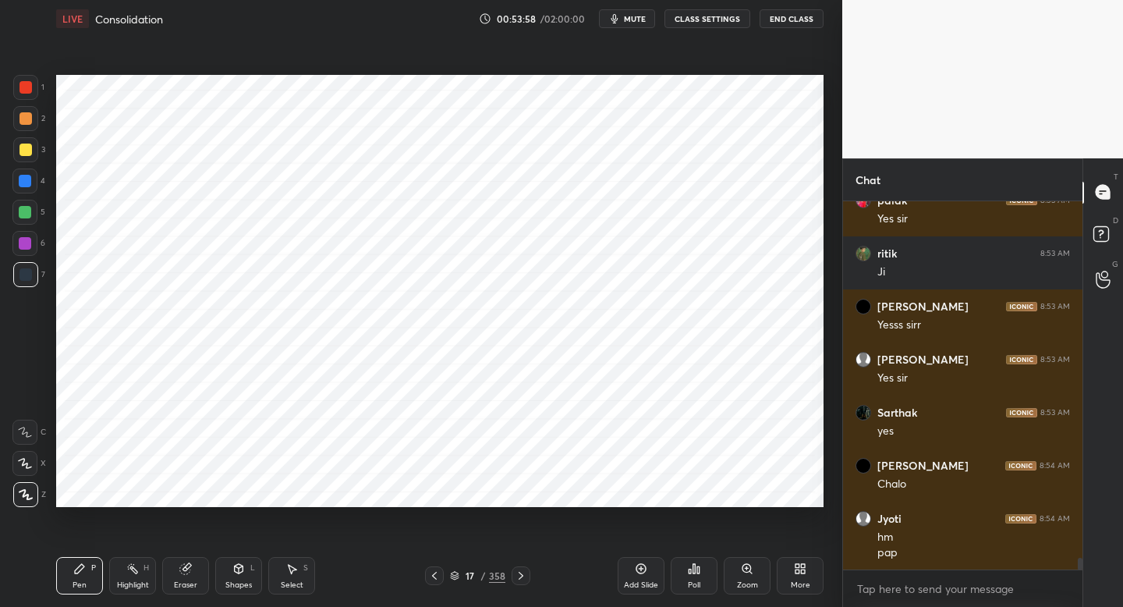
scroll to position [11048, 0]
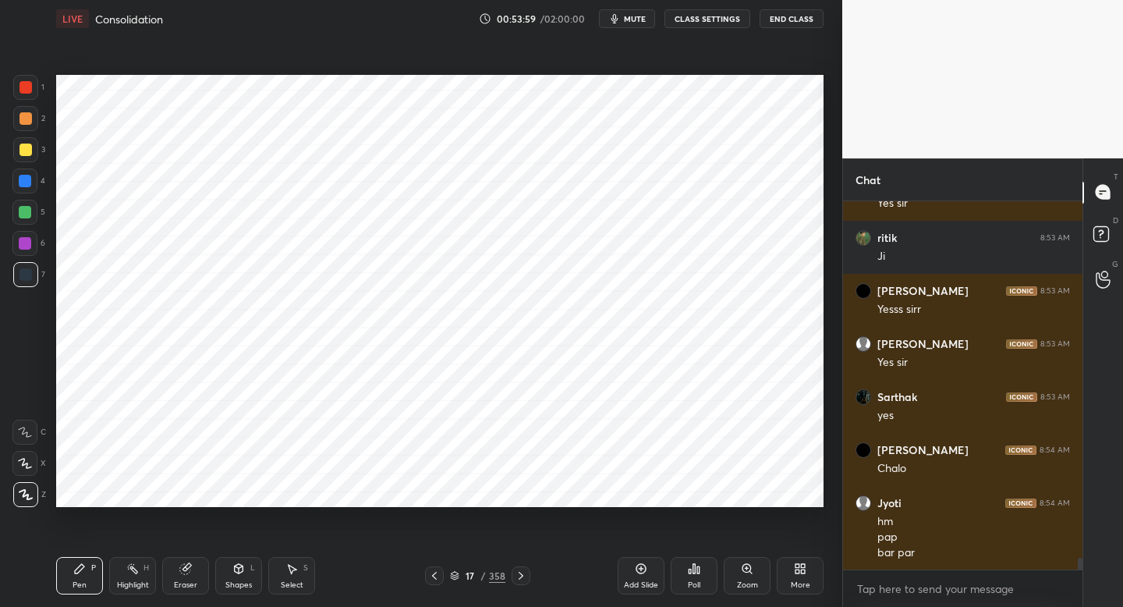
click at [34, 87] on div at bounding box center [25, 87] width 25 height 25
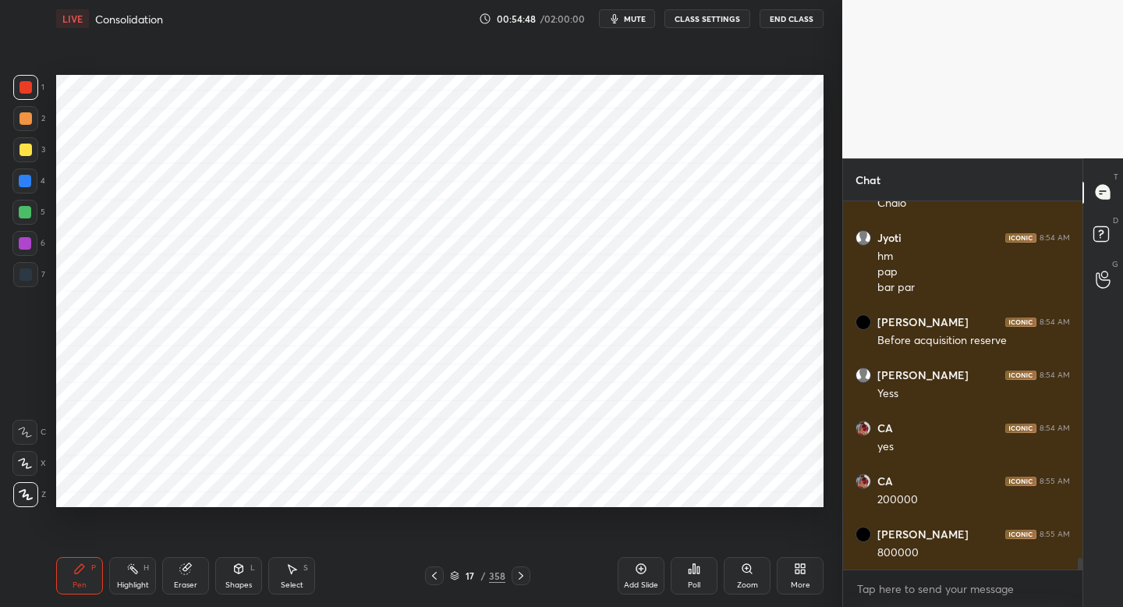
scroll to position [11366, 0]
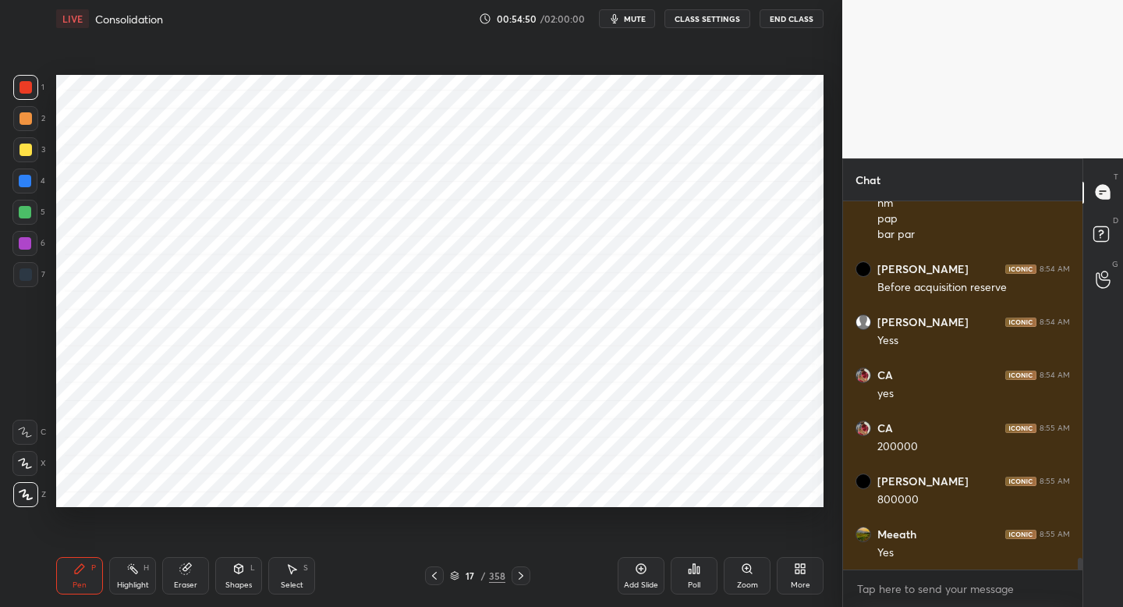
click at [32, 281] on div at bounding box center [25, 274] width 25 height 25
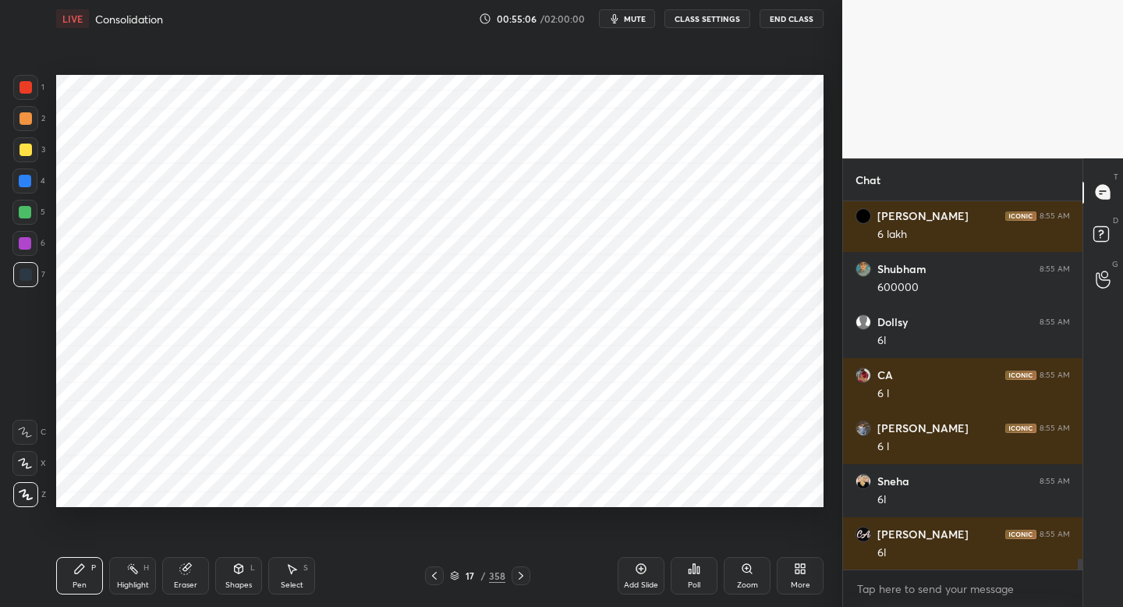
scroll to position [11790, 0]
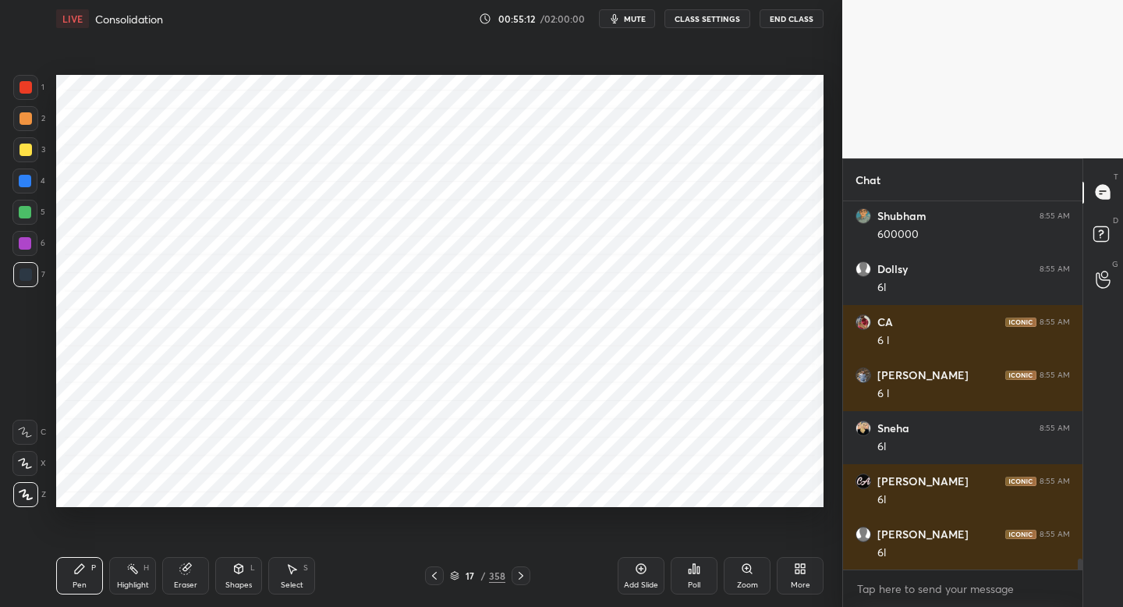
click at [30, 250] on div at bounding box center [24, 243] width 25 height 25
click at [32, 279] on div at bounding box center [25, 274] width 25 height 25
click at [26, 254] on div at bounding box center [24, 243] width 25 height 25
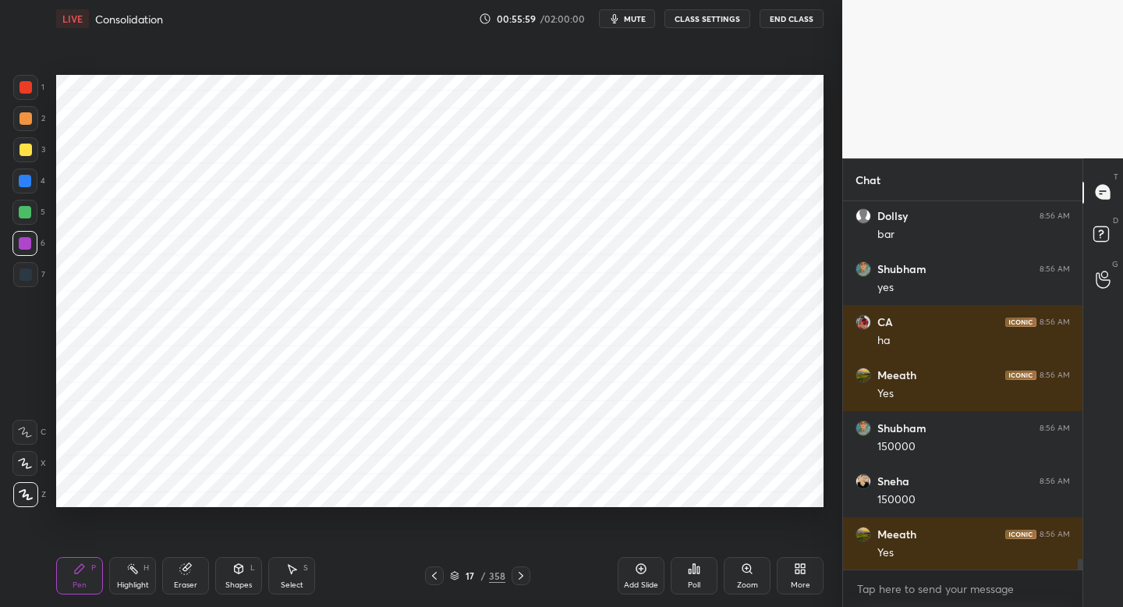
scroll to position [12215, 0]
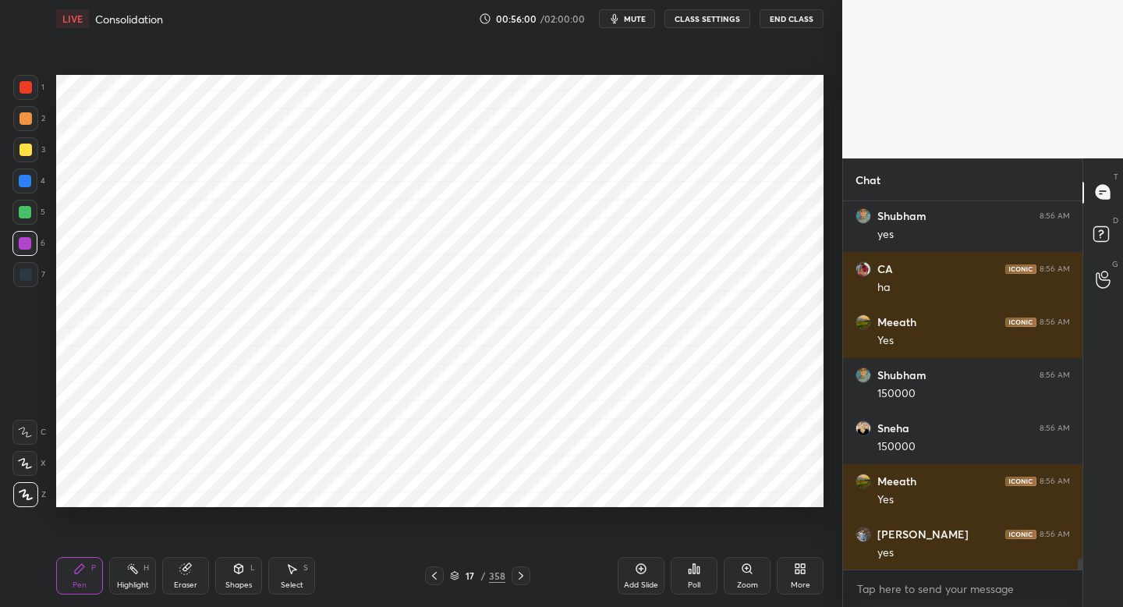
click at [647, 581] on div "Add Slide" at bounding box center [641, 585] width 34 height 8
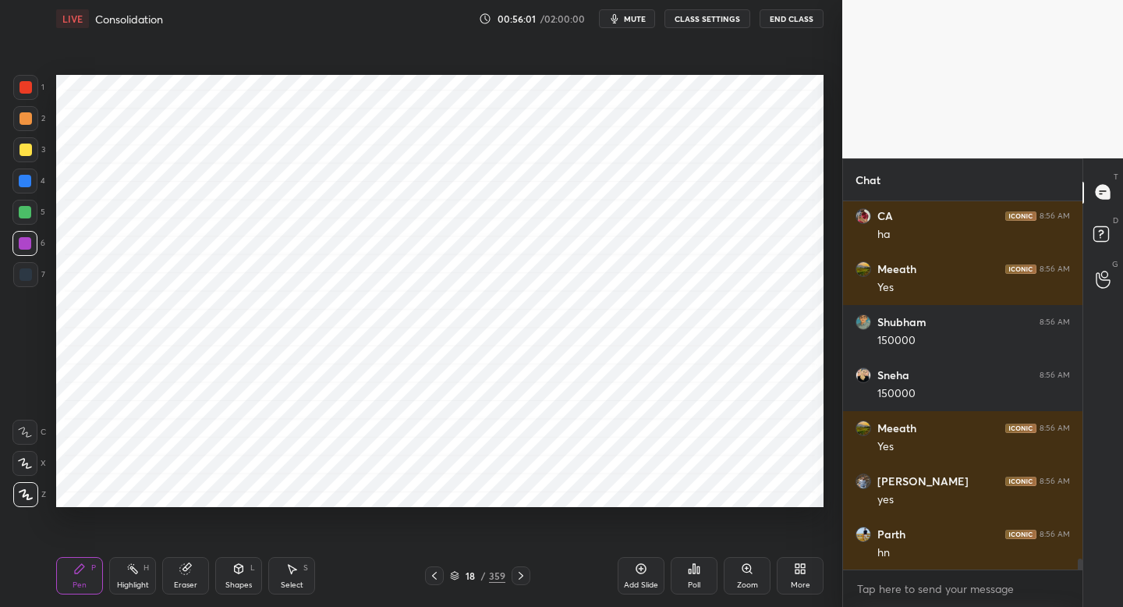
click at [41, 278] on div "7" at bounding box center [29, 274] width 32 height 25
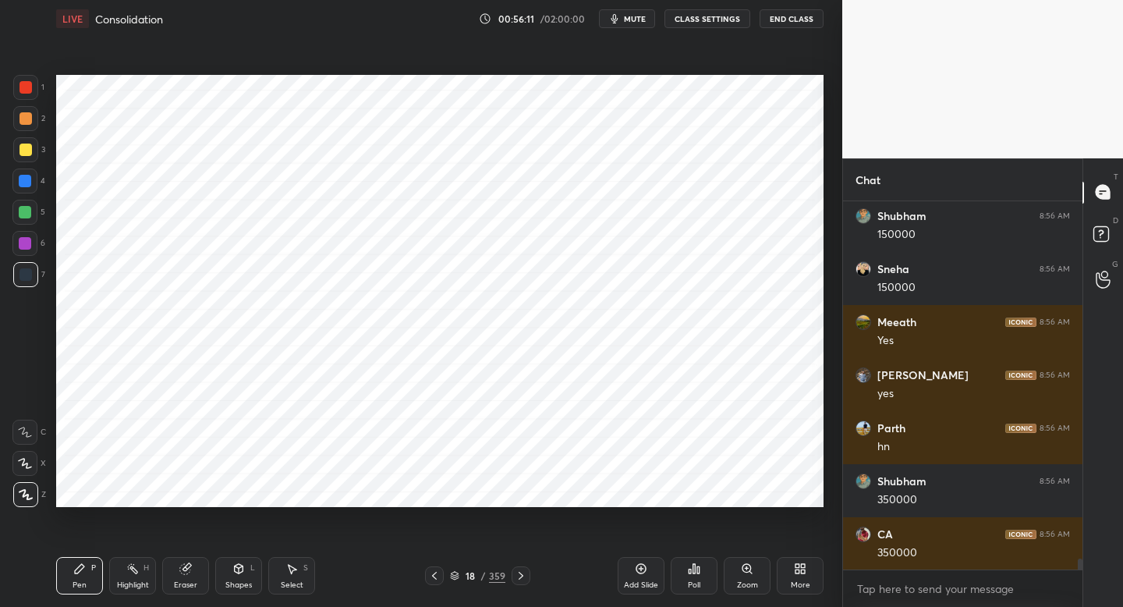
scroll to position [12427, 0]
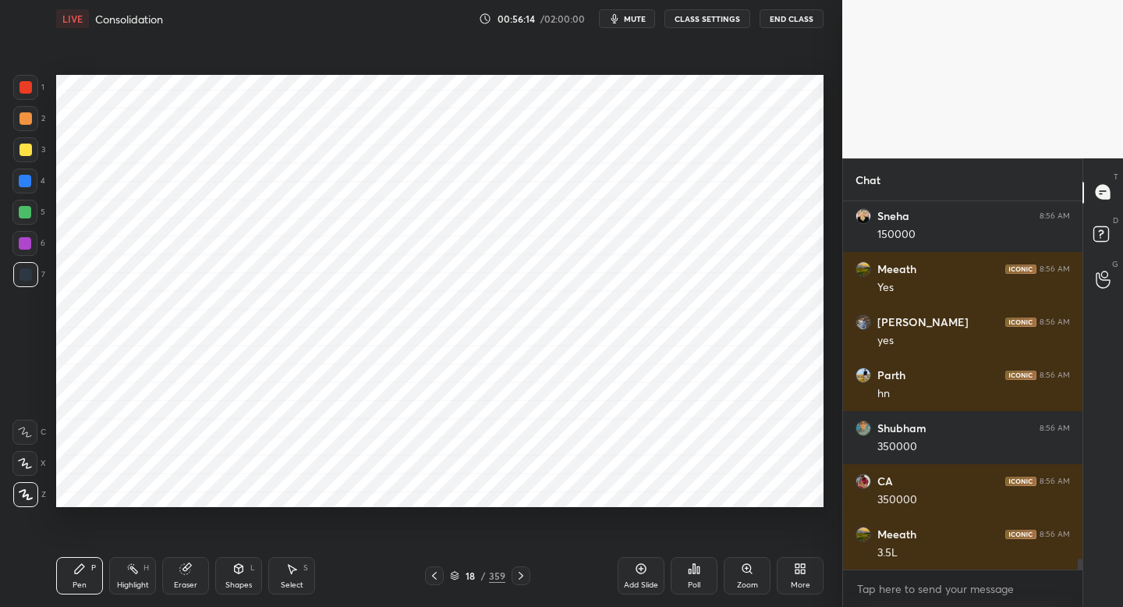
click at [26, 191] on div at bounding box center [24, 181] width 25 height 25
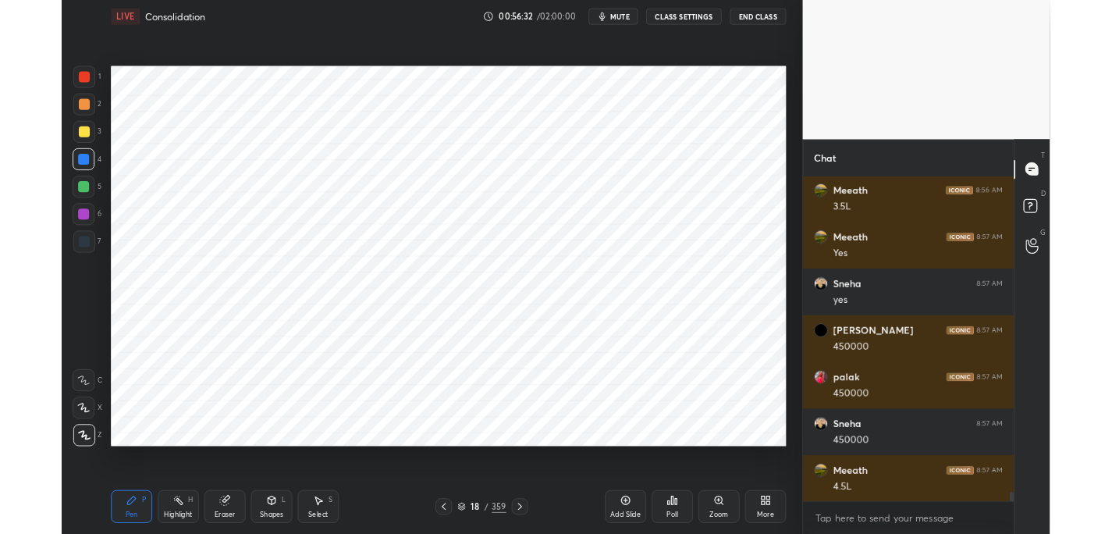
scroll to position [12798, 0]
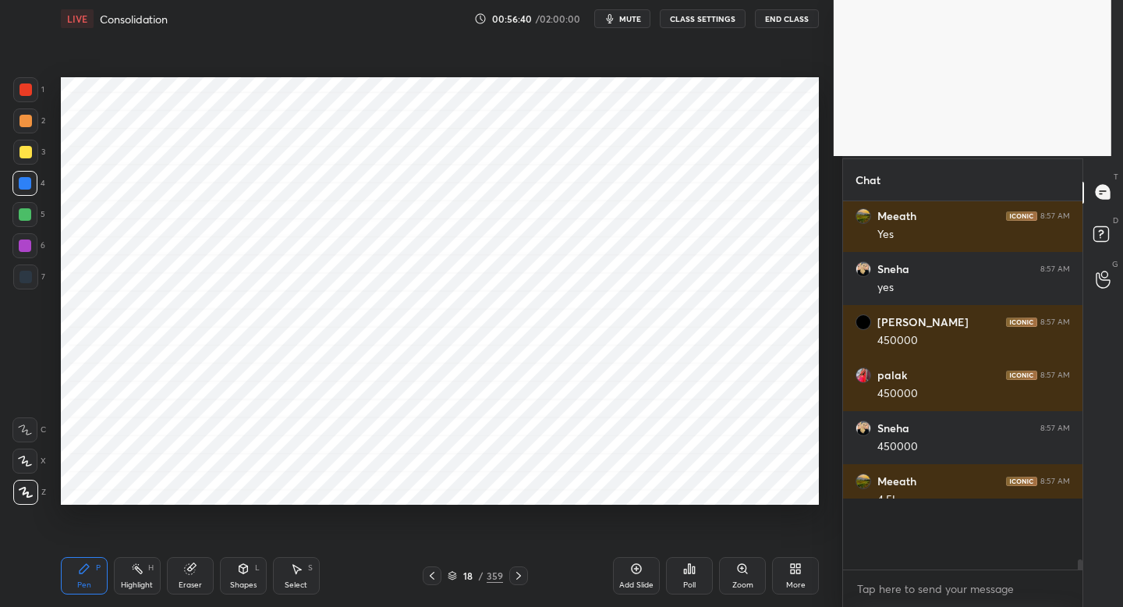
type textarea "x"
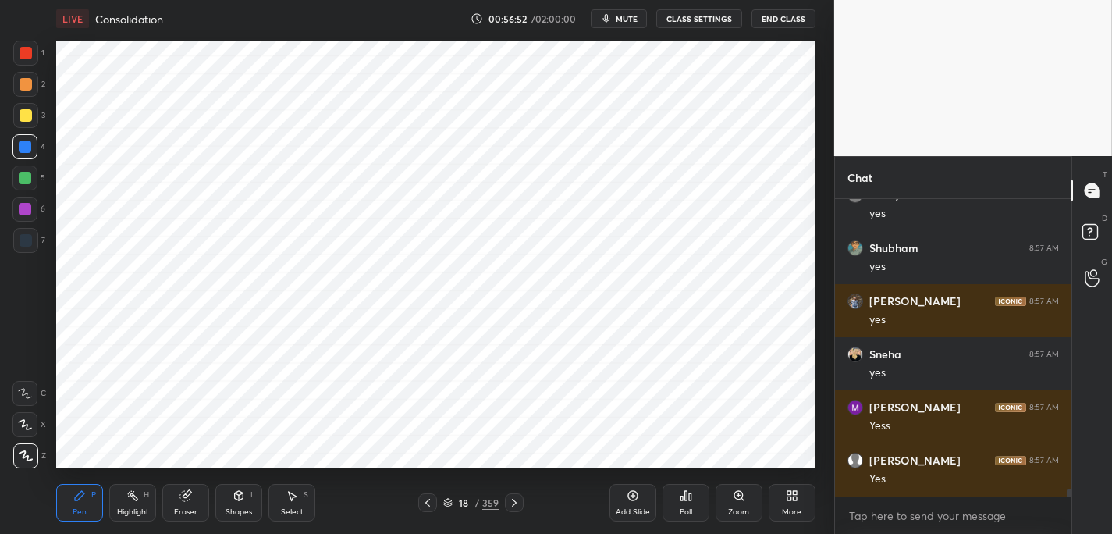
scroll to position [11343, 0]
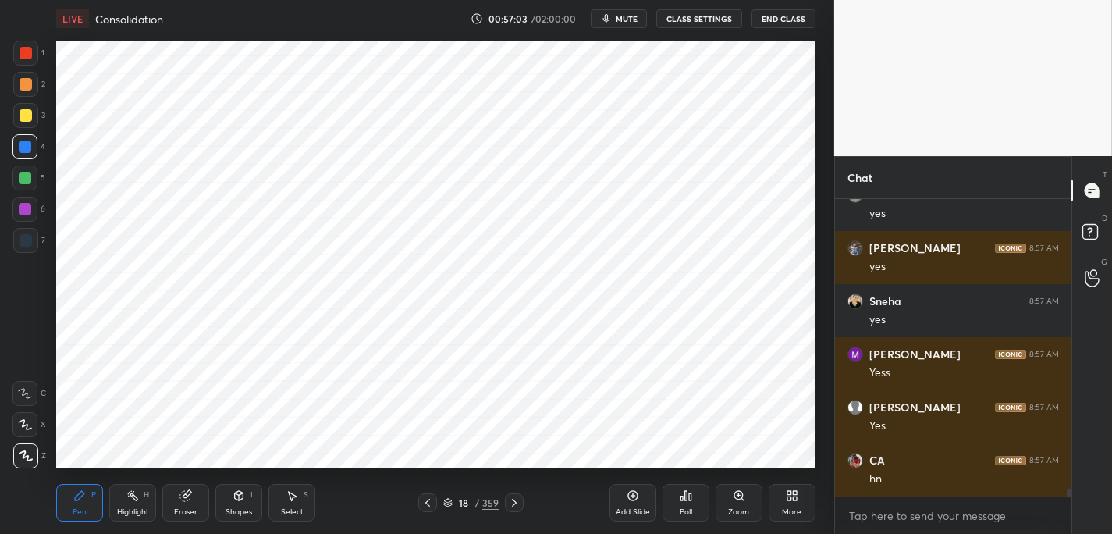
click at [27, 216] on div at bounding box center [24, 209] width 25 height 25
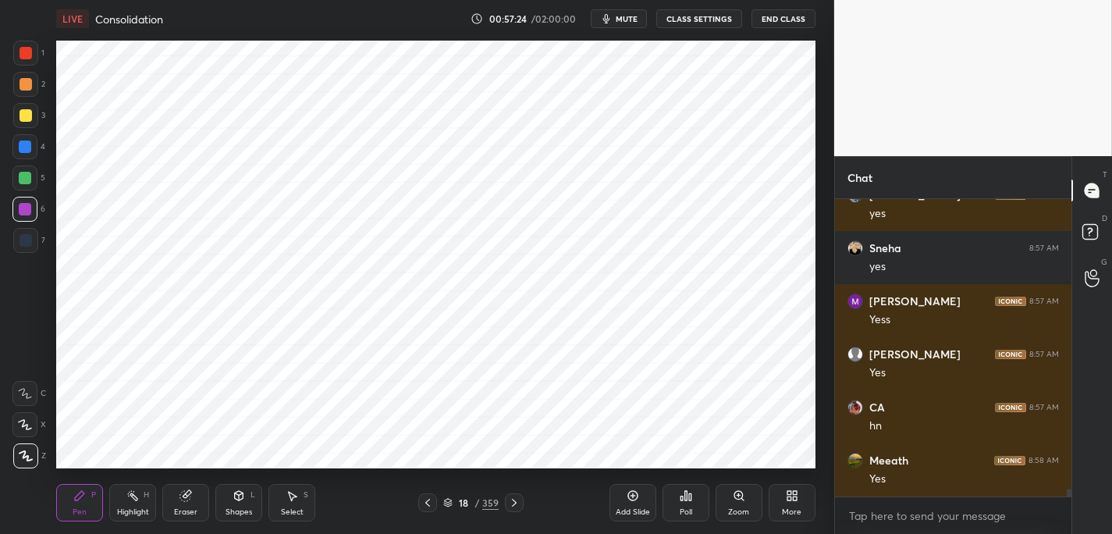
scroll to position [11450, 0]
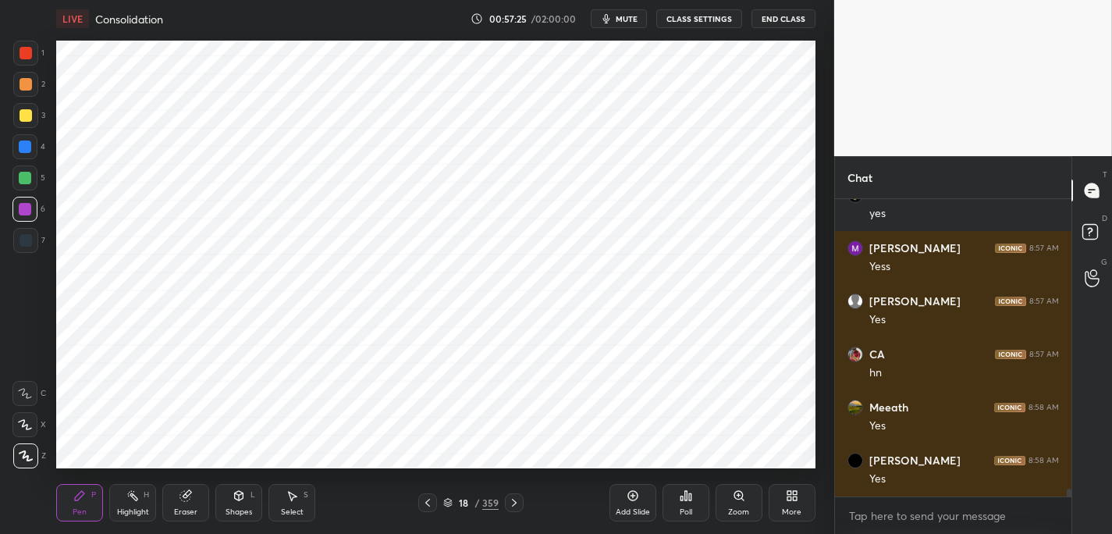
click at [35, 183] on div at bounding box center [24, 177] width 25 height 25
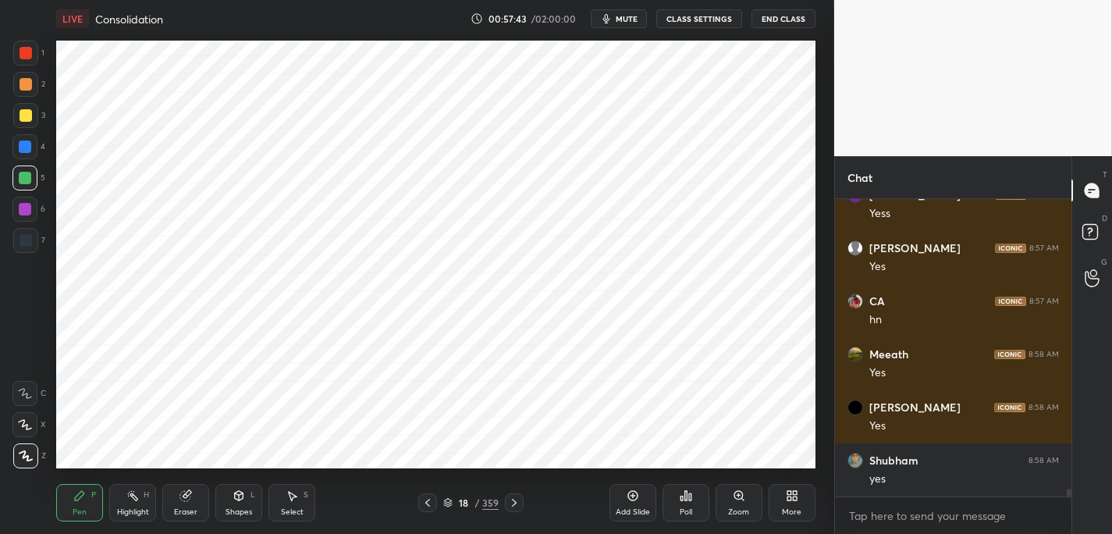
scroll to position [11556, 0]
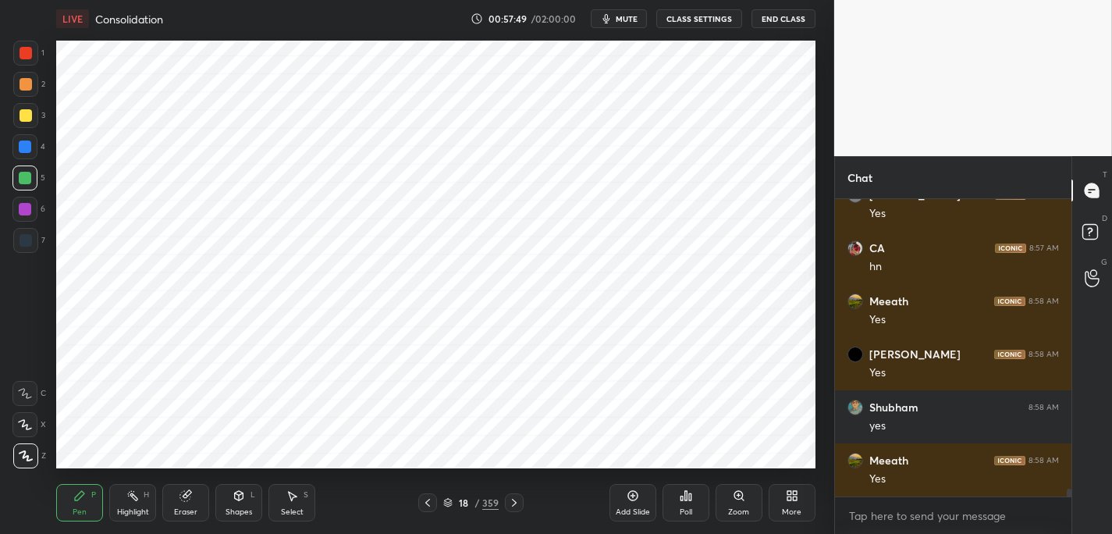
click at [628, 500] on div "Add Slide" at bounding box center [632, 502] width 47 height 37
click at [22, 225] on div "6" at bounding box center [28, 212] width 33 height 31
click at [27, 185] on div at bounding box center [24, 177] width 25 height 25
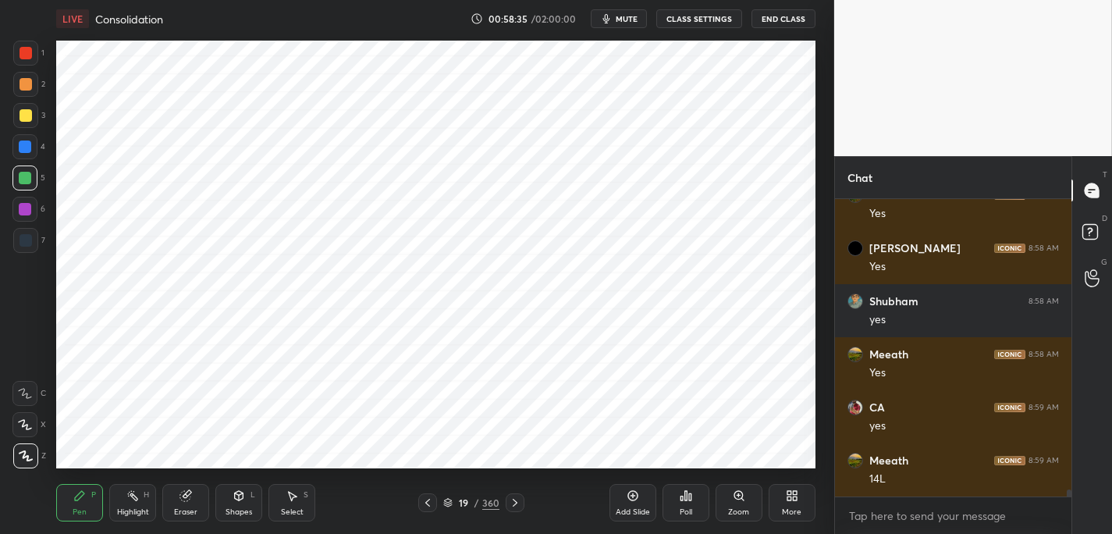
scroll to position [11715, 0]
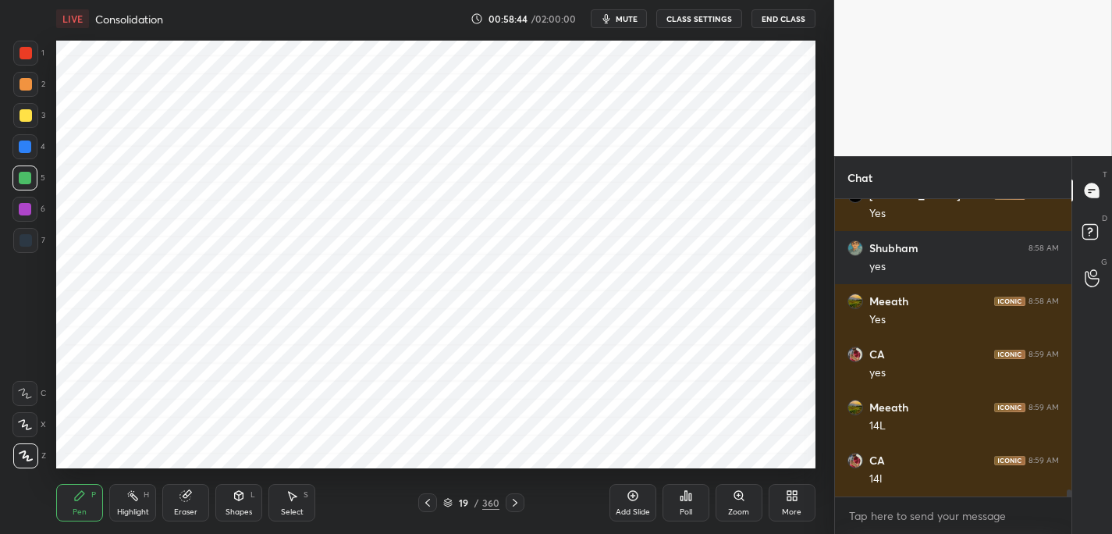
click at [29, 245] on div at bounding box center [25, 240] width 25 height 25
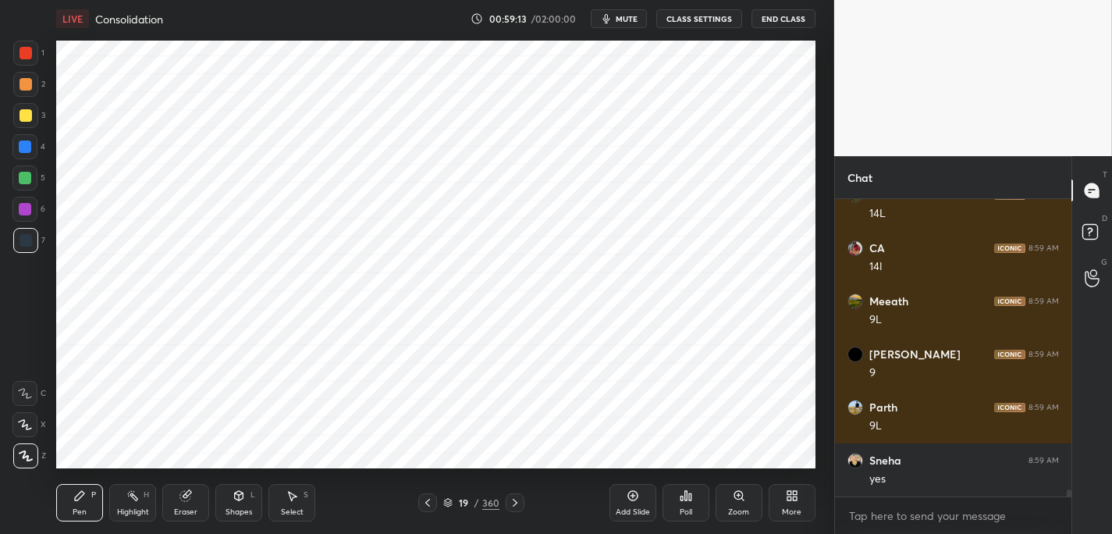
scroll to position [11980, 0]
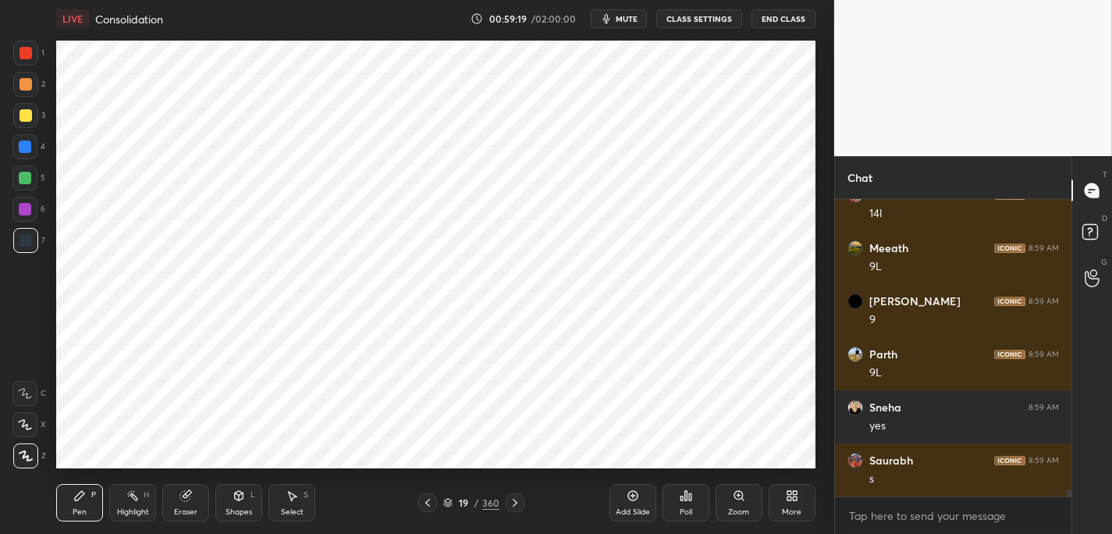
click at [30, 183] on div at bounding box center [25, 178] width 12 height 12
click at [632, 498] on div "Add Slide" at bounding box center [632, 502] width 47 height 37
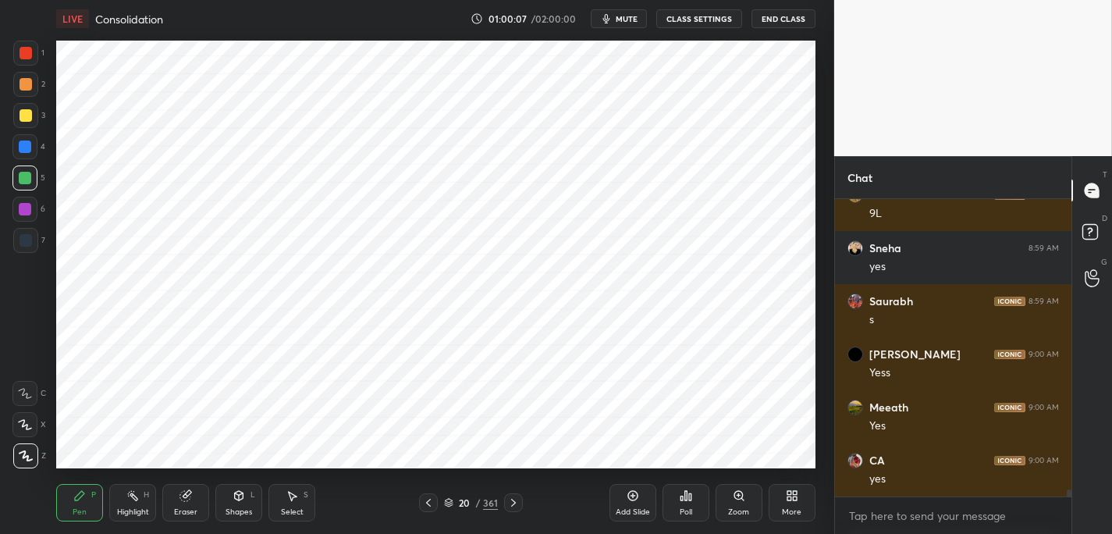
scroll to position [12192, 0]
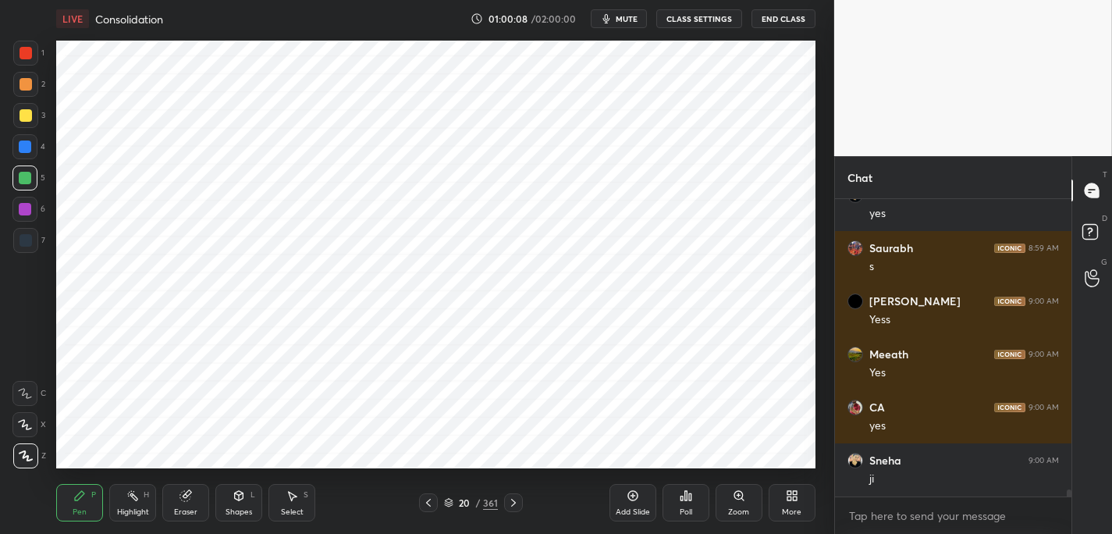
click at [36, 229] on div "7" at bounding box center [29, 240] width 32 height 25
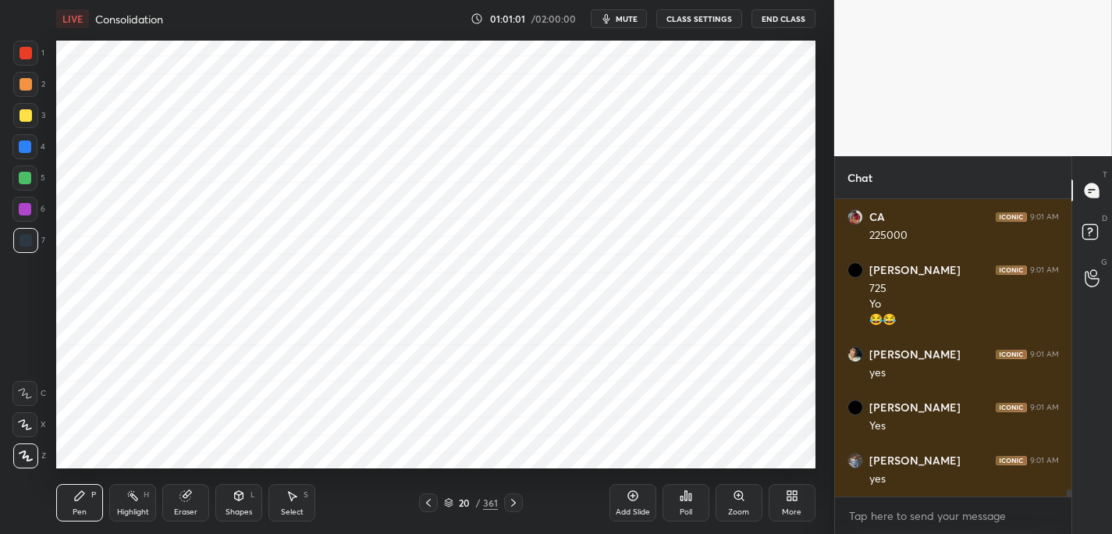
scroll to position [12648, 0]
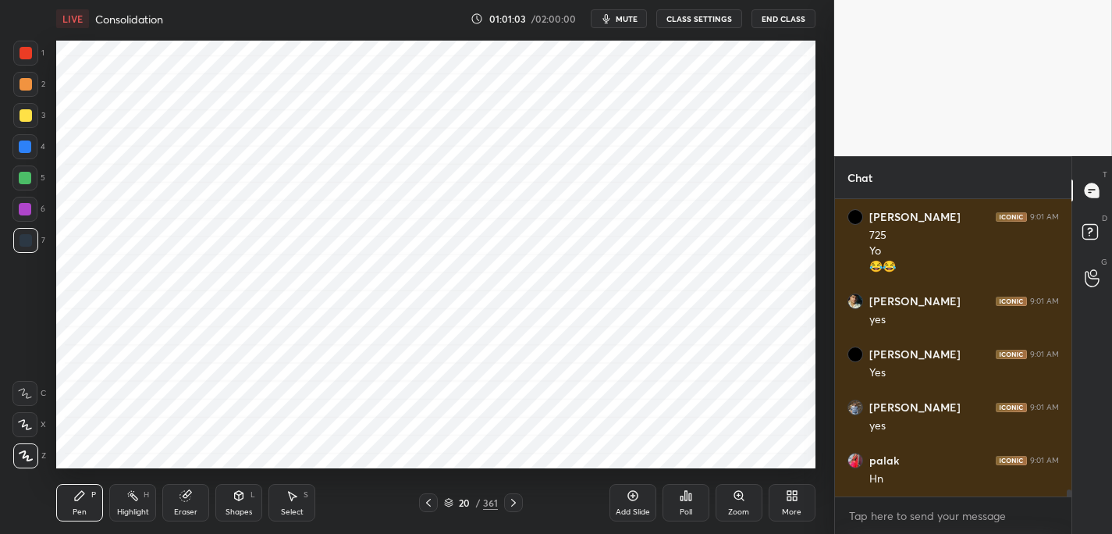
click at [625, 509] on div "Add Slide" at bounding box center [632, 512] width 34 height 8
click at [30, 223] on div "6" at bounding box center [28, 212] width 33 height 31
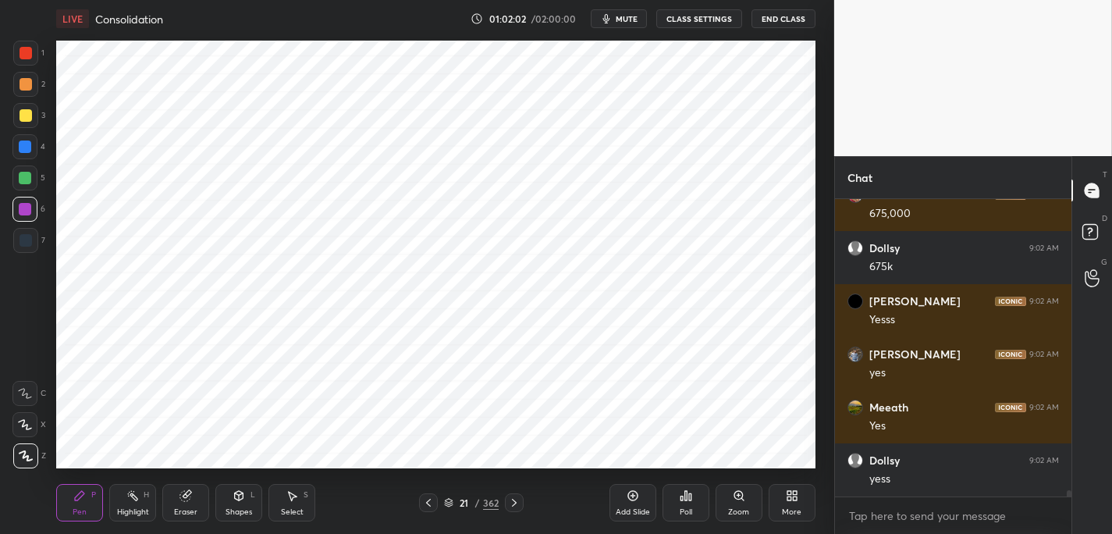
scroll to position [13072, 0]
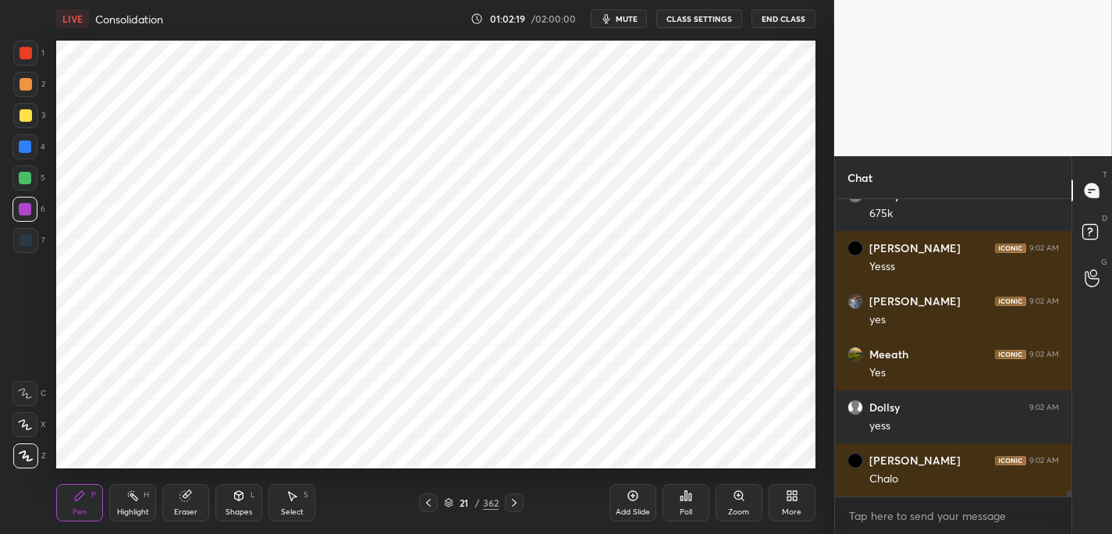
click at [632, 508] on div "Add Slide" at bounding box center [632, 512] width 34 height 8
click at [27, 58] on div at bounding box center [26, 53] width 12 height 12
click at [237, 502] on div "Shapes L" at bounding box center [238, 502] width 47 height 37
click at [82, 491] on div "Pen P" at bounding box center [79, 502] width 47 height 37
click at [250, 504] on div "Shapes L" at bounding box center [238, 502] width 47 height 37
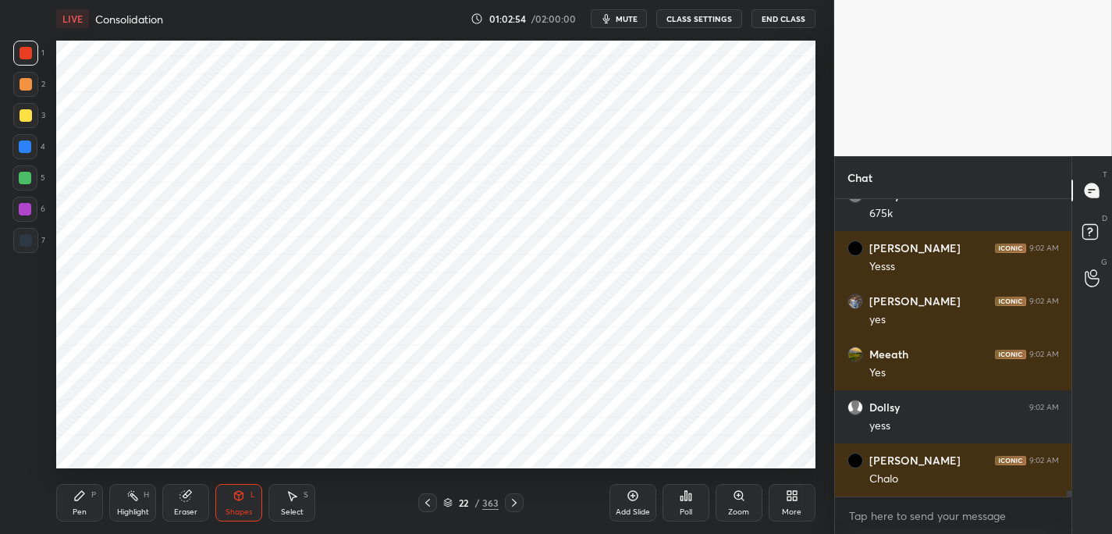
click at [98, 502] on div "Pen P Highlight H Eraser Shapes L Select S" at bounding box center [194, 502] width 276 height 37
click at [77, 504] on div "Pen P" at bounding box center [79, 502] width 47 height 37
click at [23, 239] on div at bounding box center [26, 240] width 12 height 12
click at [19, 97] on div at bounding box center [25, 84] width 25 height 25
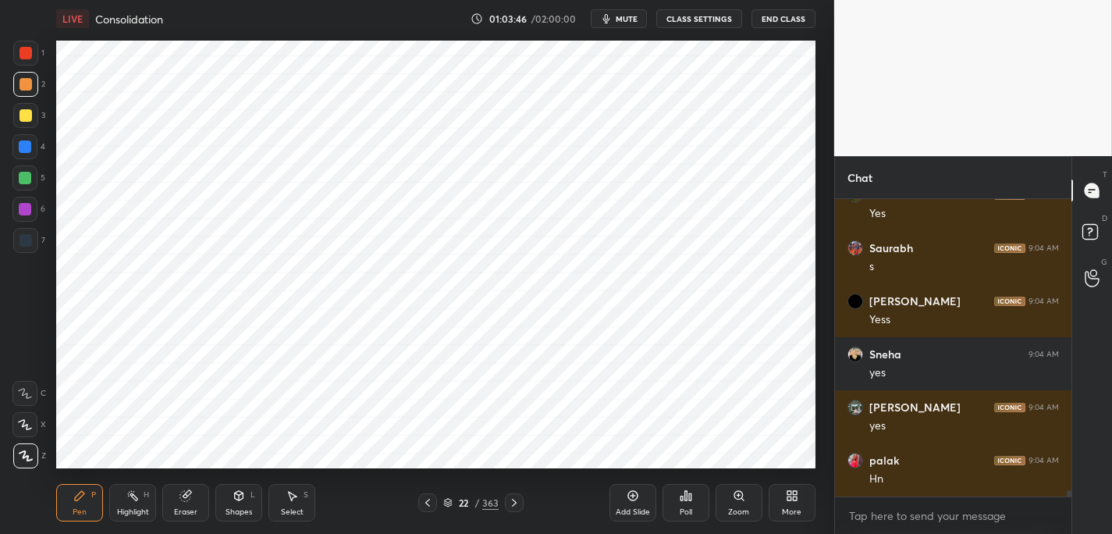
scroll to position [13603, 0]
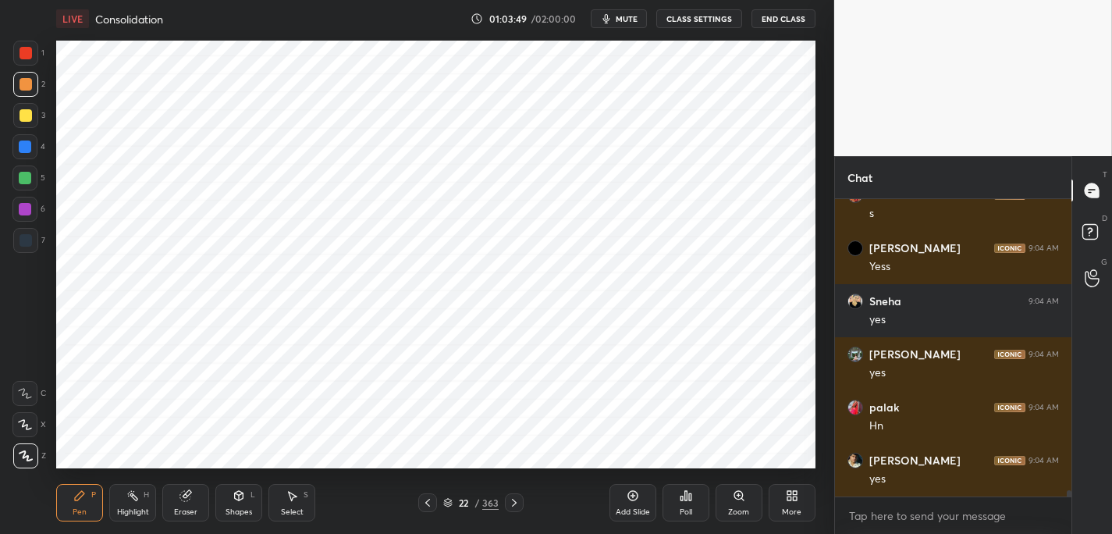
click at [30, 151] on div at bounding box center [25, 146] width 12 height 12
click at [21, 228] on div "1 2 3 4 5 6 7" at bounding box center [28, 150] width 33 height 218
click at [22, 247] on div at bounding box center [25, 240] width 25 height 25
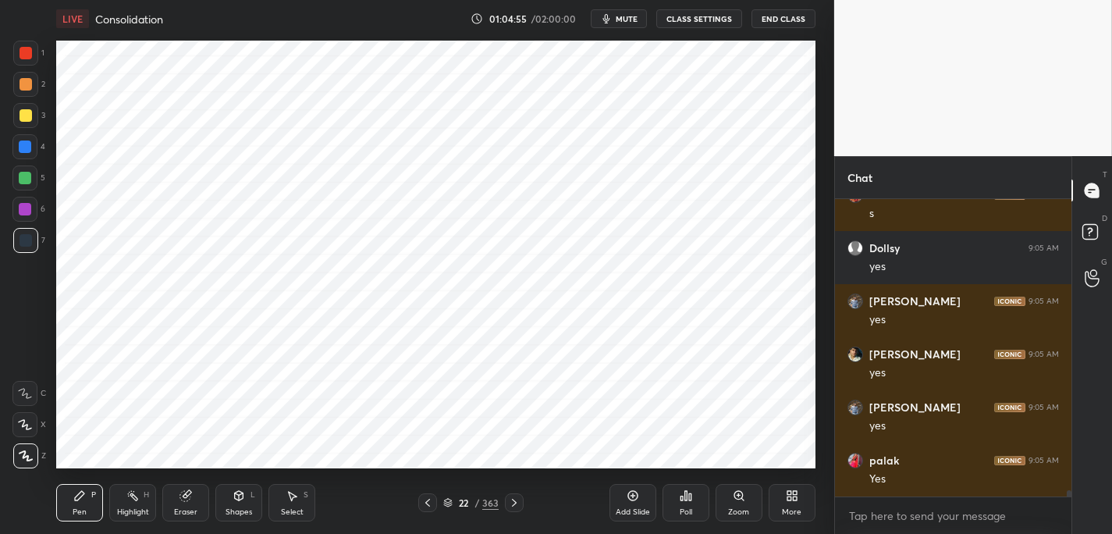
scroll to position [14027, 0]
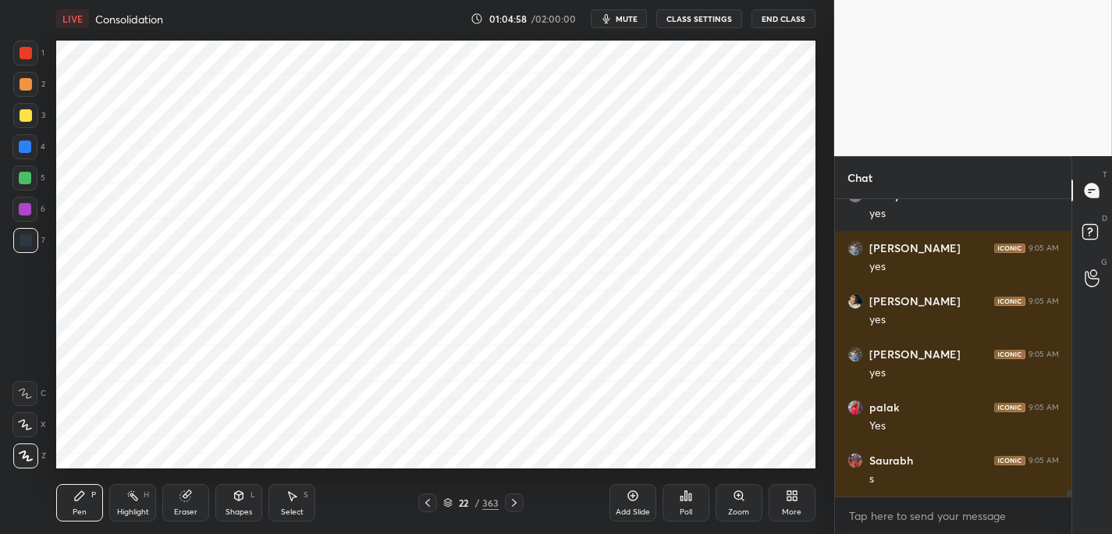
click at [37, 68] on div "1" at bounding box center [28, 56] width 31 height 31
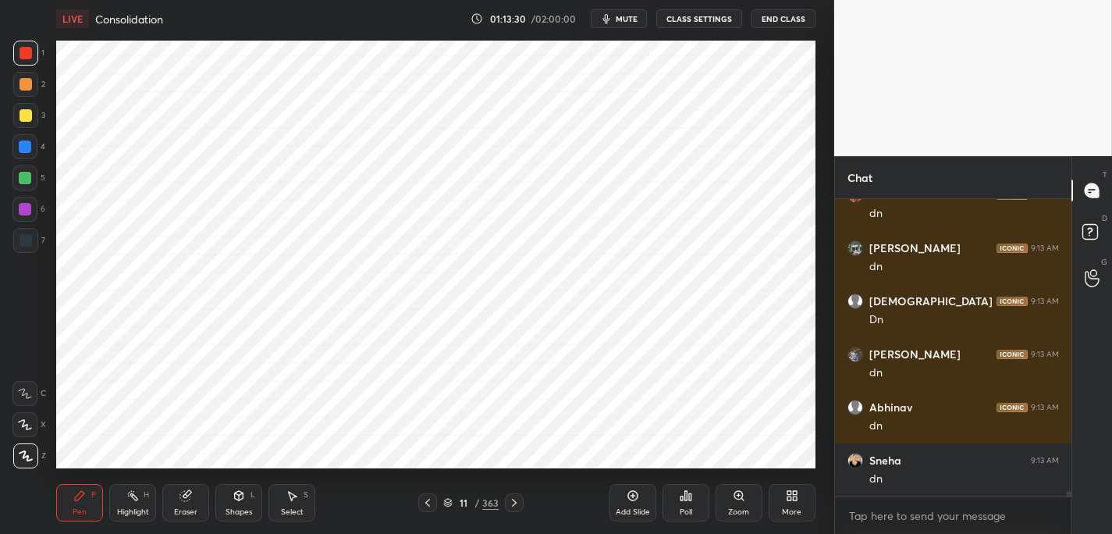
scroll to position [16573, 0]
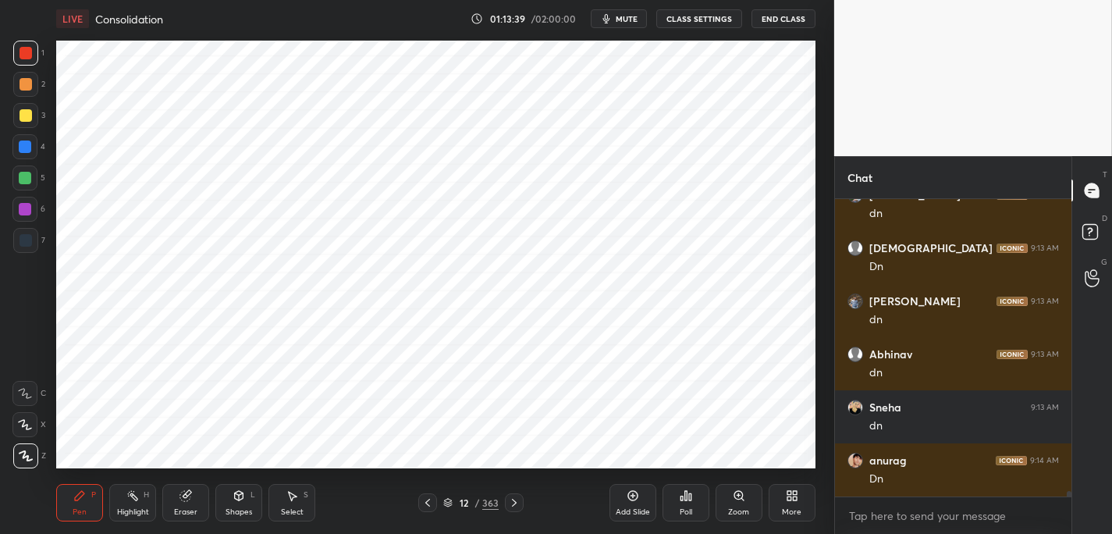
click at [626, 19] on span "mute" at bounding box center [626, 18] width 22 height 11
click at [626, 19] on span "unmute" at bounding box center [625, 18] width 34 height 11
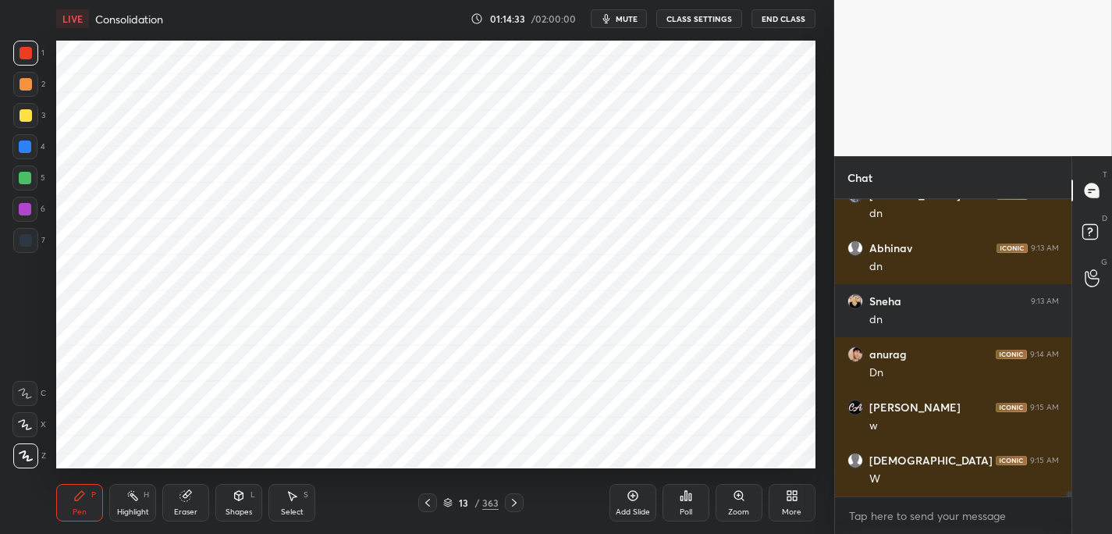
scroll to position [16732, 0]
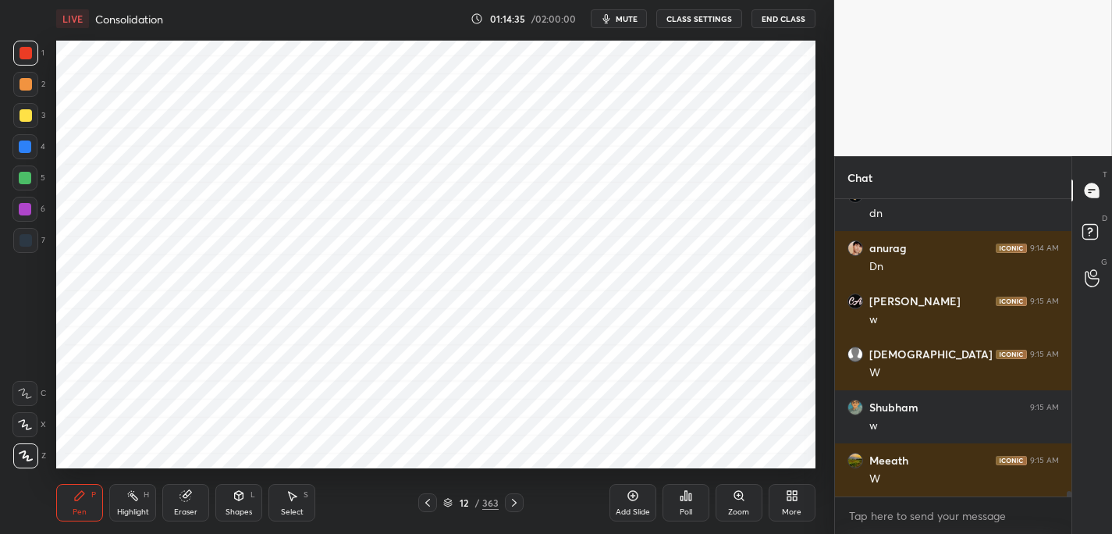
click at [626, 19] on span "mute" at bounding box center [626, 18] width 22 height 11
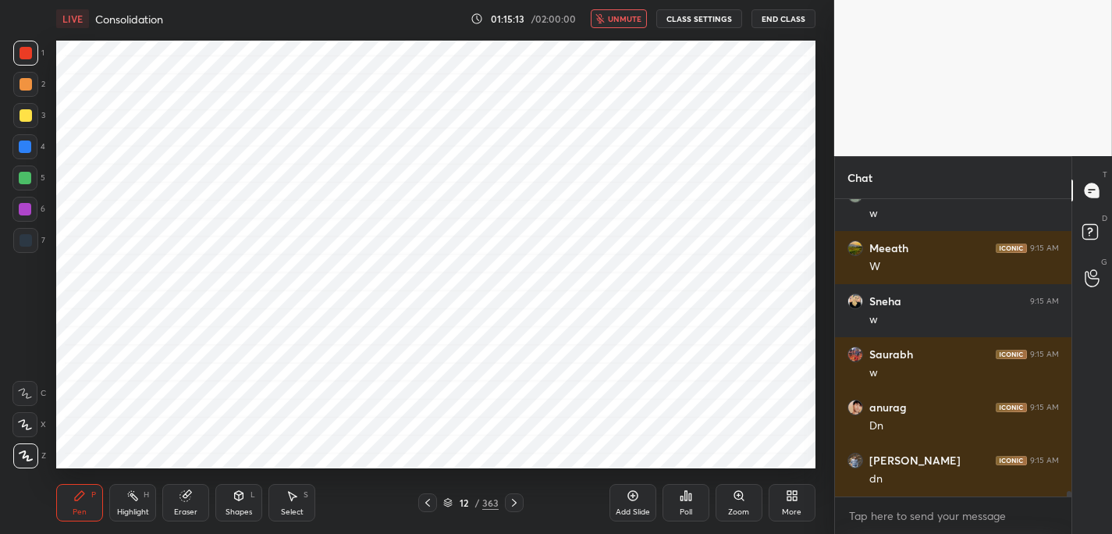
scroll to position [17051, 0]
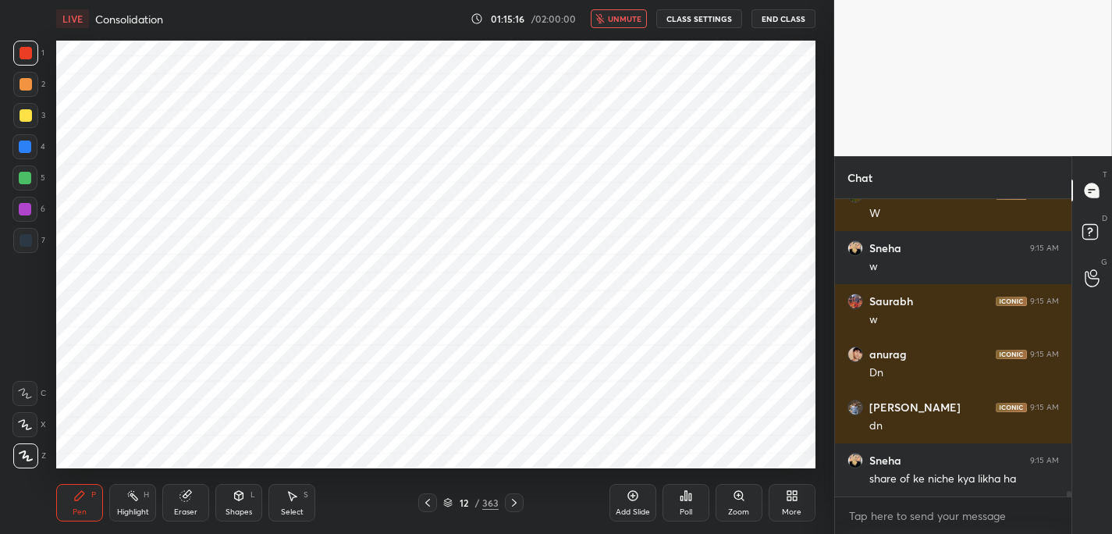
click at [626, 19] on span "unmute" at bounding box center [625, 18] width 34 height 11
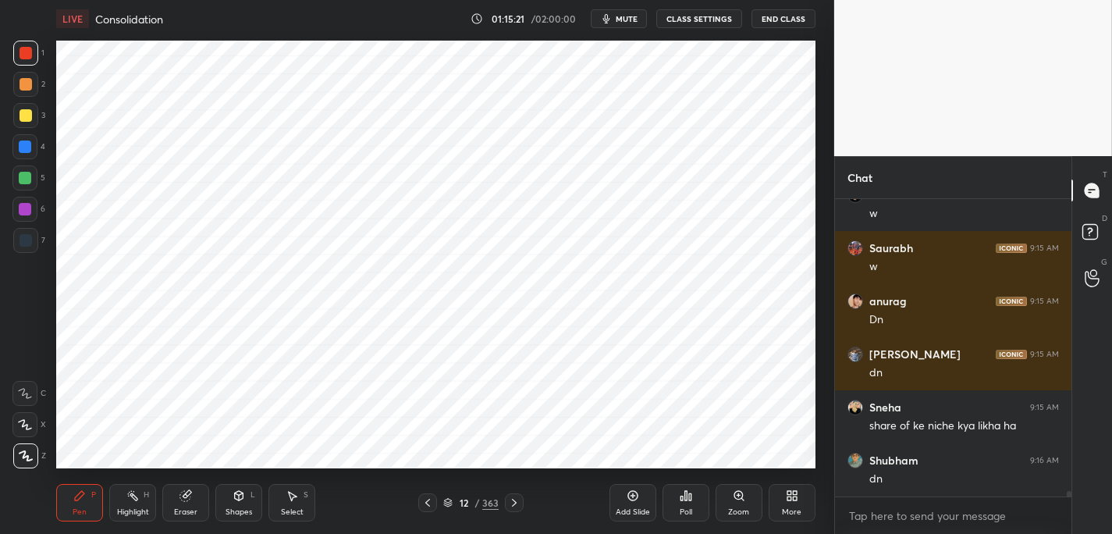
click at [620, 20] on span "mute" at bounding box center [626, 18] width 22 height 11
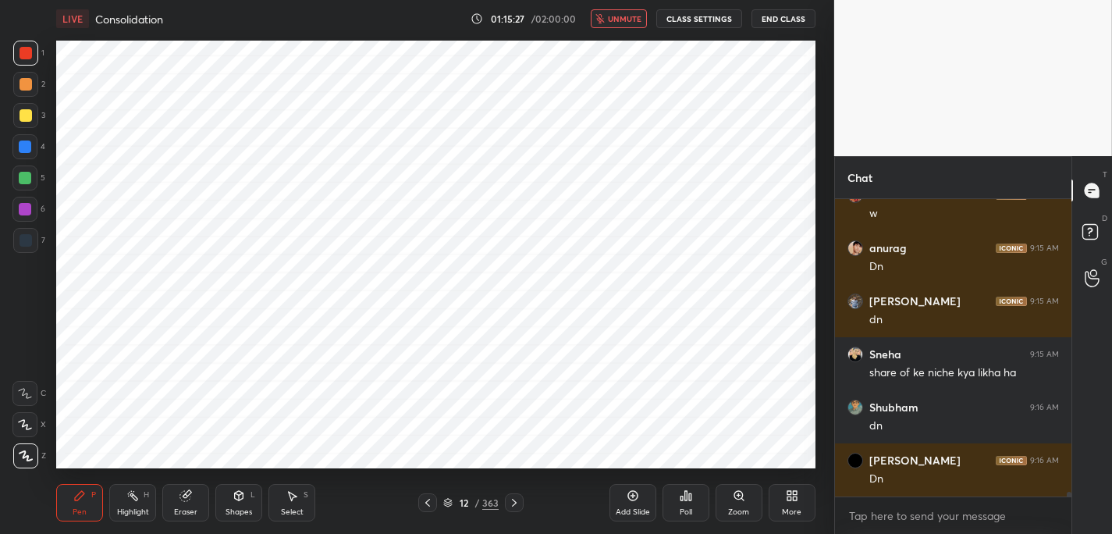
scroll to position [17210, 0]
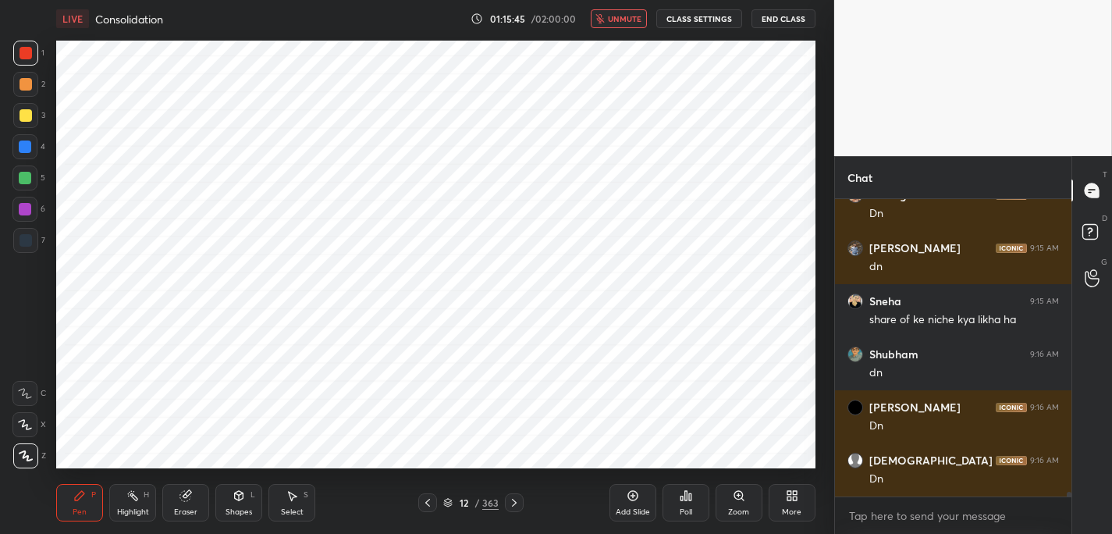
click at [620, 20] on span "unmute" at bounding box center [625, 18] width 34 height 11
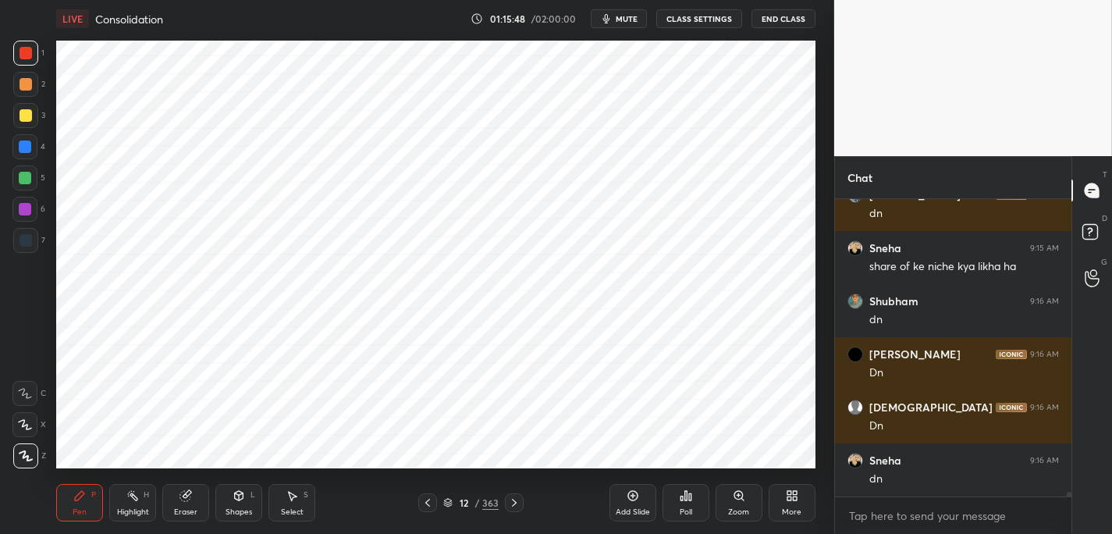
scroll to position [17316, 0]
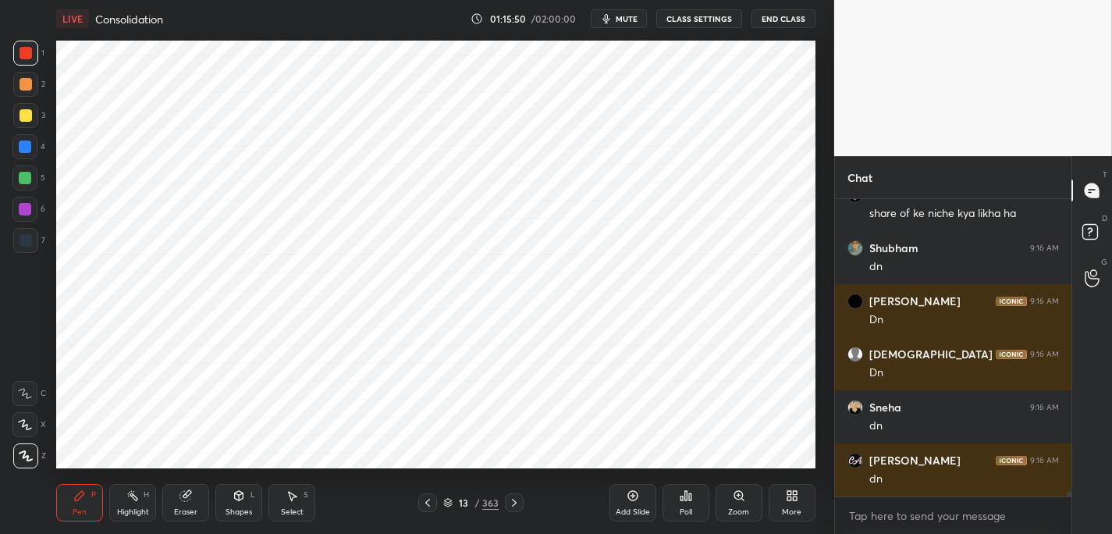
click at [620, 20] on span "mute" at bounding box center [626, 18] width 22 height 11
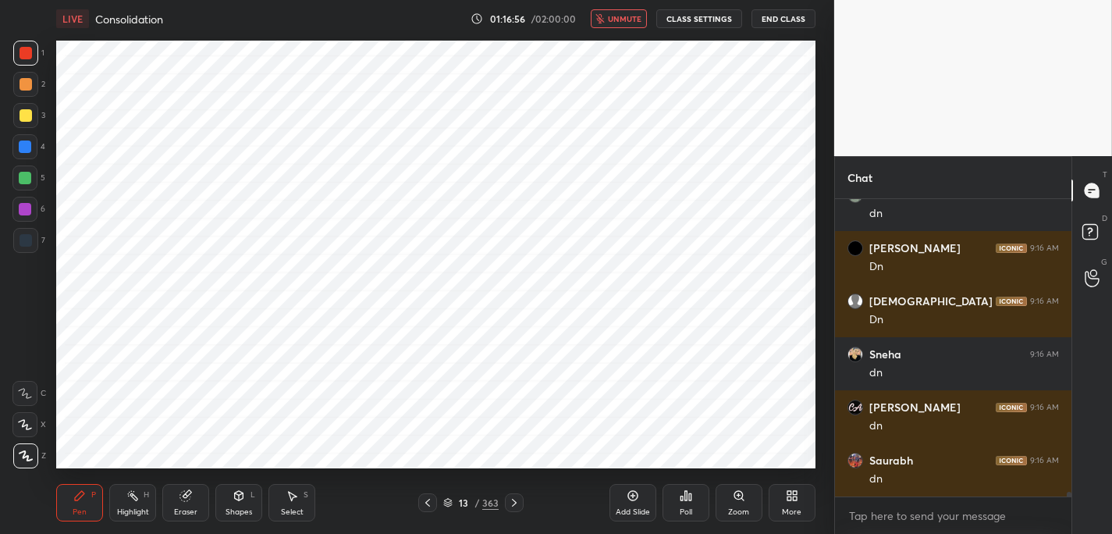
click at [620, 20] on span "unmute" at bounding box center [625, 18] width 34 height 11
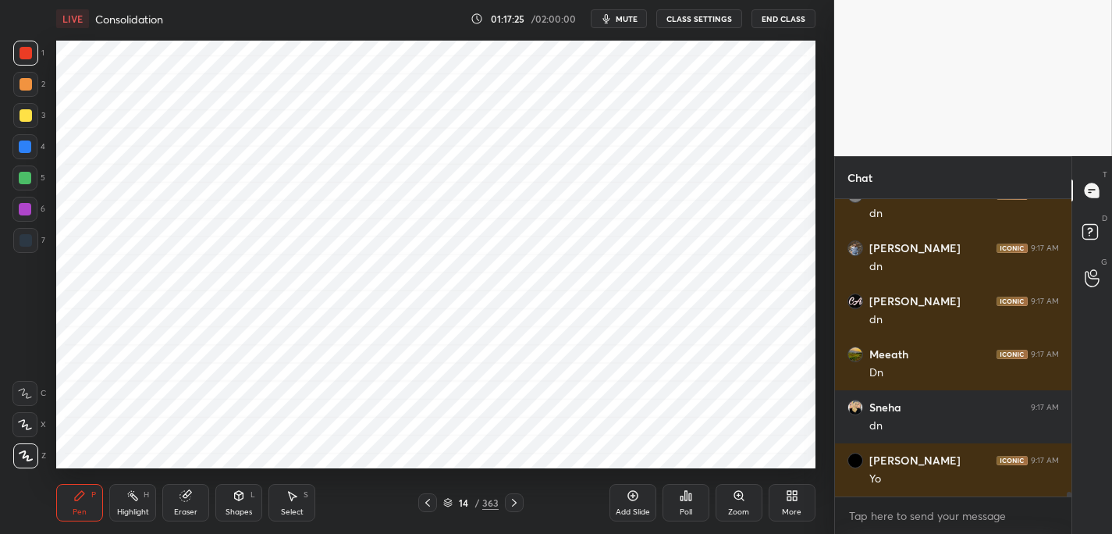
scroll to position [17793, 0]
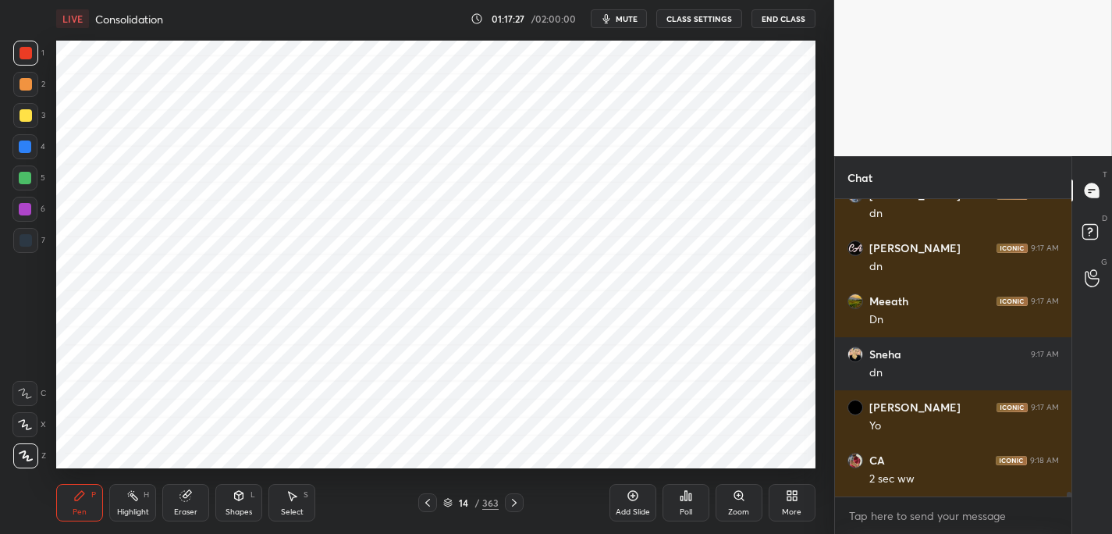
click at [620, 20] on span "mute" at bounding box center [626, 18] width 22 height 11
click at [620, 20] on span "unmute" at bounding box center [625, 18] width 34 height 11
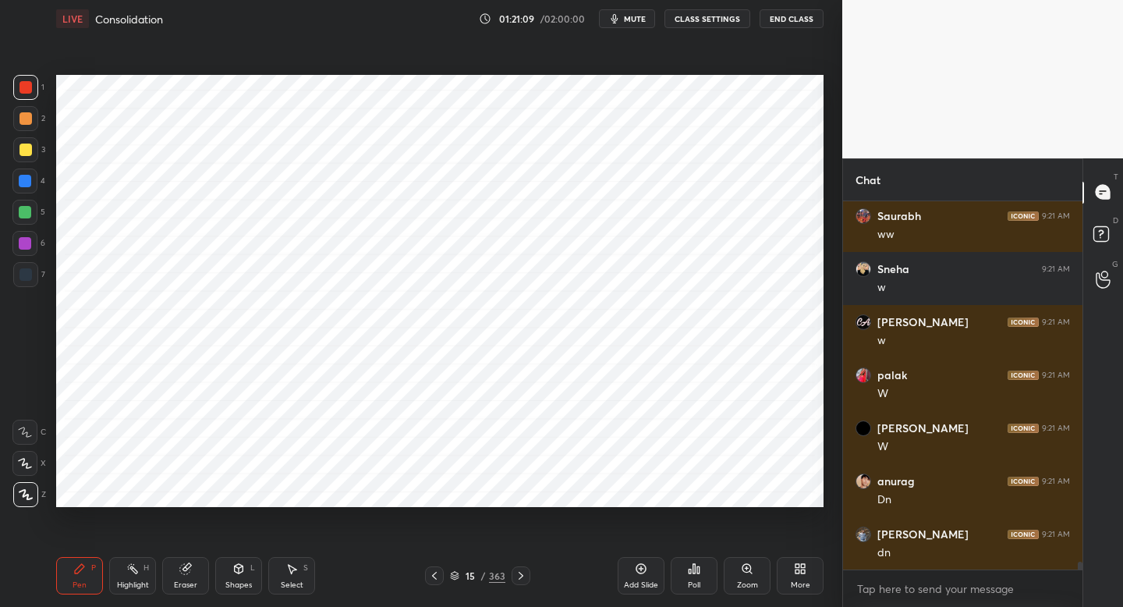
scroll to position [17143, 0]
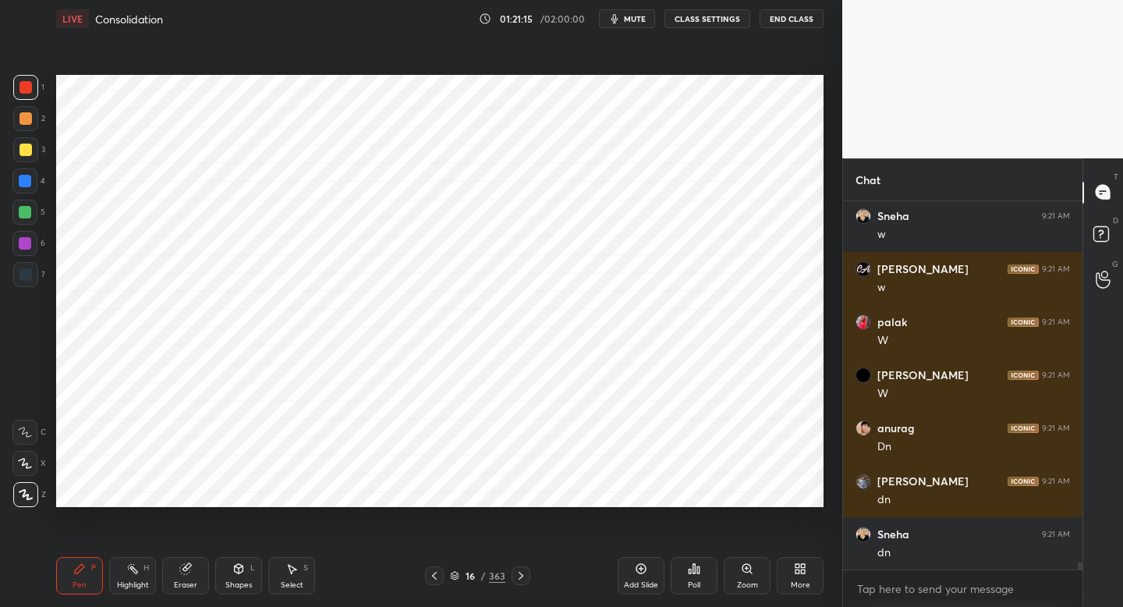
click at [626, 23] on span "mute" at bounding box center [635, 18] width 22 height 11
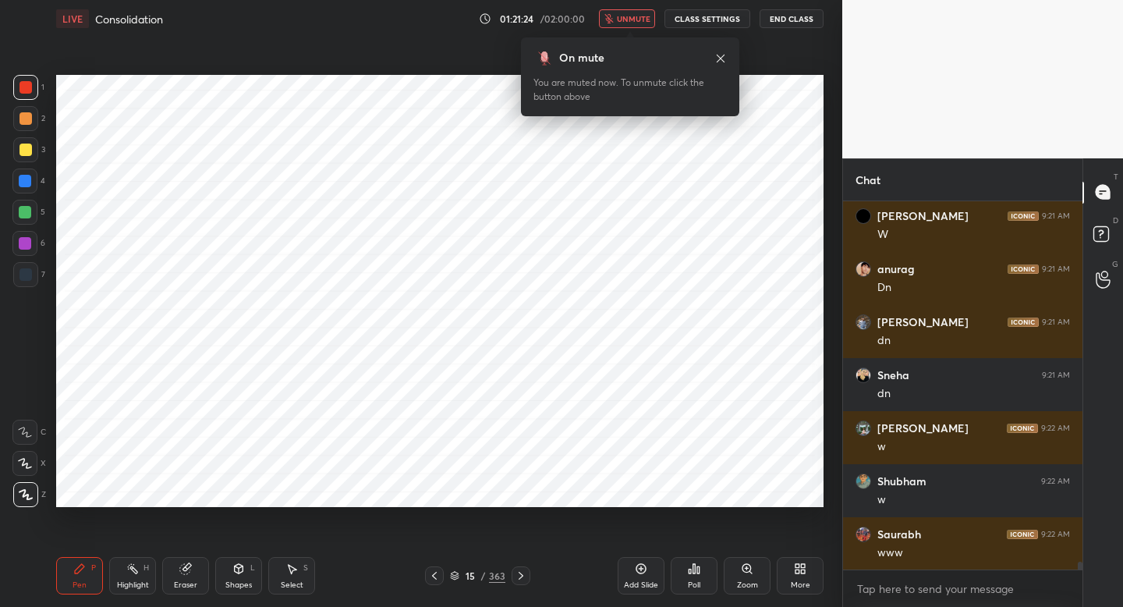
scroll to position [17355, 0]
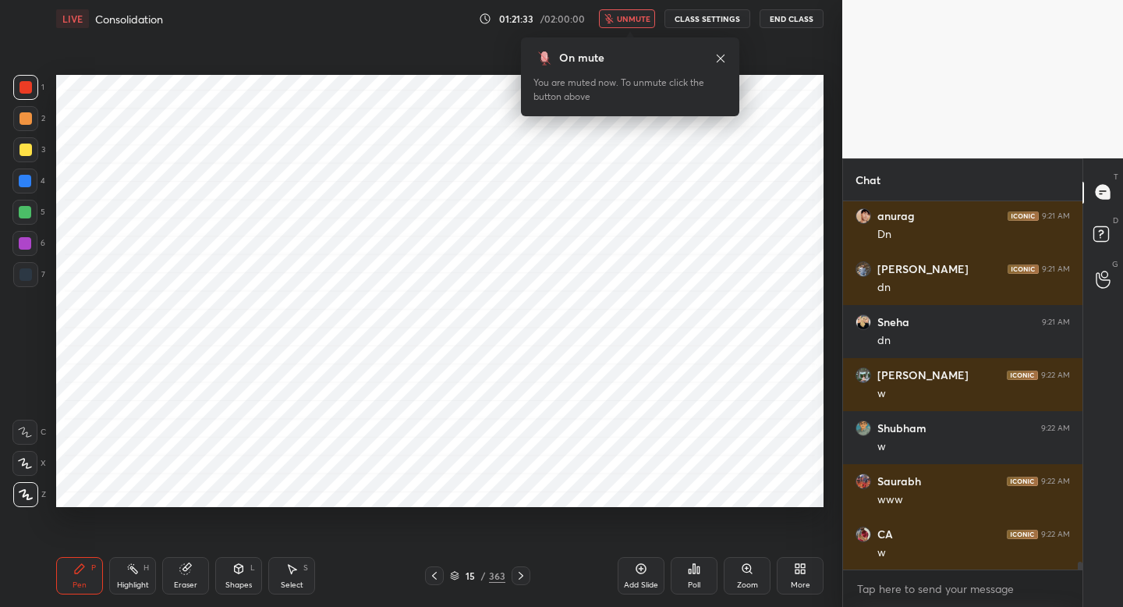
click at [626, 23] on span "unmute" at bounding box center [634, 18] width 34 height 11
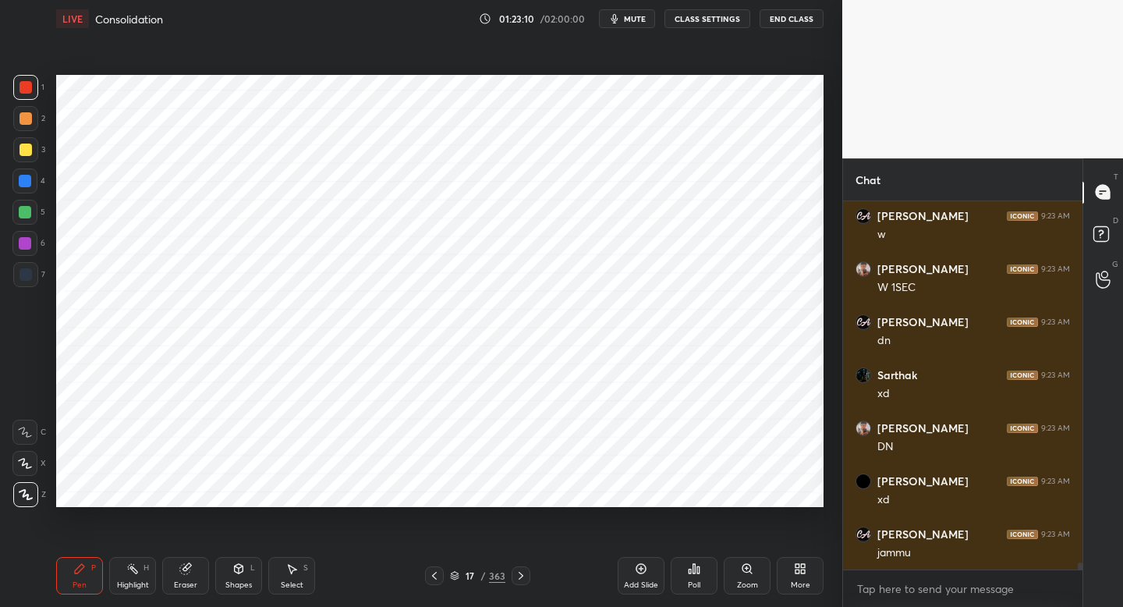
scroll to position [18310, 0]
click at [625, 27] on button "mute" at bounding box center [627, 18] width 56 height 19
click at [625, 27] on button "unmute" at bounding box center [627, 18] width 56 height 19
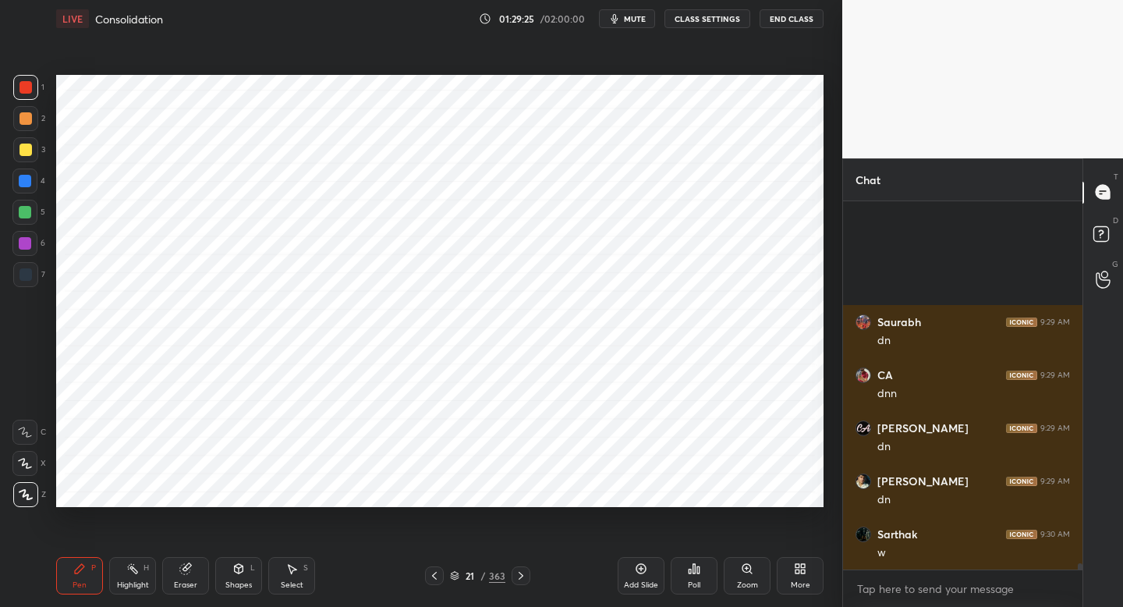
scroll to position [20644, 0]
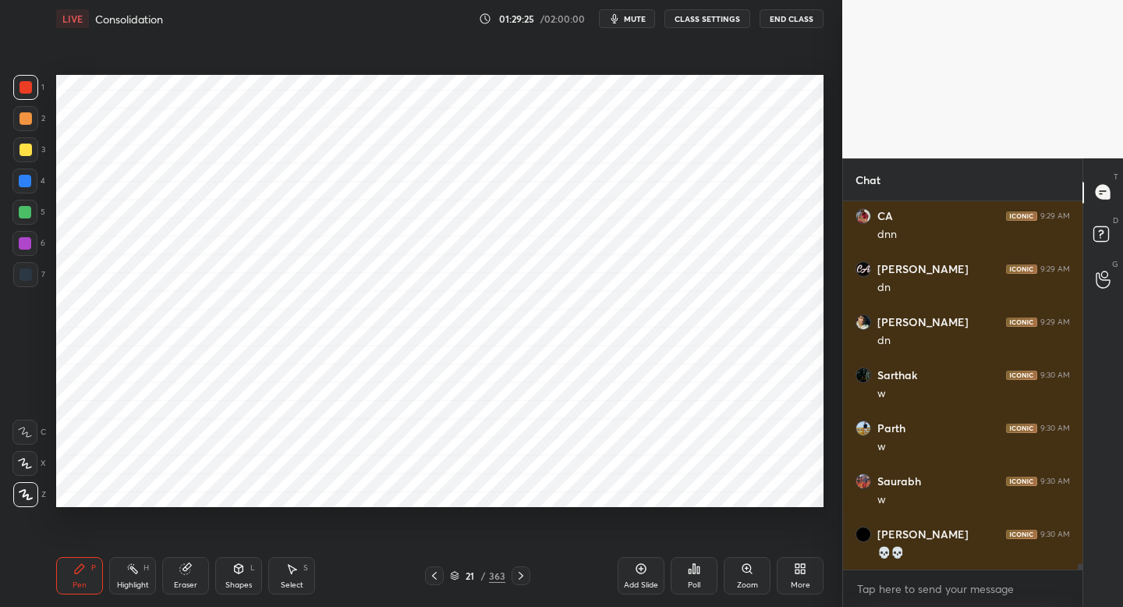
click at [633, 23] on span "mute" at bounding box center [635, 18] width 22 height 11
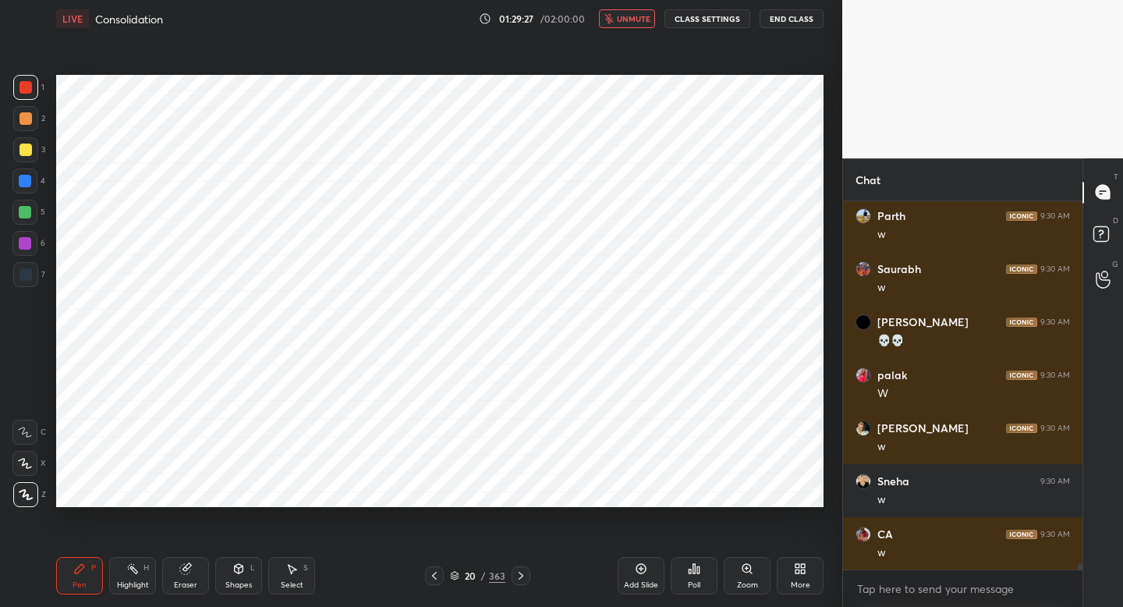
click at [633, 23] on span "unmute" at bounding box center [634, 18] width 34 height 11
click at [633, 23] on span "mute" at bounding box center [635, 18] width 22 height 11
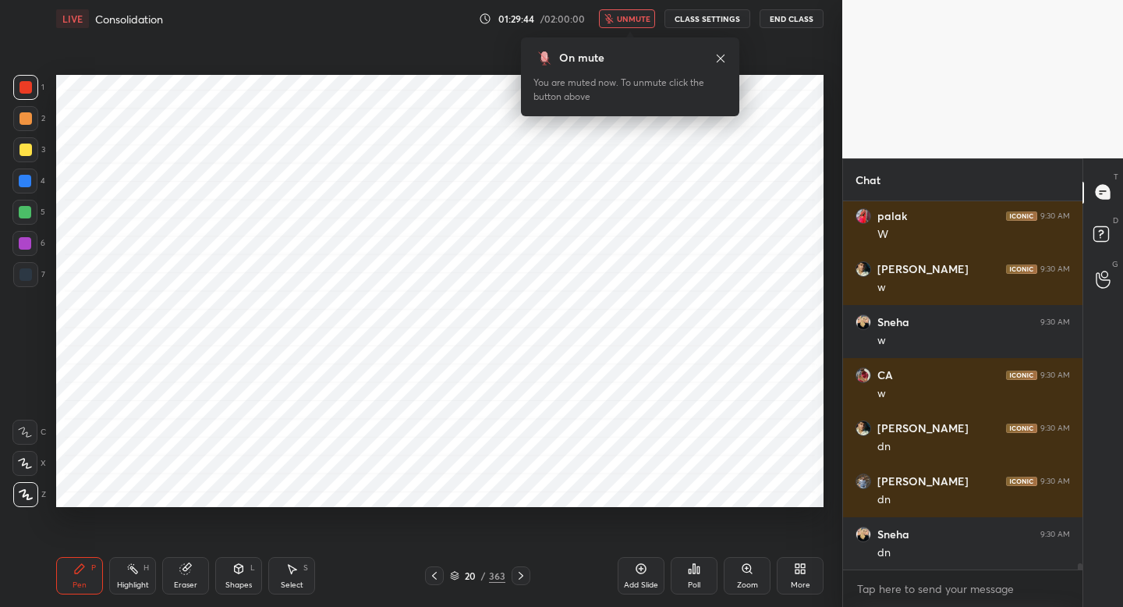
scroll to position [21068, 0]
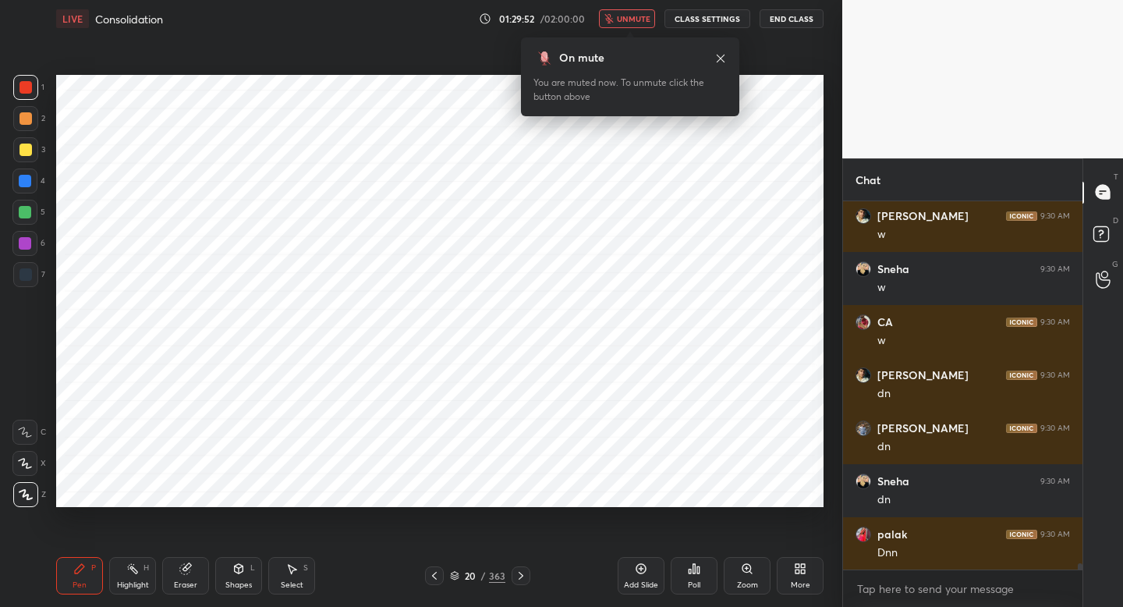
click at [633, 23] on span "unmute" at bounding box center [634, 18] width 34 height 11
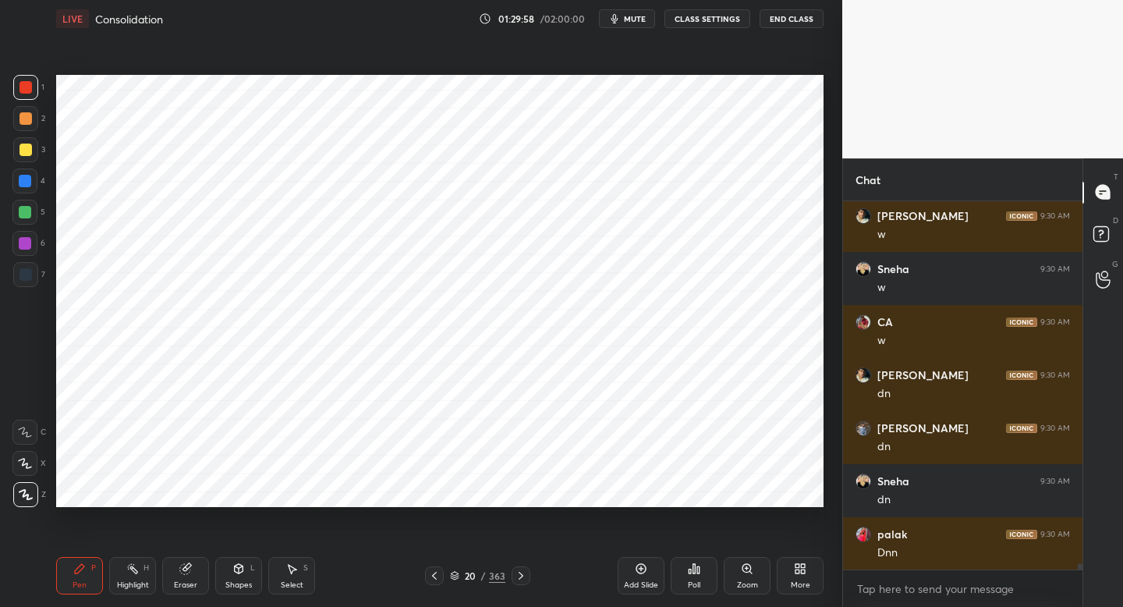
click at [633, 23] on span "mute" at bounding box center [635, 18] width 22 height 11
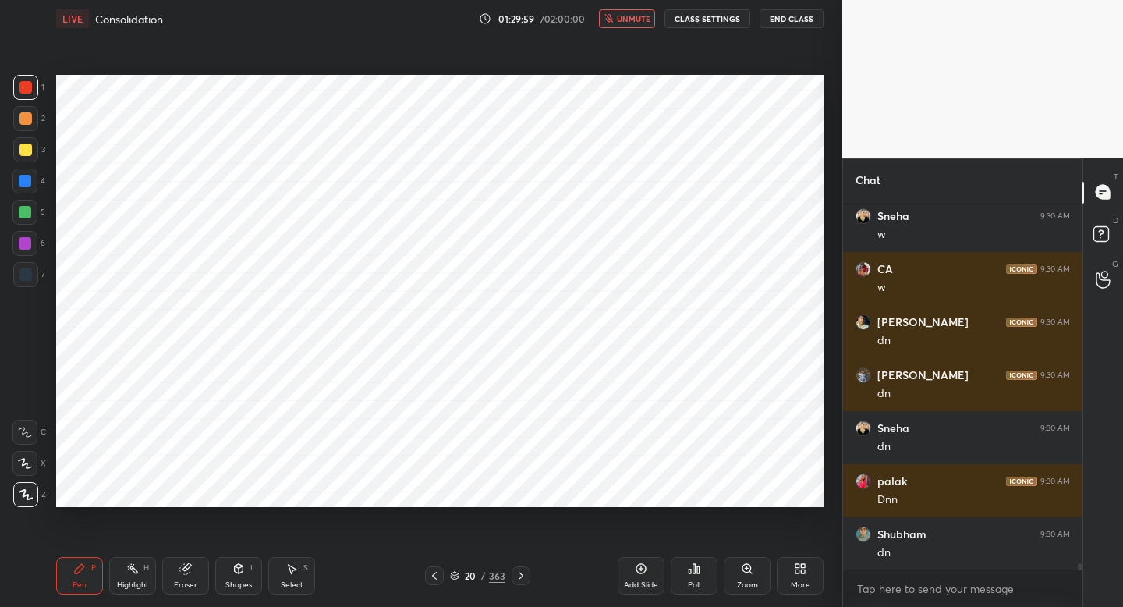
click at [633, 23] on span "unmute" at bounding box center [634, 18] width 34 height 11
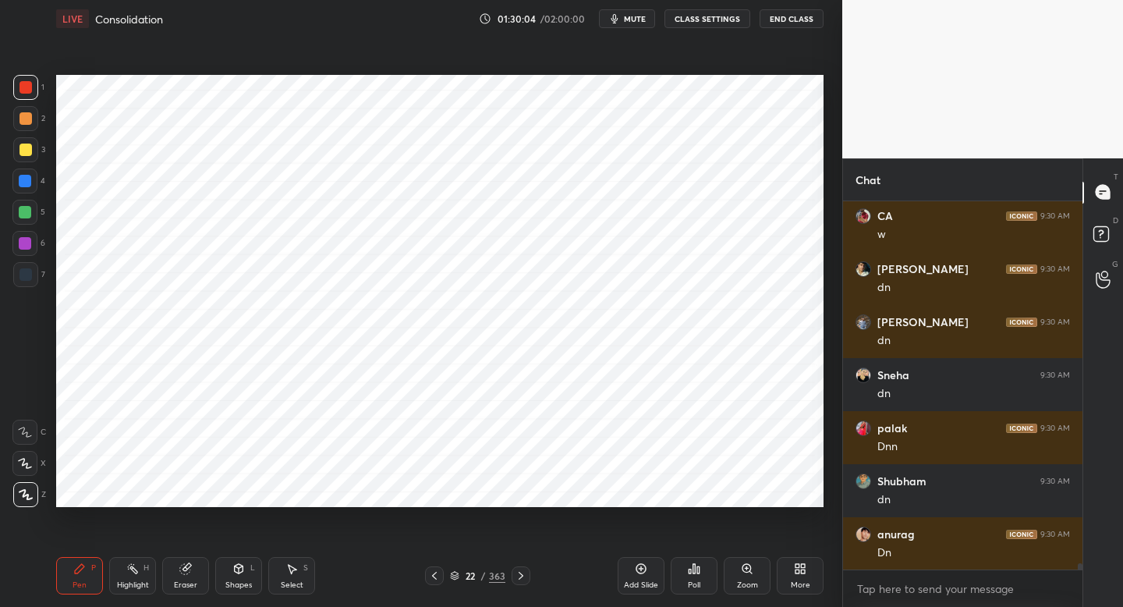
scroll to position [21227, 0]
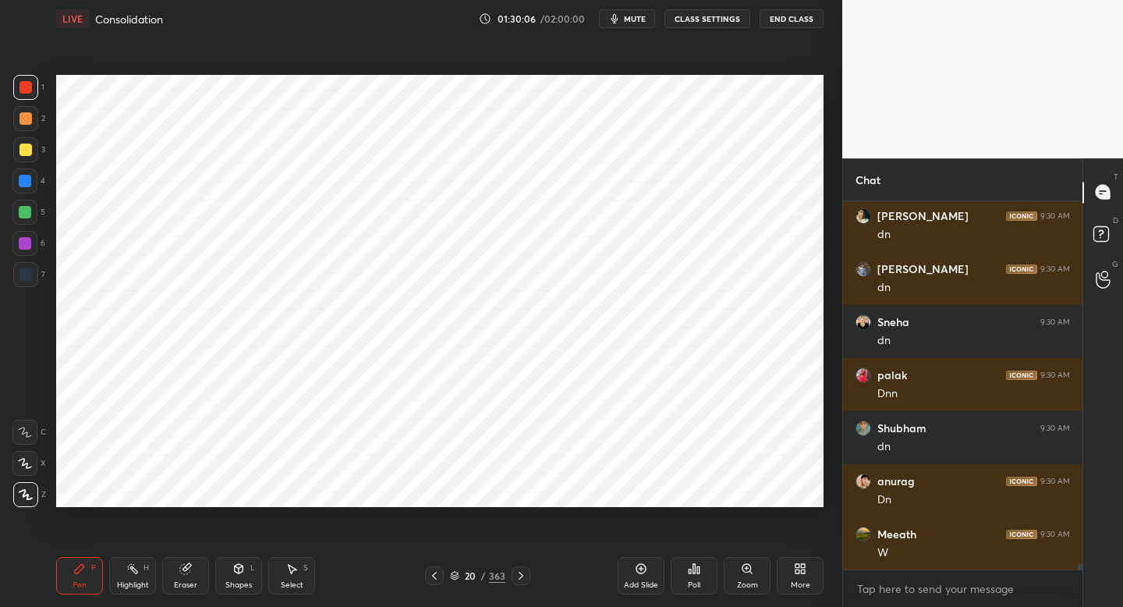
click at [633, 23] on span "mute" at bounding box center [635, 18] width 22 height 11
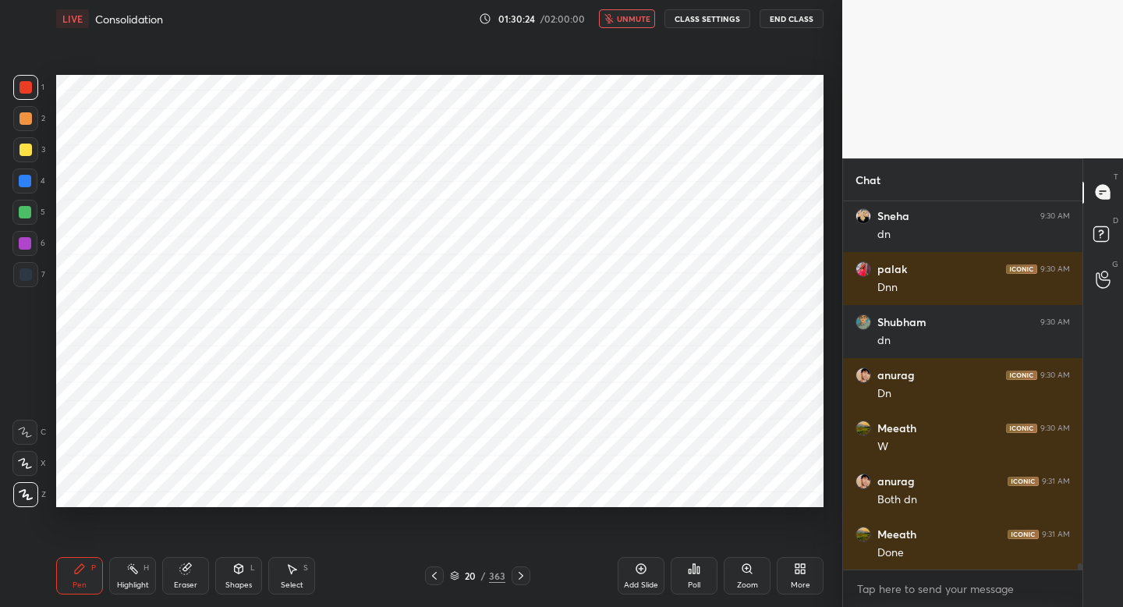
scroll to position [21386, 0]
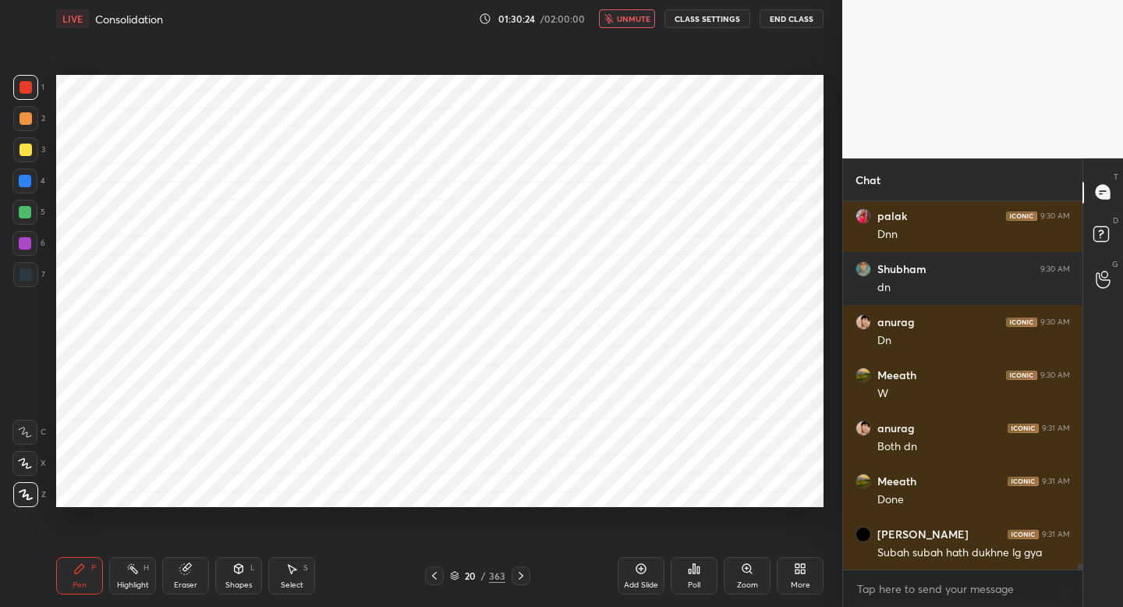
click at [633, 23] on span "unmute" at bounding box center [634, 18] width 34 height 11
click at [633, 23] on span "mute" at bounding box center [635, 18] width 22 height 11
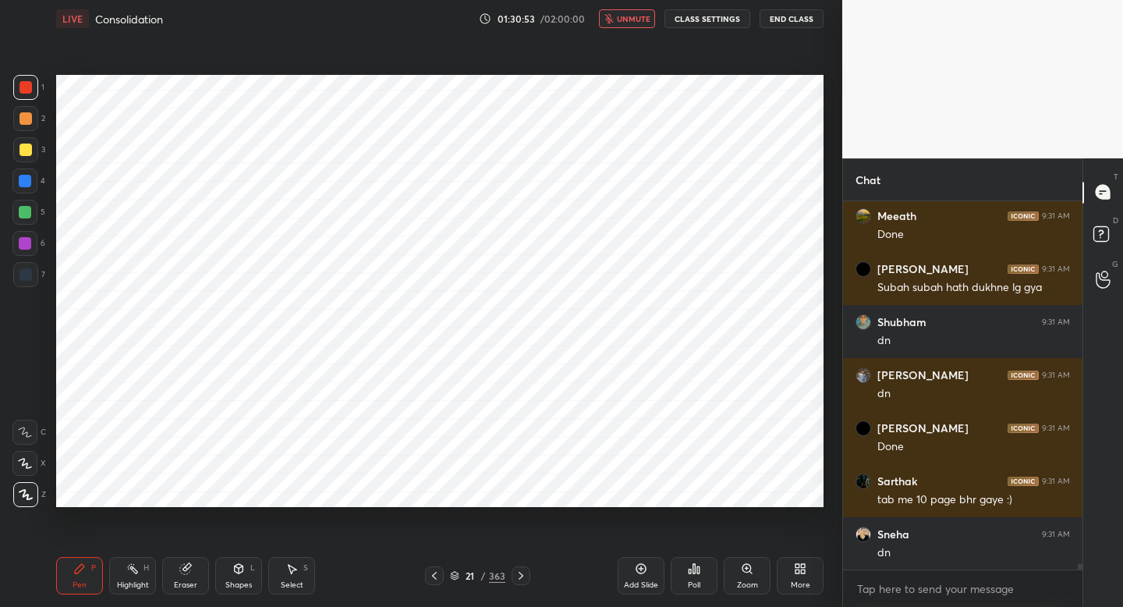
scroll to position [21705, 0]
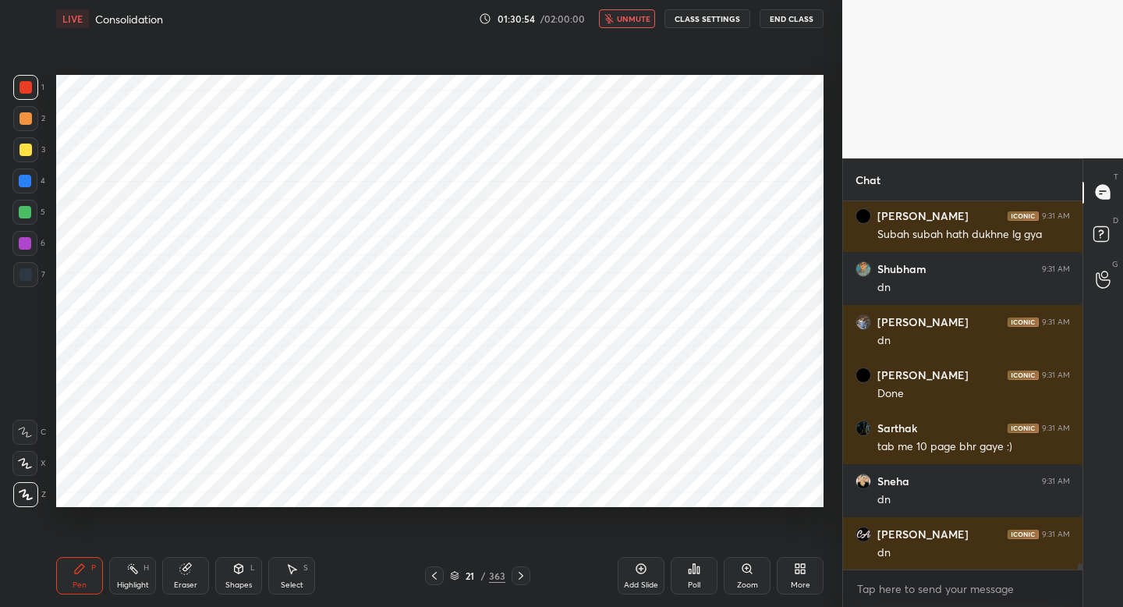
click at [633, 23] on span "unmute" at bounding box center [634, 18] width 34 height 11
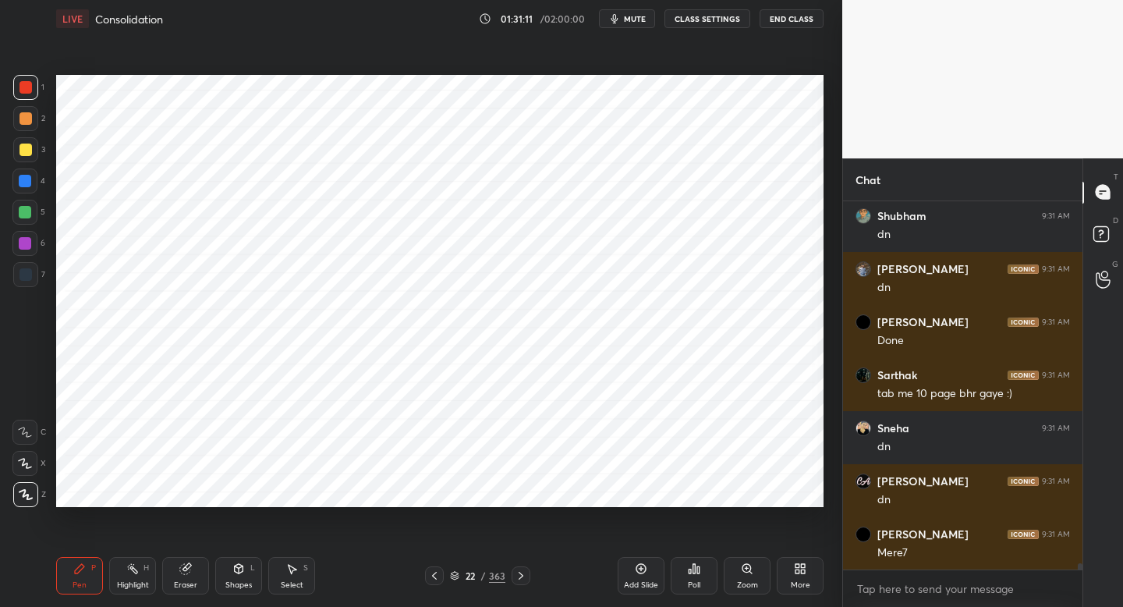
scroll to position [21811, 0]
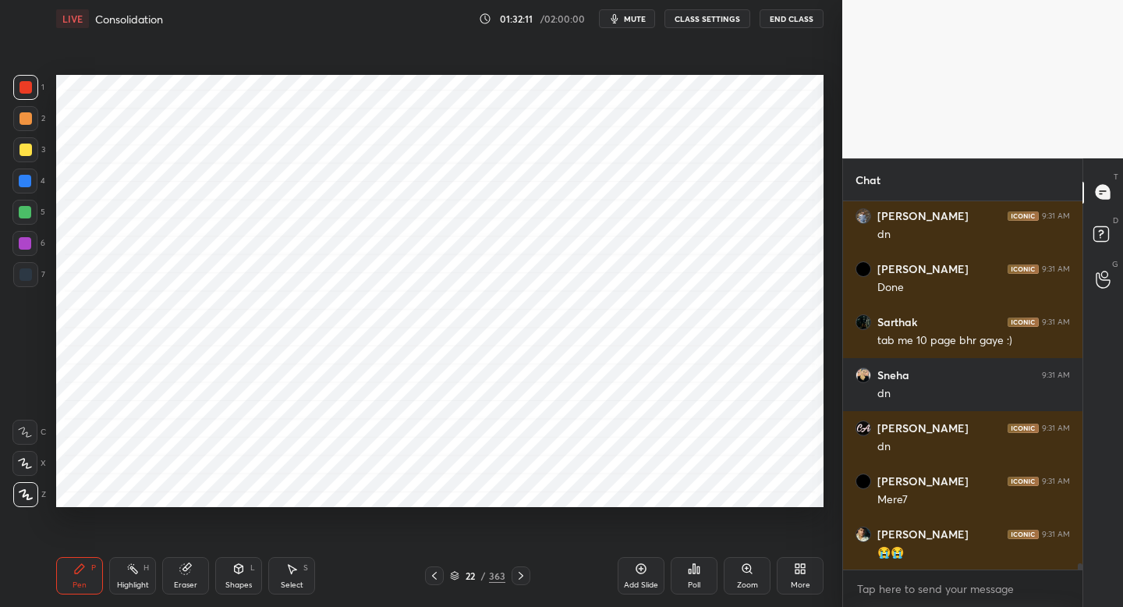
click at [620, 21] on icon "button" at bounding box center [614, 18] width 12 height 12
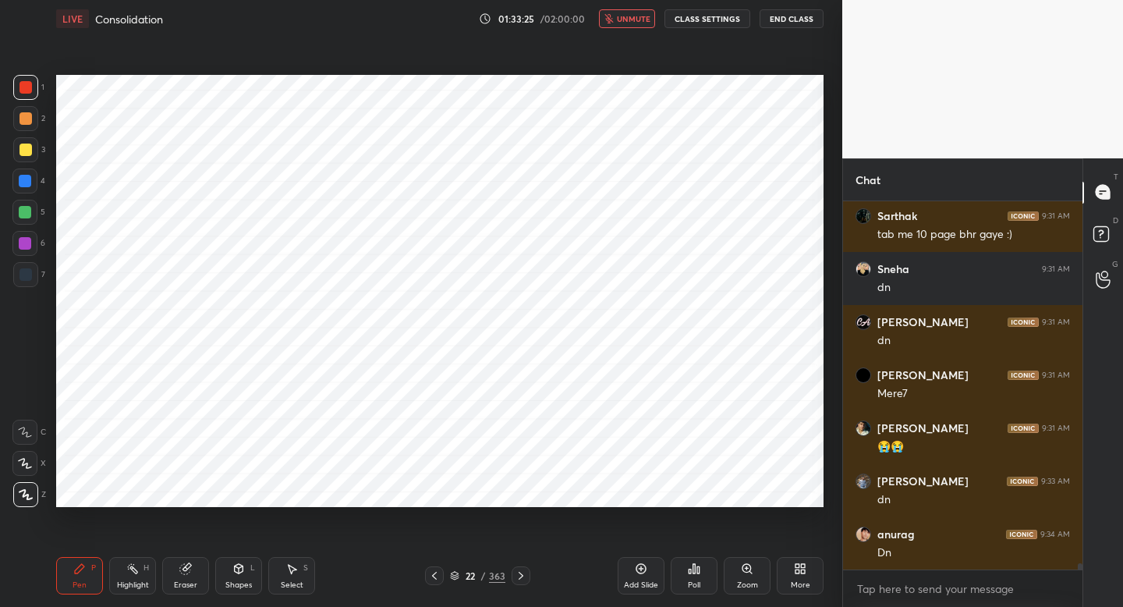
scroll to position [21970, 0]
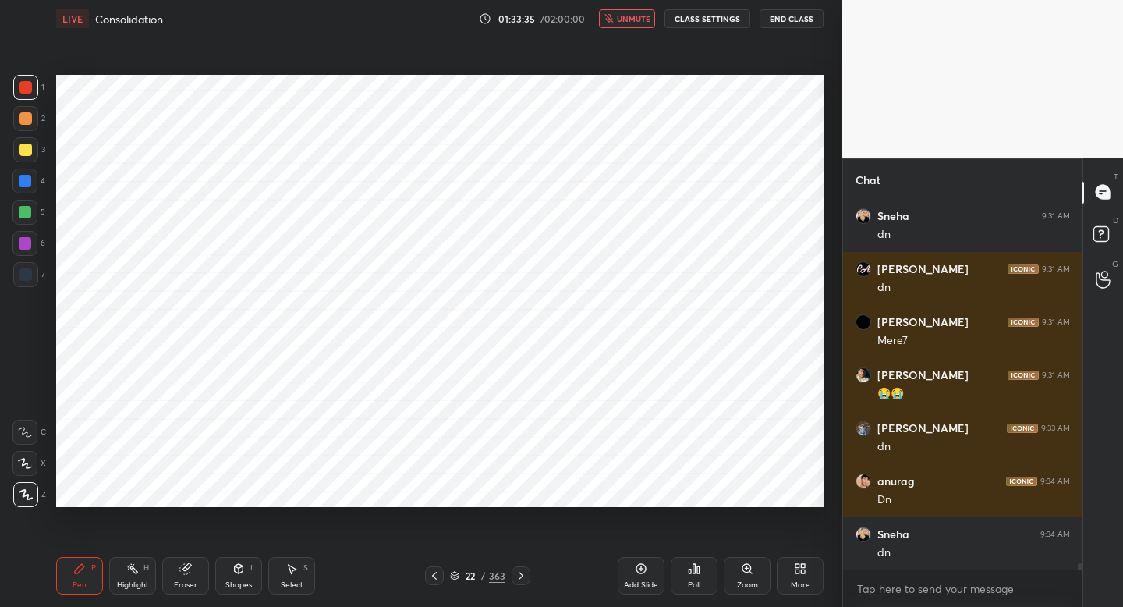
click at [620, 21] on span "unmute" at bounding box center [634, 18] width 34 height 11
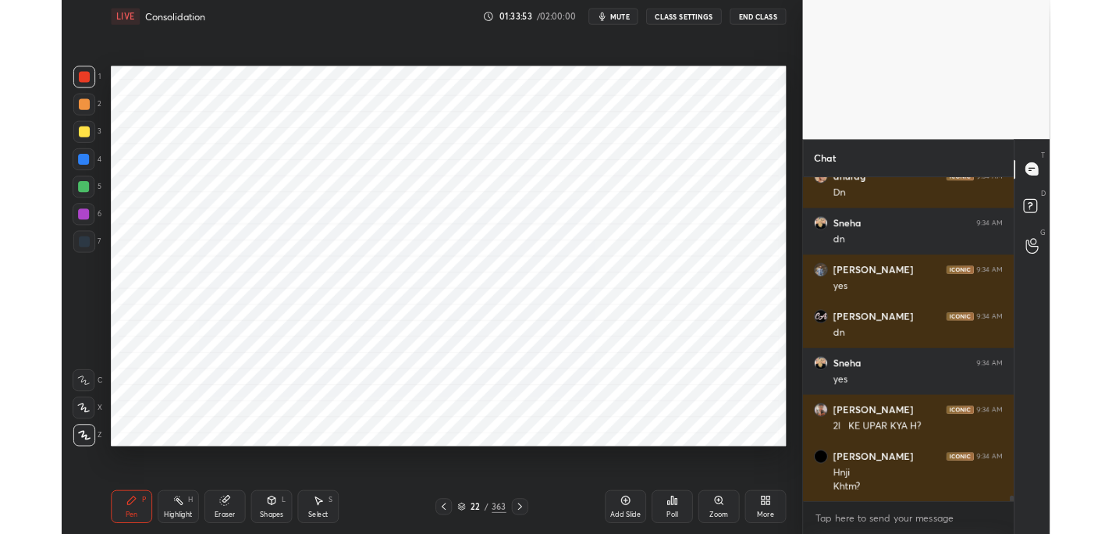
scroll to position [22304, 0]
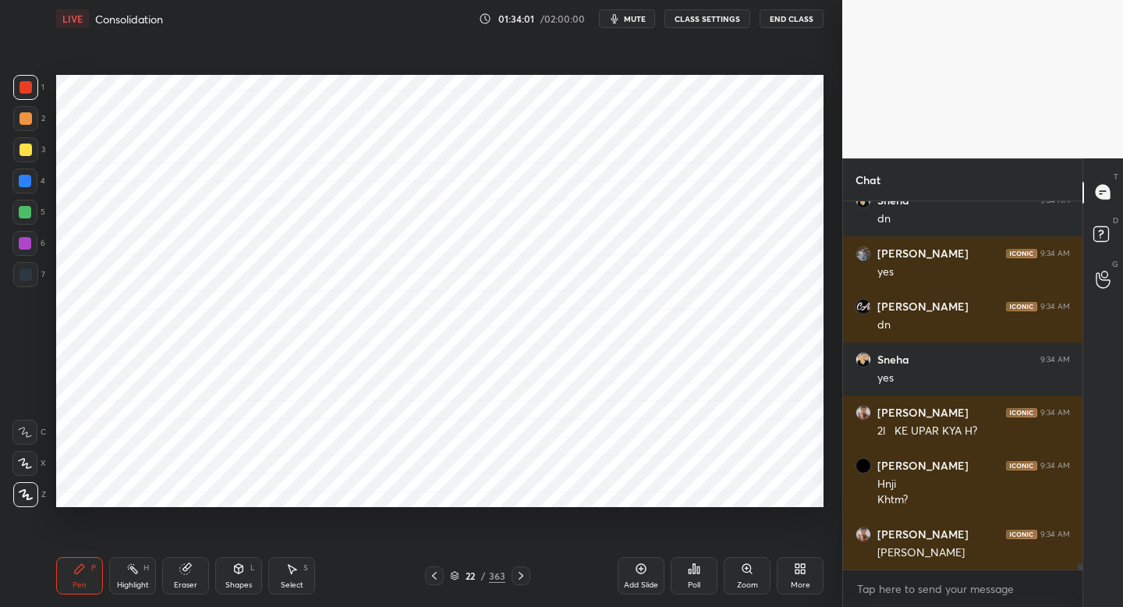
click at [647, 579] on div "Add Slide" at bounding box center [641, 575] width 47 height 37
click at [27, 281] on div at bounding box center [25, 274] width 25 height 25
click at [29, 91] on div at bounding box center [26, 87] width 12 height 12
click at [20, 189] on div at bounding box center [24, 181] width 25 height 25
click at [32, 215] on div at bounding box center [24, 212] width 25 height 25
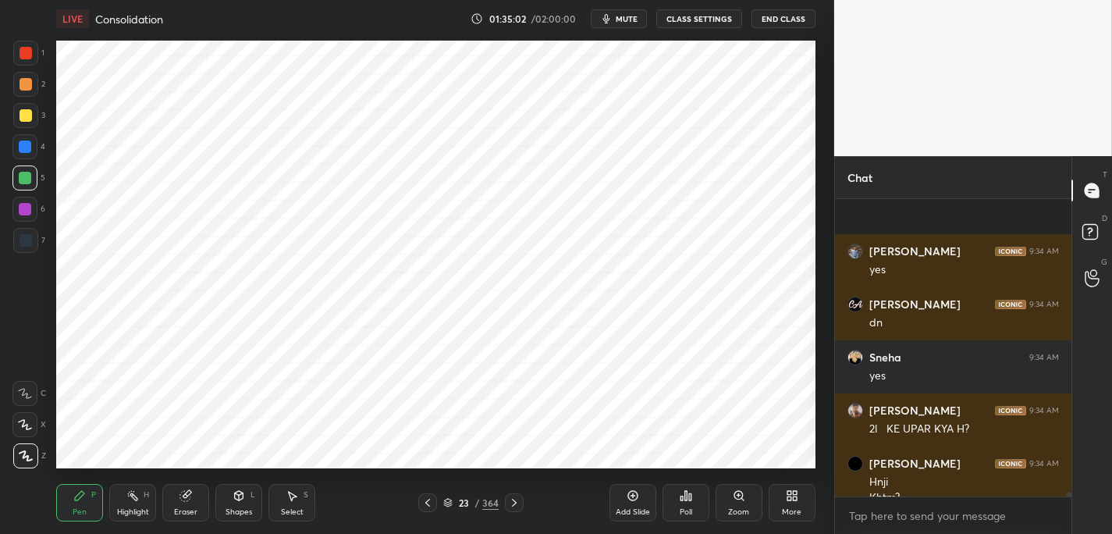
scroll to position [5, 5]
type textarea "x"
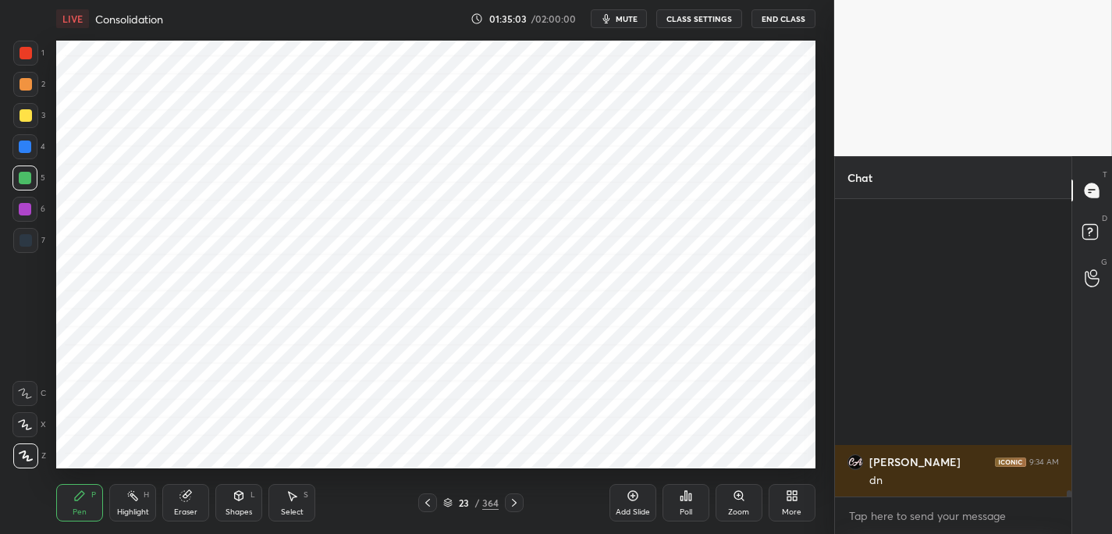
scroll to position [20739, 0]
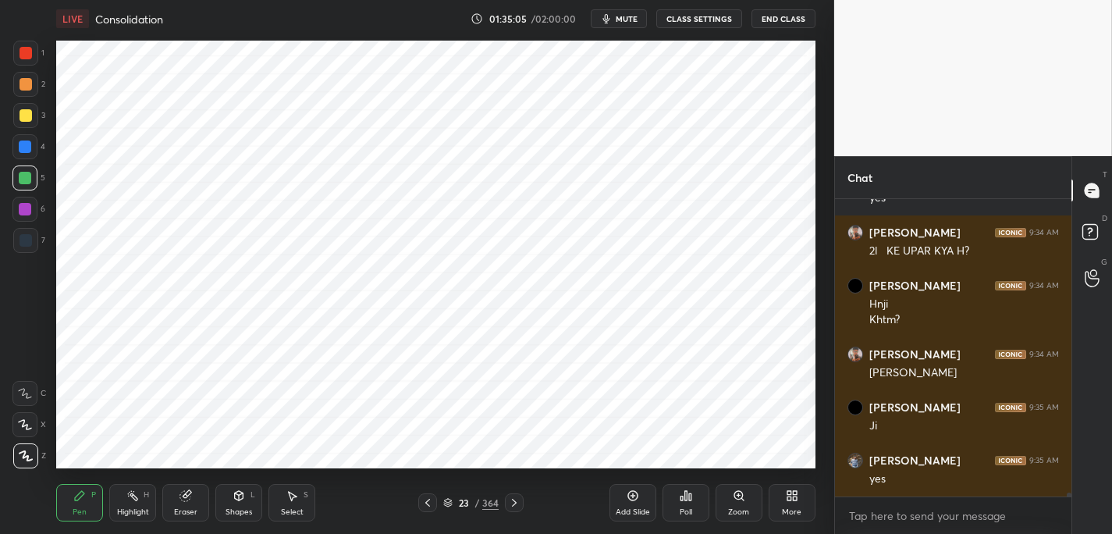
click at [30, 208] on div at bounding box center [24, 209] width 25 height 25
click at [30, 248] on div at bounding box center [25, 240] width 25 height 25
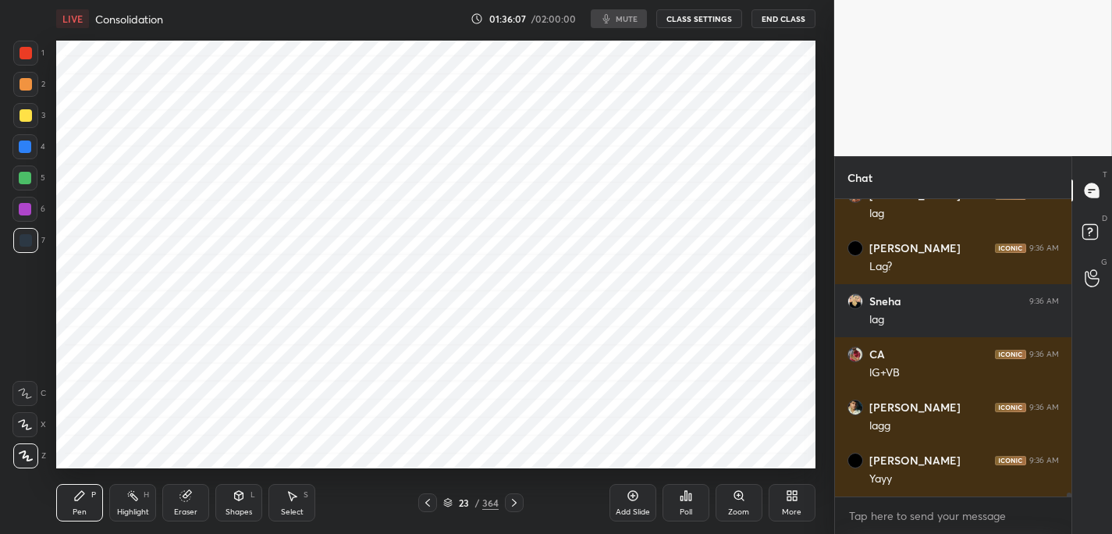
scroll to position [21747, 0]
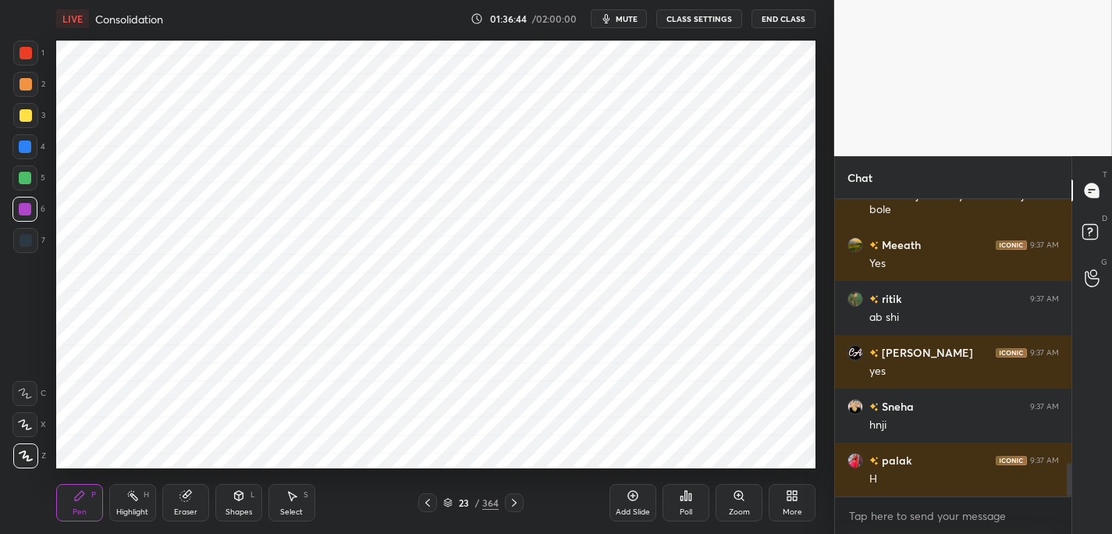
scroll to position [2403, 0]
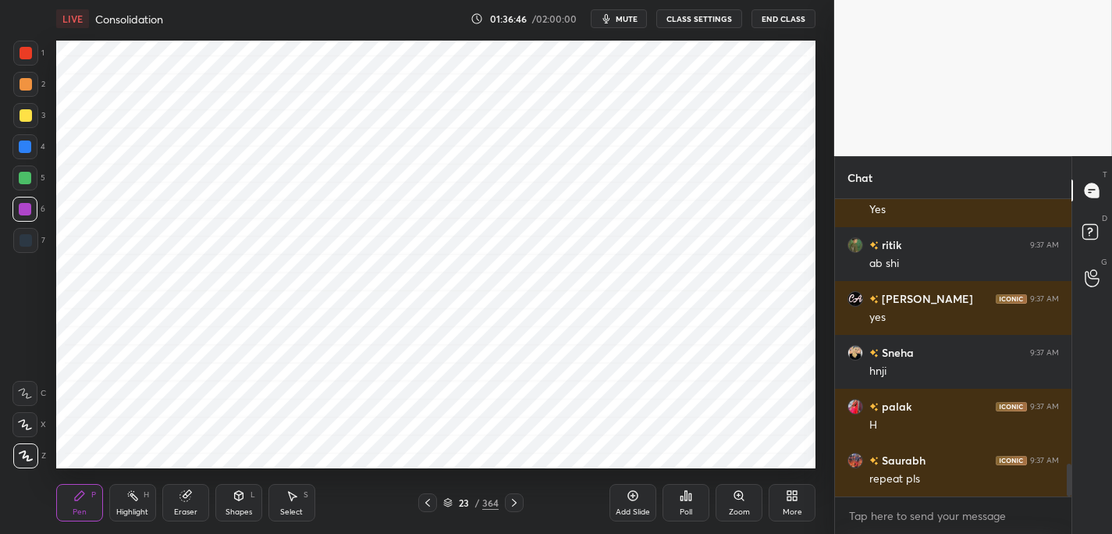
click at [24, 53] on div at bounding box center [26, 53] width 12 height 12
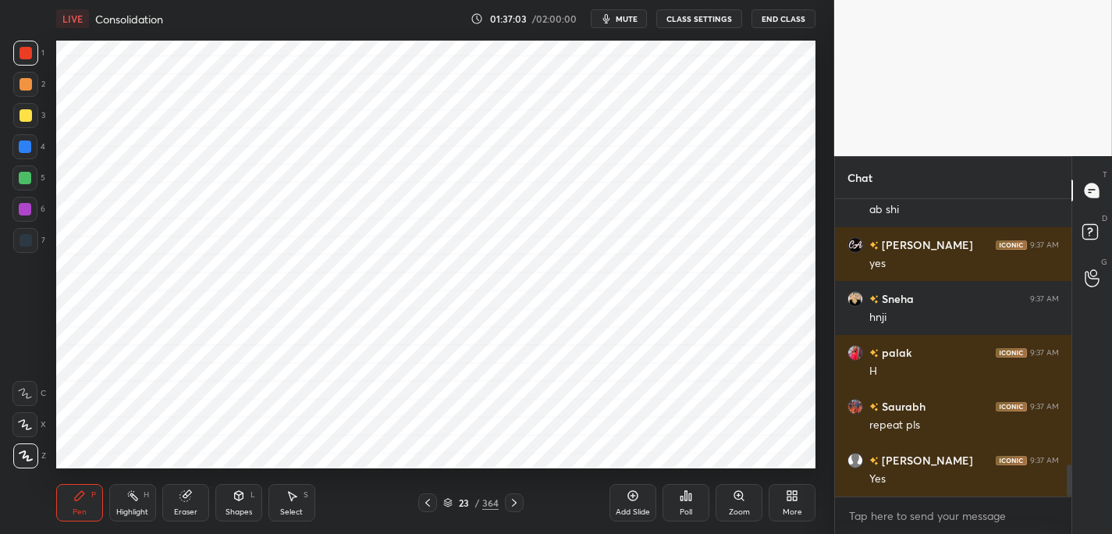
scroll to position [2511, 0]
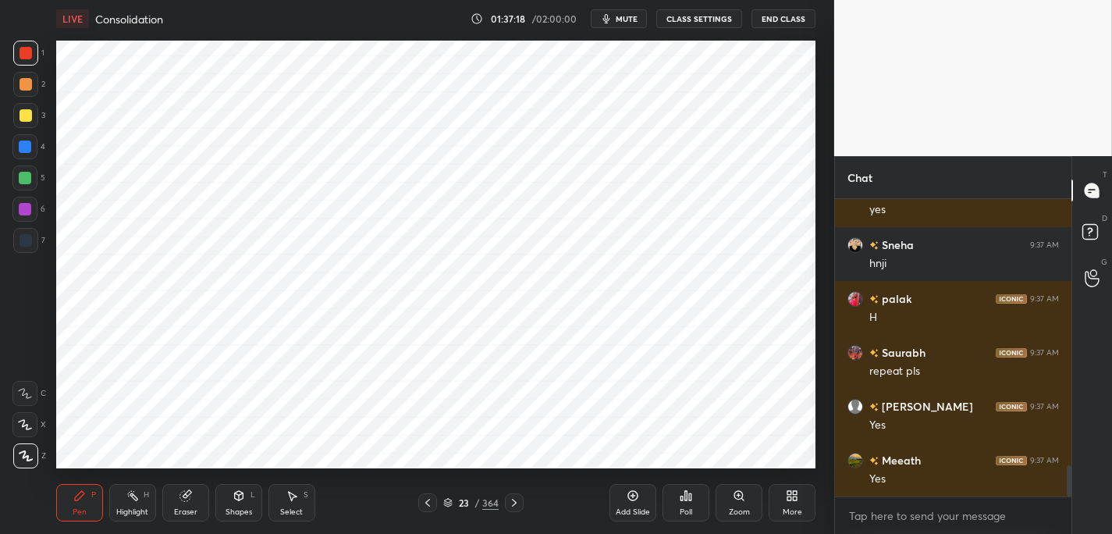
click at [643, 494] on div "Add Slide" at bounding box center [632, 502] width 47 height 37
click at [30, 241] on div at bounding box center [26, 240] width 12 height 12
click at [28, 175] on div at bounding box center [25, 178] width 12 height 12
click at [37, 238] on div at bounding box center [25, 240] width 25 height 25
click at [11, 214] on div "1 2 3 4 5 6 7 C X Z C X Z E E Erase all H H" at bounding box center [25, 254] width 50 height 427
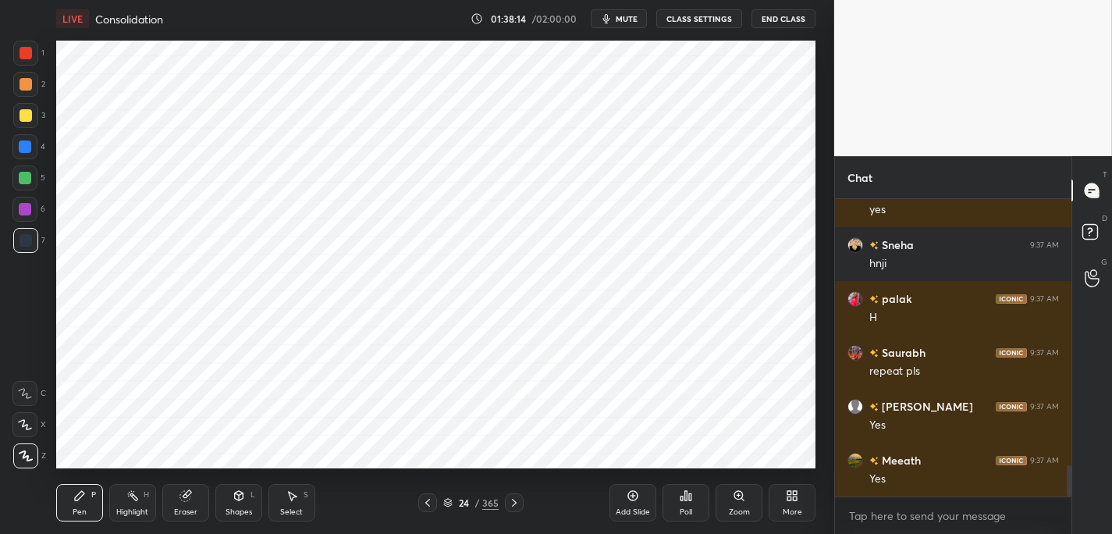
click at [23, 213] on div at bounding box center [24, 209] width 25 height 25
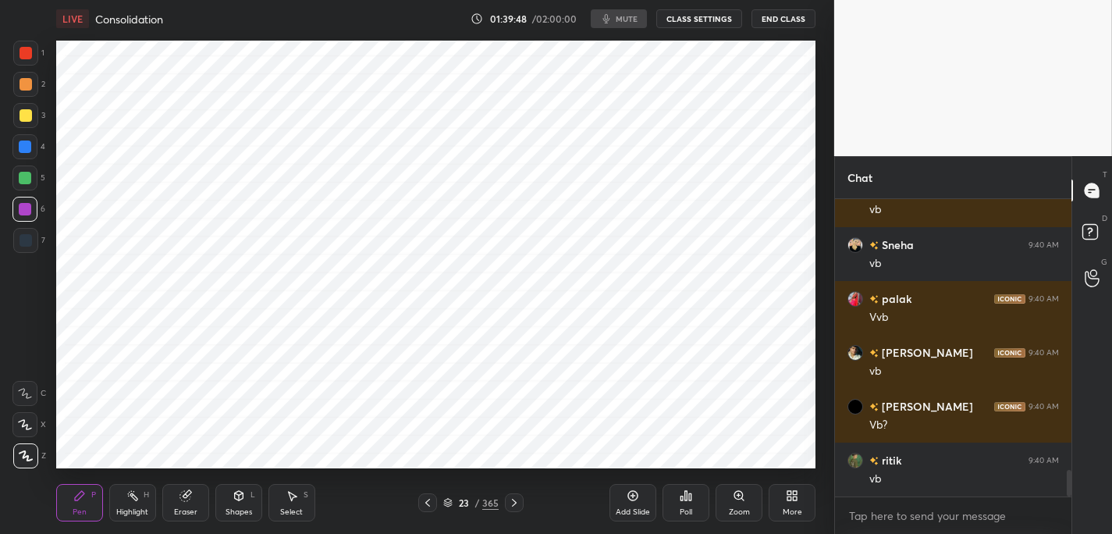
scroll to position [3049, 0]
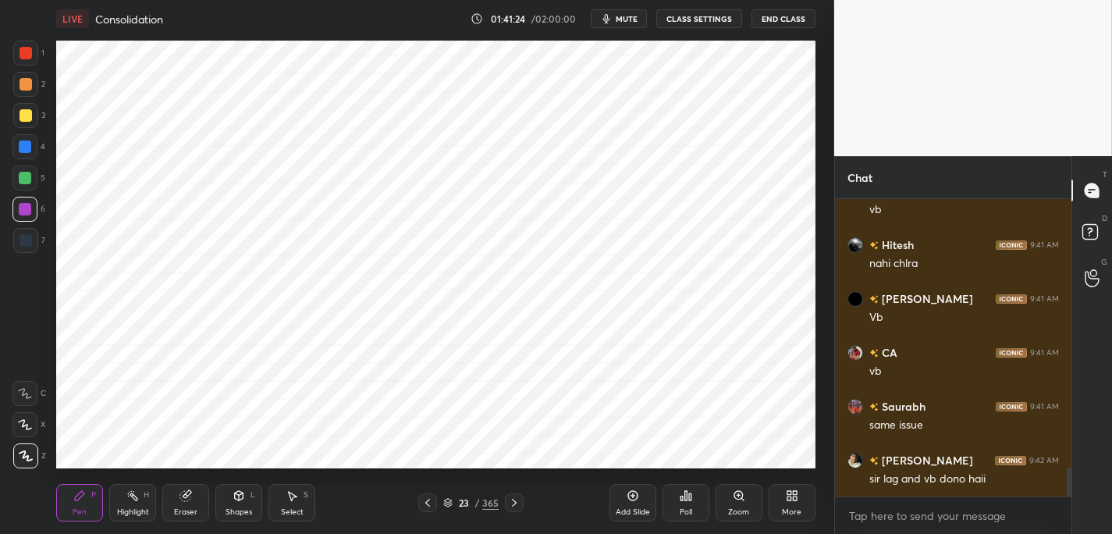
scroll to position [2811, 0]
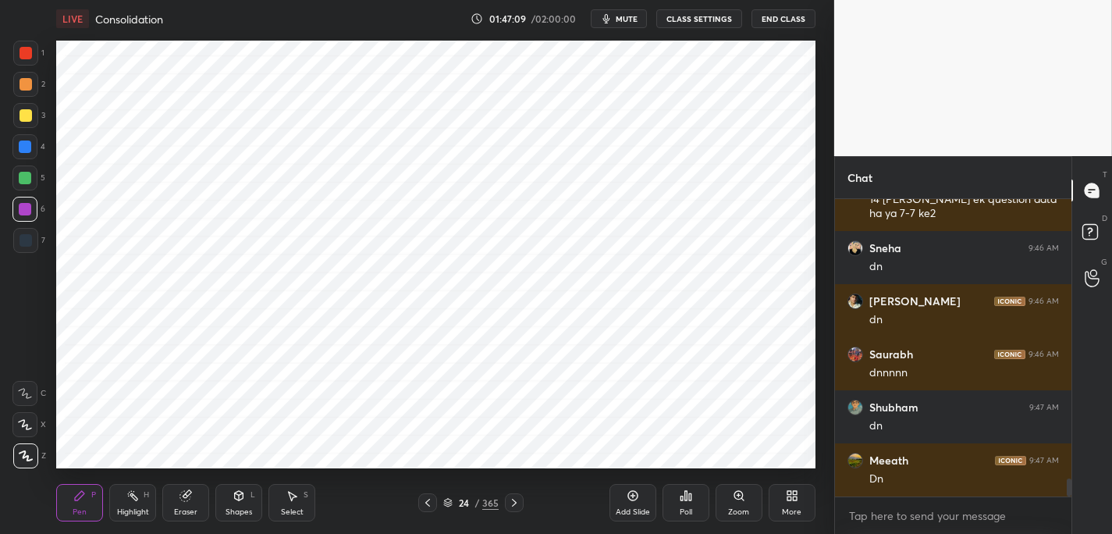
scroll to position [4639, 0]
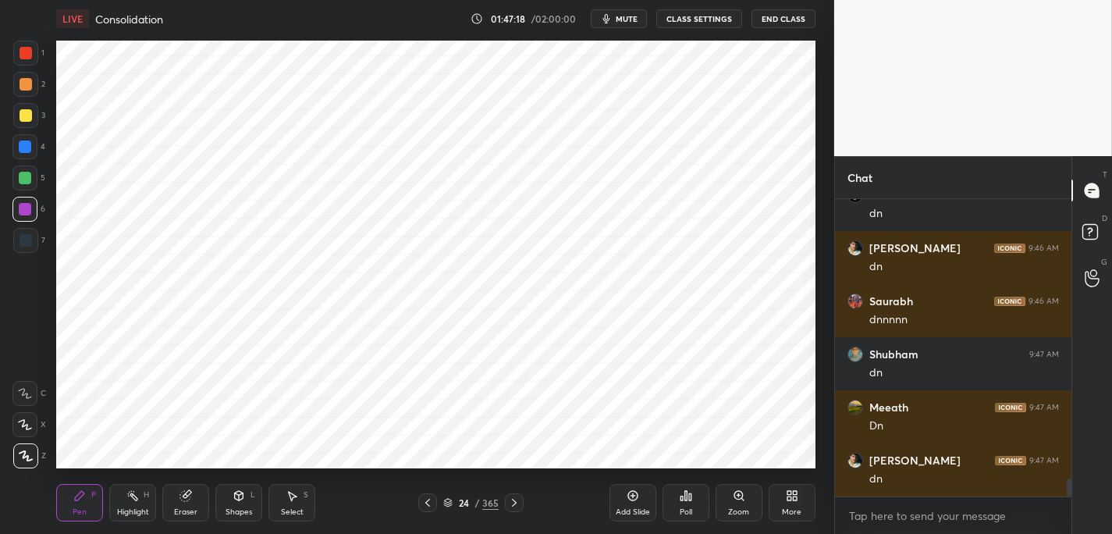
click at [639, 498] on div "Add Slide" at bounding box center [632, 502] width 47 height 37
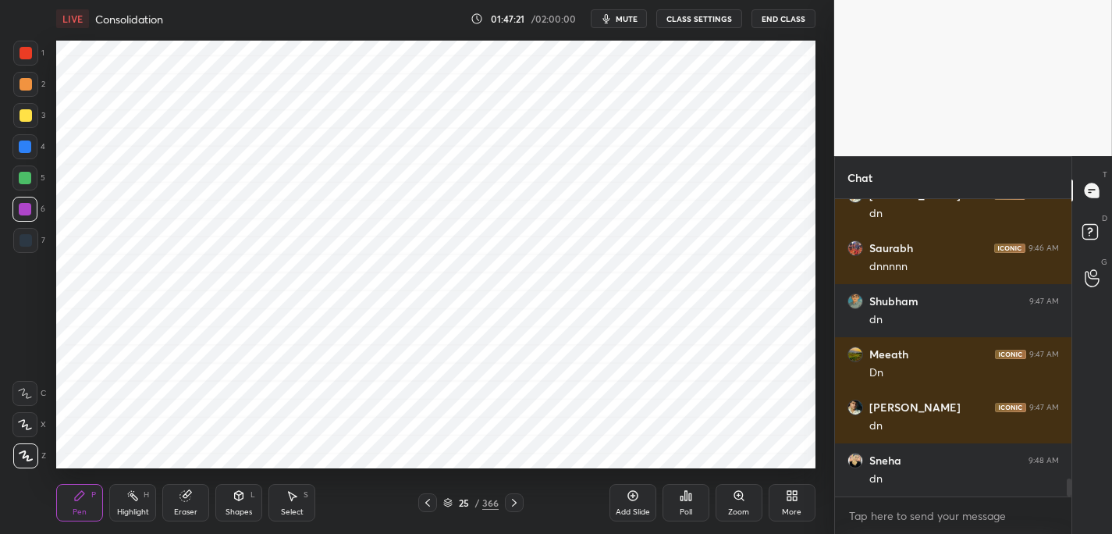
click at [30, 250] on div at bounding box center [25, 240] width 25 height 25
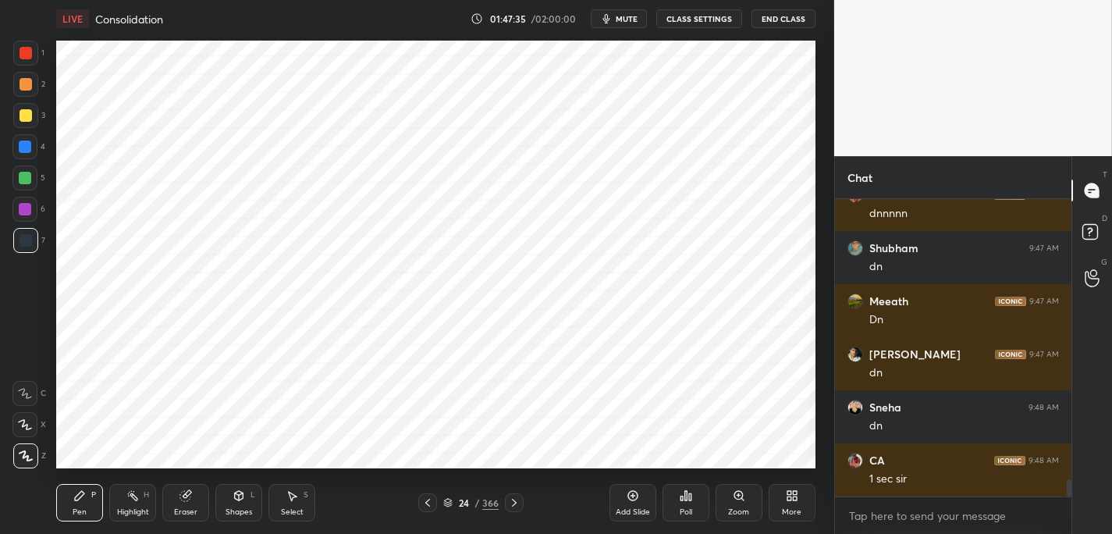
scroll to position [4761, 0]
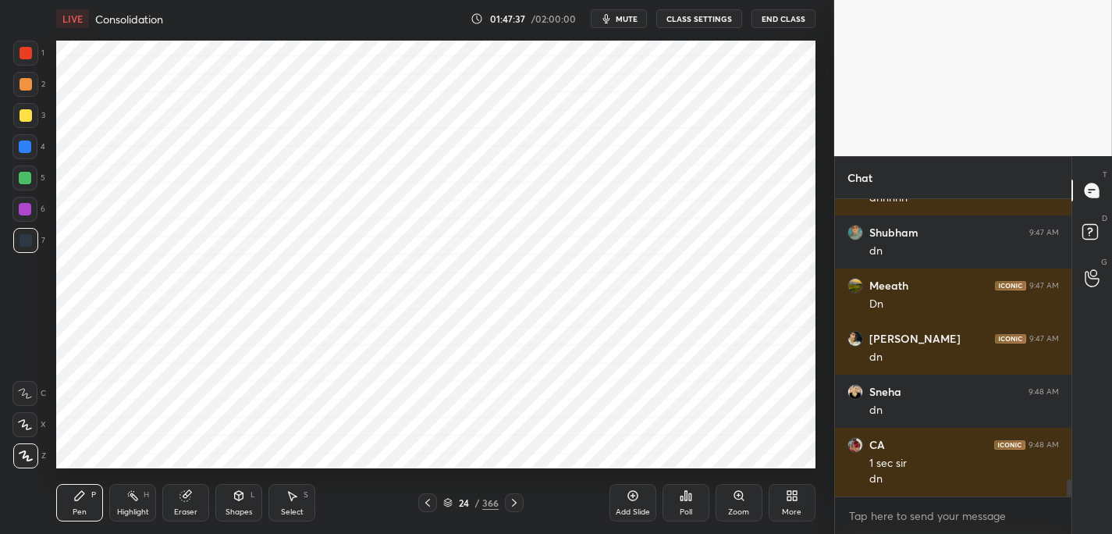
click at [509, 502] on icon at bounding box center [514, 502] width 12 height 12
click at [236, 500] on div "Shapes L" at bounding box center [238, 502] width 47 height 37
click at [82, 496] on icon at bounding box center [79, 495] width 12 height 12
click at [35, 68] on div "1" at bounding box center [28, 56] width 31 height 31
click at [34, 66] on div "1" at bounding box center [28, 56] width 31 height 31
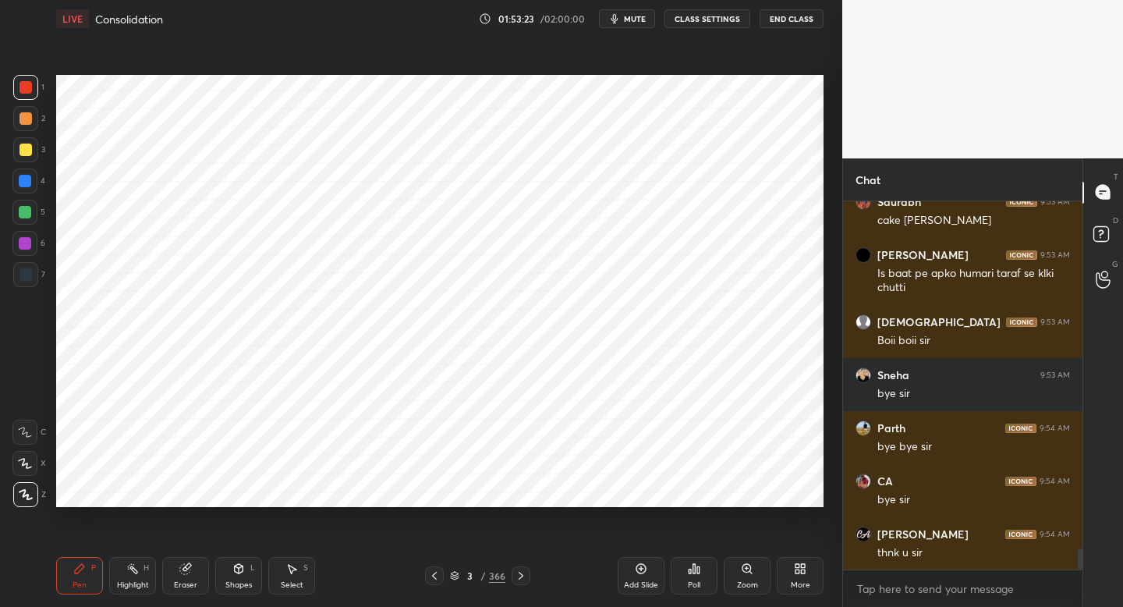
scroll to position [6106, 0]
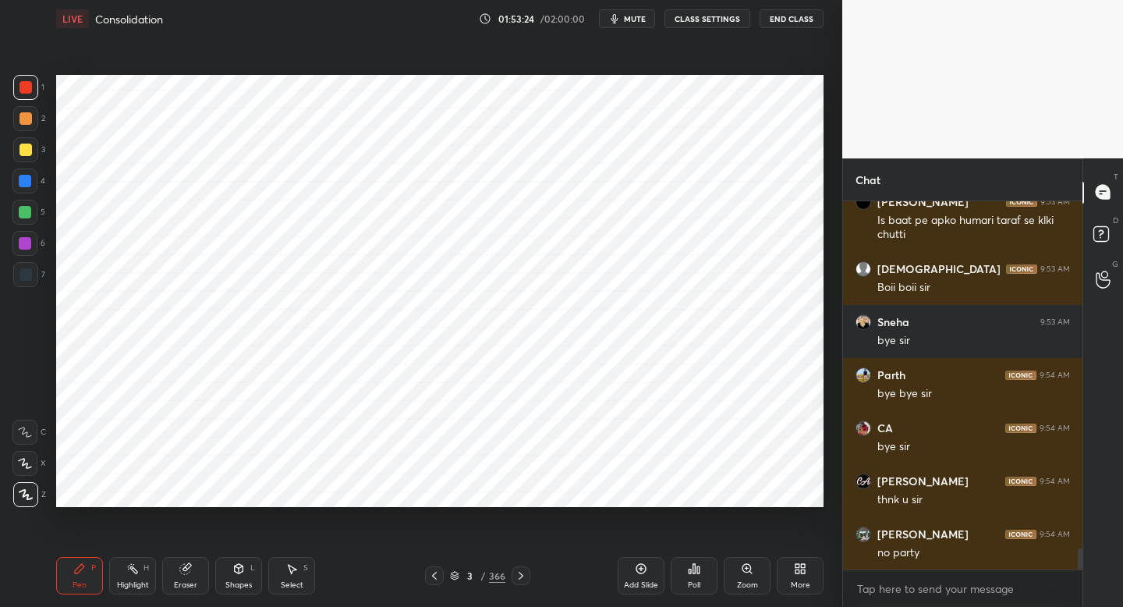
click at [796, 27] on button "End Class" at bounding box center [792, 18] width 64 height 19
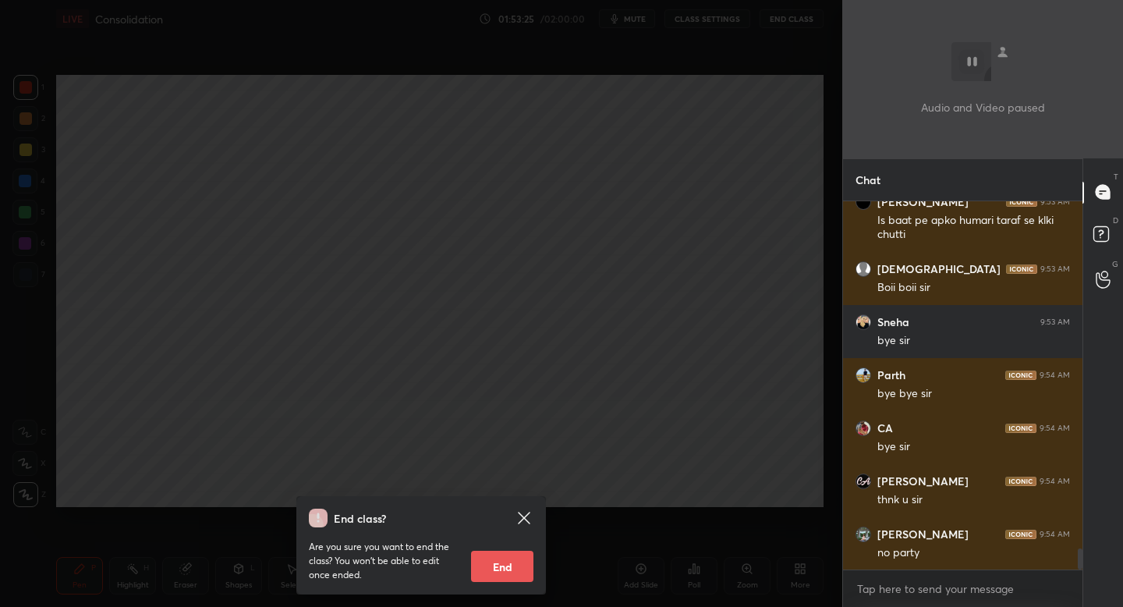
click at [687, 262] on div "End class? Are you sure you want to end the class? You won’t be able to edit on…" at bounding box center [421, 303] width 843 height 607
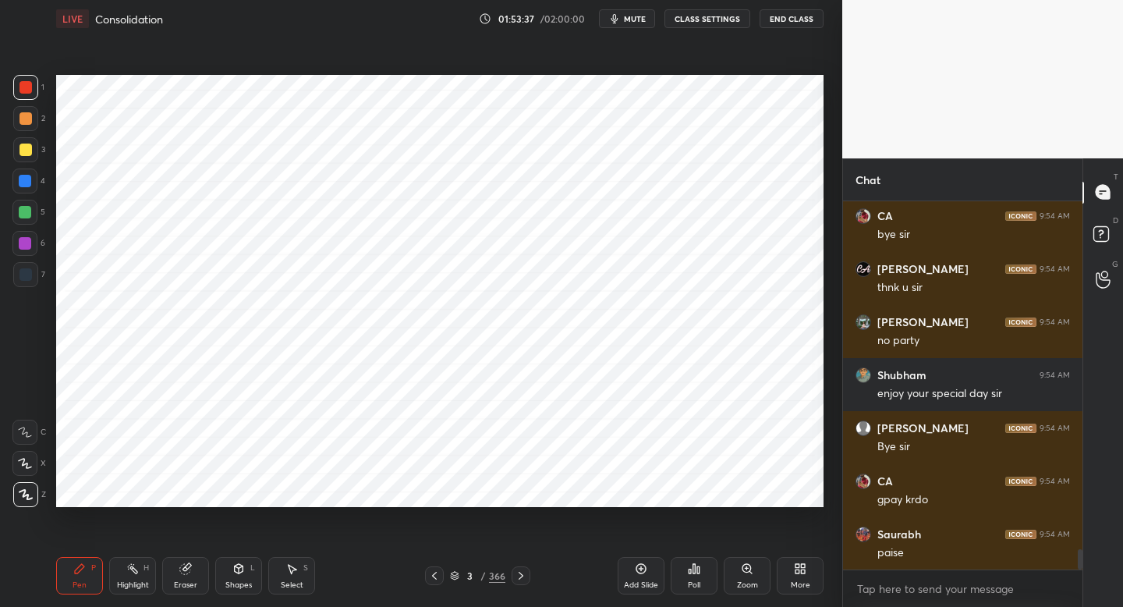
scroll to position [6371, 0]
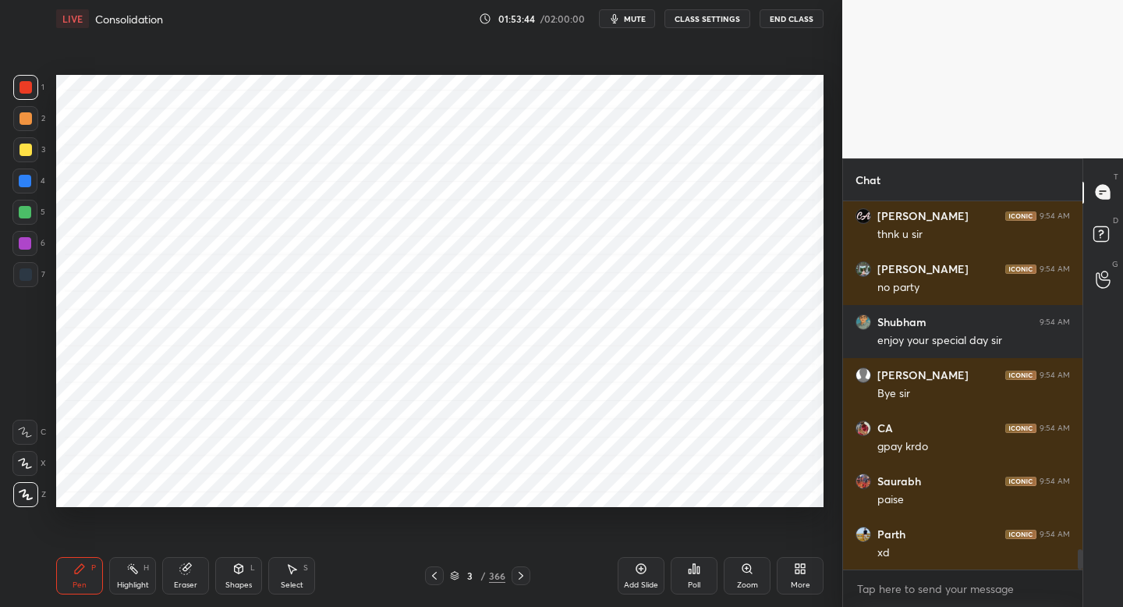
click at [637, 22] on span "mute" at bounding box center [635, 18] width 22 height 11
click at [779, 20] on button "End Class" at bounding box center [792, 18] width 64 height 19
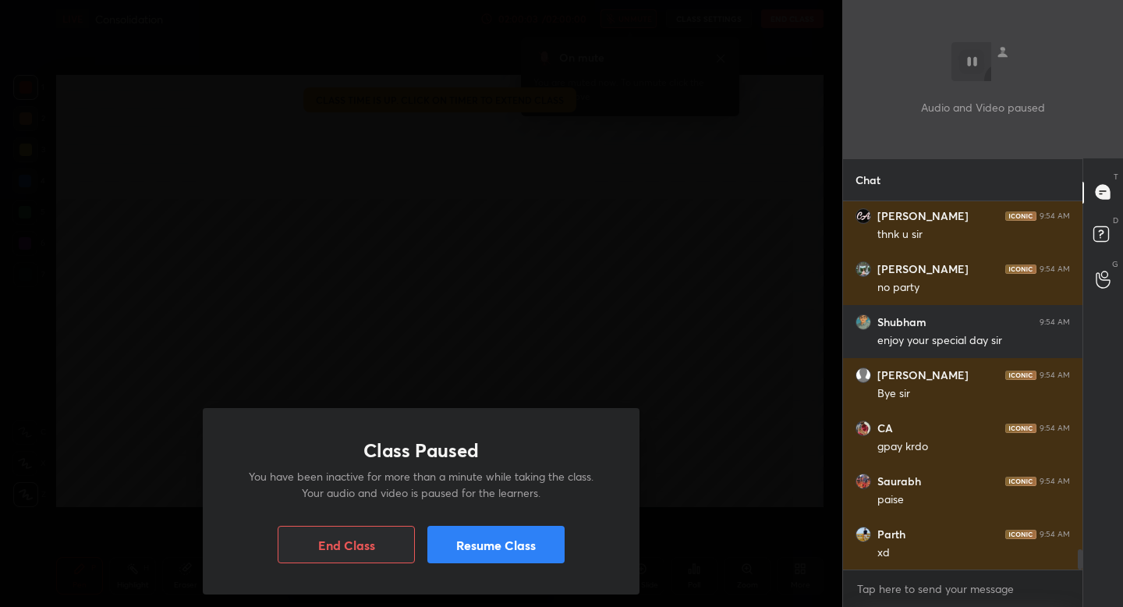
click at [338, 533] on button "End Class" at bounding box center [346, 544] width 137 height 37
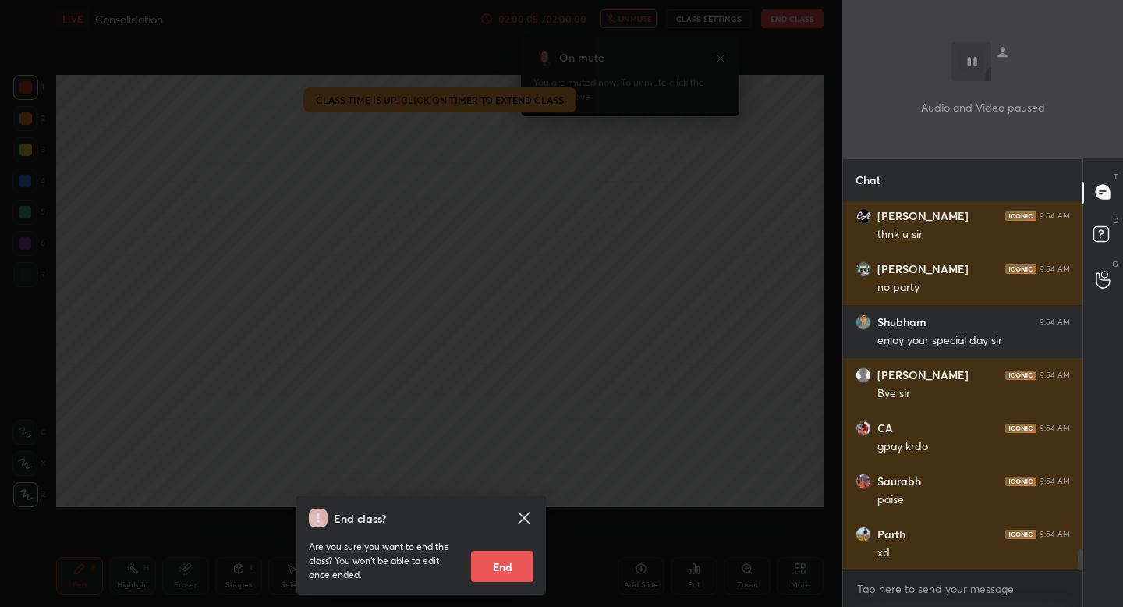
click at [488, 533] on button "End" at bounding box center [502, 566] width 62 height 31
type textarea "x"
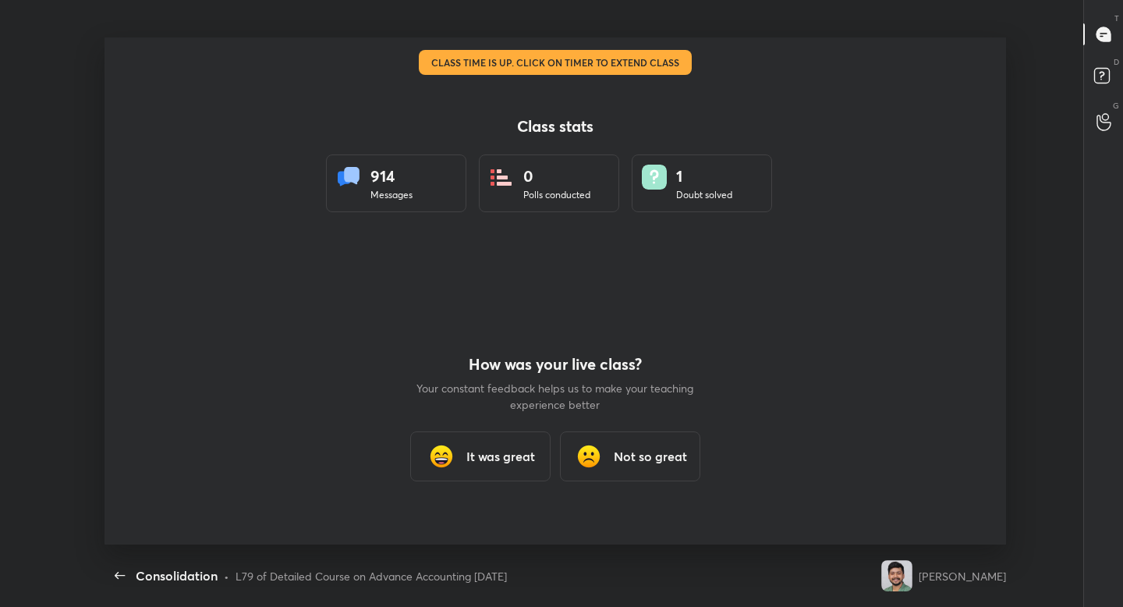
scroll to position [0, 0]
